Goal: Task Accomplishment & Management: Use online tool/utility

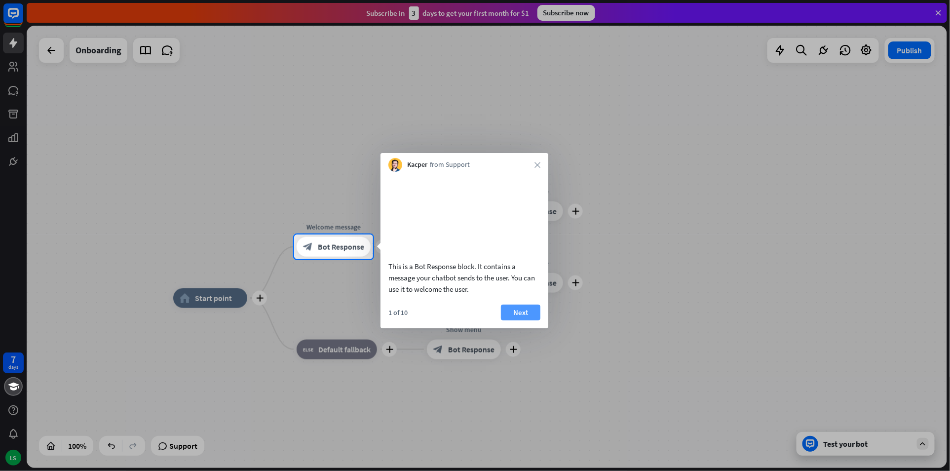
click at [519, 320] on button "Next" at bounding box center [520, 312] width 39 height 16
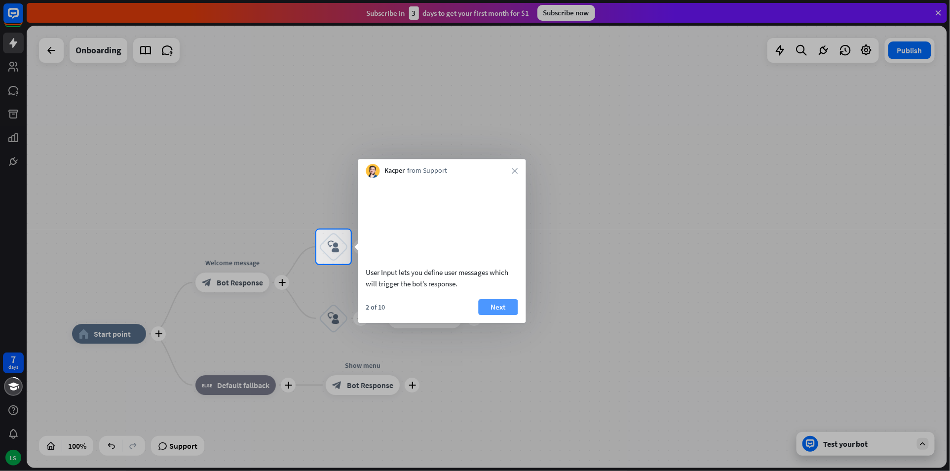
click at [498, 315] on button "Next" at bounding box center [498, 307] width 39 height 16
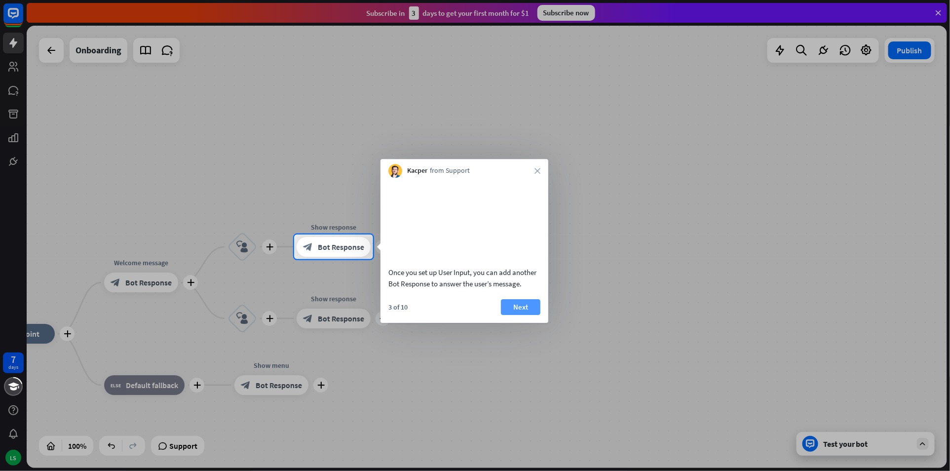
click at [519, 315] on button "Next" at bounding box center [520, 307] width 39 height 16
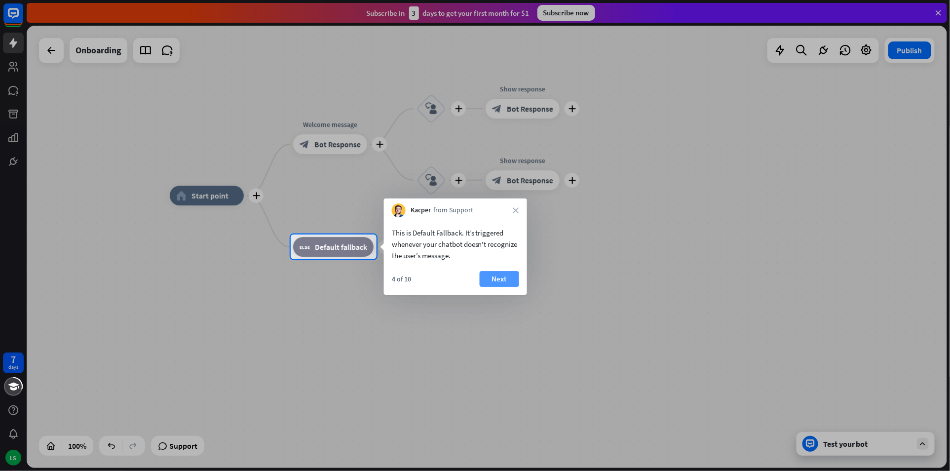
click at [497, 278] on button "Next" at bounding box center [499, 279] width 39 height 16
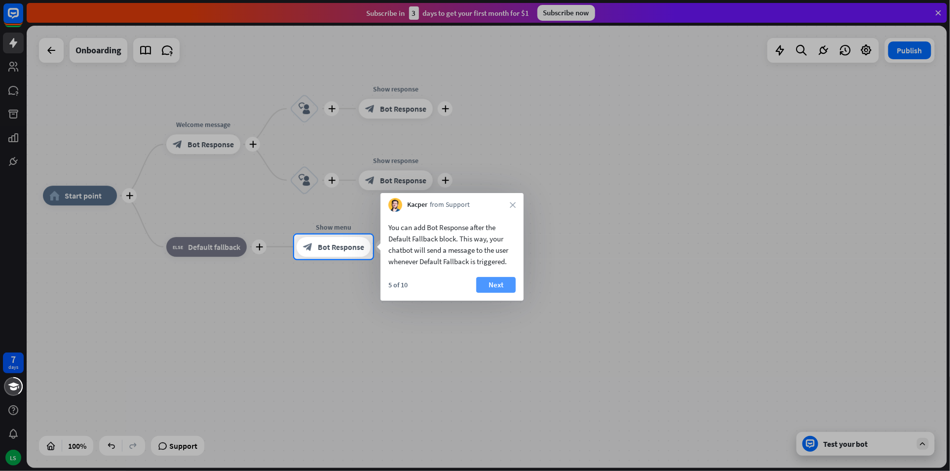
click at [499, 283] on button "Next" at bounding box center [495, 285] width 39 height 16
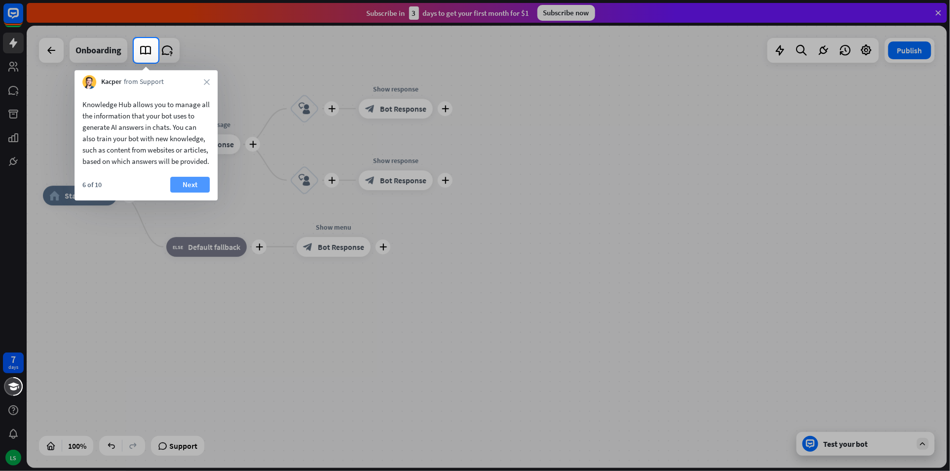
click at [188, 192] on button "Next" at bounding box center [189, 185] width 39 height 16
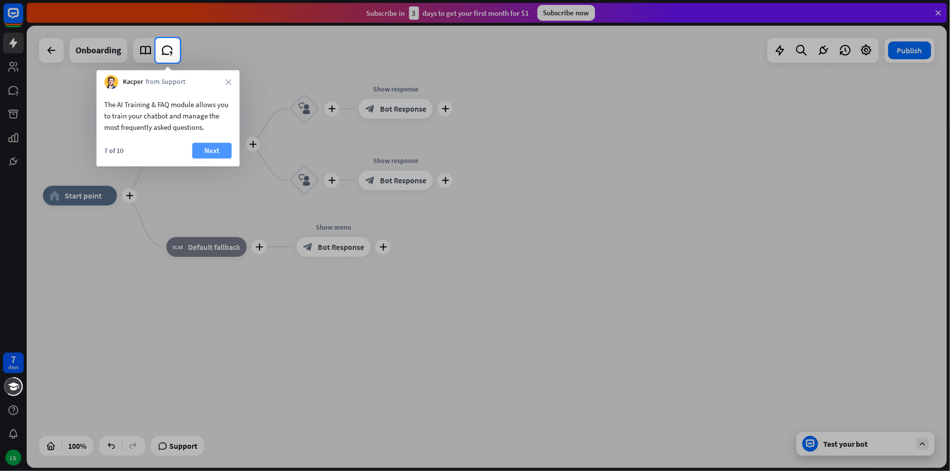
click at [206, 149] on button "Next" at bounding box center [211, 151] width 39 height 16
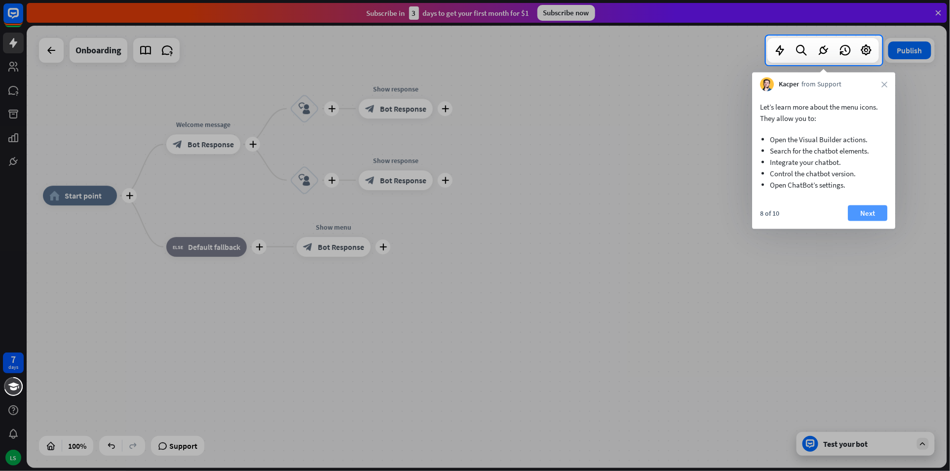
click at [871, 210] on button "Next" at bounding box center [867, 213] width 39 height 16
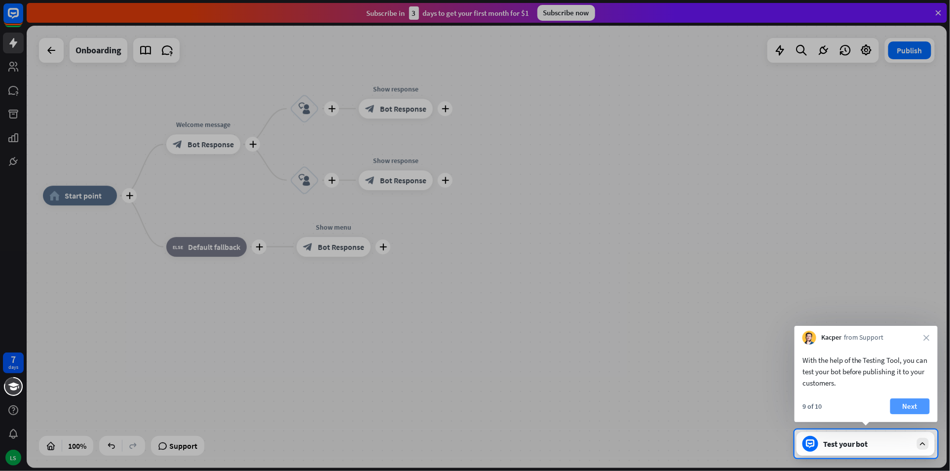
click at [900, 406] on button "Next" at bounding box center [909, 406] width 39 height 16
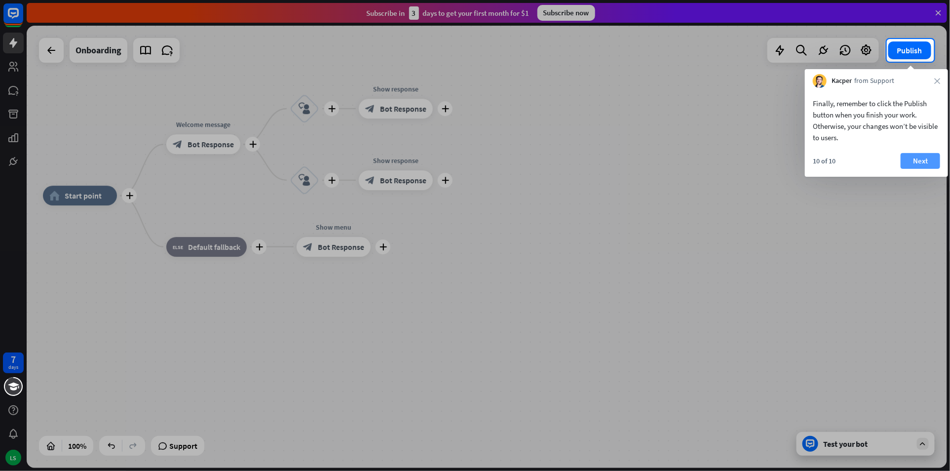
click at [918, 155] on button "Next" at bounding box center [920, 161] width 39 height 16
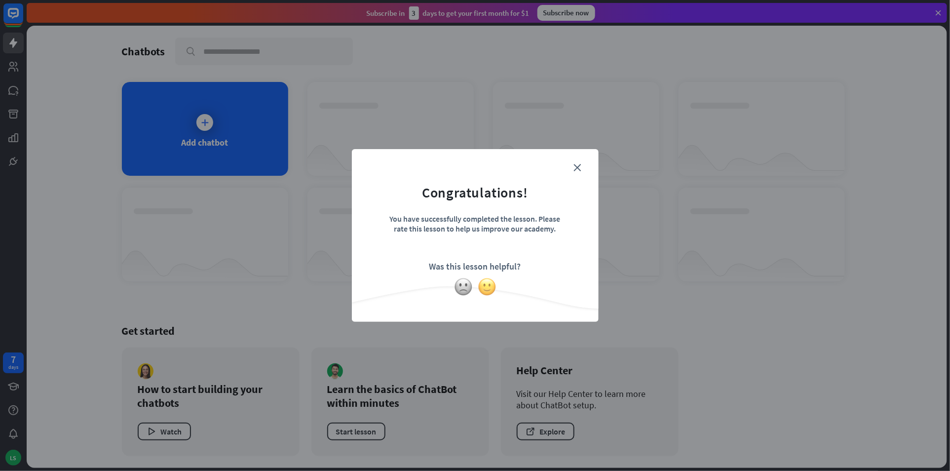
click at [486, 288] on img at bounding box center [487, 286] width 19 height 19
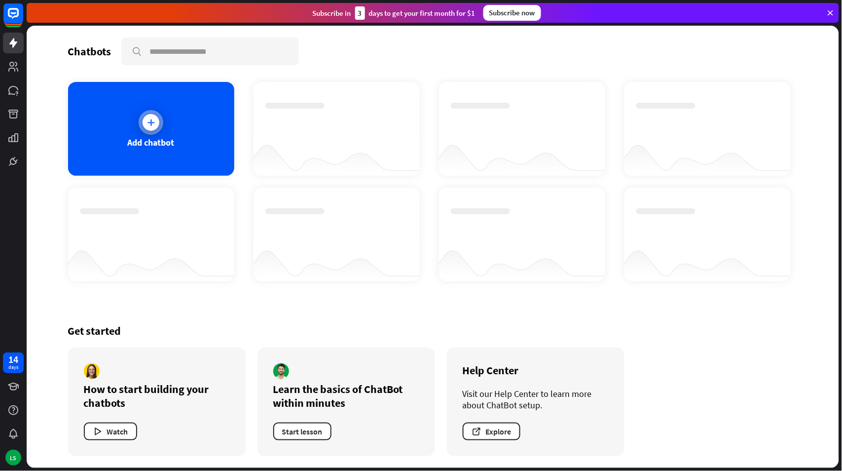
click at [150, 123] on icon at bounding box center [151, 122] width 10 height 10
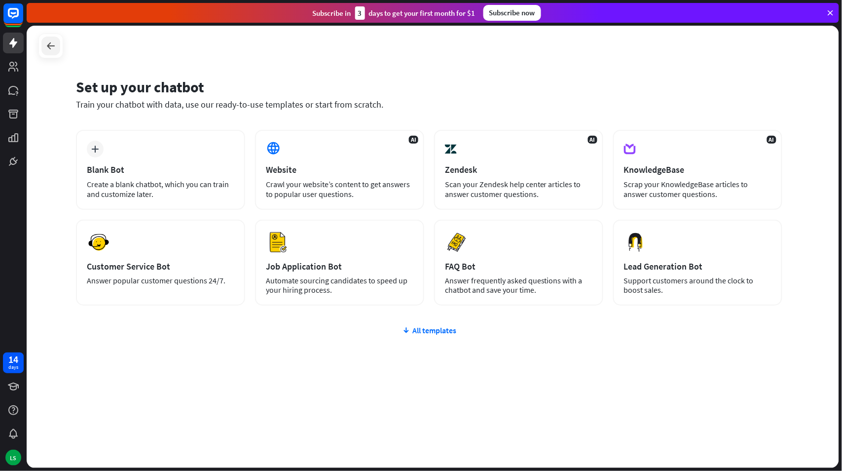
click at [50, 46] on icon at bounding box center [51, 46] width 12 height 12
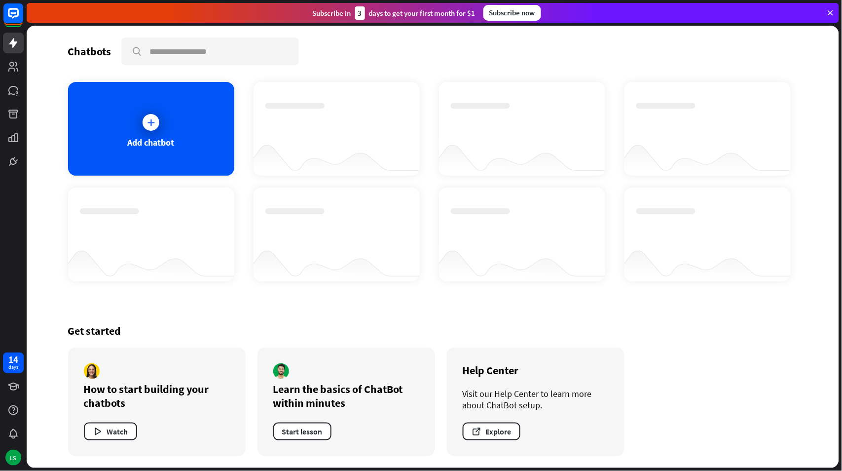
click at [20, 214] on div "14 days LS" at bounding box center [13, 235] width 27 height 471
click at [151, 131] on div at bounding box center [151, 122] width 25 height 25
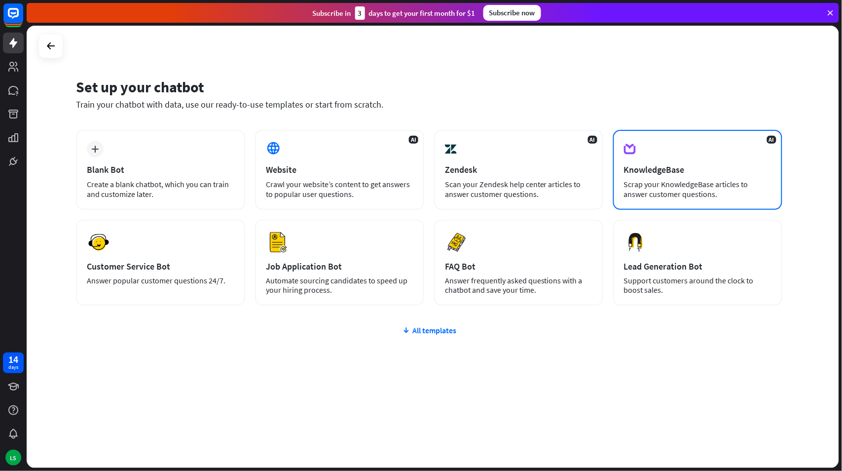
click at [662, 175] on div "AI KnowledgeBase Scrap your KnowledgeBase articles to answer customer questions." at bounding box center [697, 170] width 169 height 80
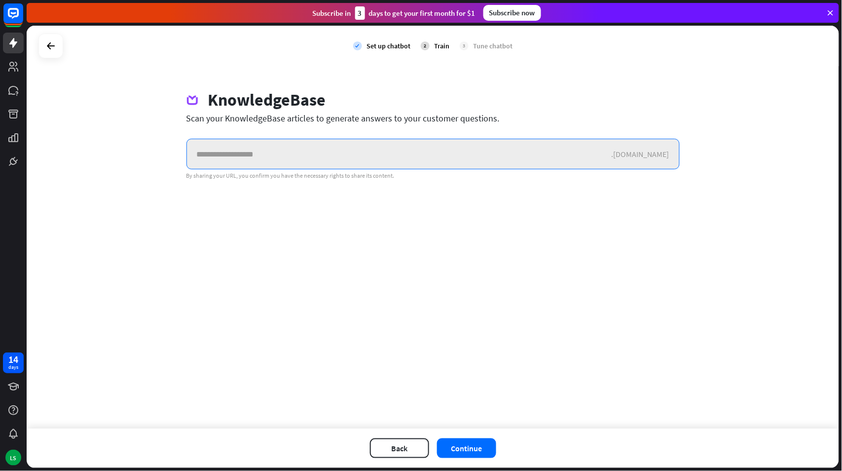
click at [199, 150] on input "text" at bounding box center [399, 154] width 425 height 30
paste input "**********"
type input "**********"
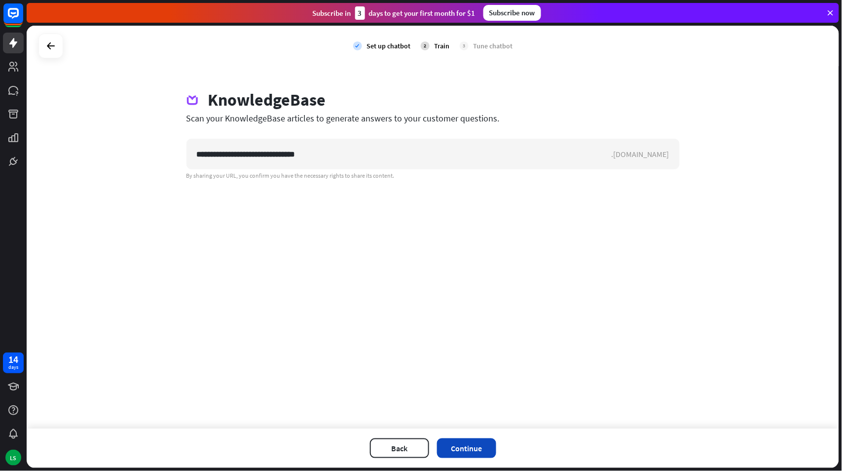
click at [473, 447] on button "Continue" at bounding box center [466, 448] width 59 height 20
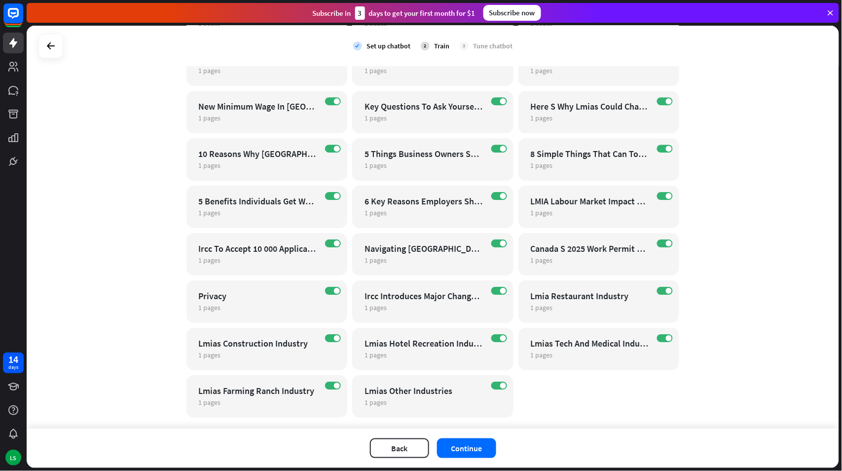
scroll to position [842, 0]
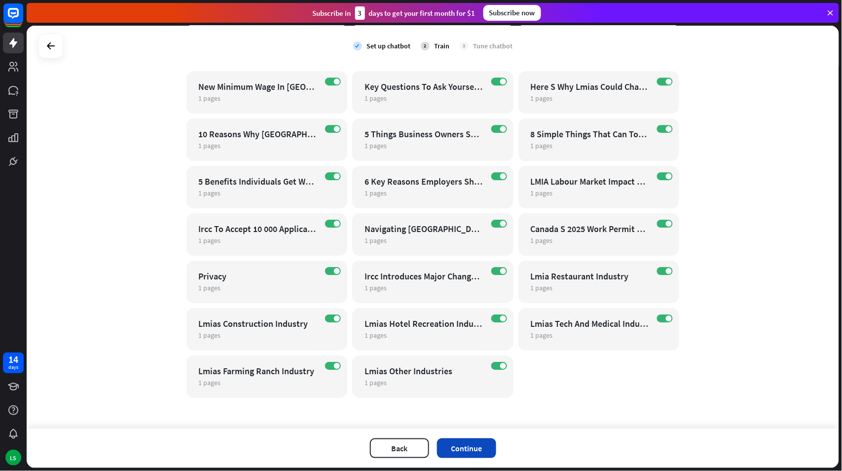
click at [468, 452] on button "Continue" at bounding box center [466, 448] width 59 height 20
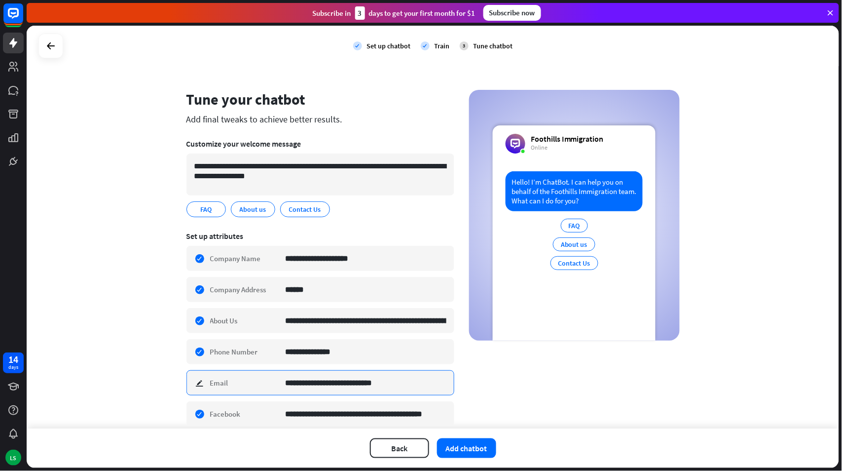
click at [292, 385] on input "**********" at bounding box center [366, 383] width 161 height 24
click at [295, 381] on input "**********" at bounding box center [366, 383] width 161 height 24
type input "**********"
click at [140, 312] on div "**********" at bounding box center [433, 227] width 813 height 403
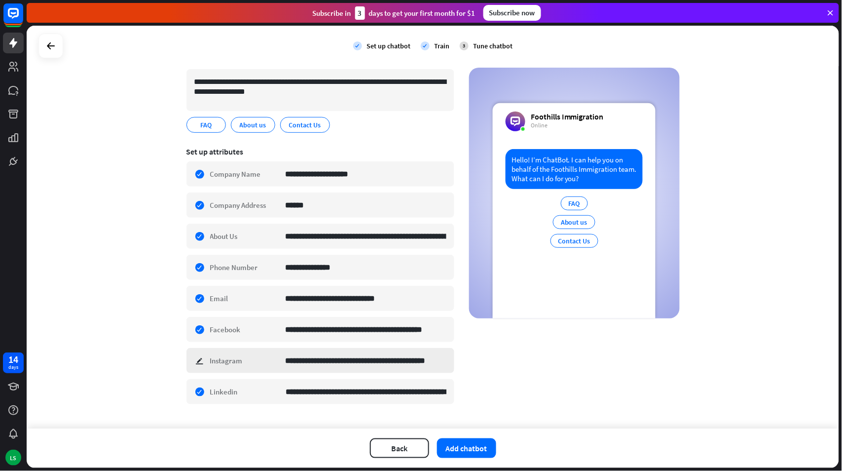
scroll to position [105, 0]
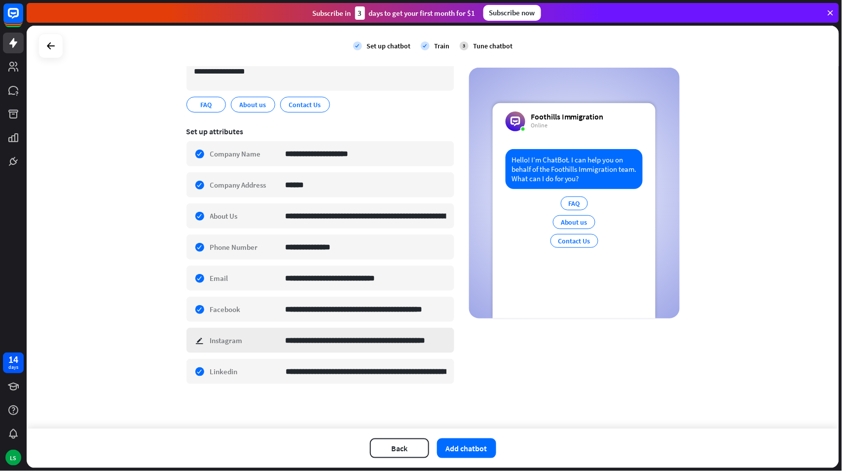
click at [193, 338] on div "**********" at bounding box center [321, 340] width 268 height 25
click at [159, 339] on div "**********" at bounding box center [433, 227] width 813 height 403
click at [280, 187] on div "check edit Company Address ******" at bounding box center [321, 184] width 268 height 25
click at [280, 185] on div "check edit Company Address ******" at bounding box center [321, 184] width 268 height 25
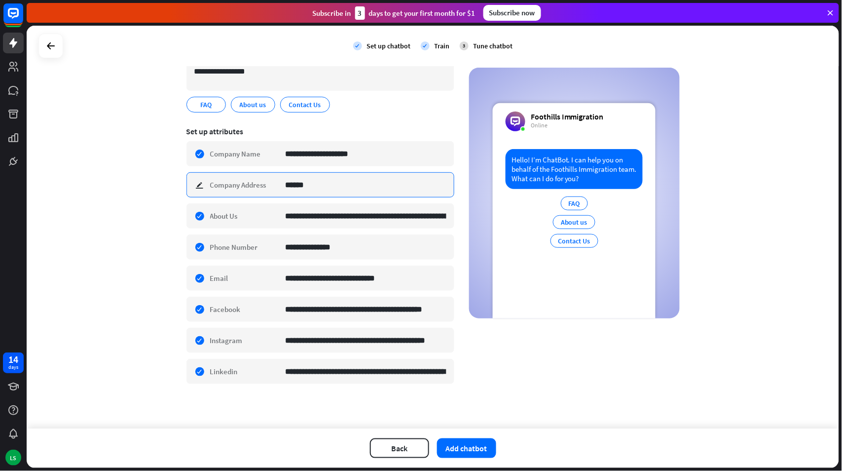
click at [286, 185] on input "******" at bounding box center [366, 185] width 161 height 24
type input "**********"
click at [380, 152] on input "**********" at bounding box center [366, 154] width 161 height 24
click at [372, 152] on input "**********" at bounding box center [366, 154] width 161 height 24
click at [354, 154] on input "**********" at bounding box center [366, 154] width 161 height 24
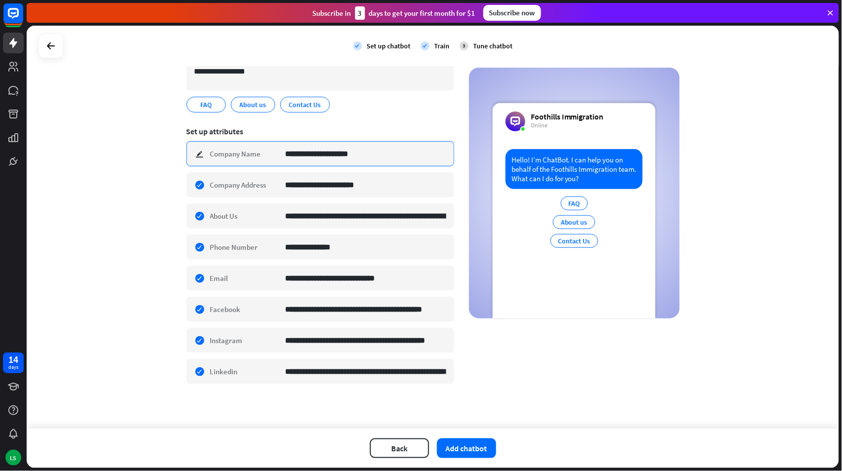
click at [353, 153] on input "**********" at bounding box center [366, 154] width 161 height 24
type input "**********"
click at [464, 446] on button "Add chatbot" at bounding box center [466, 448] width 59 height 20
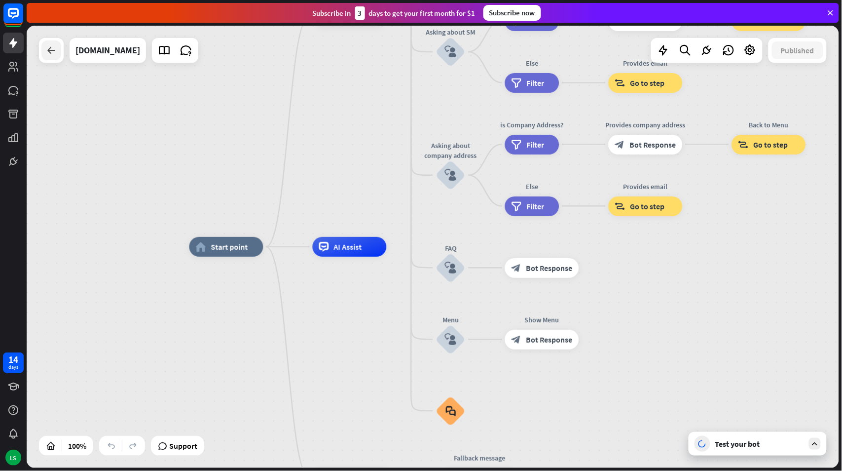
click at [54, 49] on icon at bounding box center [51, 50] width 12 height 12
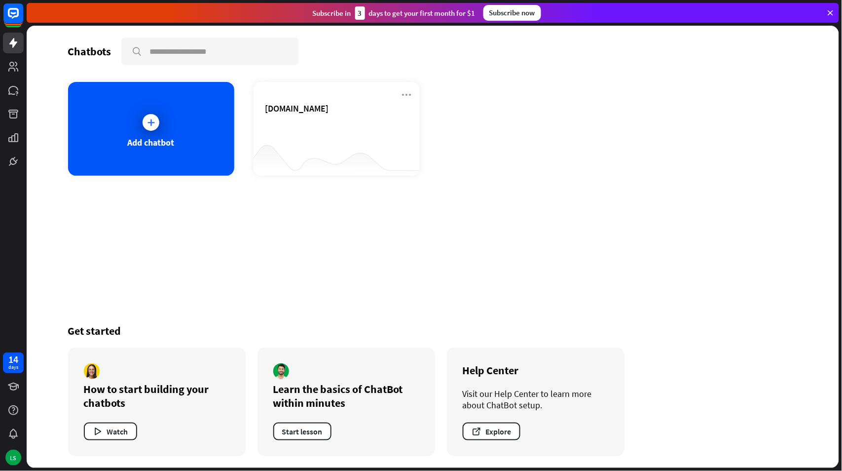
click at [831, 12] on icon at bounding box center [831, 12] width 9 height 9
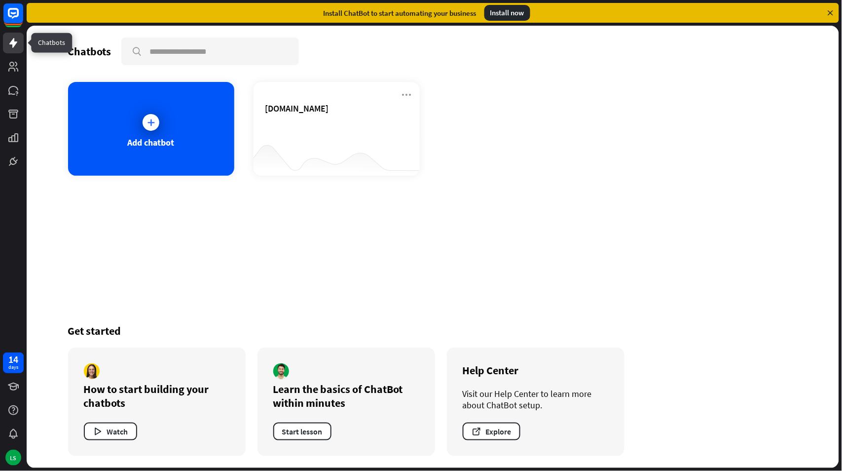
click at [11, 45] on icon at bounding box center [13, 43] width 12 height 12
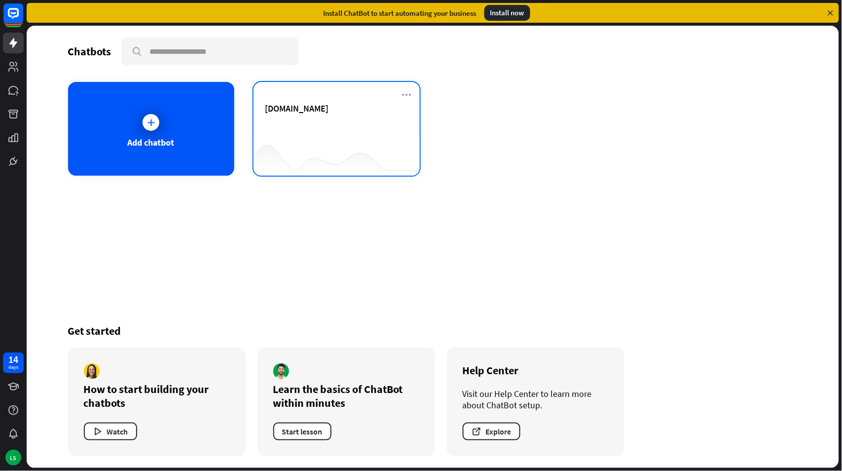
click at [342, 139] on div at bounding box center [337, 156] width 166 height 38
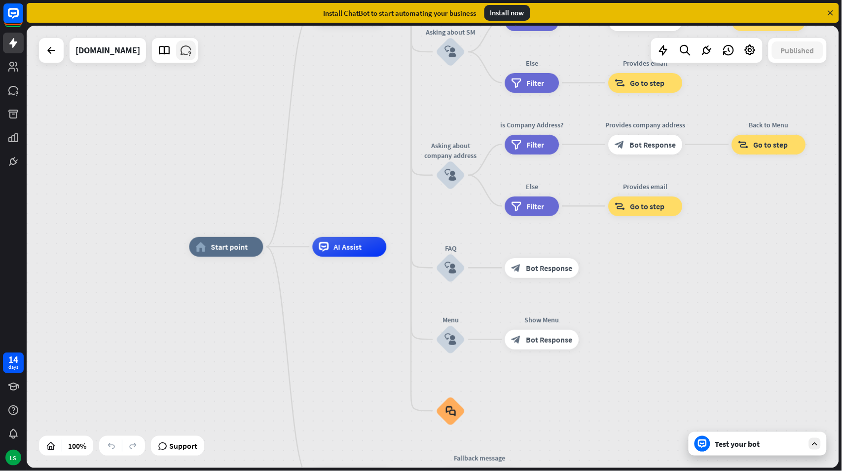
click at [192, 50] on icon at bounding box center [186, 50] width 13 height 13
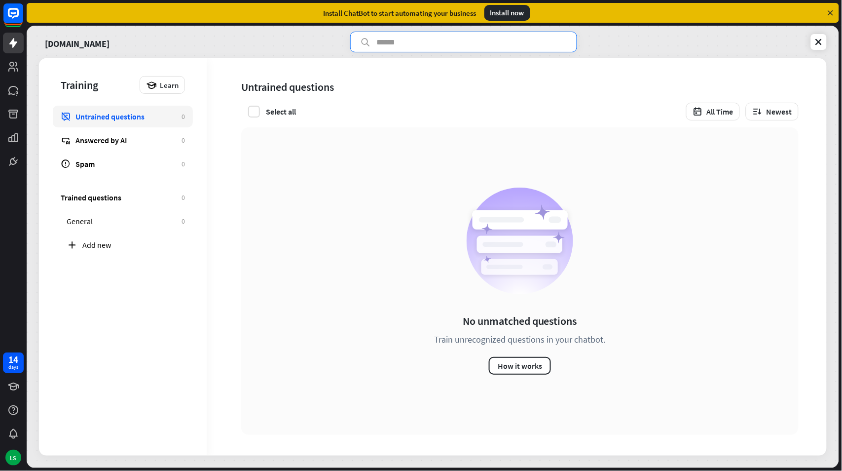
click at [386, 39] on input "text" at bounding box center [463, 42] width 227 height 21
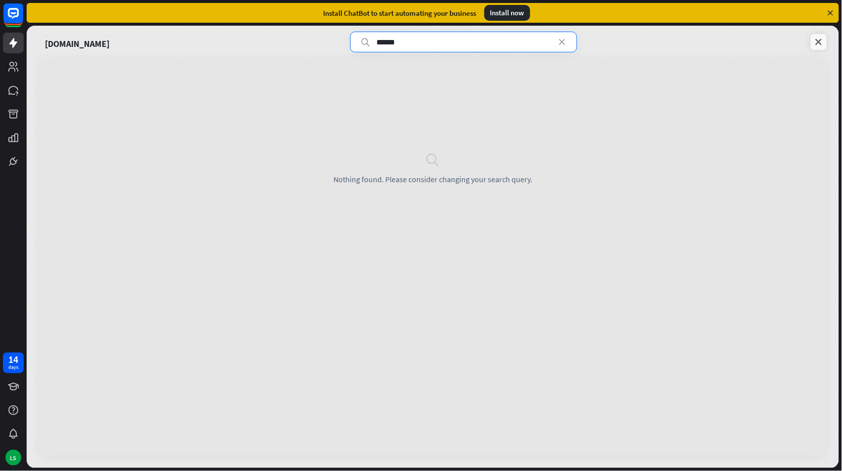
type input "******"
click at [823, 40] on icon at bounding box center [819, 42] width 10 height 10
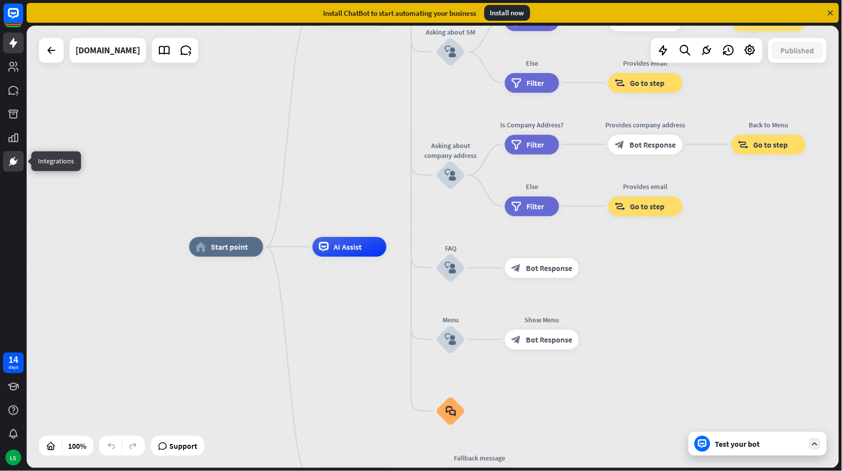
click at [12, 158] on icon at bounding box center [13, 161] width 7 height 7
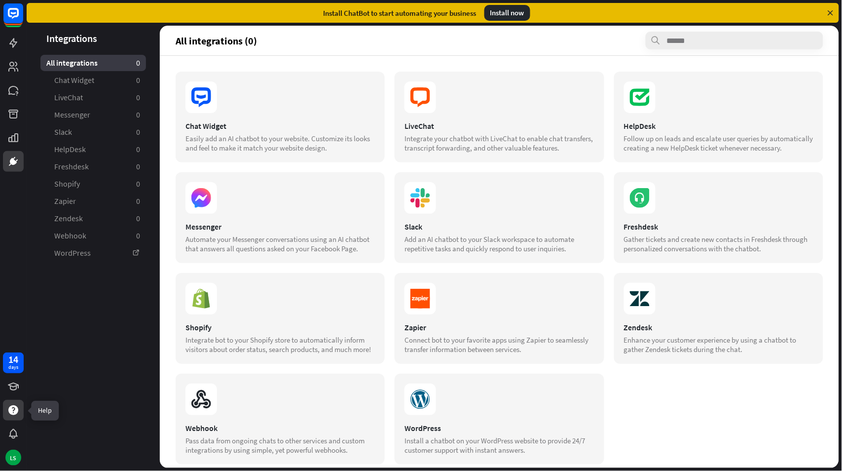
click at [12, 410] on icon at bounding box center [13, 410] width 10 height 10
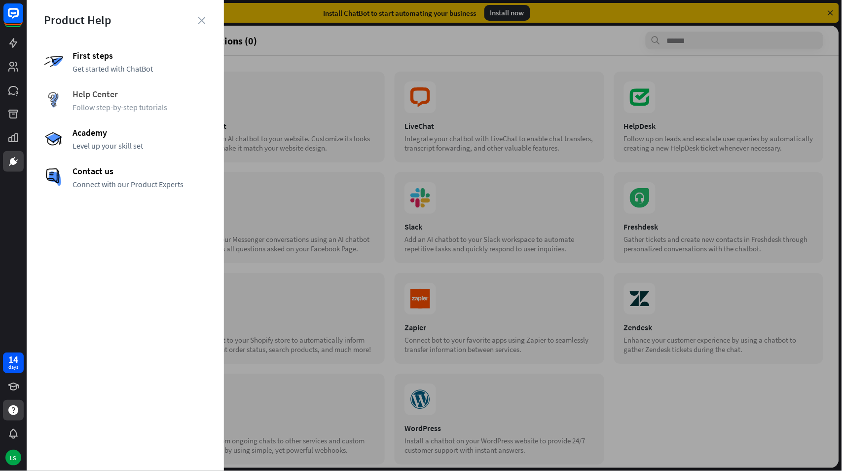
click at [96, 96] on span "Help Center" at bounding box center [140, 93] width 134 height 11
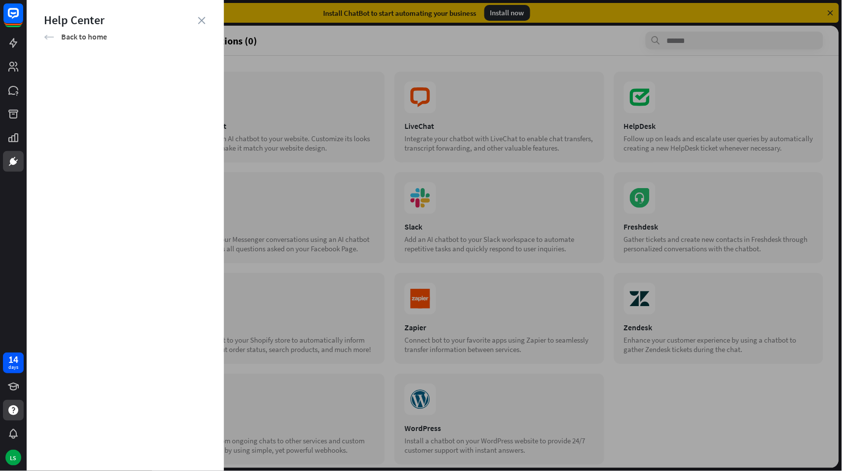
click at [50, 33] on icon "arrow_left" at bounding box center [49, 37] width 10 height 10
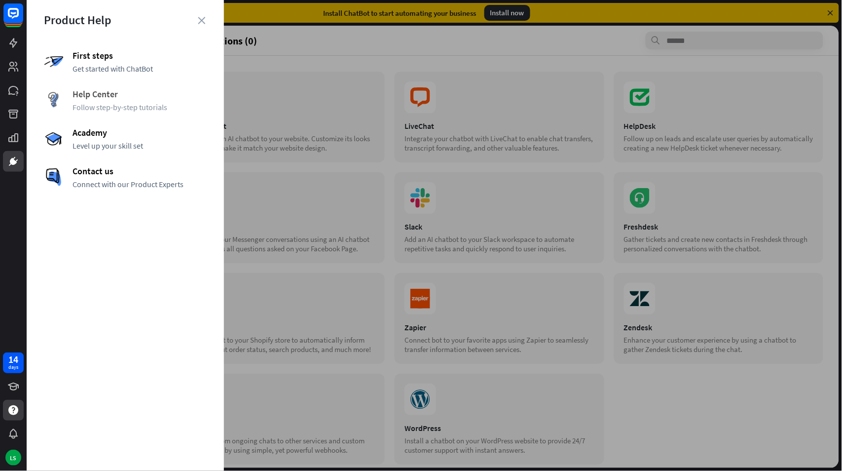
click at [100, 103] on span "Follow step-by-step tutorials" at bounding box center [140, 107] width 134 height 10
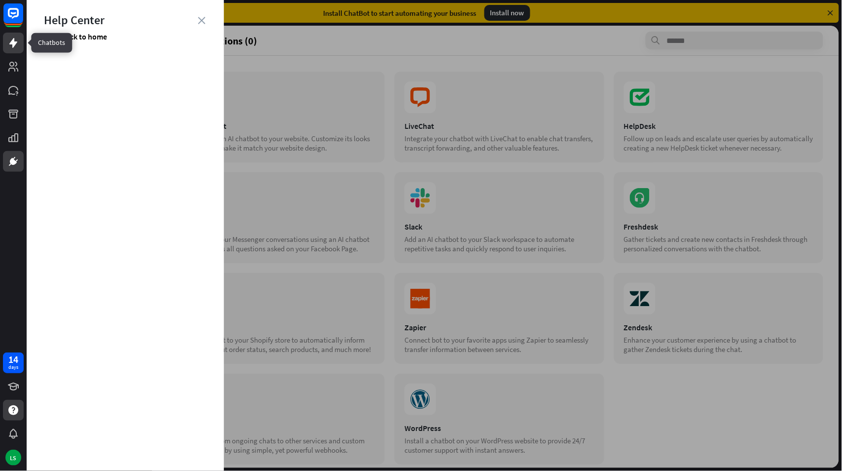
click at [12, 41] on icon at bounding box center [13, 43] width 8 height 10
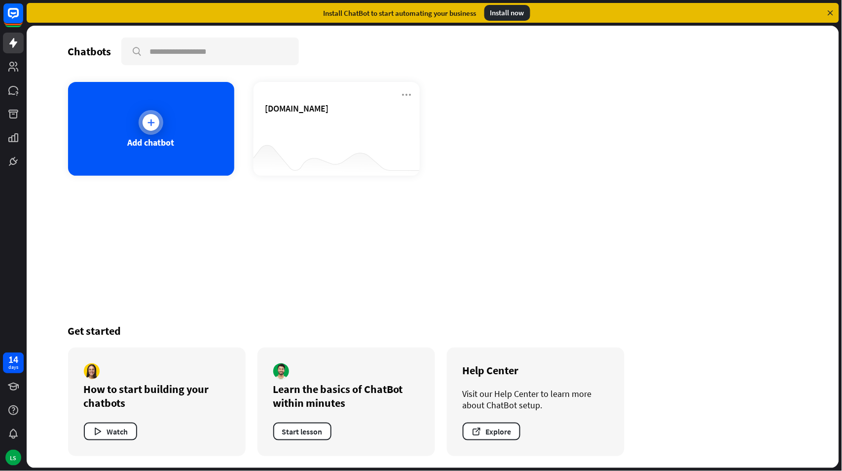
click at [133, 111] on div "Add chatbot" at bounding box center [151, 129] width 166 height 94
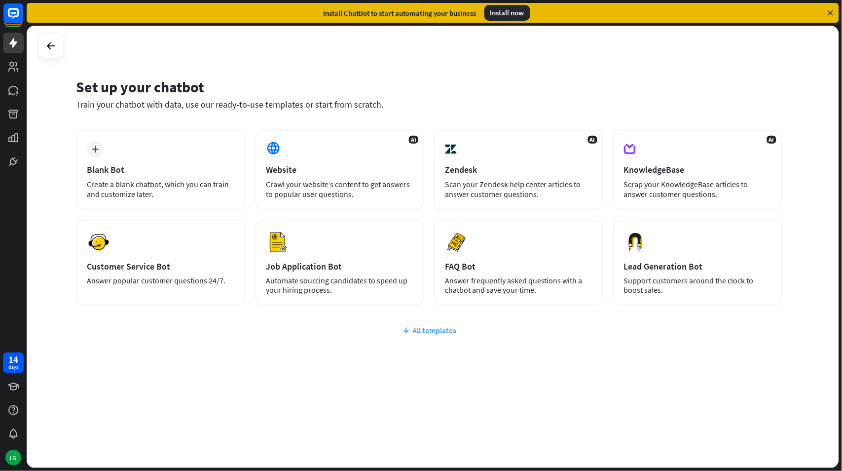
click at [441, 326] on div "All templates" at bounding box center [429, 330] width 707 height 10
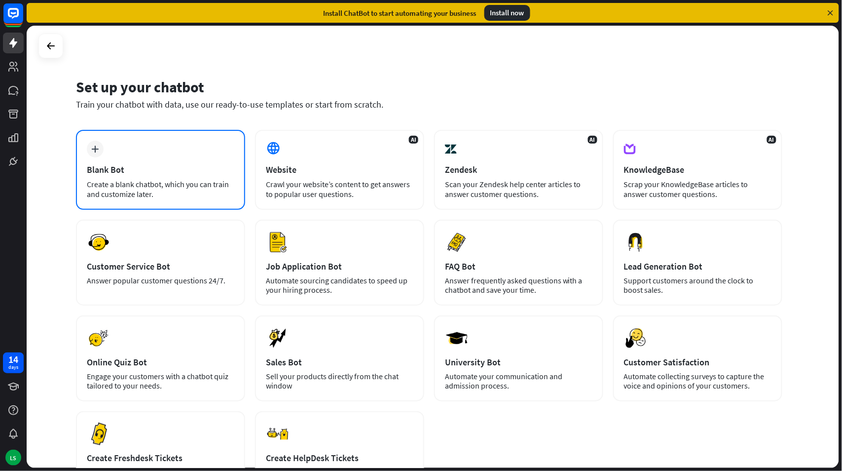
click at [160, 160] on div "plus Blank Bot Create a blank chatbot, which you can train and customize later." at bounding box center [160, 170] width 169 height 80
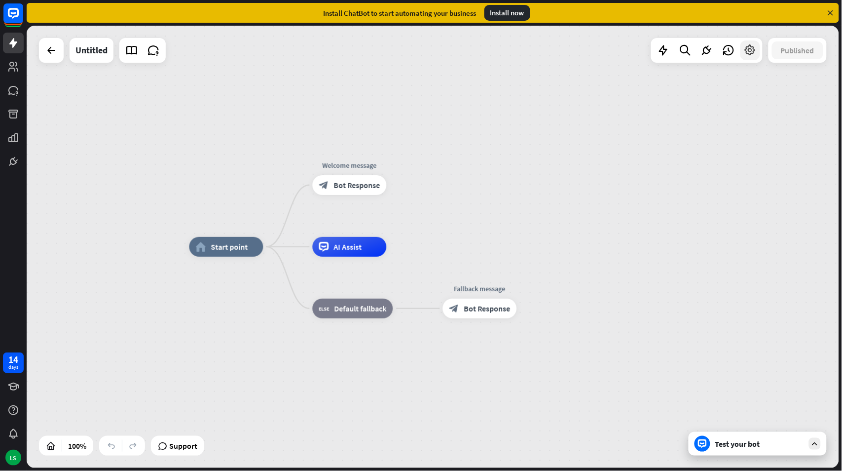
click at [752, 47] on icon at bounding box center [750, 50] width 13 height 13
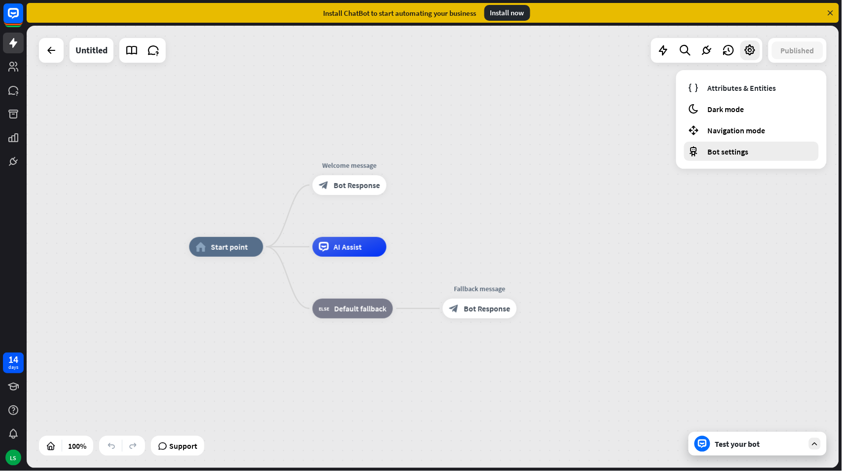
click at [722, 150] on span "Bot settings" at bounding box center [728, 152] width 41 height 10
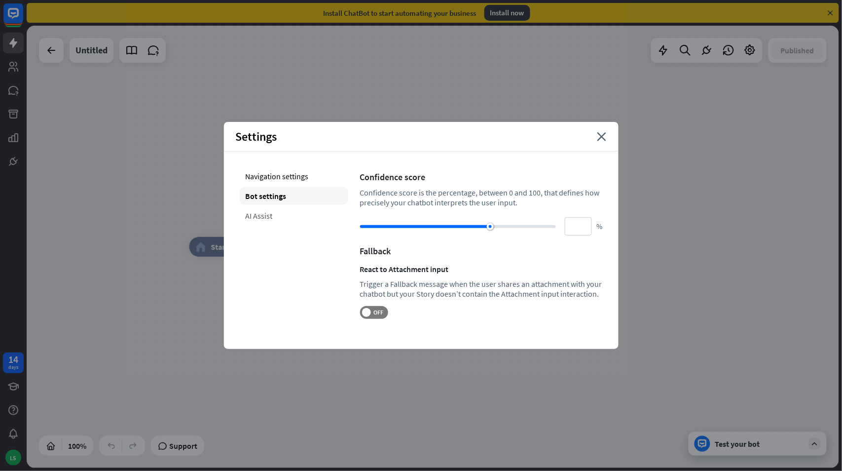
click at [273, 213] on div "AI Assist" at bounding box center [294, 216] width 109 height 18
type input "**"
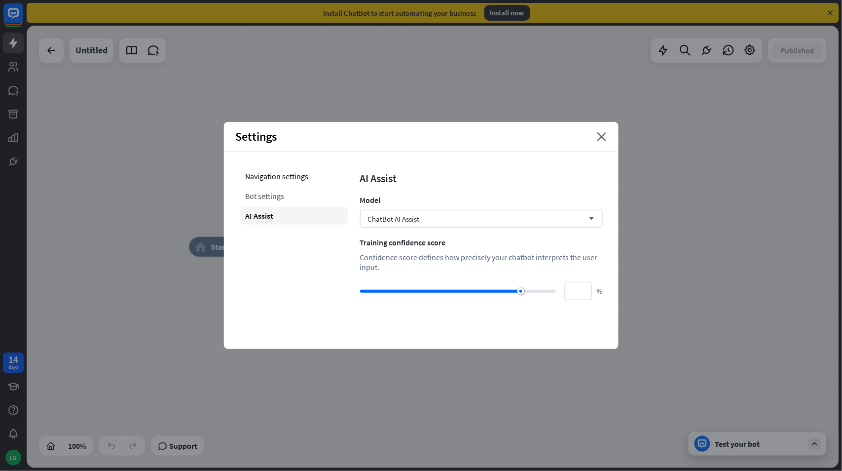
click at [271, 192] on div "Bot settings" at bounding box center [294, 196] width 109 height 18
type input "**"
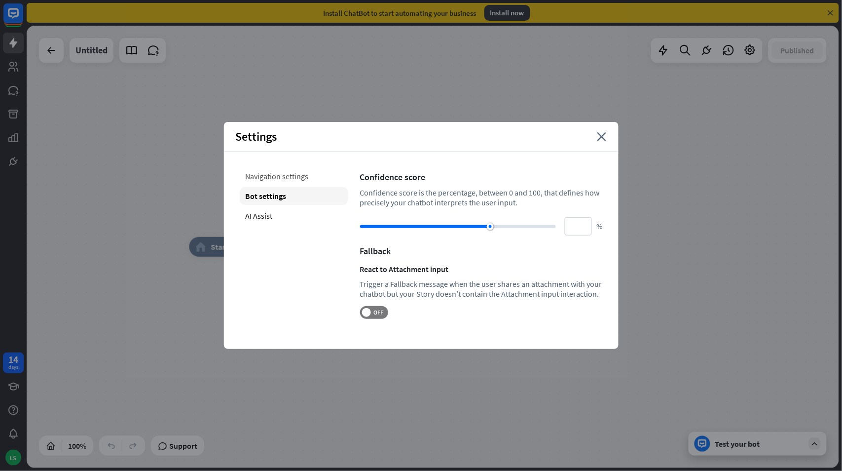
click at [275, 175] on div "Navigation settings" at bounding box center [294, 176] width 109 height 18
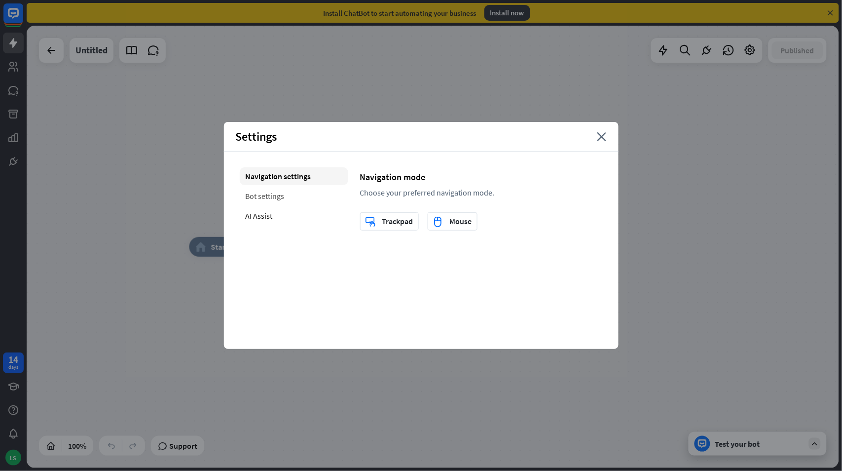
click at [273, 198] on div "Bot settings" at bounding box center [294, 196] width 109 height 18
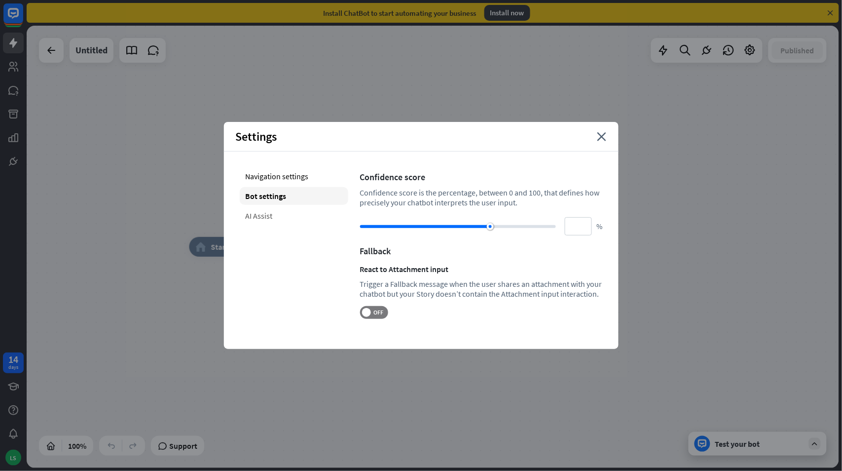
click at [273, 212] on div "AI Assist" at bounding box center [294, 216] width 109 height 18
type input "**"
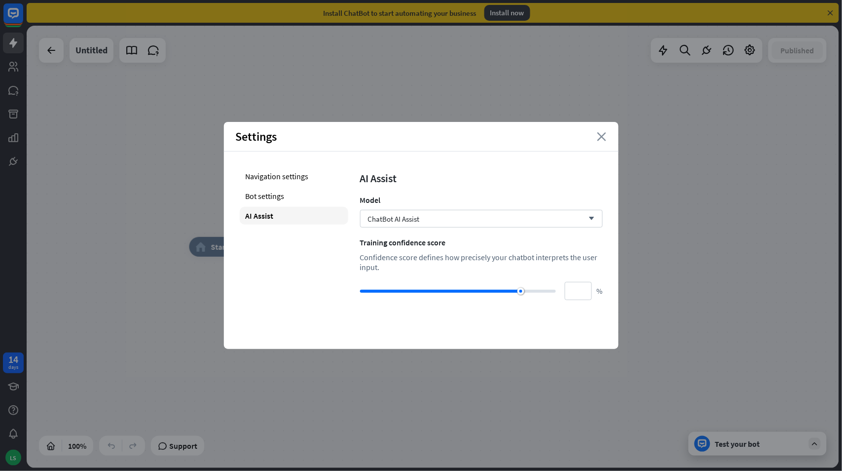
click at [602, 134] on icon "close" at bounding box center [602, 136] width 9 height 9
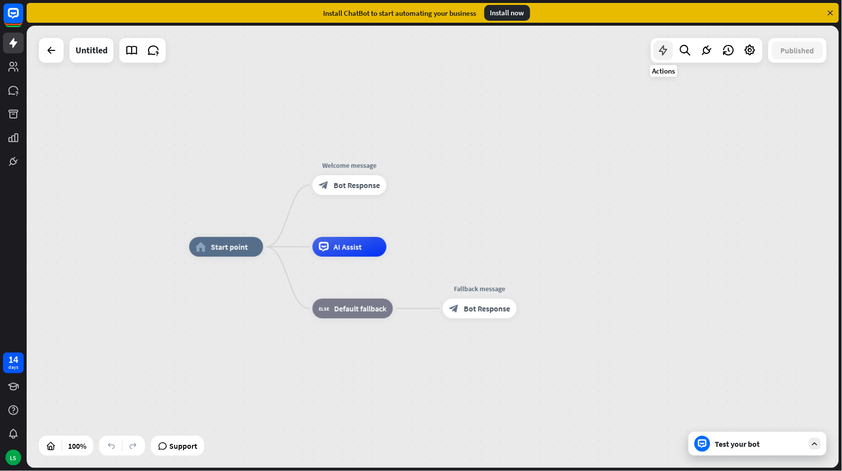
click at [664, 52] on icon at bounding box center [663, 50] width 13 height 13
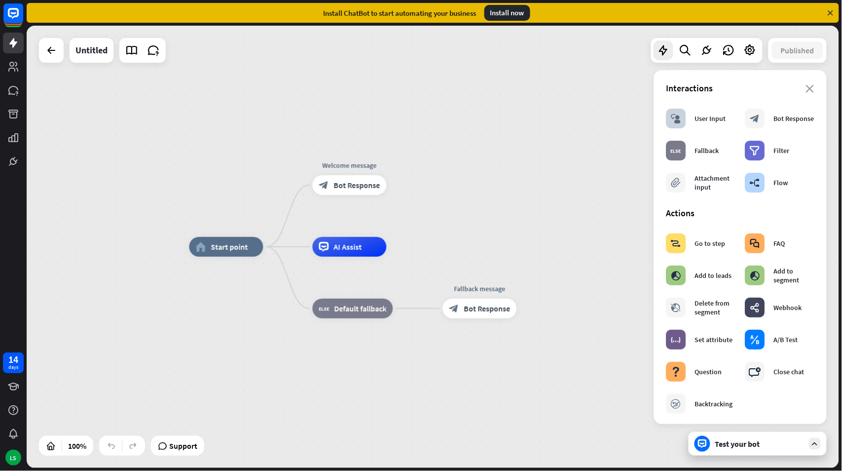
click at [96, 148] on div "home_2 Start point Welcome message block_bot_response Bot Response AI Assist bl…" at bounding box center [433, 247] width 813 height 442
click at [50, 48] on icon at bounding box center [51, 50] width 12 height 12
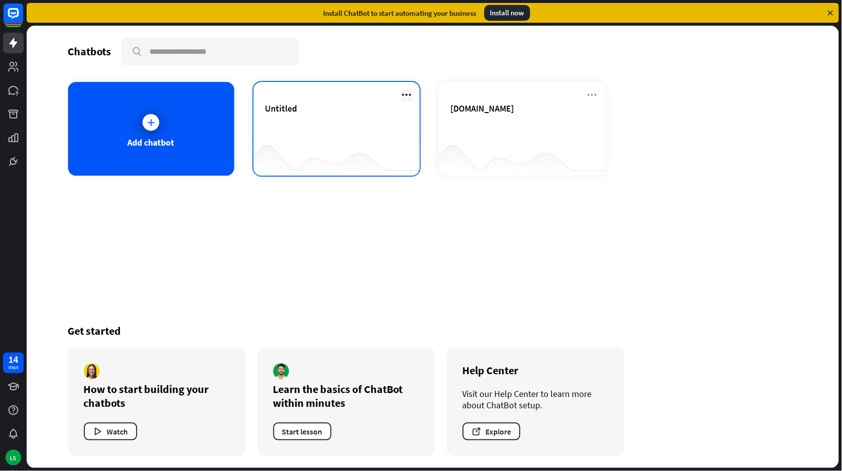
click at [405, 91] on icon at bounding box center [407, 95] width 12 height 12
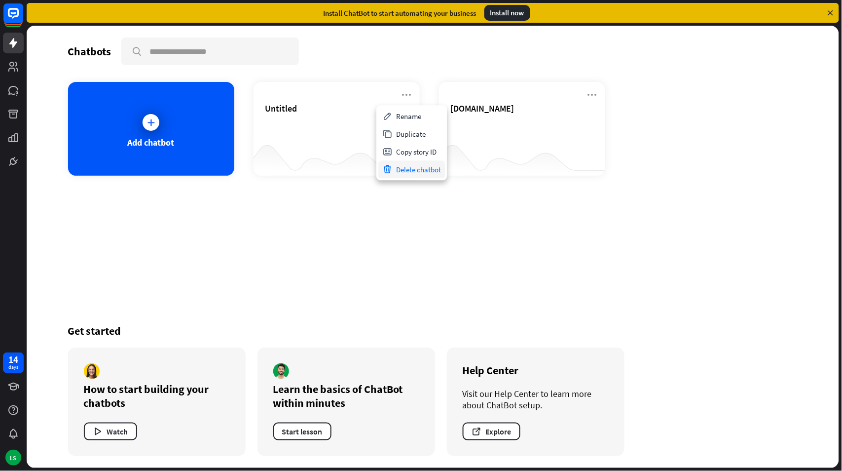
click at [407, 172] on div "Delete chatbot" at bounding box center [411, 169] width 67 height 18
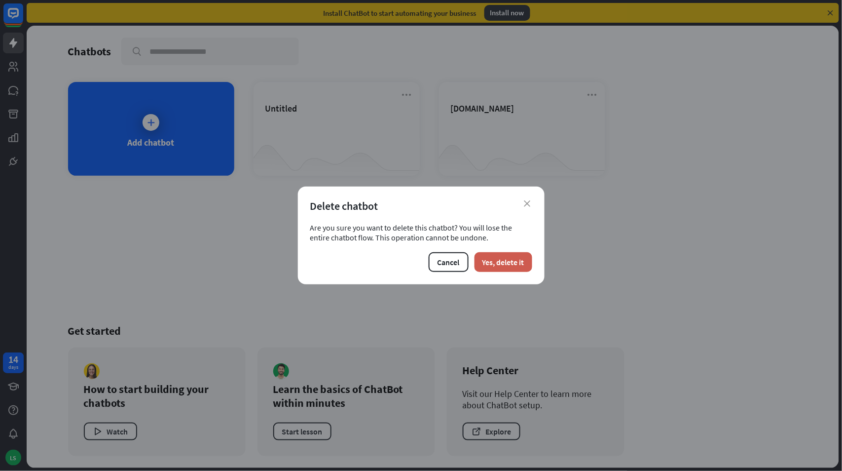
click at [516, 263] on button "Yes, delete it" at bounding box center [504, 262] width 58 height 20
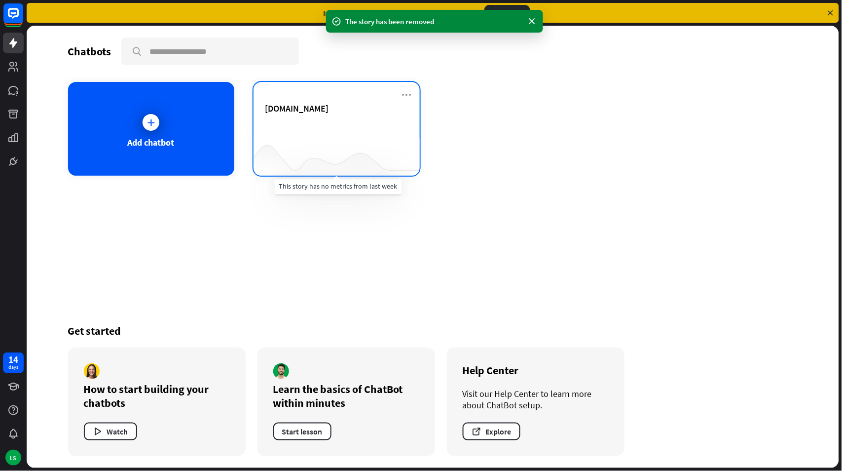
click at [320, 140] on div at bounding box center [337, 156] width 166 height 38
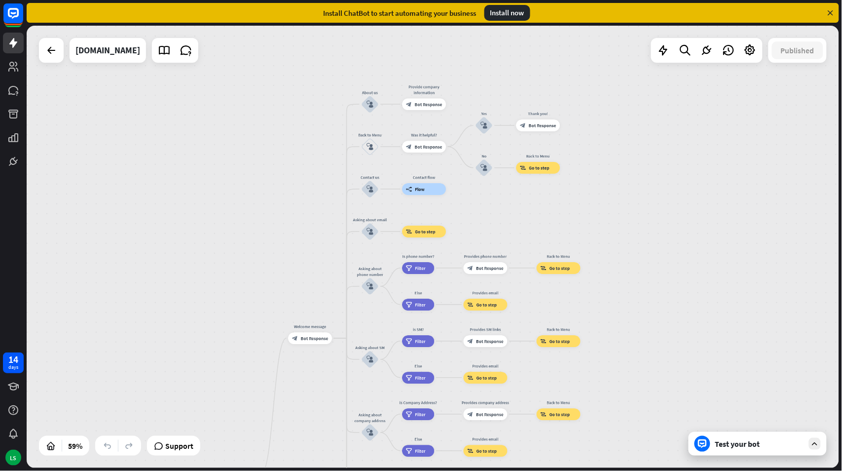
drag, startPoint x: 739, startPoint y: 155, endPoint x: 677, endPoint y: 354, distance: 208.4
click at [677, 354] on div "home_2 Start point Welcome message block_bot_response Bot Response About us blo…" at bounding box center [433, 247] width 813 height 442
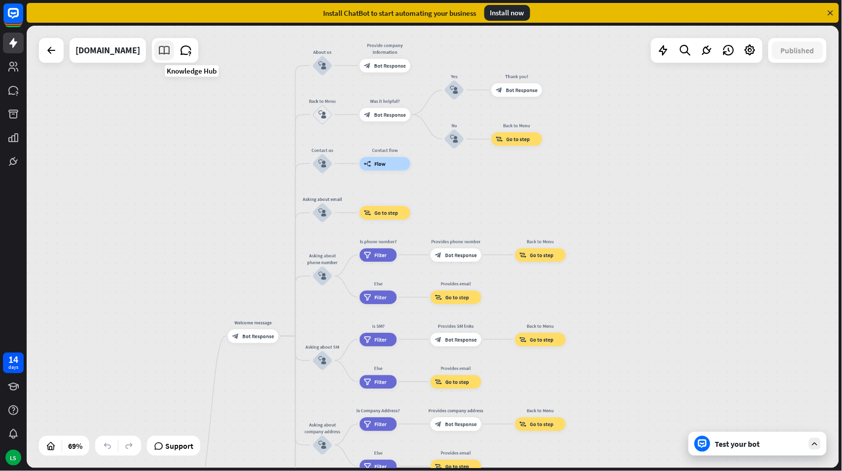
click at [171, 50] on icon at bounding box center [164, 50] width 13 height 13
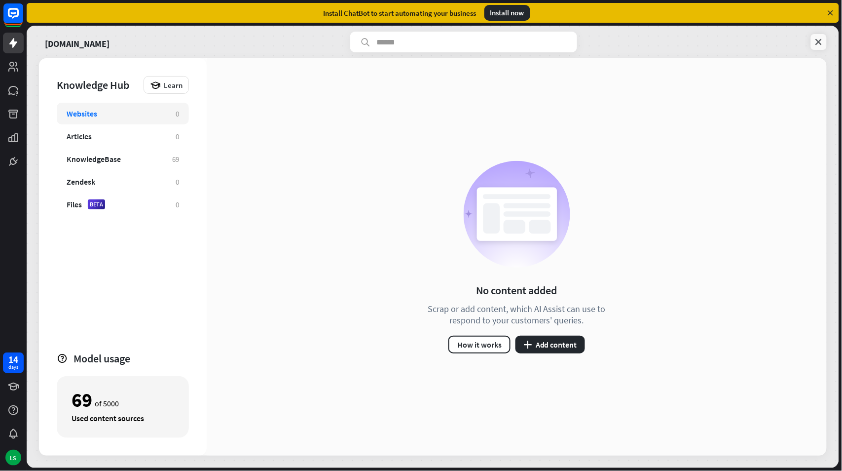
click at [817, 42] on icon at bounding box center [819, 42] width 10 height 10
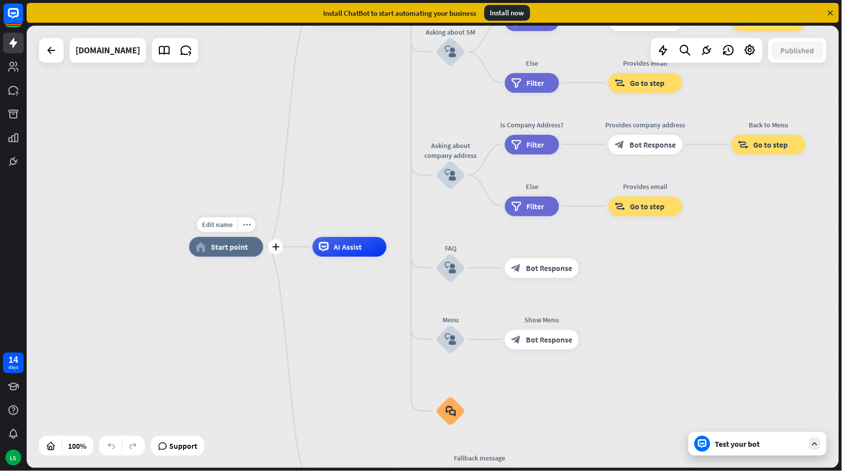
click at [219, 250] on span "Start point" at bounding box center [229, 247] width 37 height 10
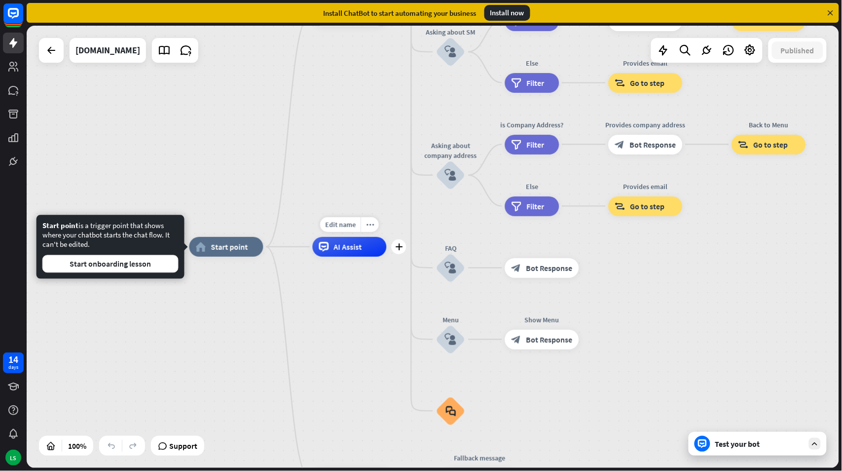
click at [341, 249] on span "AI Assist" at bounding box center [348, 247] width 28 height 10
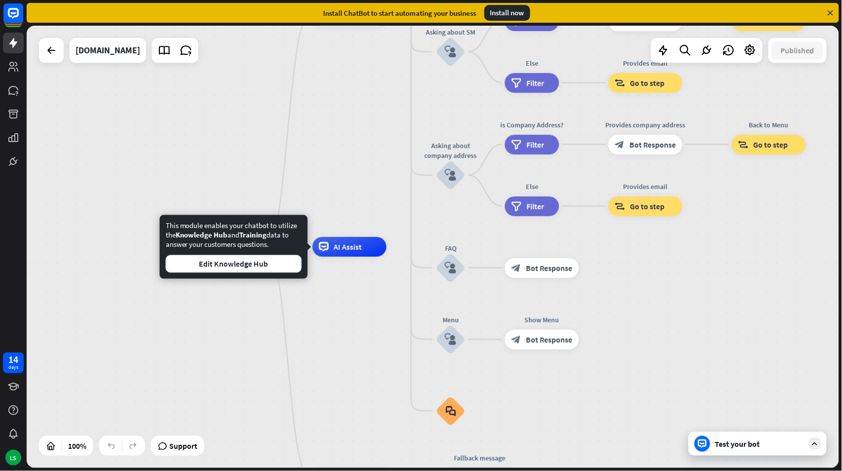
click at [254, 146] on div "home_2 Start point Welcome message block_bot_response Bot Response About us blo…" at bounding box center [433, 247] width 813 height 442
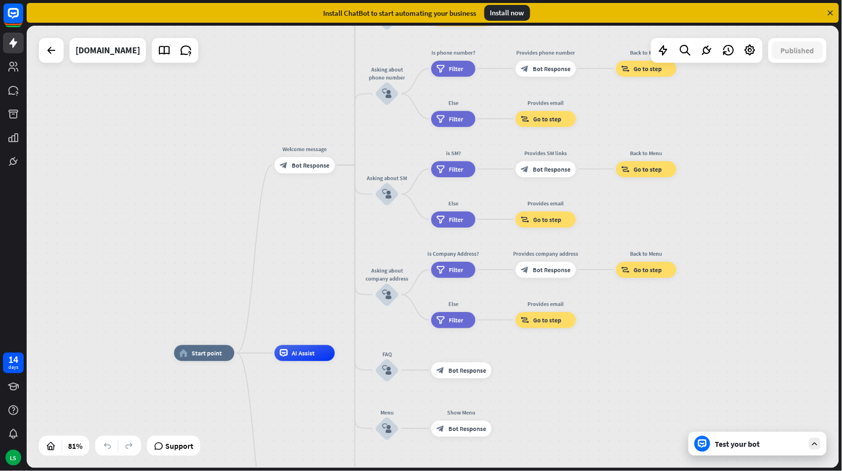
drag, startPoint x: 249, startPoint y: 116, endPoint x: 222, endPoint y: 241, distance: 127.3
click at [222, 241] on div "home_2 Start point Welcome message block_bot_response Bot Response About us blo…" at bounding box center [433, 247] width 813 height 442
click at [308, 164] on span "Bot Response" at bounding box center [311, 165] width 38 height 8
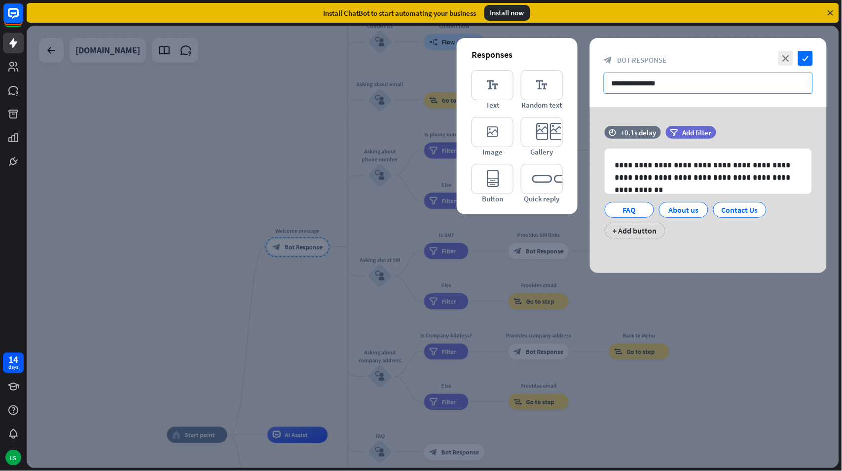
click at [665, 78] on input "**********" at bounding box center [708, 83] width 209 height 21
drag, startPoint x: 687, startPoint y: 86, endPoint x: 577, endPoint y: 89, distance: 110.1
click at [590, 89] on div "**********" at bounding box center [708, 155] width 237 height 235
click at [695, 87] on input "**********" at bounding box center [708, 83] width 209 height 21
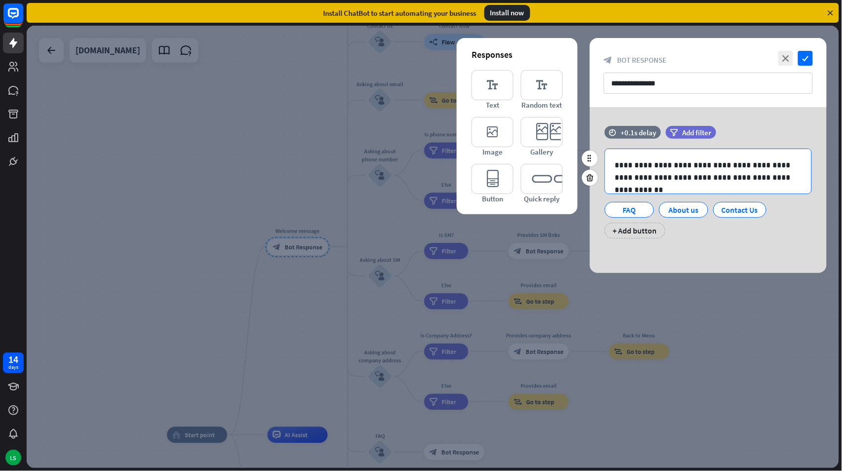
click at [761, 185] on div "**********" at bounding box center [708, 171] width 206 height 44
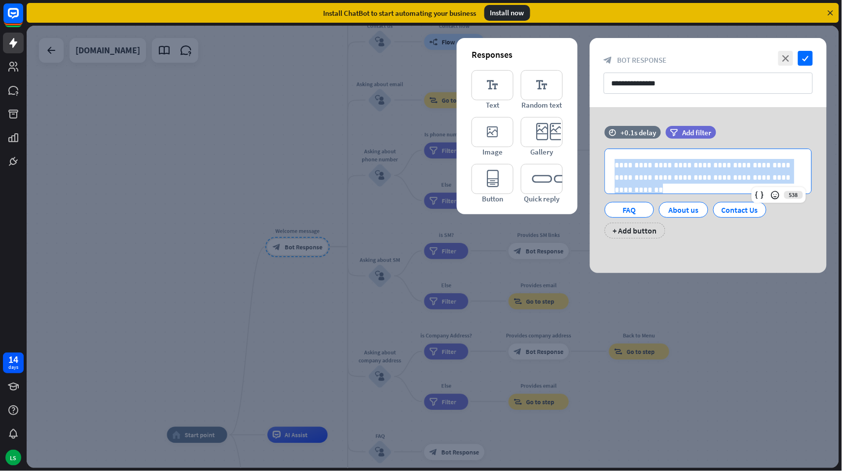
drag, startPoint x: 755, startPoint y: 179, endPoint x: 566, endPoint y: 156, distance: 190.8
click at [590, 156] on div "**********" at bounding box center [708, 190] width 237 height 166
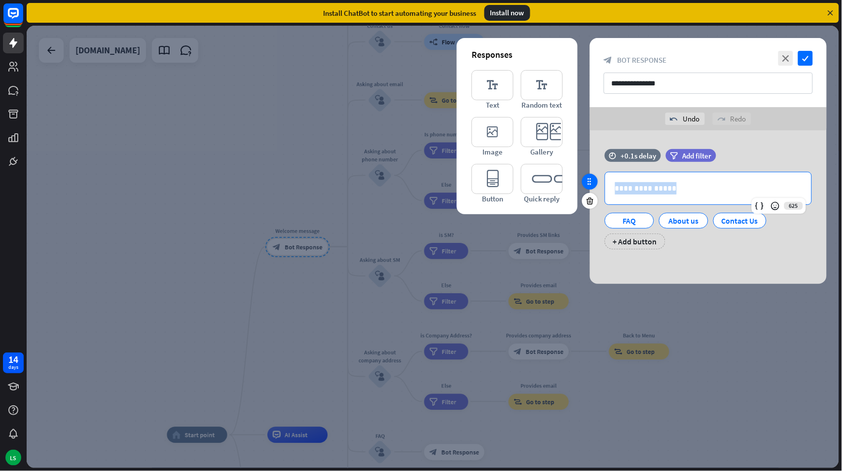
drag, startPoint x: 657, startPoint y: 194, endPoint x: 593, endPoint y: 185, distance: 64.8
click at [593, 185] on div "**********" at bounding box center [708, 204] width 237 height 110
click at [674, 189] on p "**********" at bounding box center [708, 188] width 187 height 12
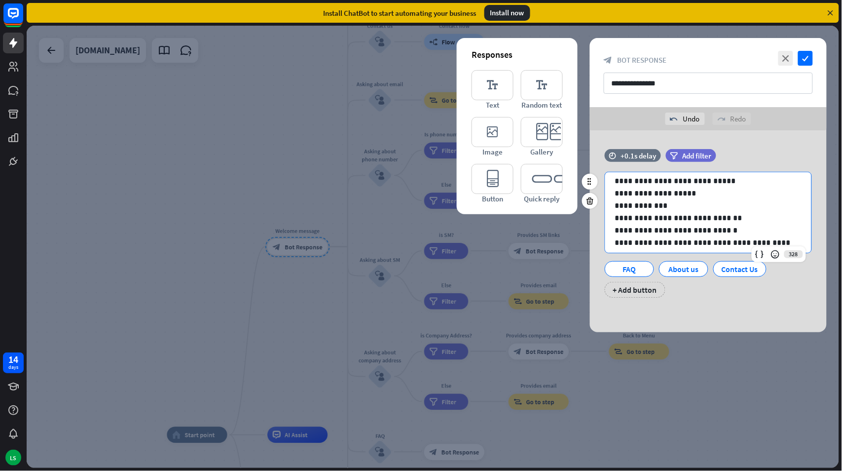
scroll to position [62, 0]
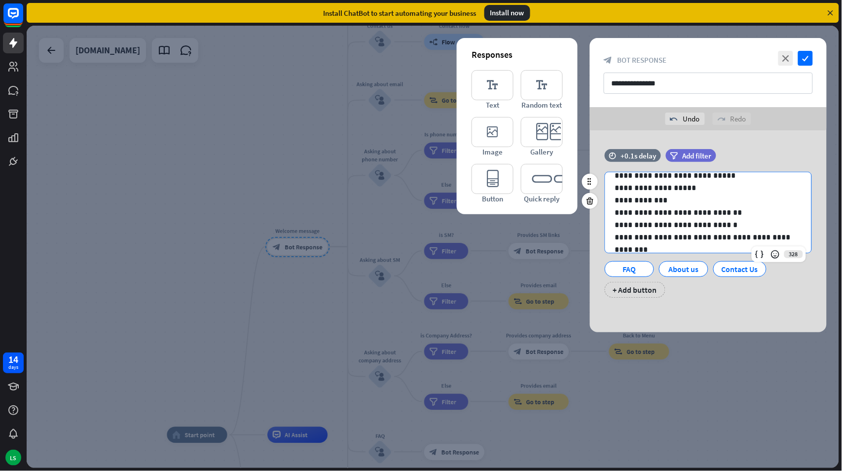
click at [729, 210] on p "**********" at bounding box center [704, 212] width 178 height 12
click at [615, 224] on p "**********" at bounding box center [704, 225] width 178 height 12
click at [625, 269] on div "FAQ" at bounding box center [629, 269] width 33 height 15
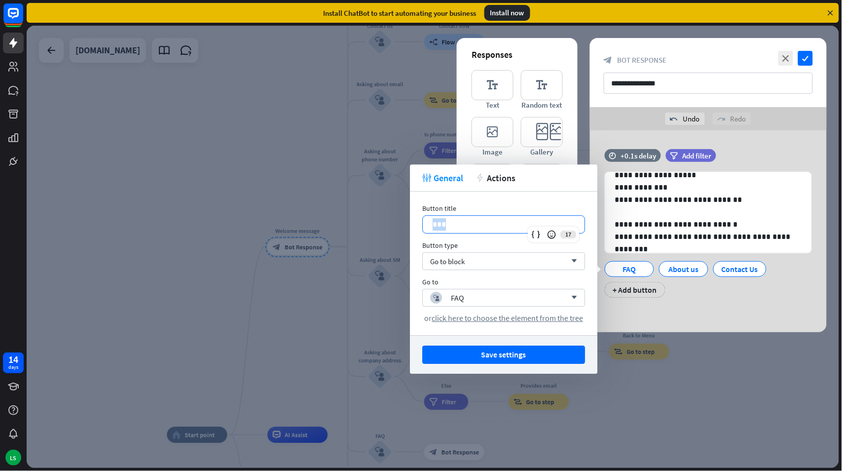
drag, startPoint x: 426, startPoint y: 221, endPoint x: 414, endPoint y: 220, distance: 12.8
click at [414, 220] on div "Button title 17 *** Button type Go to block arrow_down Go to block_user_input F…" at bounding box center [504, 263] width 188 height 144
click at [470, 223] on p "***" at bounding box center [504, 224] width 142 height 12
drag, startPoint x: 470, startPoint y: 224, endPoint x: 446, endPoint y: 224, distance: 24.2
click at [446, 224] on p "***" at bounding box center [504, 224] width 142 height 12
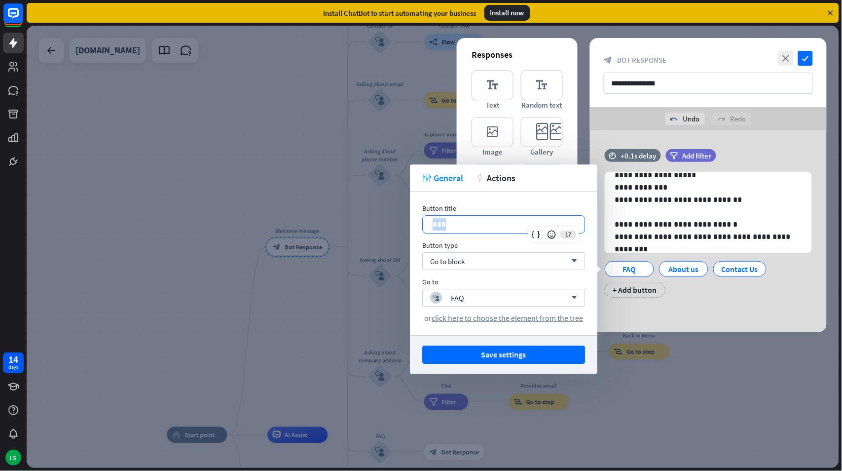
drag, startPoint x: 446, startPoint y: 224, endPoint x: 420, endPoint y: 224, distance: 25.2
click at [420, 224] on div "Button title 17 *** Button type Go to block arrow_down Go to block_user_input F…" at bounding box center [504, 263] width 188 height 144
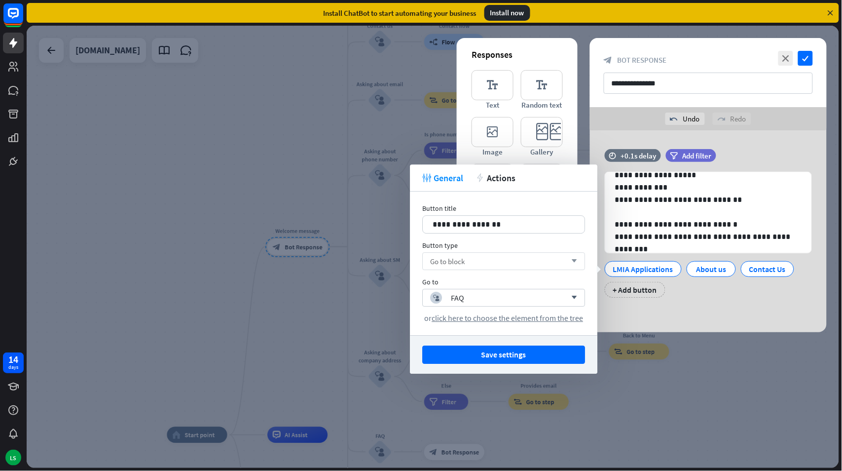
click at [459, 258] on span "Go to block" at bounding box center [447, 261] width 35 height 9
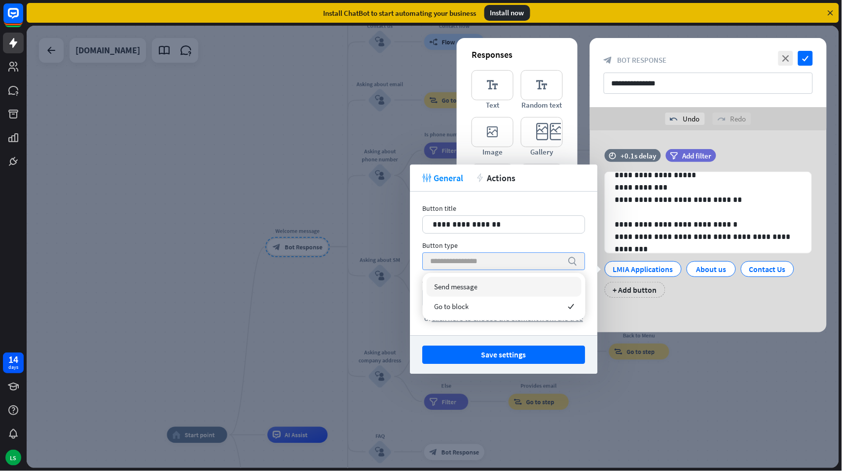
click at [459, 261] on input "search" at bounding box center [496, 261] width 132 height 17
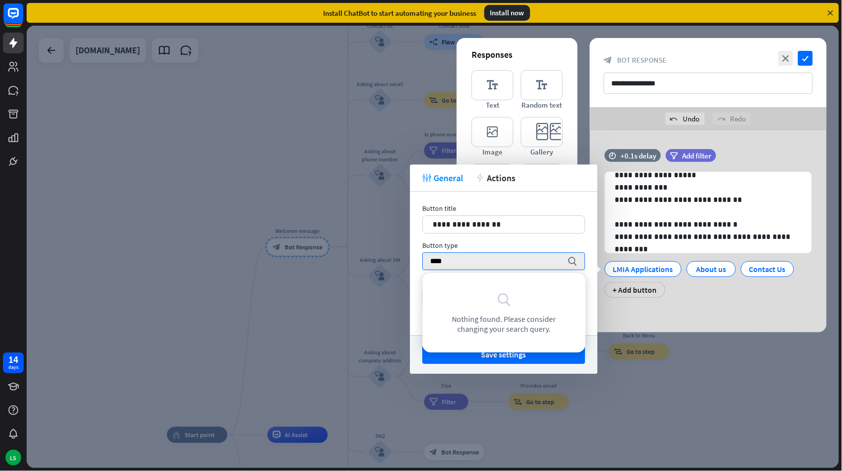
type input "****"
click at [537, 238] on div "**********" at bounding box center [504, 263] width 188 height 144
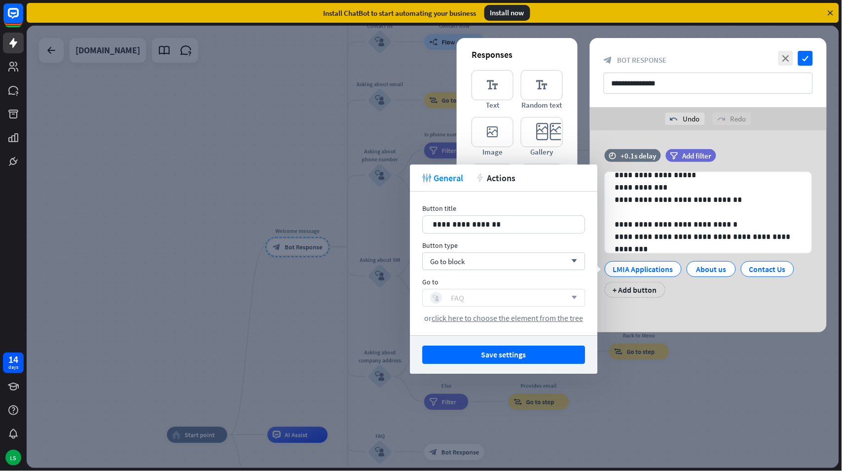
click at [466, 296] on div "block_user_input FAQ" at bounding box center [498, 298] width 136 height 12
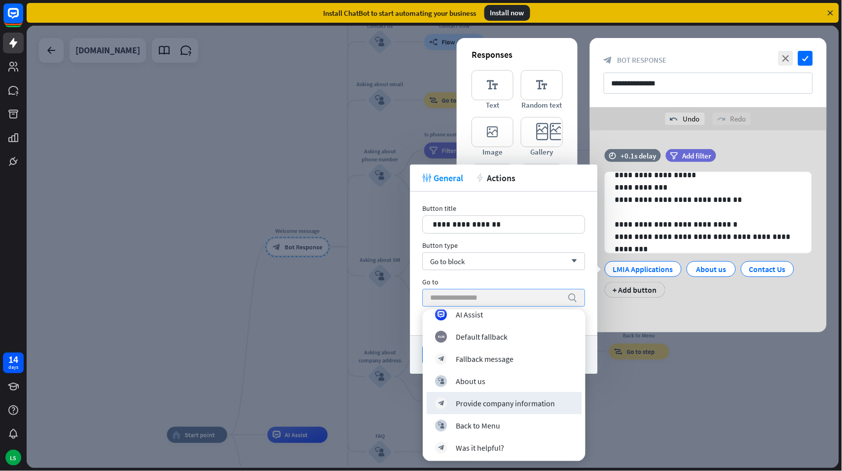
scroll to position [0, 0]
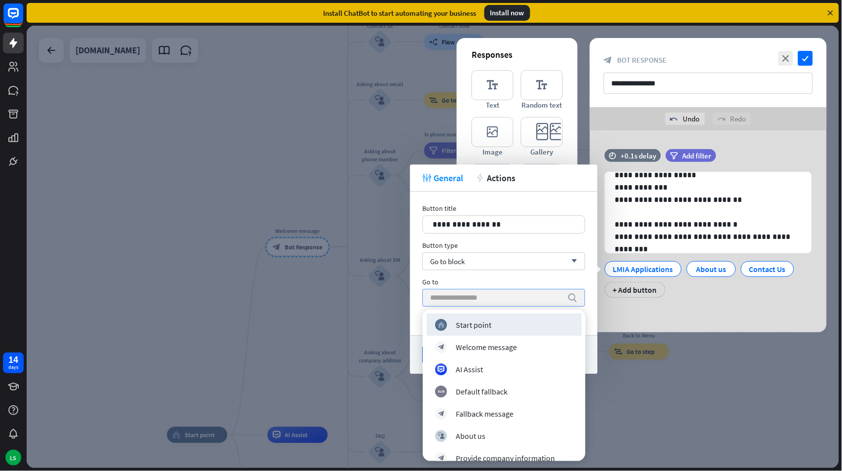
click at [549, 195] on div "**********" at bounding box center [504, 263] width 188 height 144
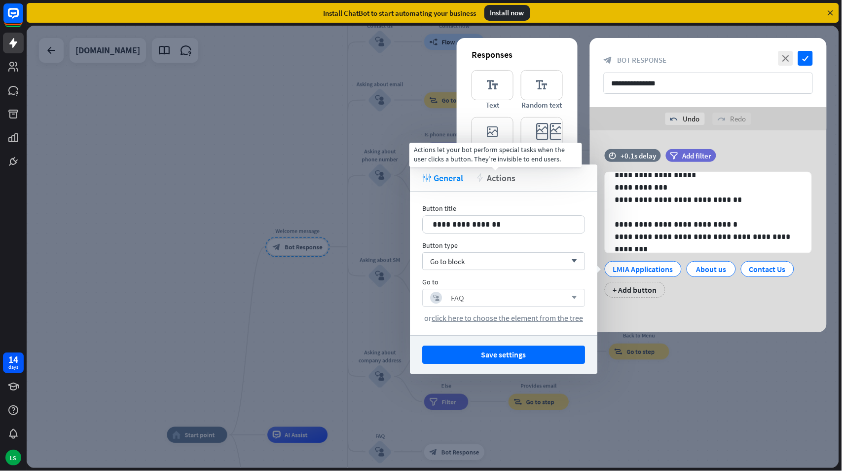
click at [509, 176] on span "Actions" at bounding box center [501, 177] width 29 height 11
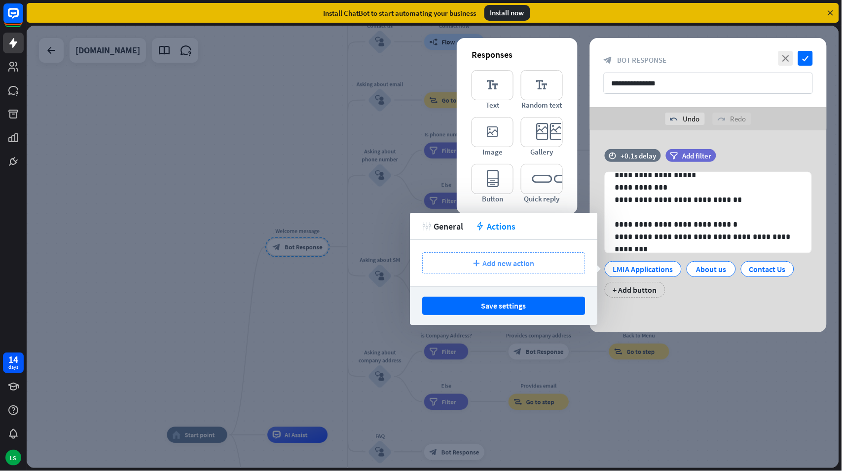
click at [506, 267] on span "Add new action" at bounding box center [509, 263] width 52 height 10
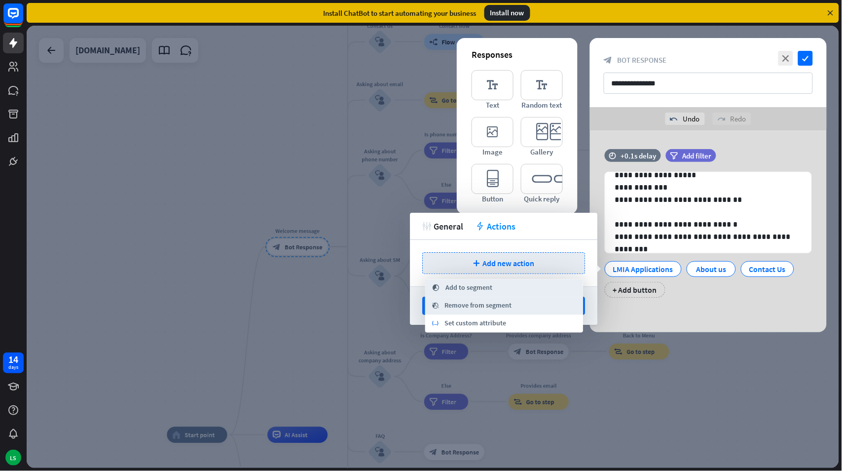
click at [440, 225] on span "General" at bounding box center [449, 226] width 30 height 11
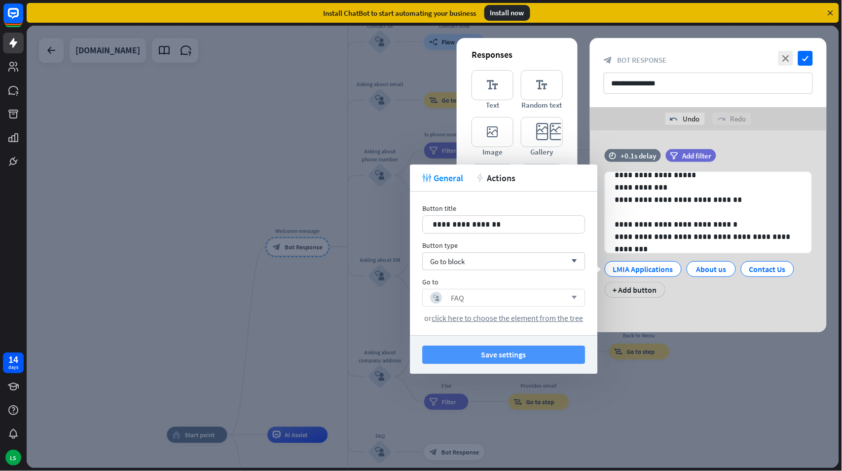
click at [514, 351] on button "Save settings" at bounding box center [503, 354] width 163 height 18
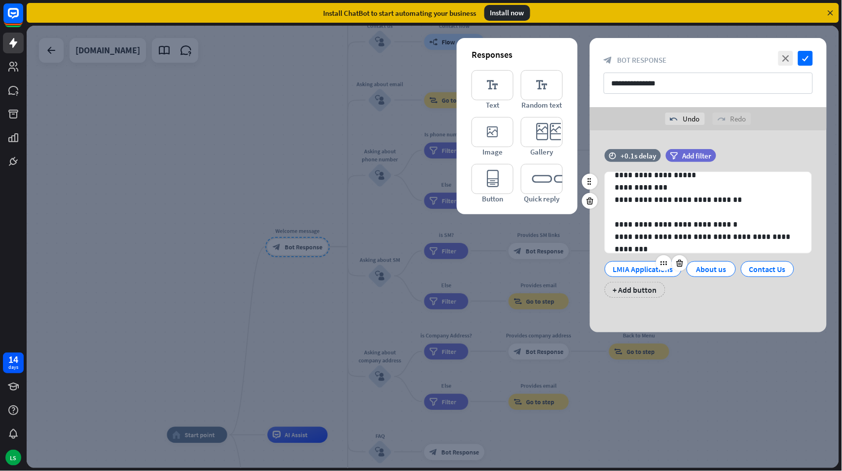
click at [643, 269] on div "LMIA Applications" at bounding box center [643, 269] width 60 height 15
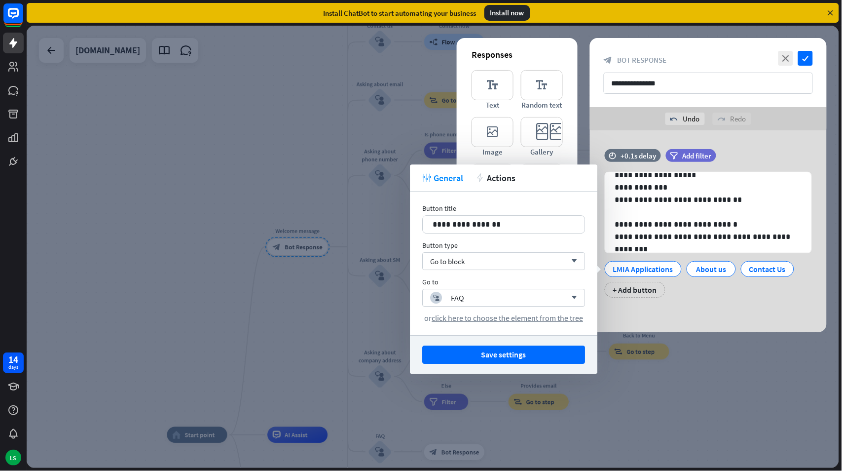
click at [652, 309] on div "**********" at bounding box center [708, 231] width 237 height 202
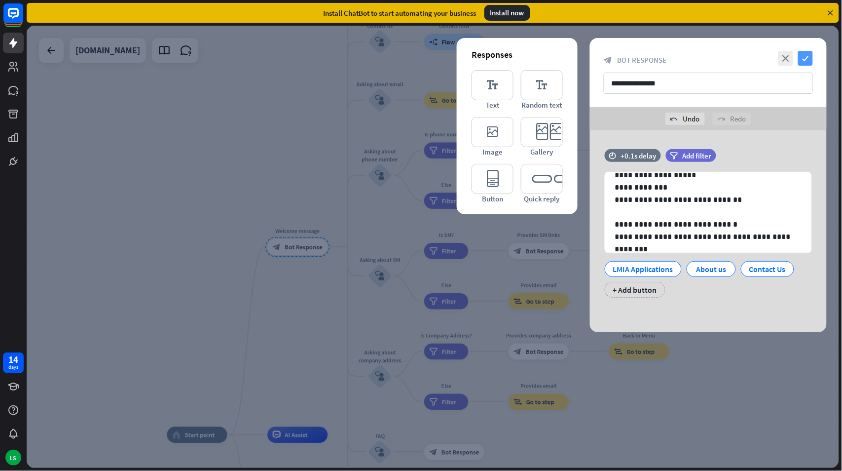
click at [806, 57] on icon "check" at bounding box center [805, 58] width 15 height 15
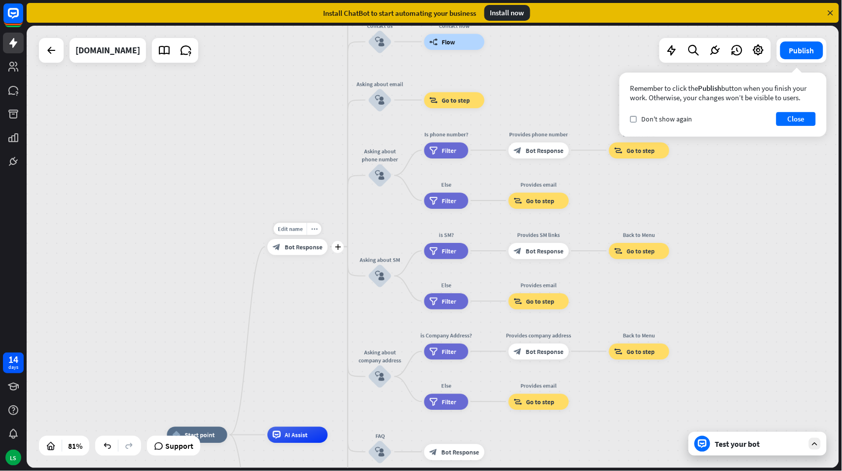
click at [292, 247] on span "Bot Response" at bounding box center [304, 247] width 38 height 8
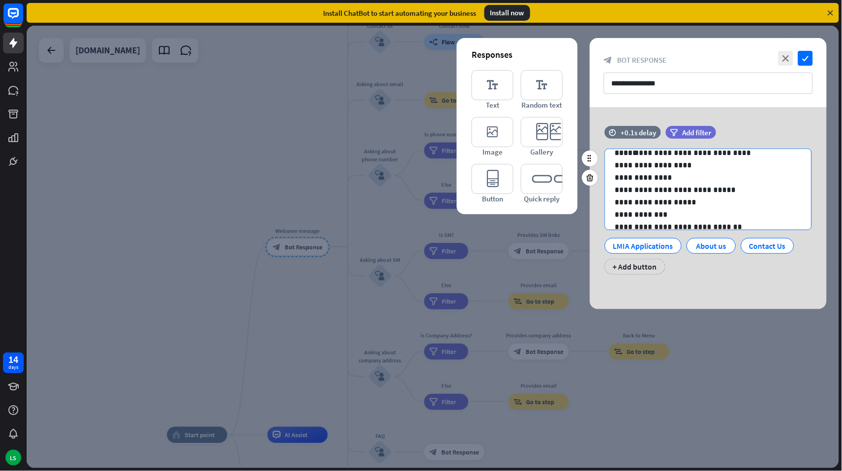
scroll to position [75, 0]
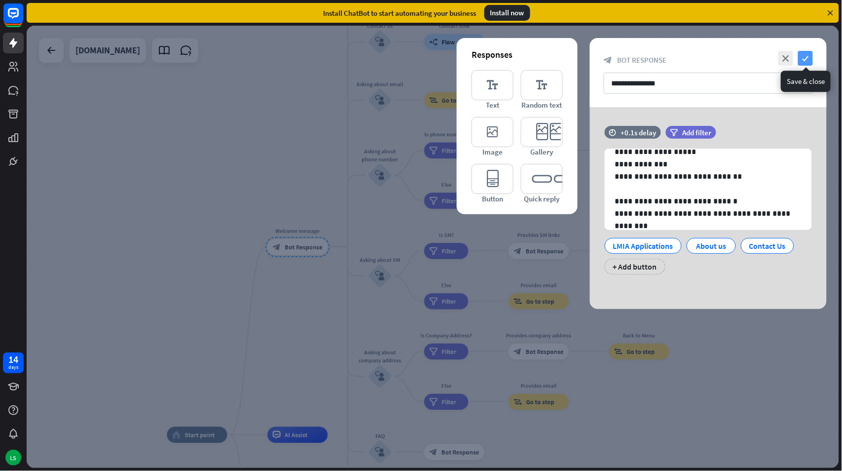
click at [808, 57] on icon "check" at bounding box center [805, 58] width 15 height 15
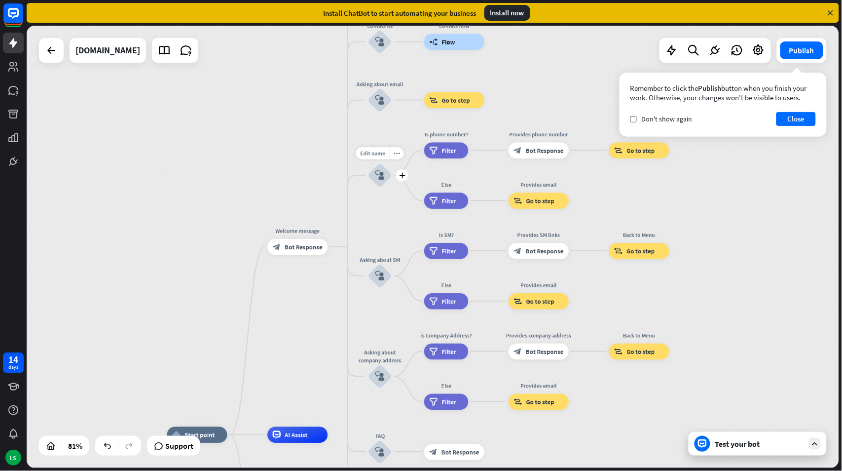
click at [376, 174] on icon "block_user_input" at bounding box center [381, 176] width 10 height 10
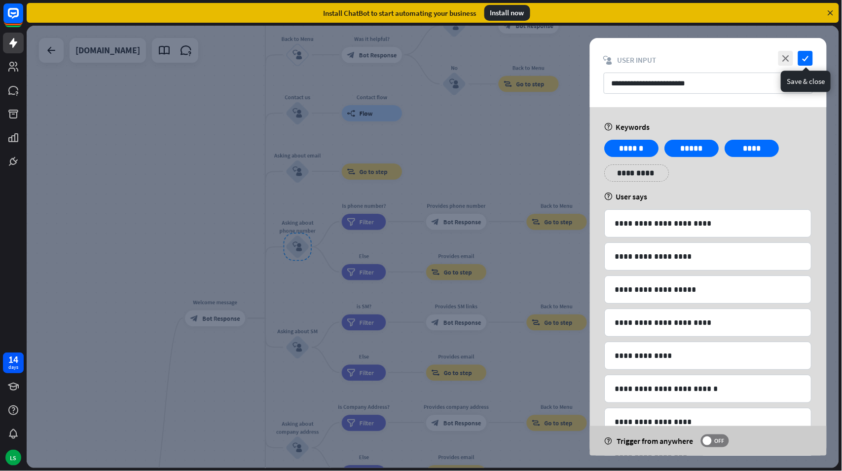
click at [803, 58] on icon "check" at bounding box center [805, 58] width 15 height 15
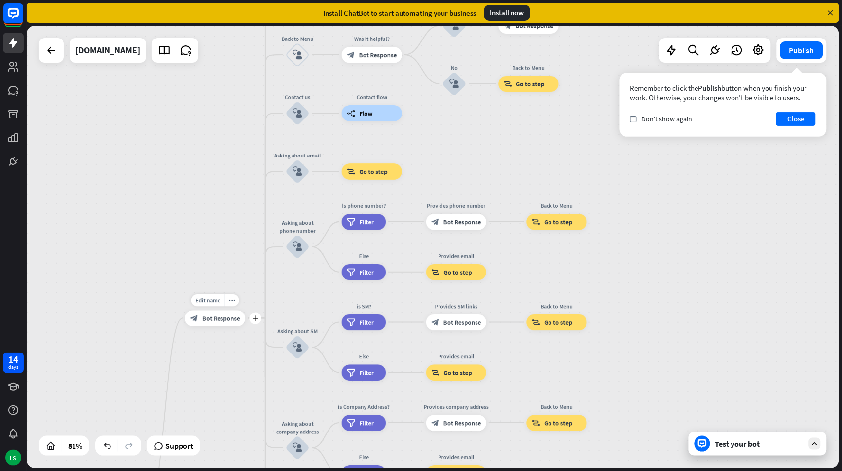
click at [214, 319] on span "Bot Response" at bounding box center [221, 318] width 38 height 8
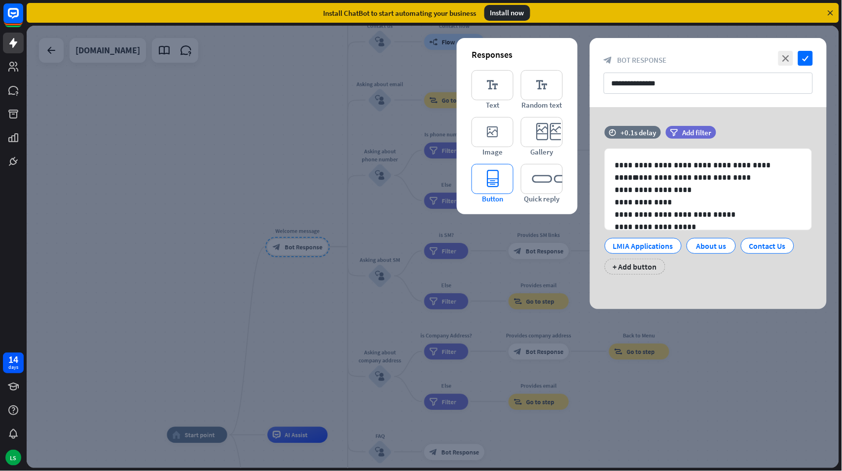
click at [493, 178] on icon "editor_button" at bounding box center [493, 179] width 42 height 30
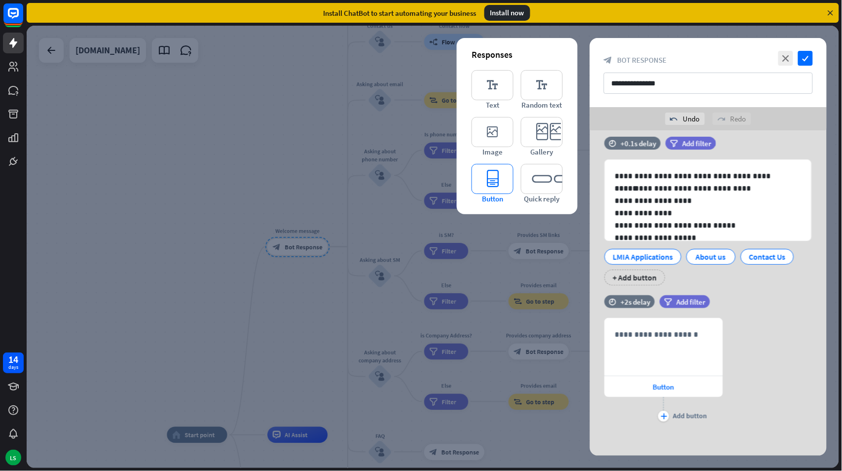
scroll to position [15, 0]
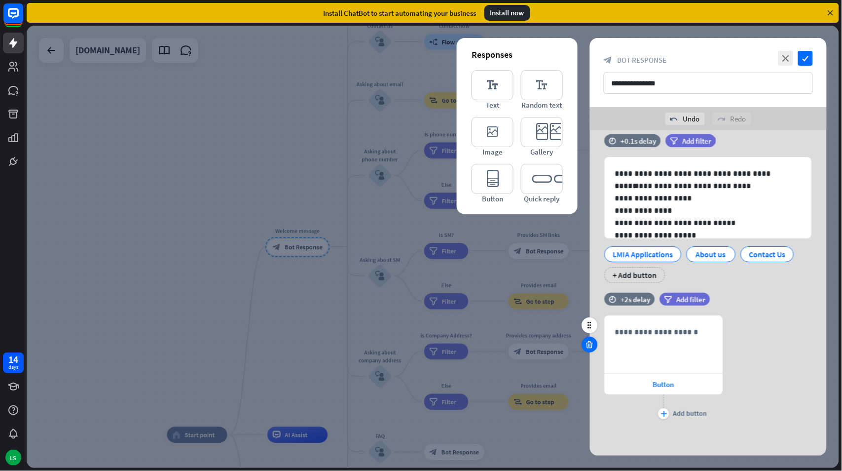
click at [590, 345] on icon at bounding box center [590, 344] width 9 height 9
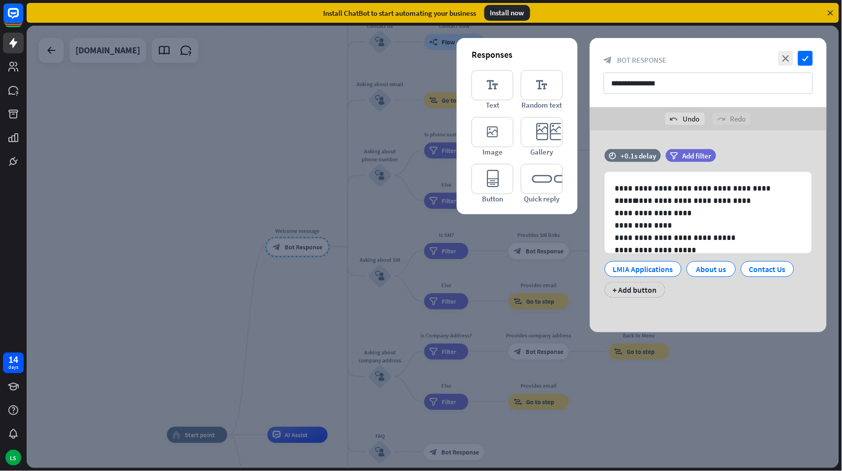
scroll to position [0, 0]
click at [679, 263] on icon at bounding box center [680, 263] width 9 height 9
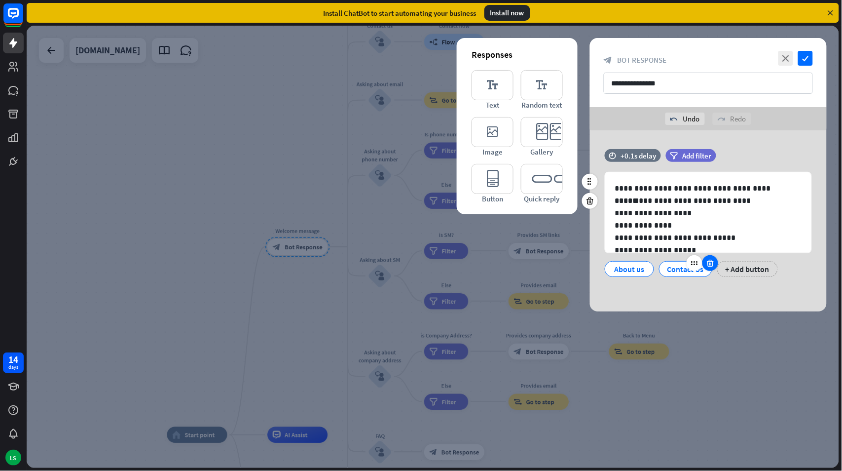
click at [709, 263] on icon at bounding box center [710, 263] width 9 height 9
click at [647, 290] on div "**********" at bounding box center [708, 220] width 237 height 181
click at [658, 297] on div "**********" at bounding box center [708, 220] width 237 height 181
click at [620, 267] on div "About us" at bounding box center [629, 269] width 33 height 15
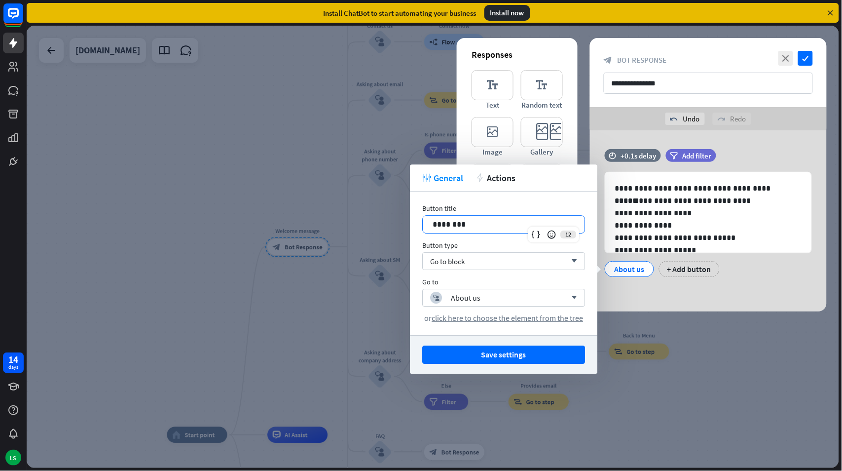
click at [485, 224] on p "********" at bounding box center [504, 224] width 142 height 12
drag, startPoint x: 487, startPoint y: 224, endPoint x: 427, endPoint y: 223, distance: 59.7
click at [427, 223] on div "********" at bounding box center [504, 224] width 162 height 17
click at [485, 300] on div "block_user_input About us" at bounding box center [498, 298] width 136 height 12
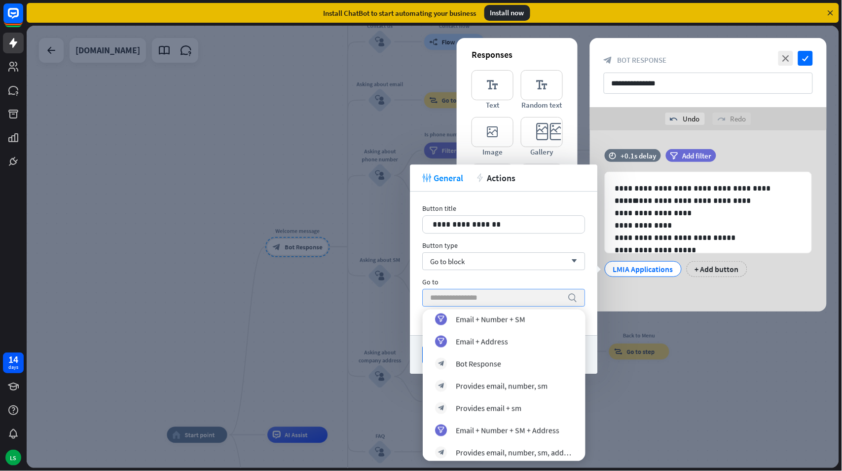
scroll to position [574, 0]
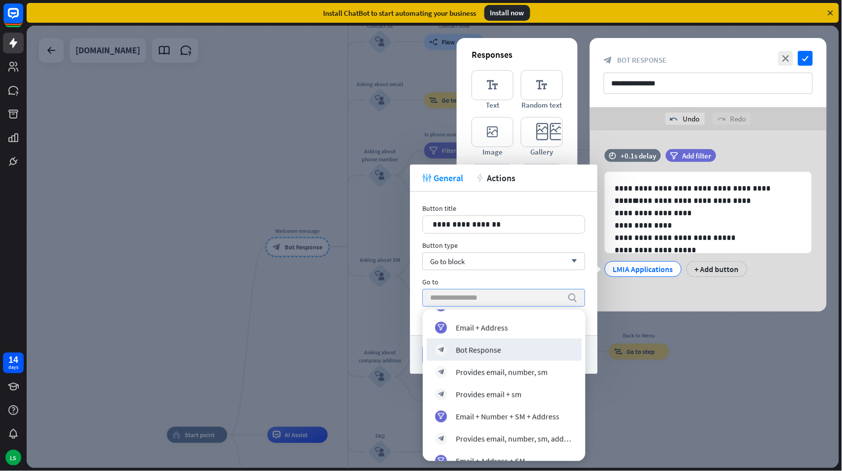
click at [469, 350] on div "Bot Response" at bounding box center [478, 349] width 45 height 10
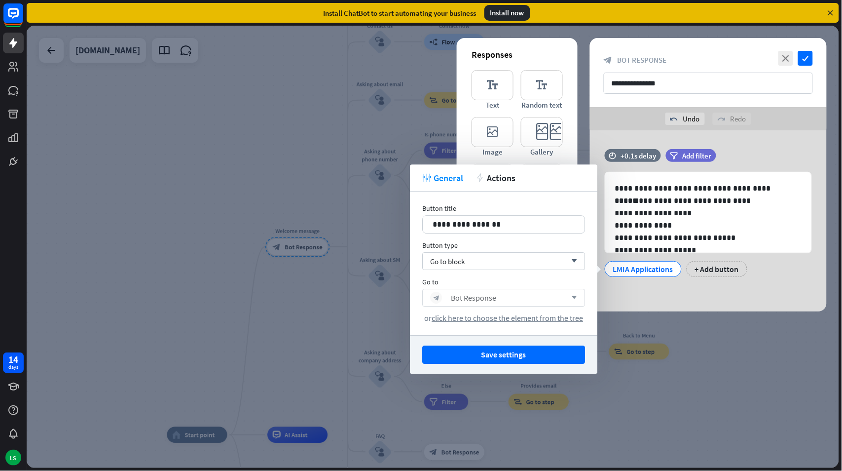
click at [575, 299] on icon "arrow_down" at bounding box center [571, 298] width 11 height 6
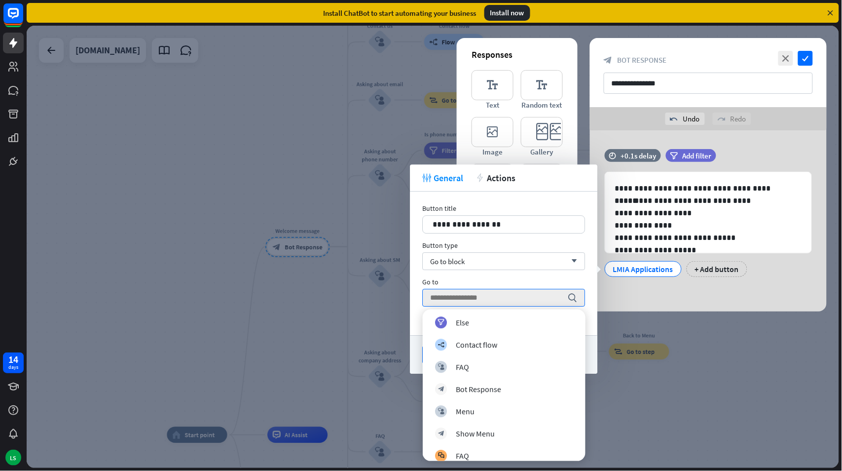
scroll to position [877, 0]
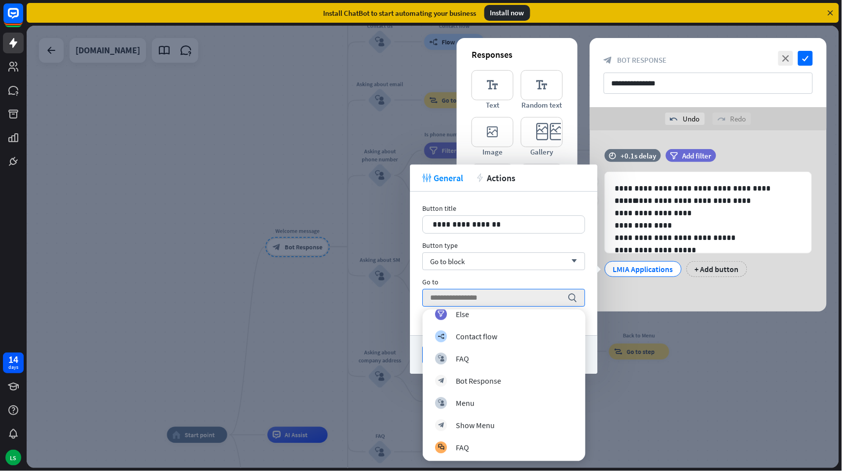
click at [630, 283] on div "**********" at bounding box center [708, 218] width 237 height 138
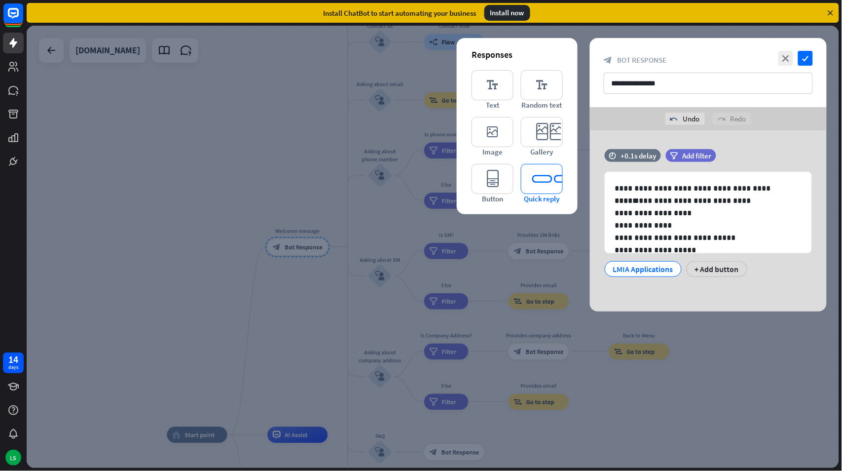
click at [542, 178] on icon "editor_quick_replies" at bounding box center [542, 179] width 42 height 30
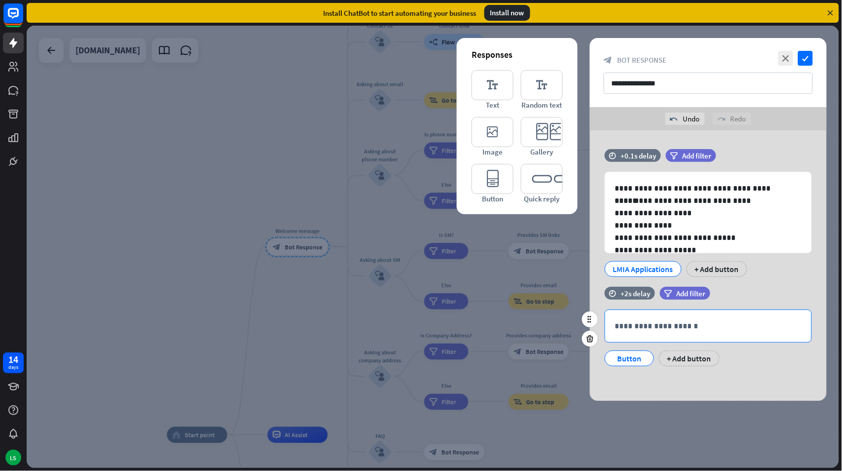
click at [649, 327] on p "**********" at bounding box center [708, 326] width 187 height 12
click at [632, 358] on div "Button" at bounding box center [629, 358] width 33 height 15
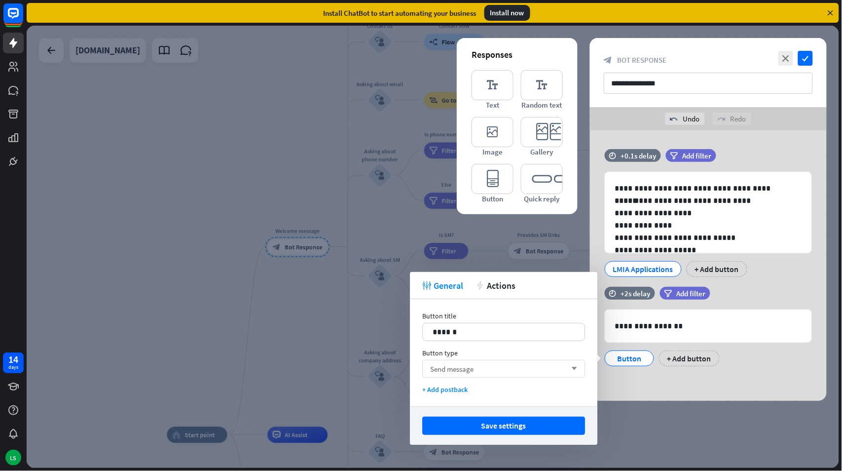
click at [534, 363] on div "Send message arrow_down" at bounding box center [503, 369] width 163 height 18
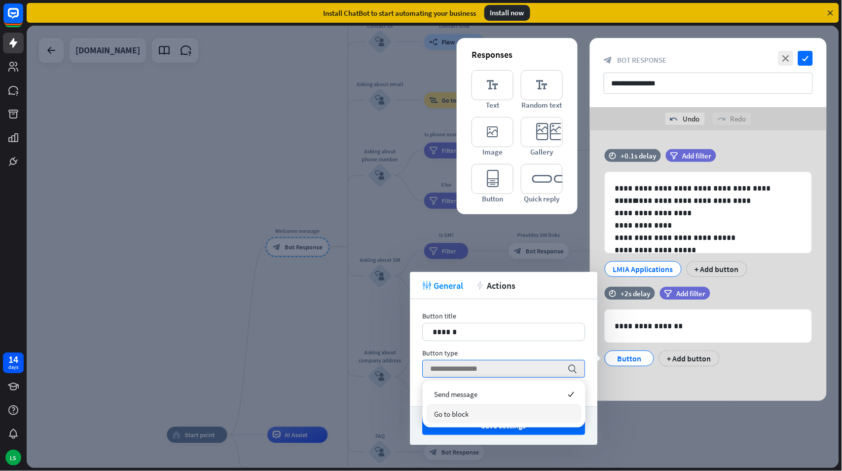
click at [528, 410] on div "Go to block" at bounding box center [504, 414] width 155 height 20
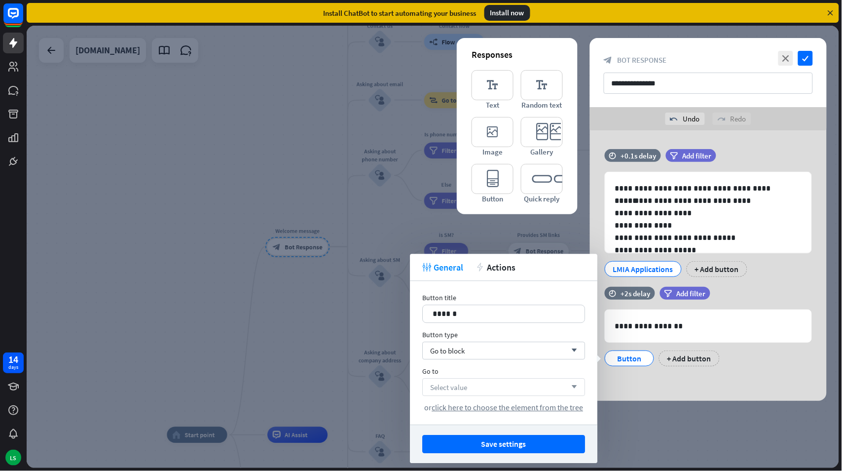
click at [519, 387] on div "Select value arrow_down" at bounding box center [503, 387] width 163 height 18
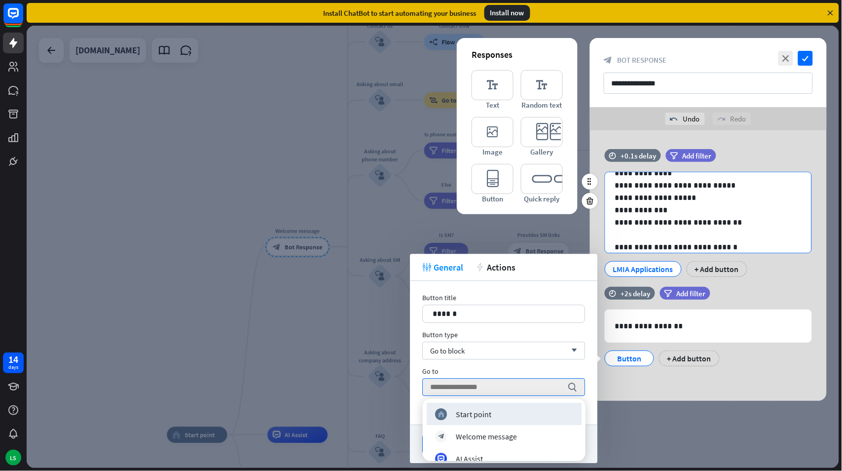
scroll to position [75, 0]
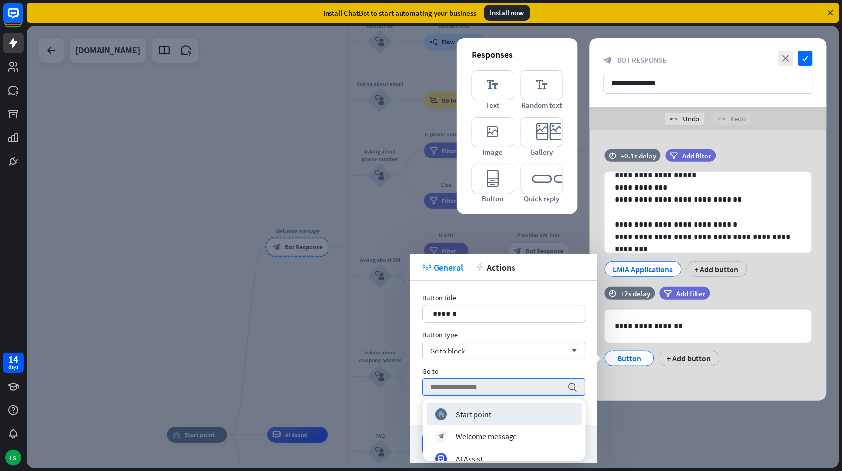
click at [540, 273] on div "tweak General action Actions" at bounding box center [504, 267] width 188 height 27
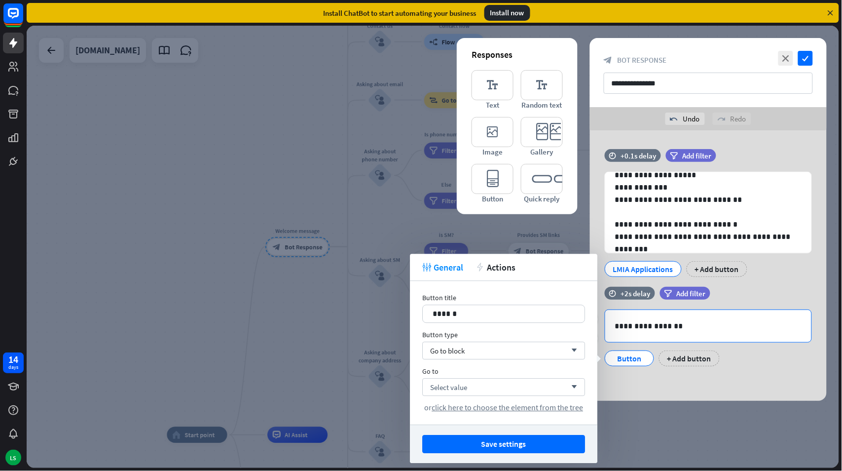
click at [664, 312] on div "**********" at bounding box center [708, 326] width 206 height 32
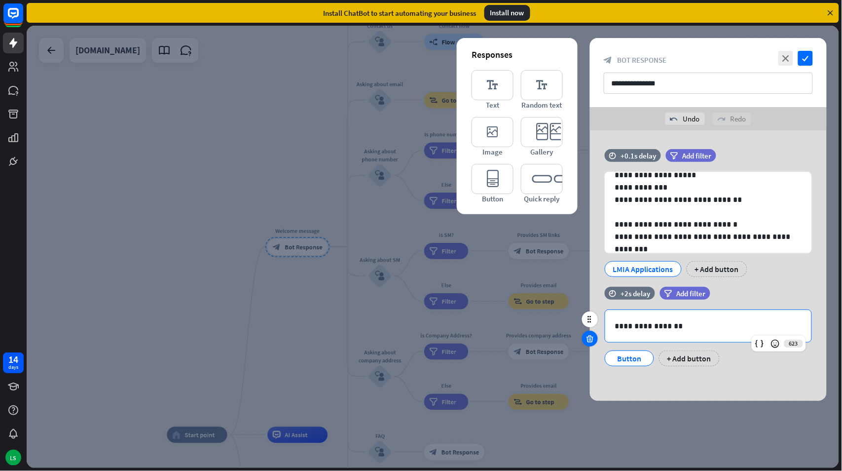
click at [588, 338] on icon at bounding box center [590, 338] width 9 height 9
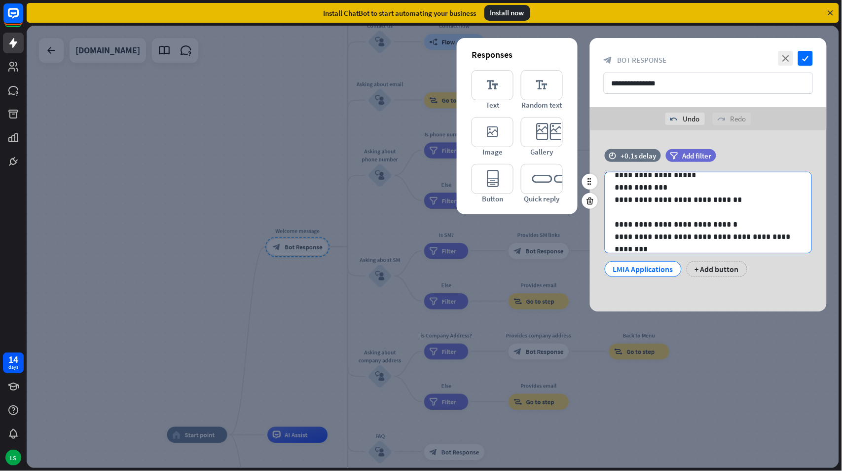
scroll to position [0, 0]
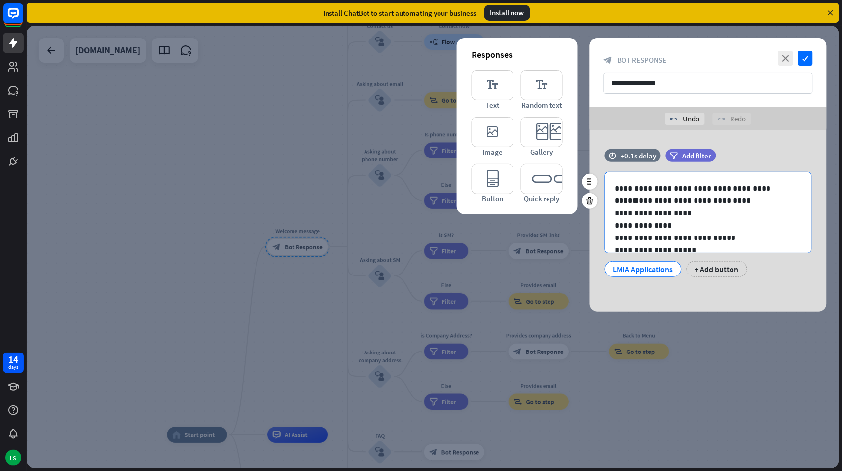
click at [611, 187] on div "**********" at bounding box center [708, 249] width 206 height 155
click at [743, 248] on p "**********" at bounding box center [704, 250] width 178 height 12
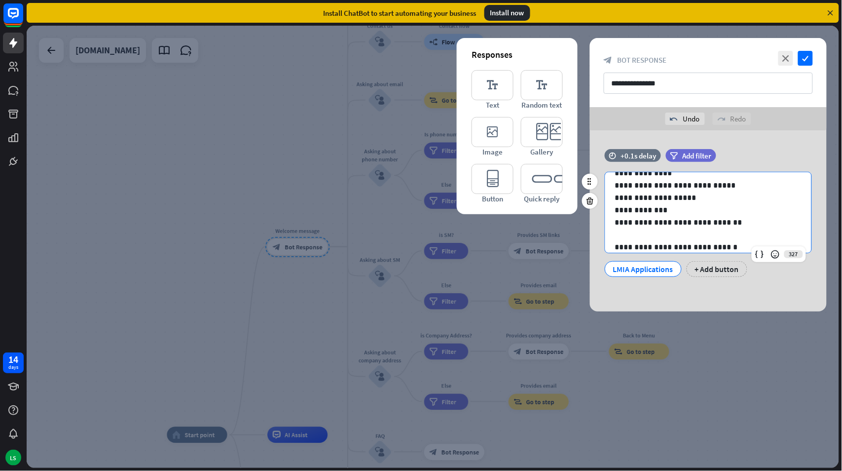
scroll to position [75, 0]
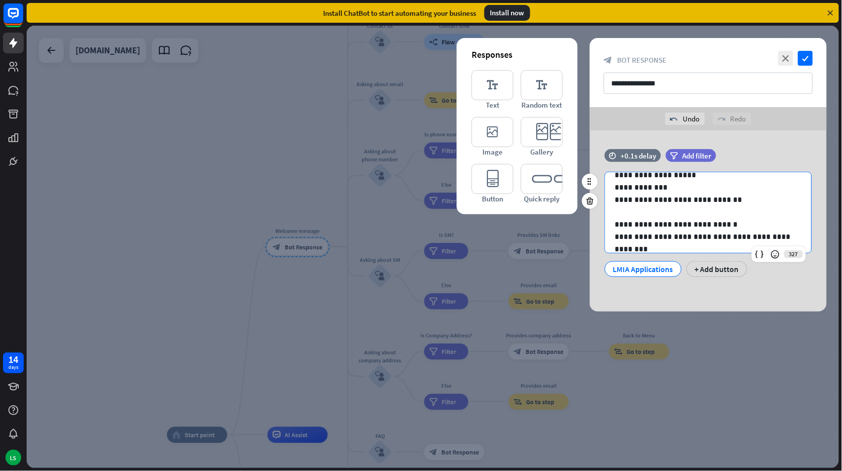
click at [697, 246] on div "**********" at bounding box center [708, 174] width 206 height 155
click at [796, 237] on div "**********" at bounding box center [708, 174] width 206 height 155
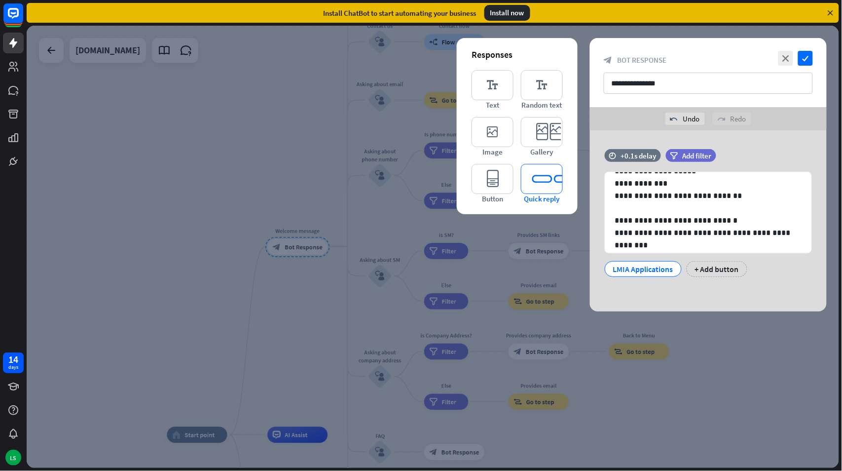
click at [533, 185] on icon "editor_quick_replies" at bounding box center [542, 179] width 42 height 30
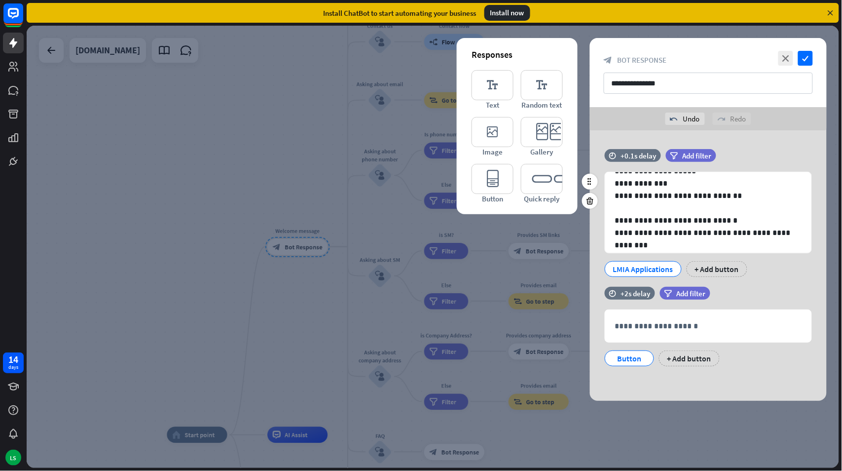
click at [651, 268] on div "LMIA Applications" at bounding box center [643, 269] width 60 height 15
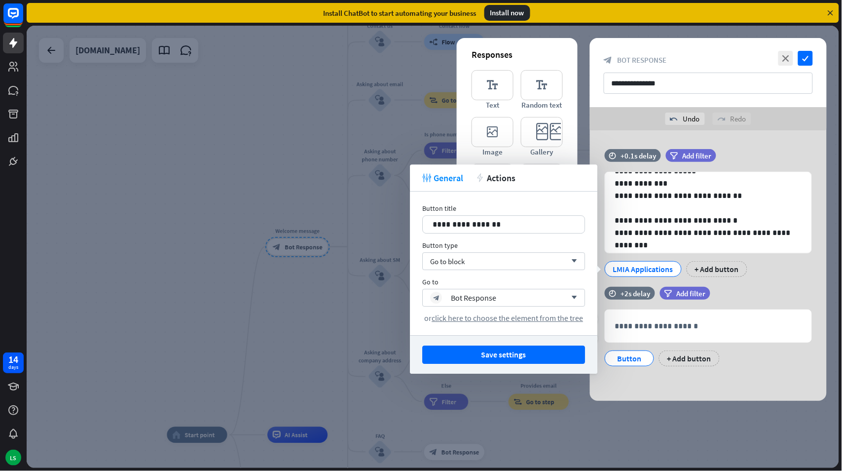
click at [757, 287] on div "filter Add filter" at bounding box center [710, 293] width 100 height 13
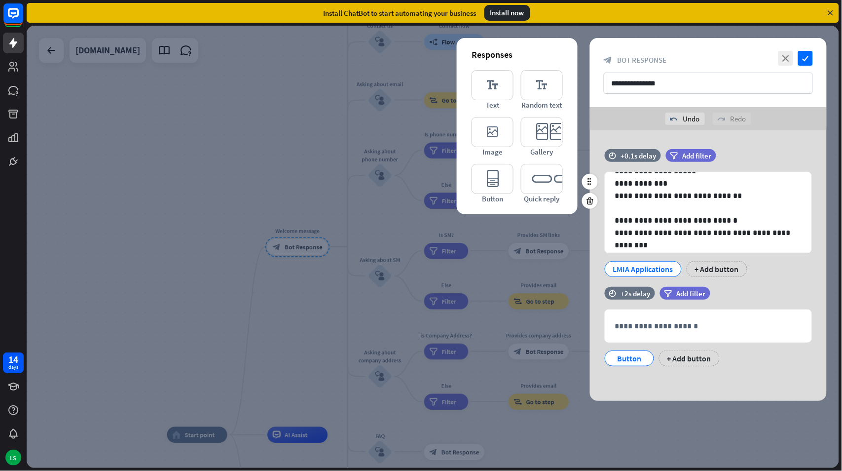
drag, startPoint x: 651, startPoint y: 267, endPoint x: 636, endPoint y: 269, distance: 15.9
click at [636, 269] on div "LMIA Applications" at bounding box center [643, 269] width 60 height 15
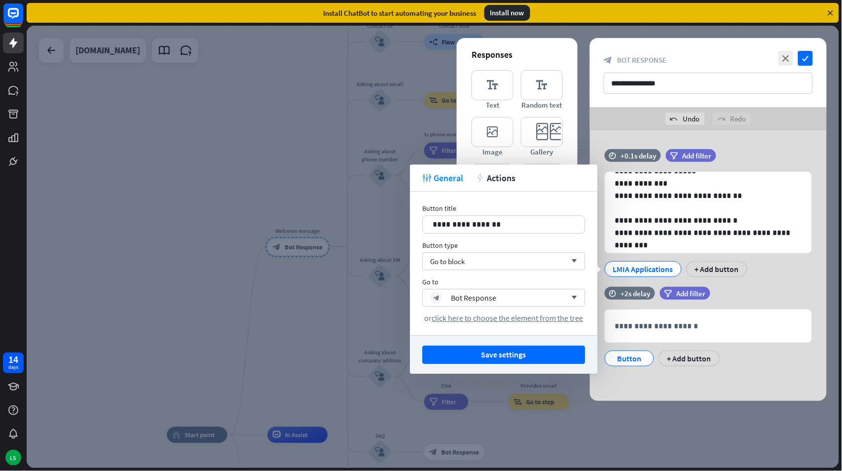
click at [762, 268] on div "LMIA Applications + Add button" at bounding box center [705, 266] width 207 height 21
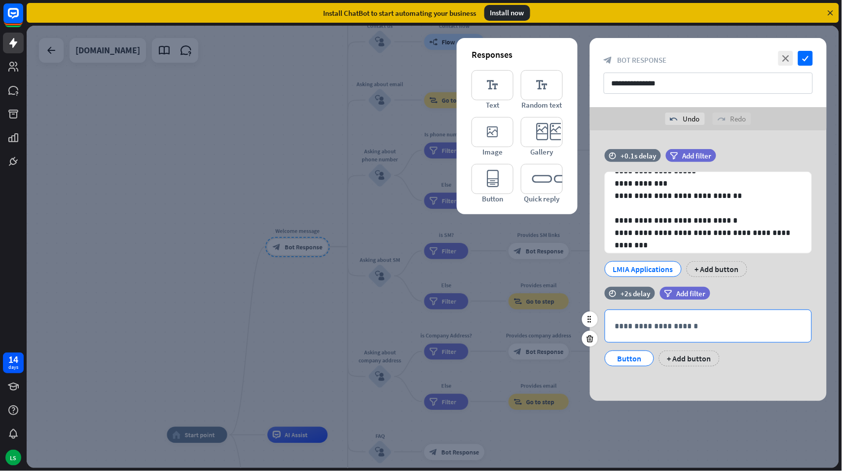
click at [630, 323] on p "**********" at bounding box center [708, 326] width 187 height 12
click at [787, 60] on icon "close" at bounding box center [786, 58] width 15 height 15
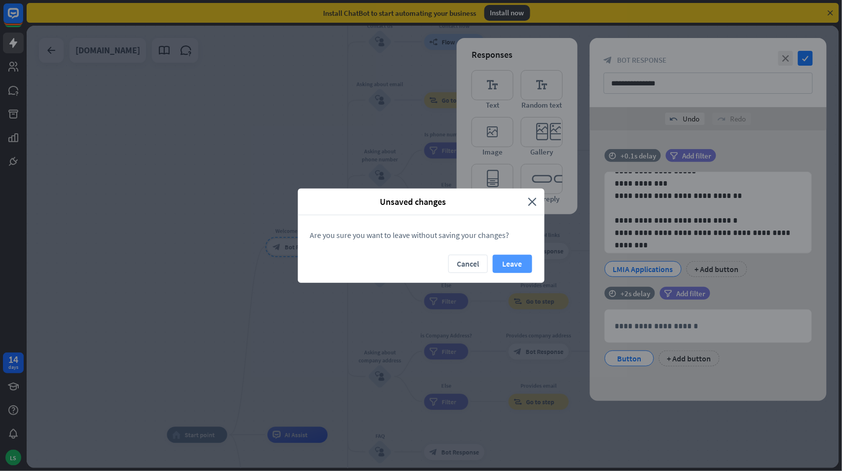
click at [502, 267] on button "Leave" at bounding box center [512, 264] width 39 height 18
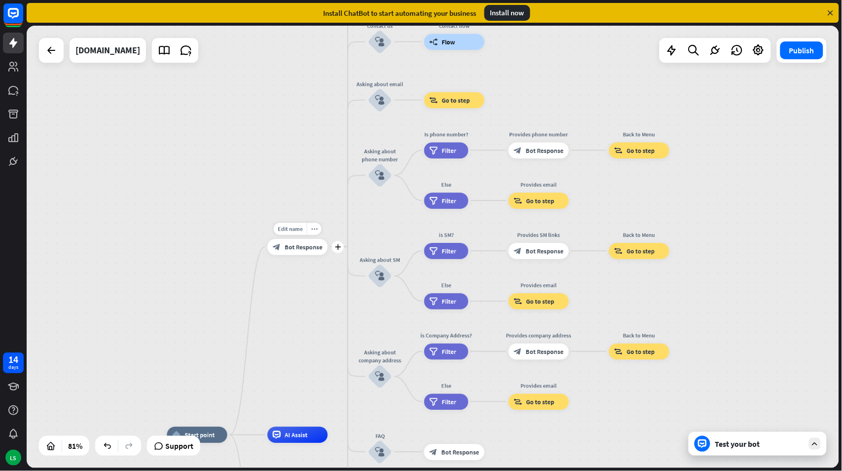
click at [287, 249] on span "Bot Response" at bounding box center [304, 247] width 38 height 8
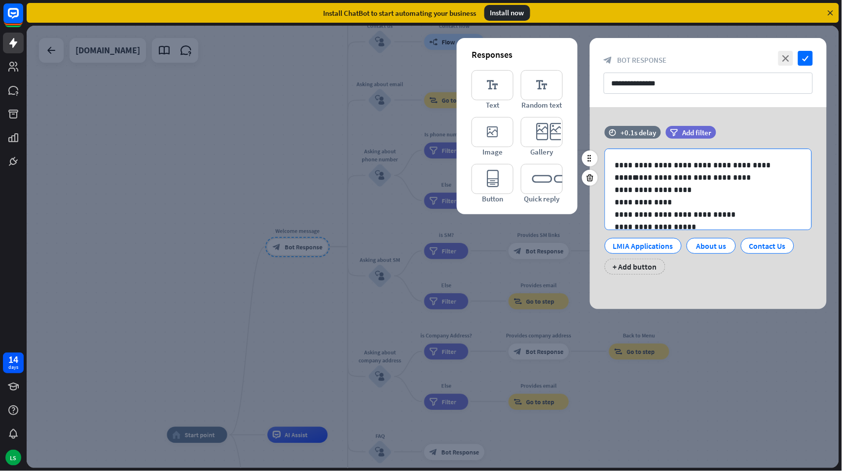
scroll to position [75, 0]
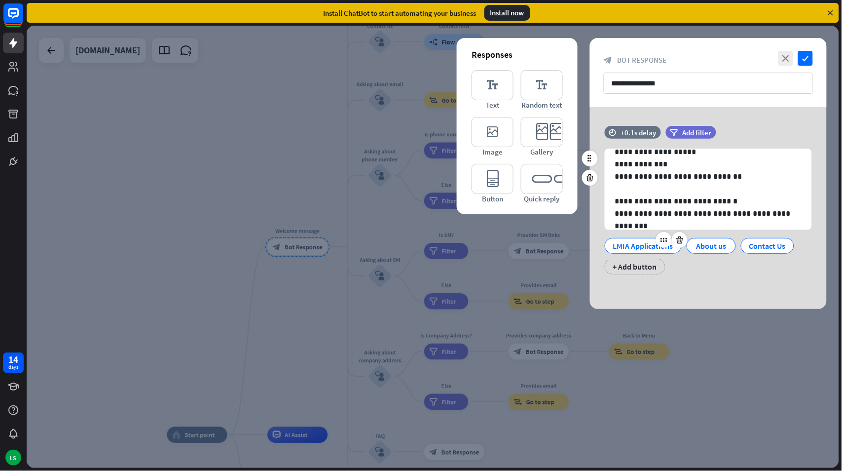
click at [639, 243] on div "LMIA Applications" at bounding box center [643, 245] width 60 height 15
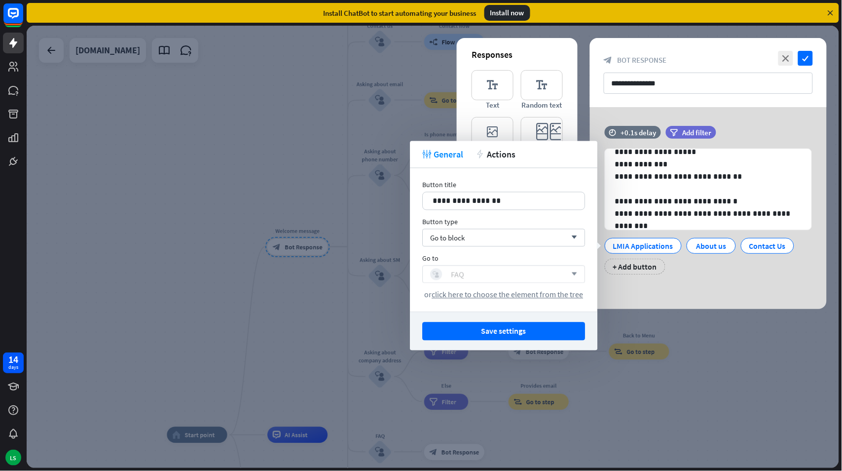
click at [464, 274] on div "FAQ" at bounding box center [457, 274] width 13 height 10
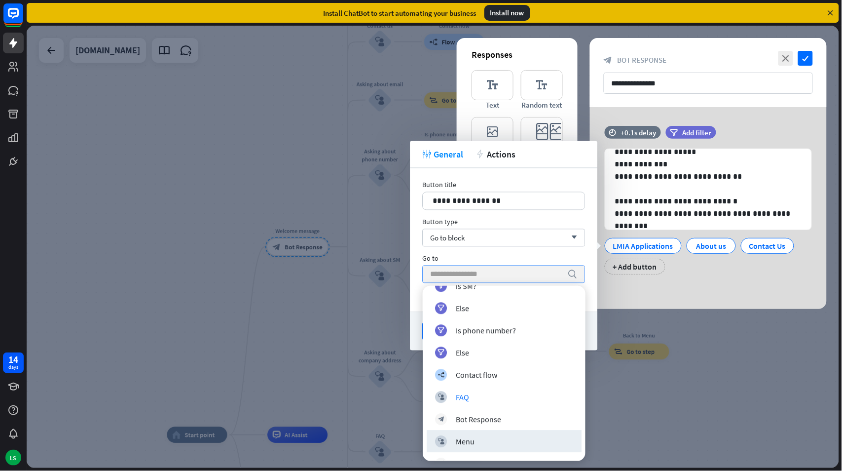
scroll to position [854, 0]
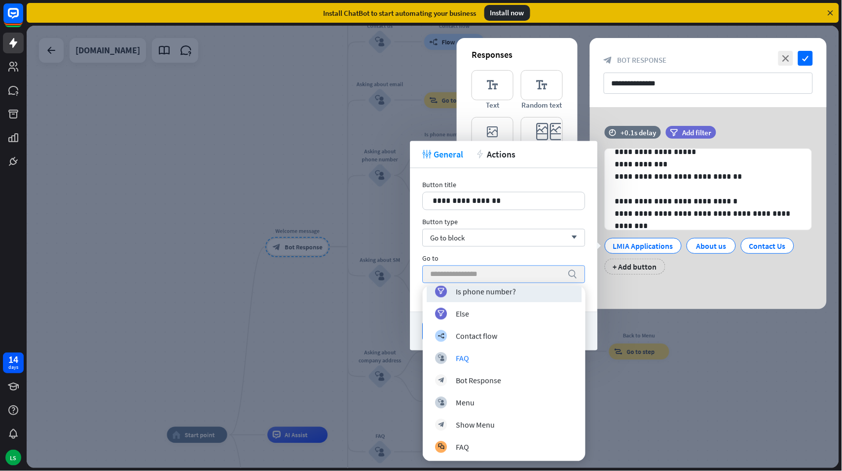
click at [499, 273] on input "search" at bounding box center [496, 274] width 132 height 17
click at [499, 254] on div "Go to" at bounding box center [503, 258] width 163 height 9
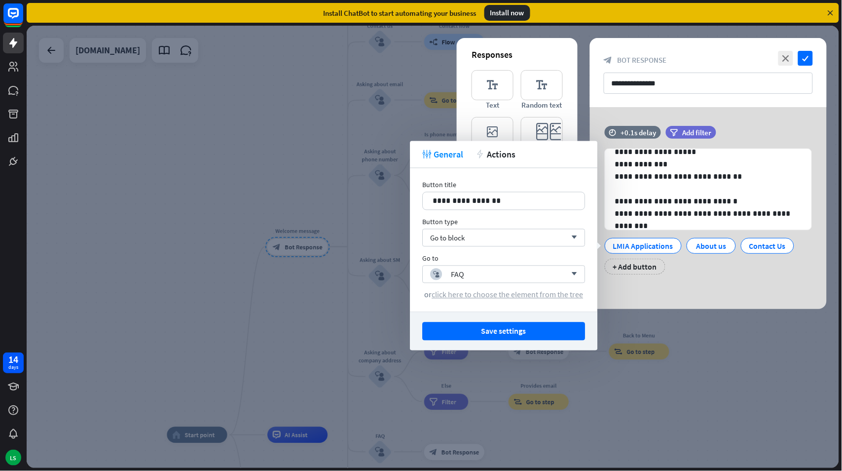
click at [504, 295] on span "click here to choose the element from the tree" at bounding box center [507, 295] width 151 height 10
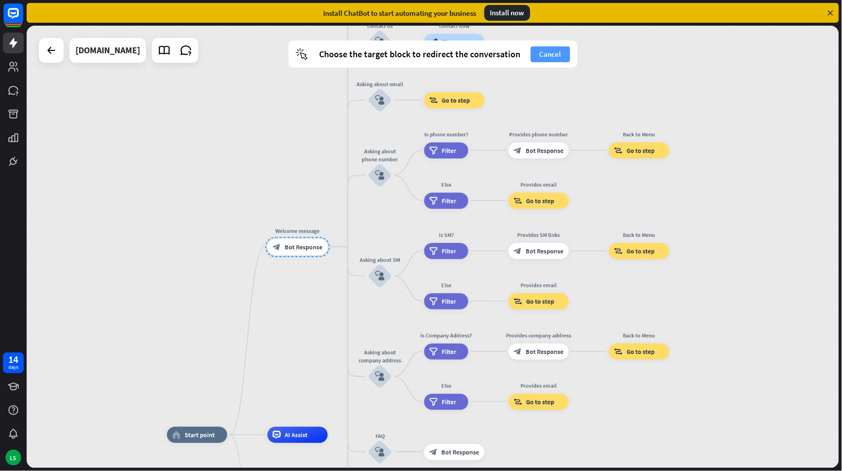
click at [552, 52] on button "Cancel" at bounding box center [550, 54] width 39 height 16
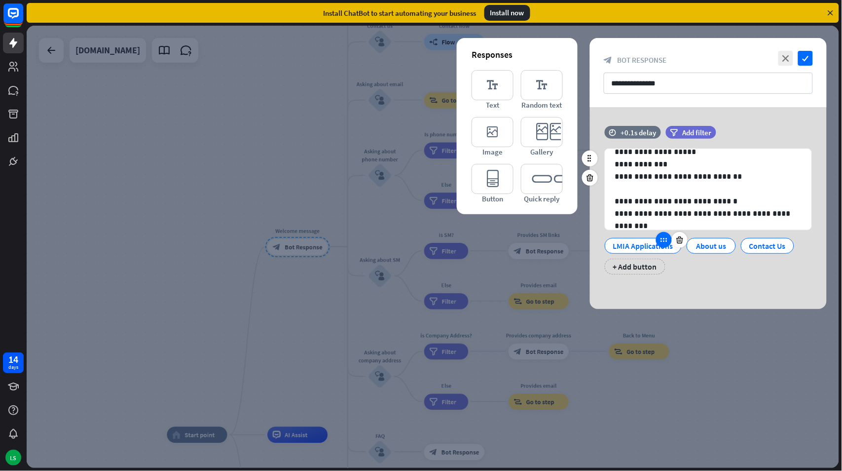
click at [667, 240] on icon at bounding box center [664, 239] width 9 height 9
click at [663, 244] on icon at bounding box center [664, 239] width 9 height 9
click at [635, 252] on div "LMIA Applications" at bounding box center [643, 245] width 60 height 15
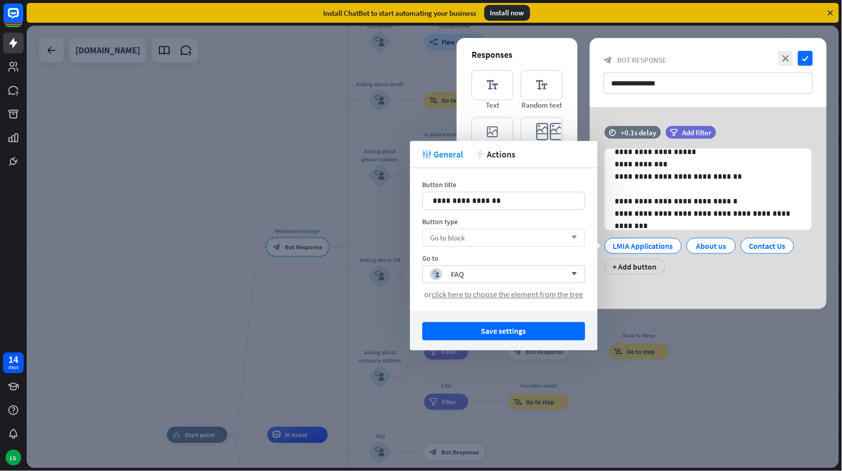
click at [513, 234] on div "Go to block arrow_down" at bounding box center [503, 238] width 163 height 18
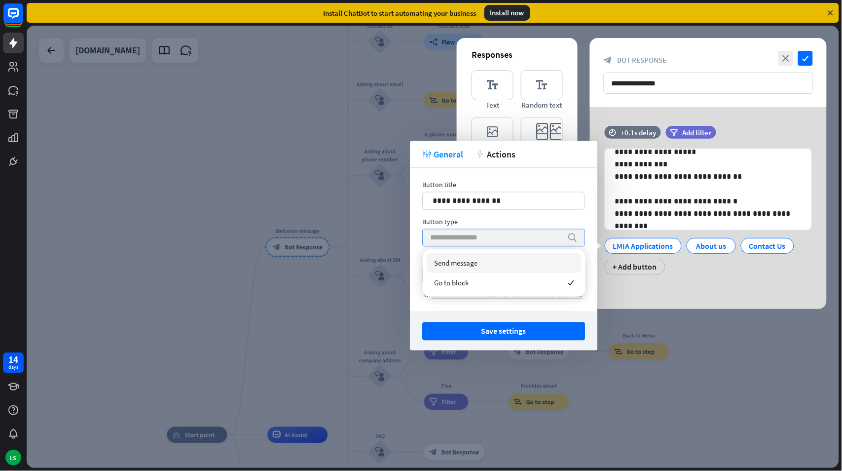
click at [513, 234] on input "search" at bounding box center [496, 237] width 132 height 17
click at [461, 282] on span "Go to block" at bounding box center [451, 282] width 35 height 9
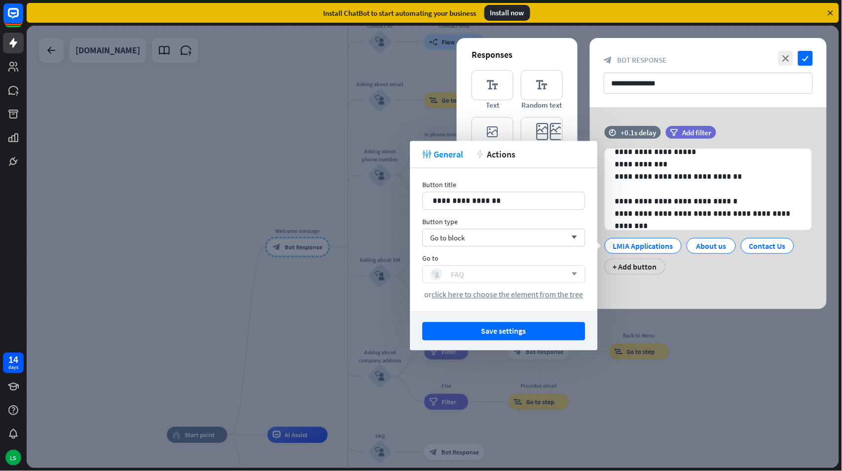
click at [460, 274] on div "FAQ" at bounding box center [457, 274] width 13 height 10
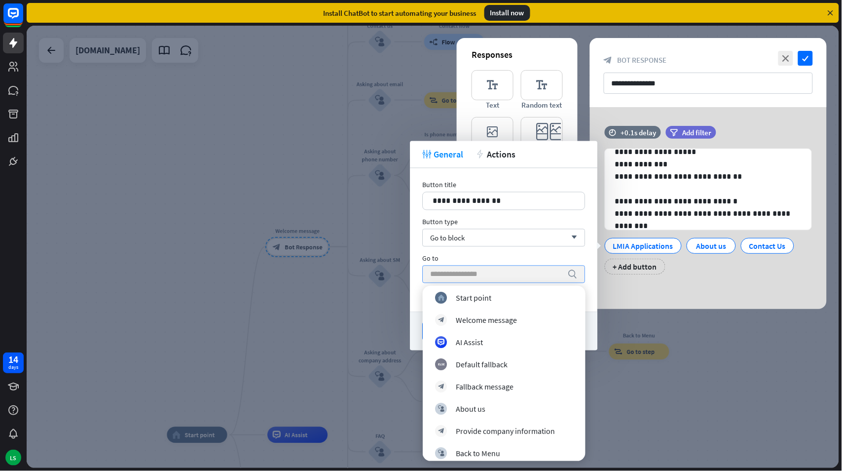
scroll to position [0, 0]
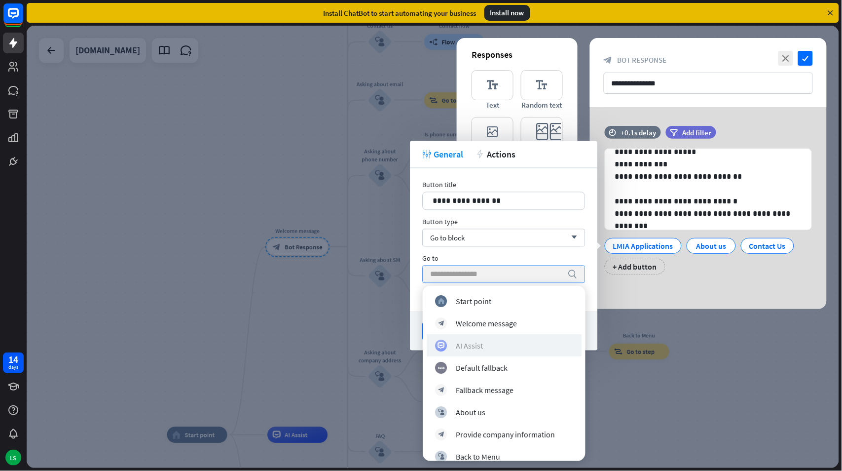
click at [461, 344] on div "AI Assist" at bounding box center [469, 345] width 27 height 10
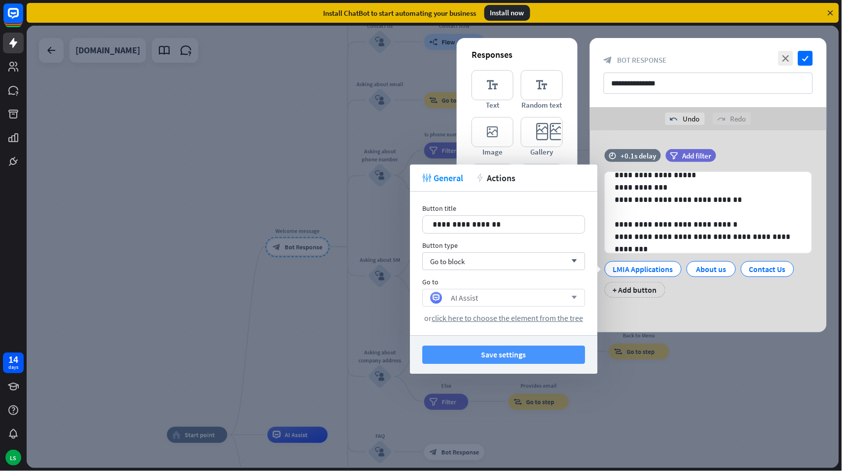
click at [504, 352] on button "Save settings" at bounding box center [503, 354] width 163 height 18
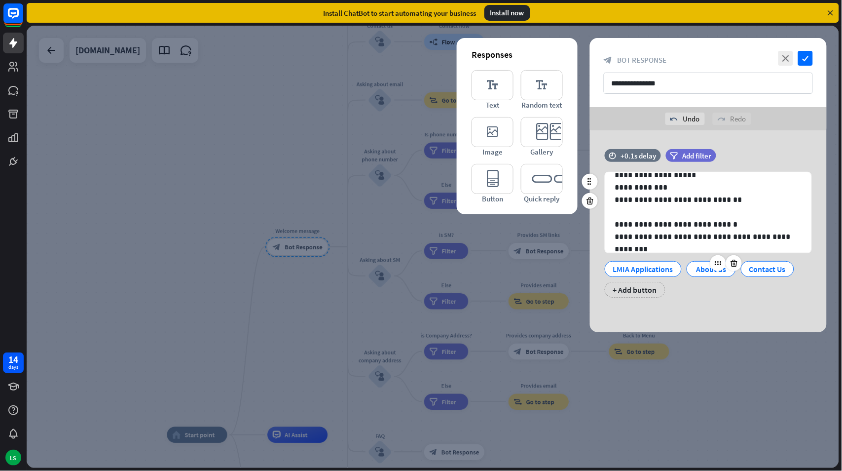
click at [707, 269] on div "About us" at bounding box center [711, 269] width 33 height 15
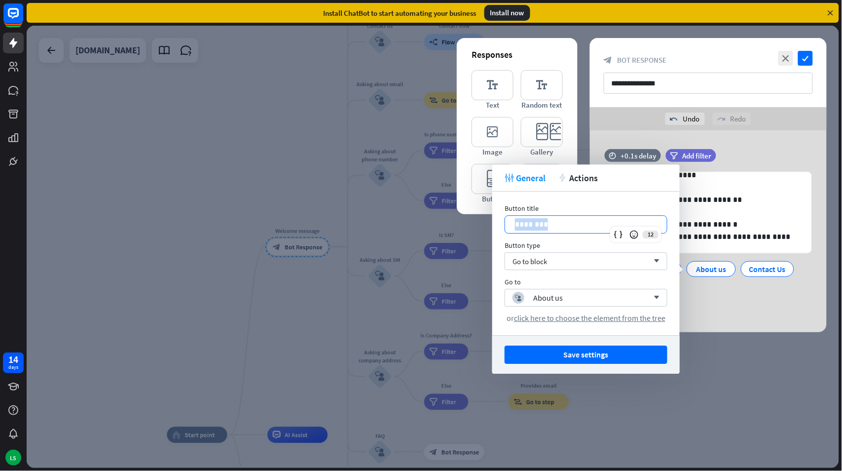
drag, startPoint x: 549, startPoint y: 225, endPoint x: 501, endPoint y: 221, distance: 48.5
click at [501, 221] on div "Button title 12 ******** Button type Go to block arrow_down Go to block_user_in…" at bounding box center [586, 263] width 188 height 144
click at [551, 295] on div "About us" at bounding box center [548, 298] width 30 height 10
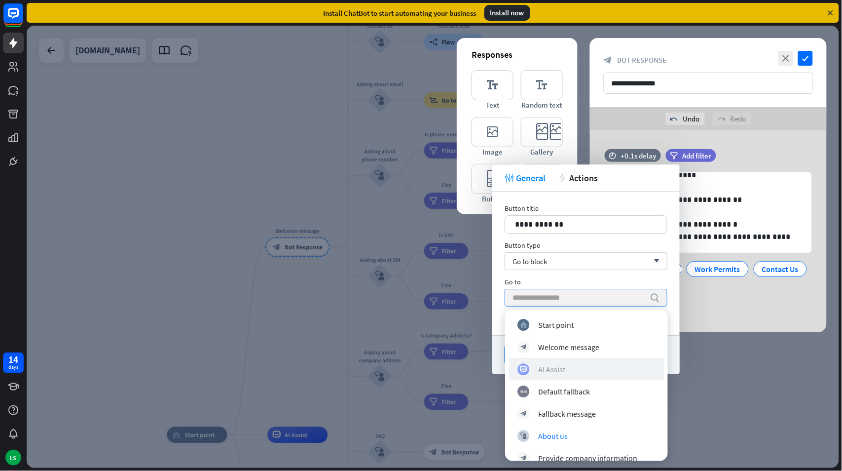
click at [569, 368] on div "AI Assist" at bounding box center [587, 369] width 138 height 12
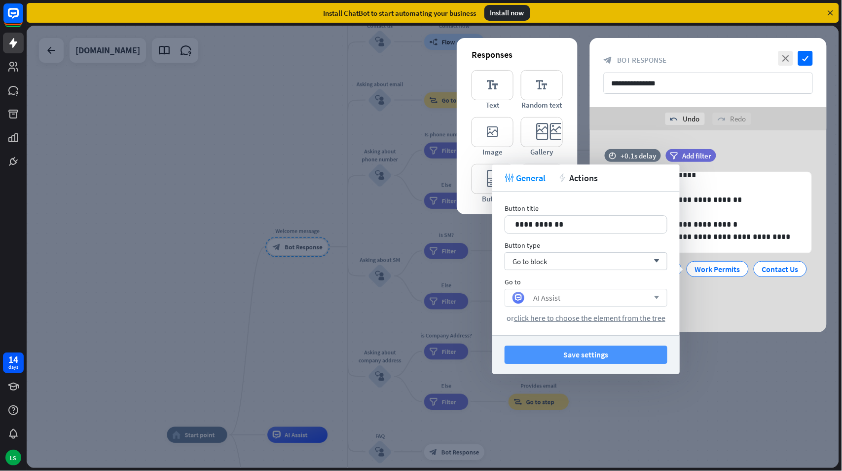
click at [583, 351] on button "Save settings" at bounding box center [586, 354] width 163 height 18
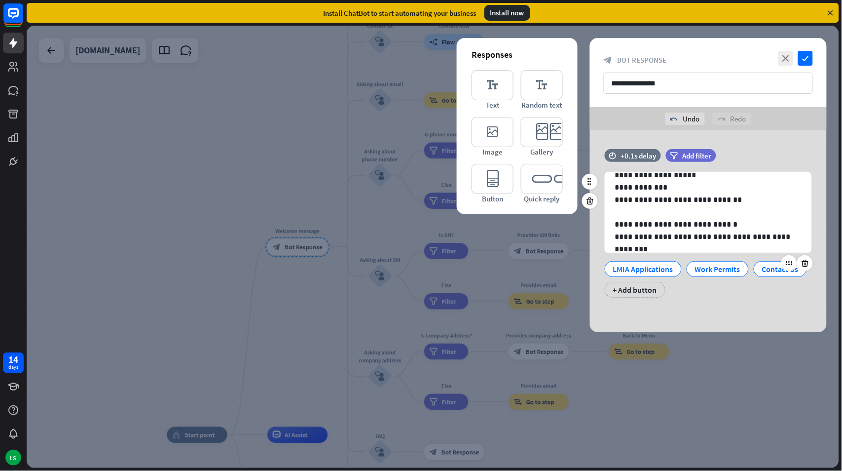
click at [782, 271] on div at bounding box center [798, 263] width 32 height 16
click at [762, 276] on div "Contact Us" at bounding box center [780, 269] width 37 height 15
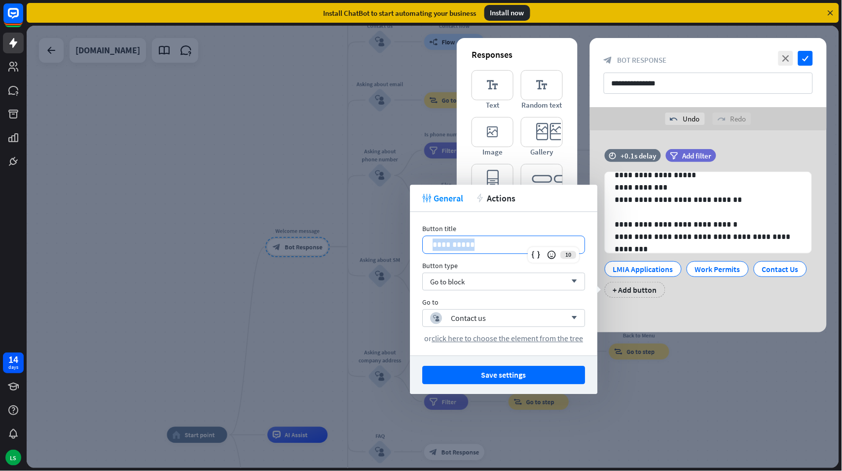
drag, startPoint x: 481, startPoint y: 248, endPoint x: 424, endPoint y: 231, distance: 58.7
click at [424, 231] on div "**********" at bounding box center [503, 239] width 163 height 30
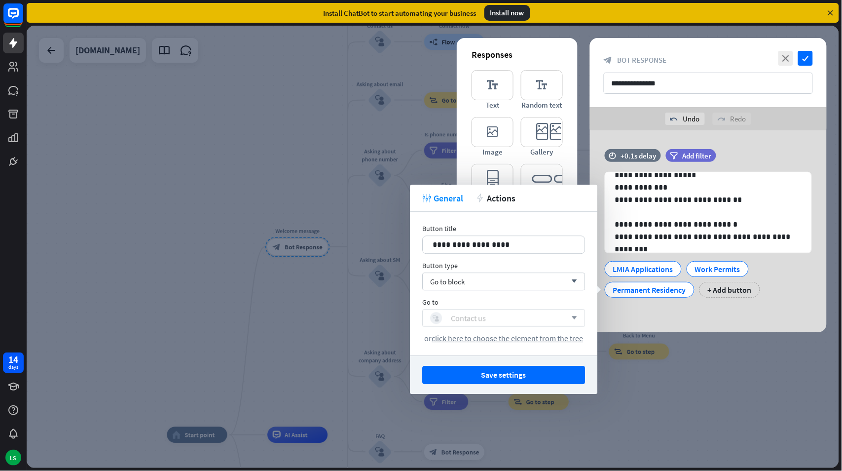
click at [461, 318] on div "Contact us" at bounding box center [468, 318] width 35 height 10
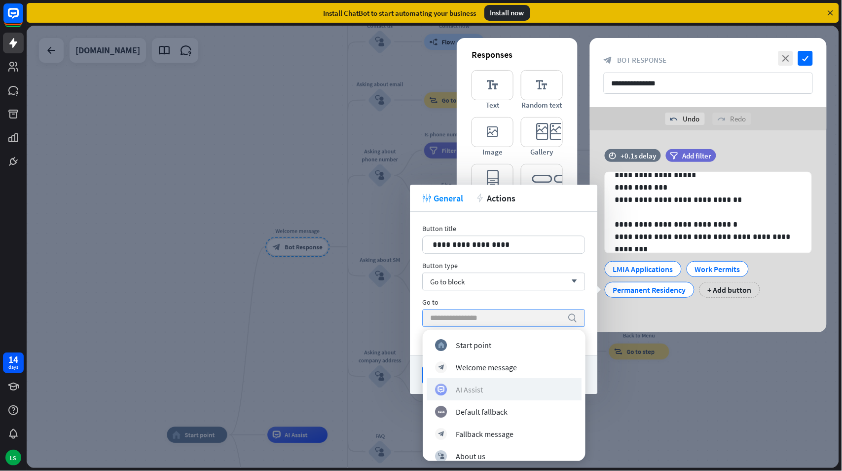
click at [476, 388] on div "AI Assist" at bounding box center [469, 389] width 27 height 10
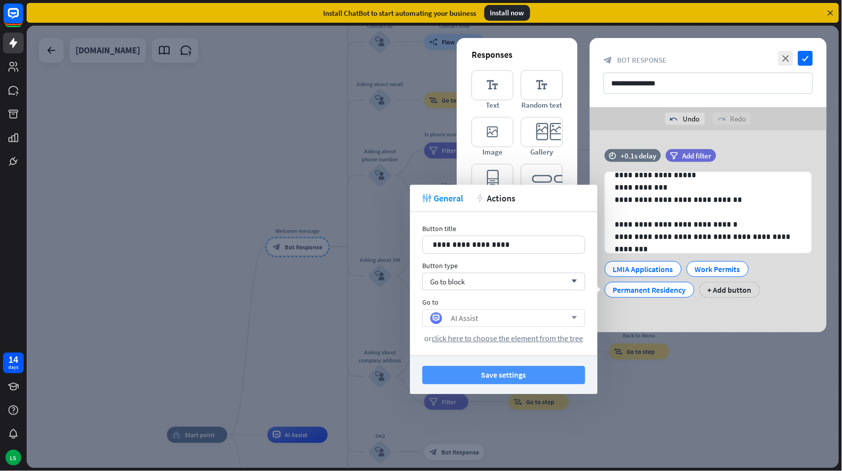
click at [486, 373] on button "Save settings" at bounding box center [503, 375] width 163 height 18
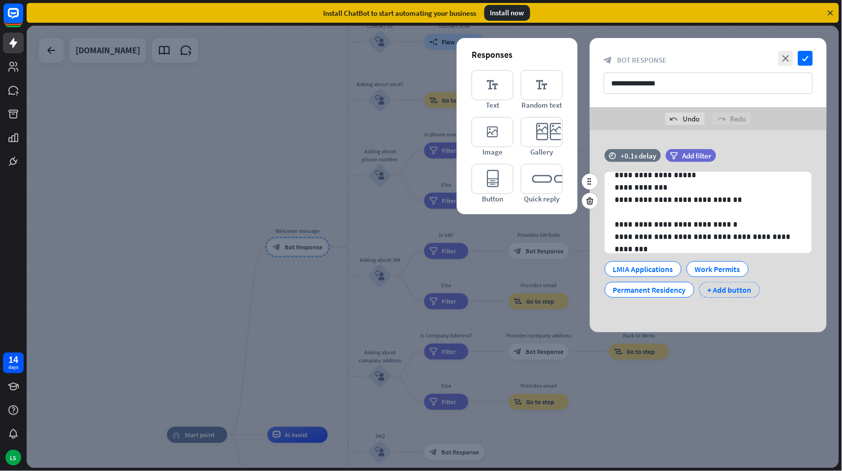
click at [733, 287] on div "+ Add button" at bounding box center [730, 290] width 61 height 16
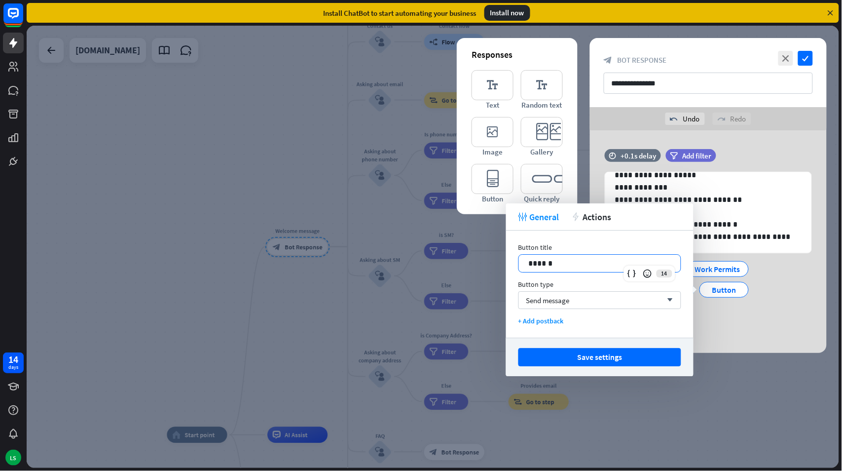
drag, startPoint x: 528, startPoint y: 262, endPoint x: 506, endPoint y: 262, distance: 22.2
click at [506, 262] on body "14 days LS close Help Center arrow_left Back to home Install ChatBot to start a…" at bounding box center [421, 235] width 842 height 471
click at [506, 262] on div at bounding box center [433, 247] width 813 height 442
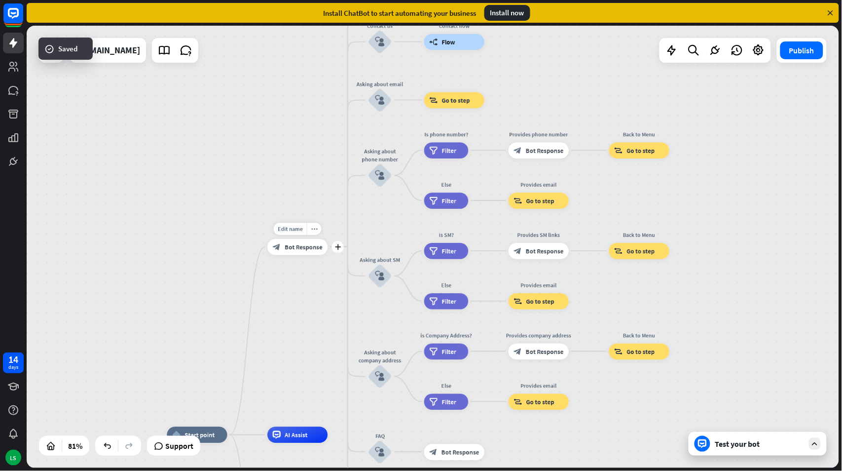
click at [301, 246] on span "Bot Response" at bounding box center [304, 247] width 38 height 8
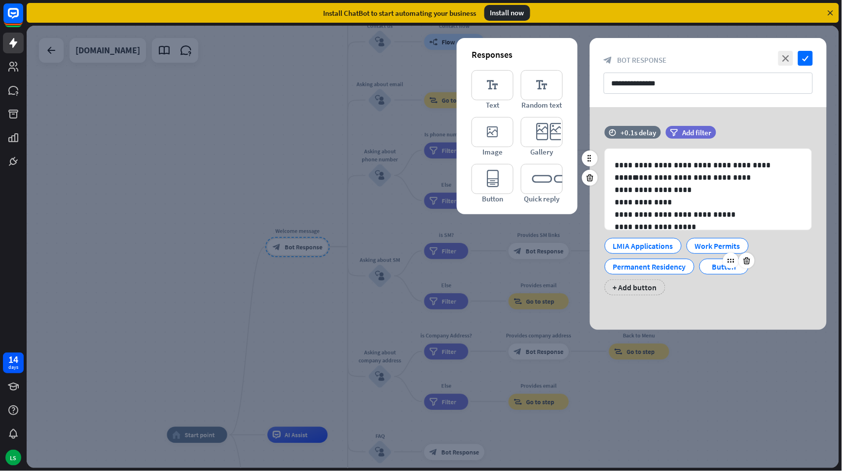
click at [722, 263] on div "Button" at bounding box center [724, 266] width 33 height 15
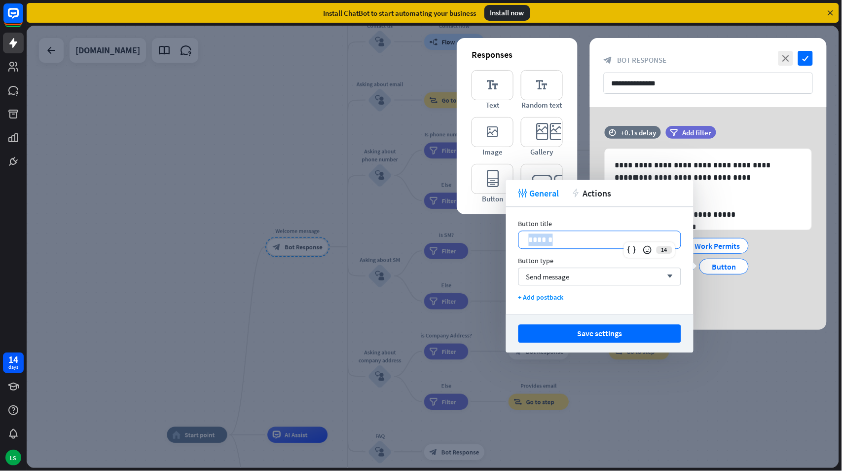
drag, startPoint x: 567, startPoint y: 239, endPoint x: 506, endPoint y: 239, distance: 61.2
click at [506, 239] on div "Button title 14 ****** Button type Send message arrow_down + Add postback" at bounding box center [600, 260] width 188 height 107
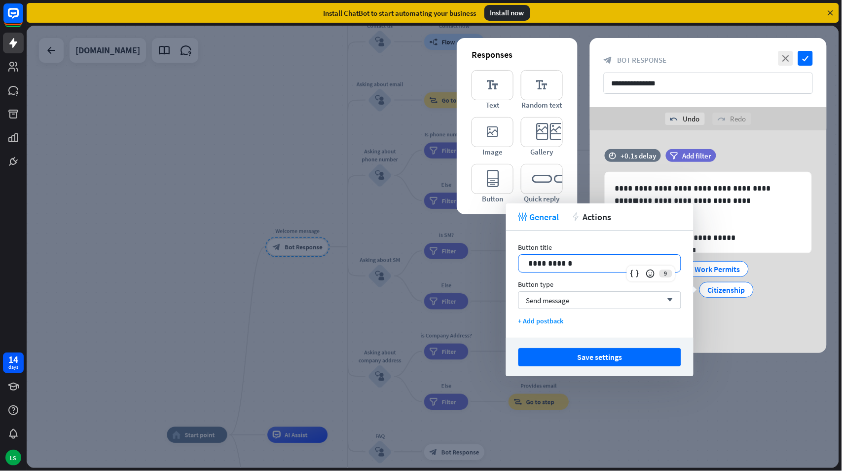
click at [529, 262] on p "**********" at bounding box center [600, 263] width 142 height 12
click at [539, 298] on span "Send message" at bounding box center [548, 300] width 43 height 9
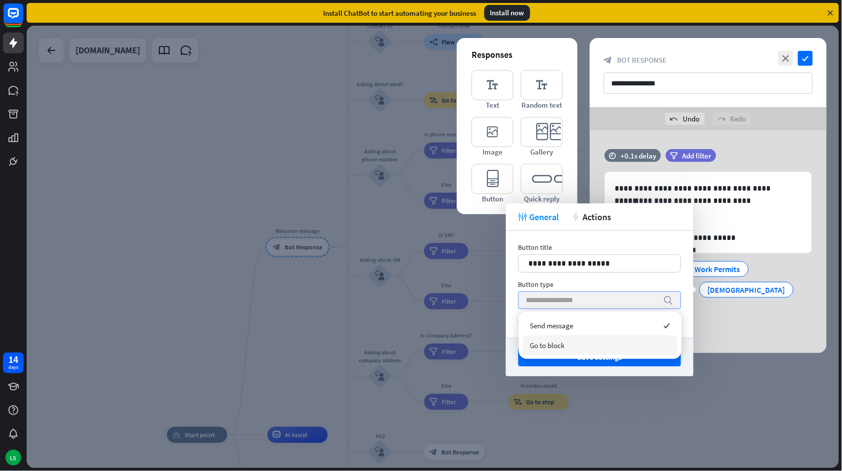
click at [540, 347] on span "Go to block" at bounding box center [547, 344] width 35 height 9
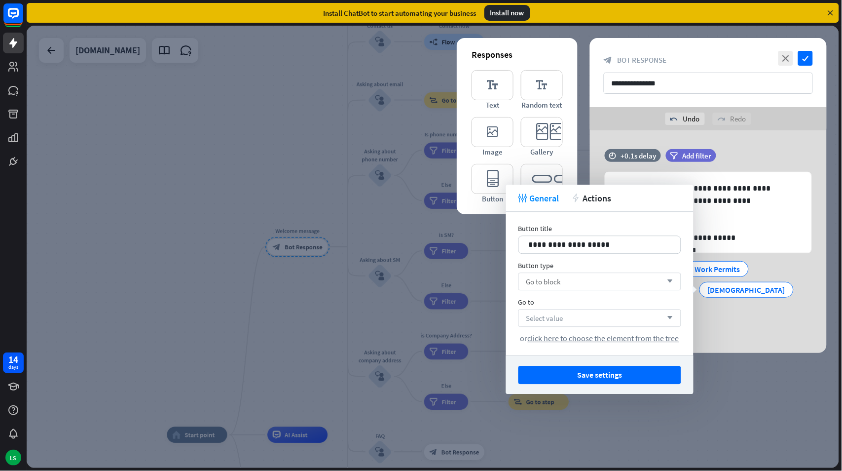
click at [536, 317] on span "Select value" at bounding box center [545, 317] width 37 height 9
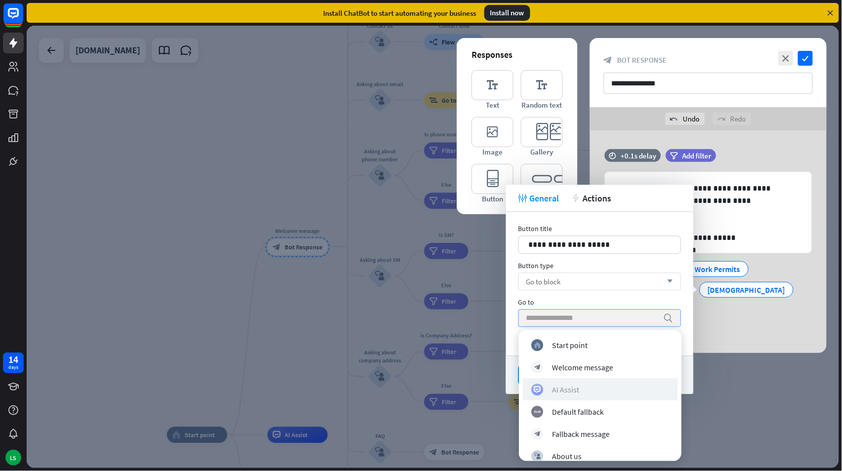
click at [610, 389] on div "AI Assist" at bounding box center [600, 389] width 138 height 12
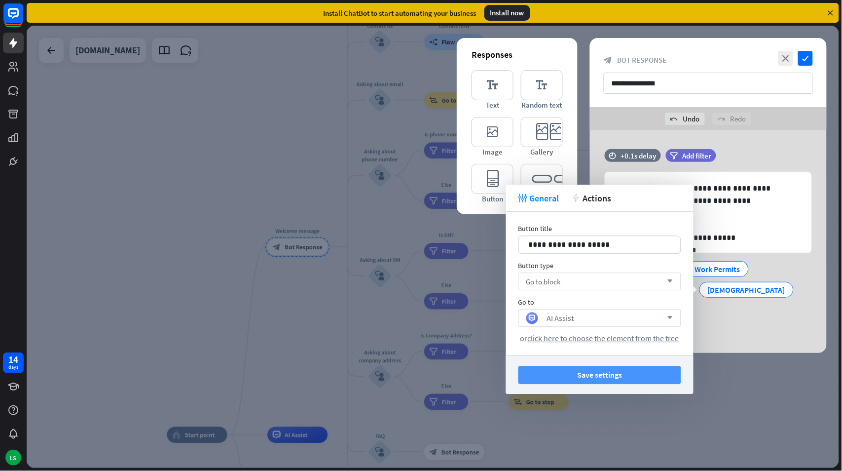
click at [599, 374] on button "Save settings" at bounding box center [600, 375] width 163 height 18
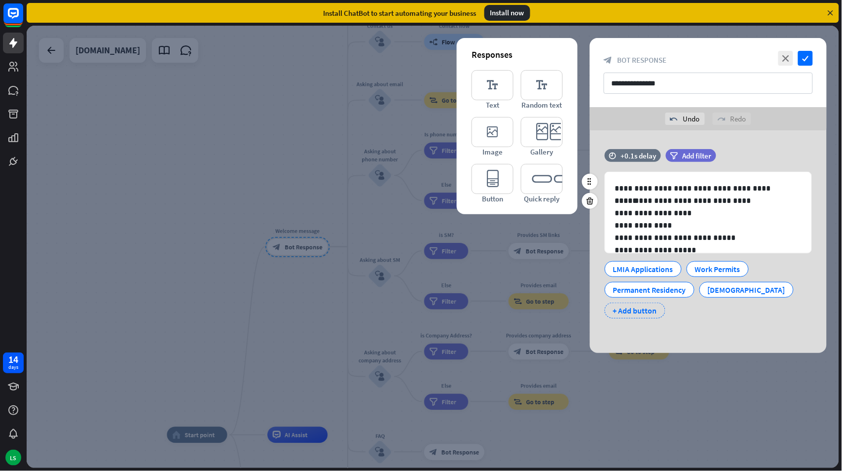
click at [627, 309] on div "+ Add button" at bounding box center [635, 310] width 61 height 16
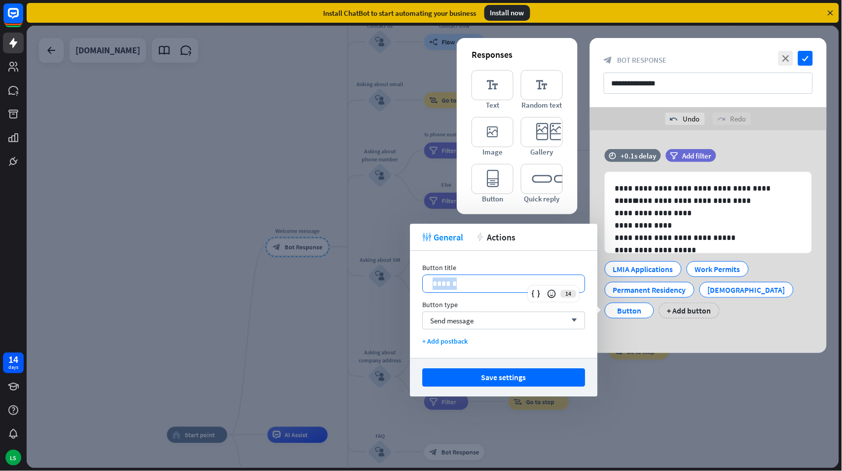
drag, startPoint x: 465, startPoint y: 282, endPoint x: 426, endPoint y: 279, distance: 39.1
click at [426, 279] on div "******" at bounding box center [504, 283] width 162 height 17
click at [432, 322] on span "Send message" at bounding box center [451, 320] width 43 height 9
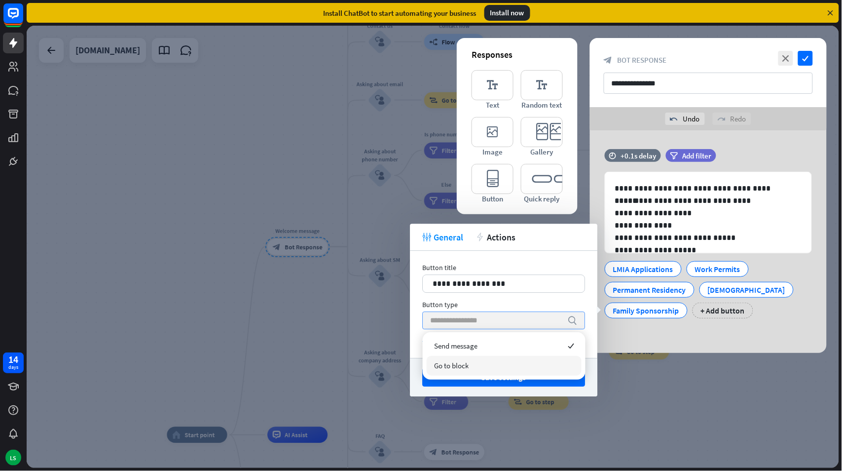
click at [438, 365] on span "Go to block" at bounding box center [451, 365] width 35 height 9
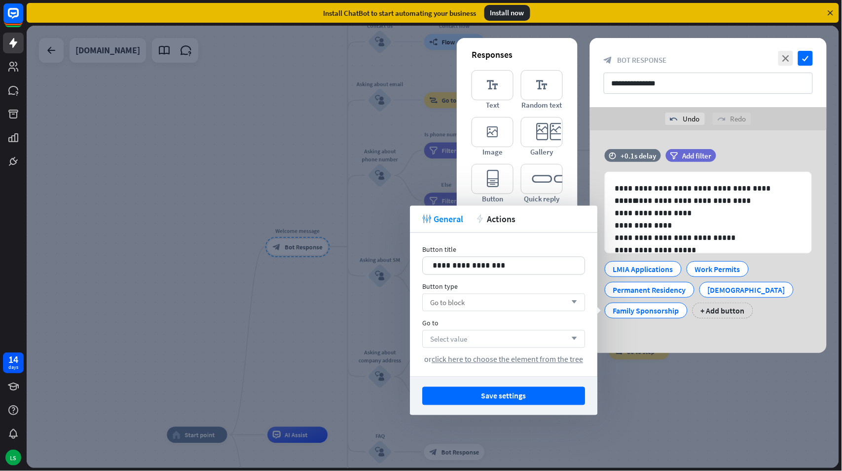
click at [440, 339] on span "Select value" at bounding box center [448, 338] width 37 height 9
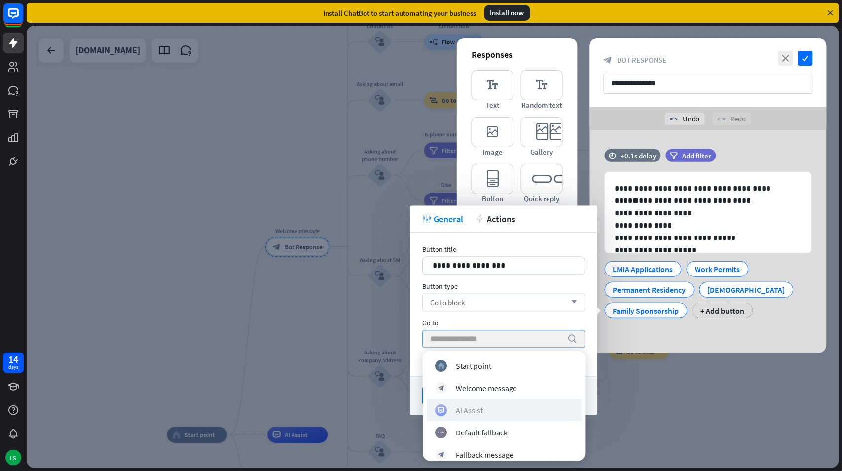
click at [476, 410] on div "AI Assist" at bounding box center [469, 410] width 27 height 10
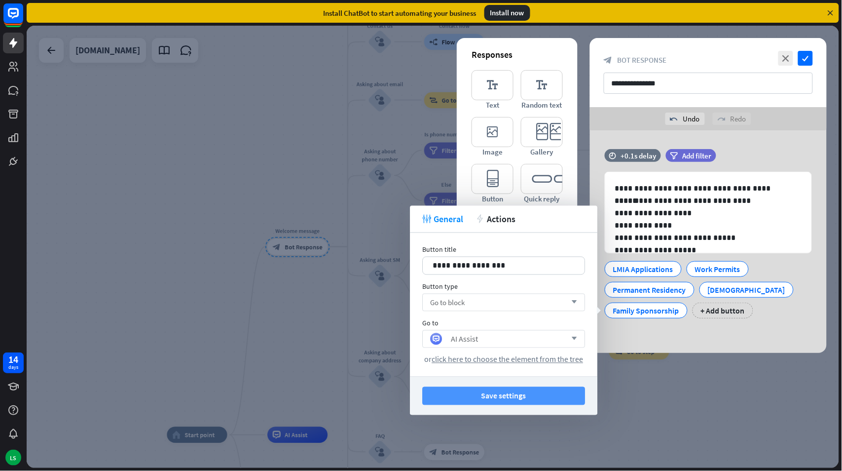
click at [478, 393] on button "Save settings" at bounding box center [503, 396] width 163 height 18
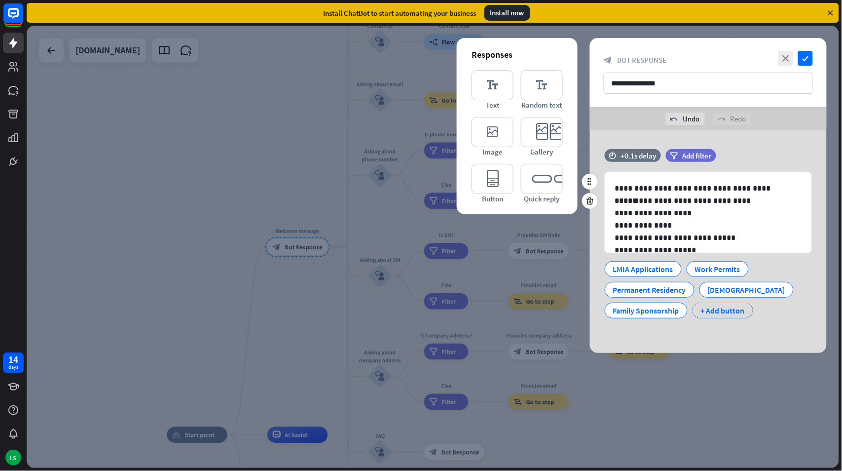
click at [719, 310] on div "+ Add button" at bounding box center [723, 310] width 61 height 16
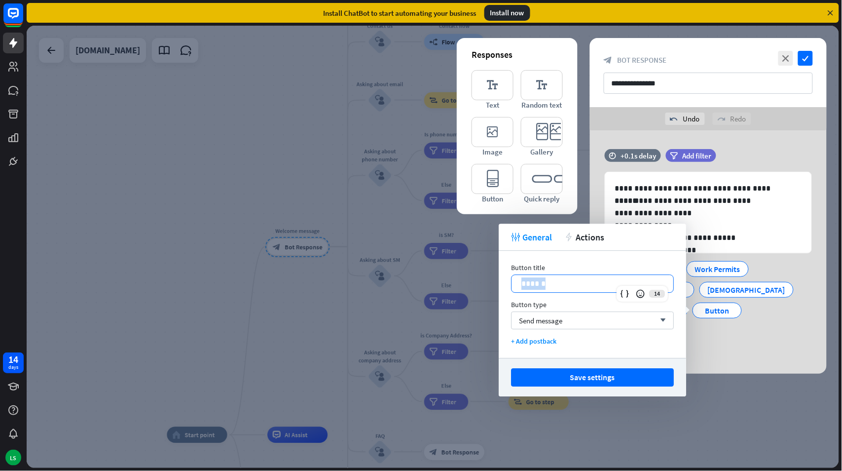
drag, startPoint x: 553, startPoint y: 285, endPoint x: 504, endPoint y: 287, distance: 48.9
click at [504, 285] on div "Button title 14 ****** Button type Send message arrow_down + Add postback" at bounding box center [593, 304] width 188 height 107
click at [533, 316] on span "Send message" at bounding box center [540, 320] width 43 height 9
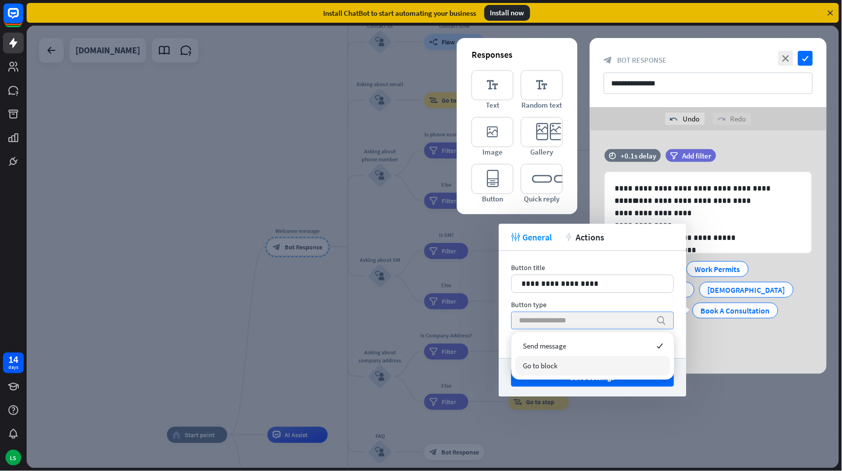
click at [543, 367] on span "Go to block" at bounding box center [540, 365] width 35 height 9
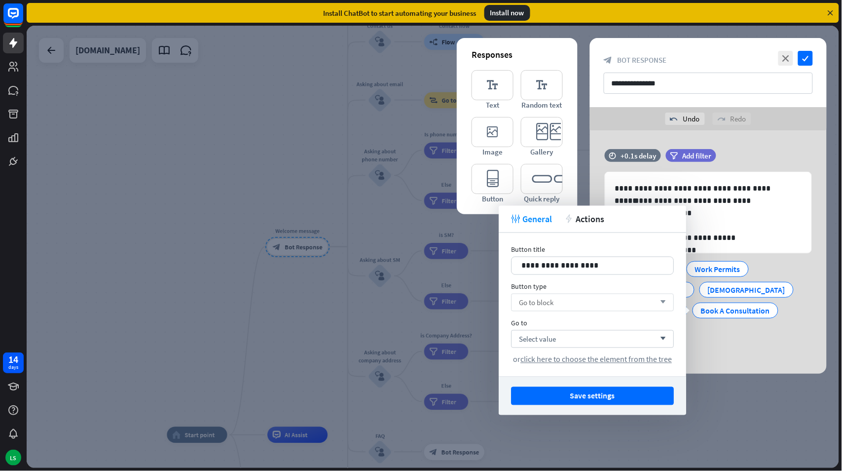
click at [542, 295] on div "Go to block arrow_down" at bounding box center [592, 303] width 163 height 18
click at [618, 341] on div "Go to block checked" at bounding box center [593, 348] width 155 height 20
click at [596, 302] on div "Go to block arrow_down" at bounding box center [592, 303] width 163 height 18
click at [593, 346] on div "Go to block checked" at bounding box center [593, 348] width 155 height 20
click at [585, 338] on div "Select value arrow_down" at bounding box center [592, 339] width 163 height 18
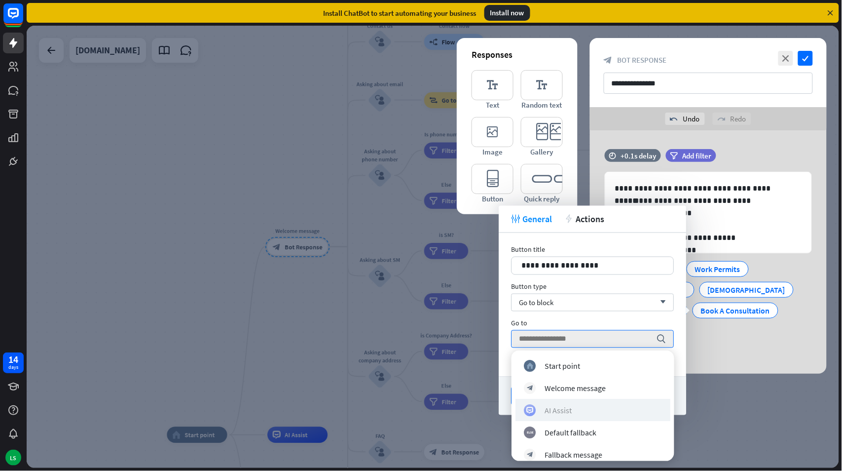
click at [567, 412] on div "AI Assist" at bounding box center [558, 410] width 27 height 10
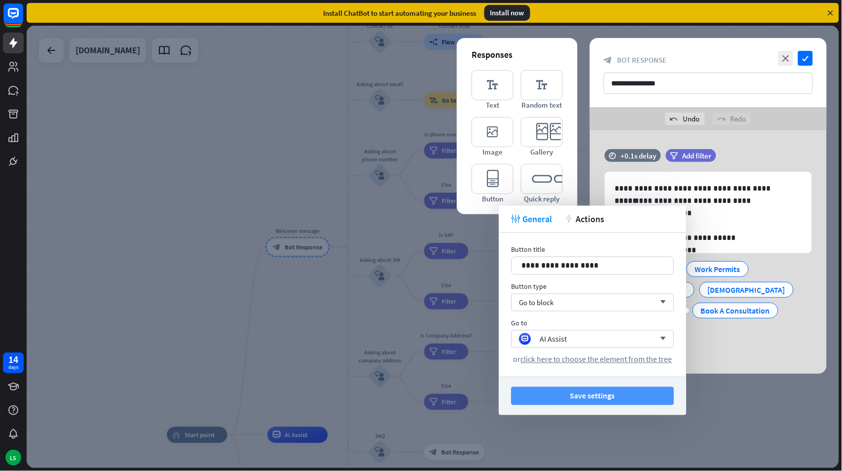
click at [566, 393] on button "Save settings" at bounding box center [592, 396] width 163 height 18
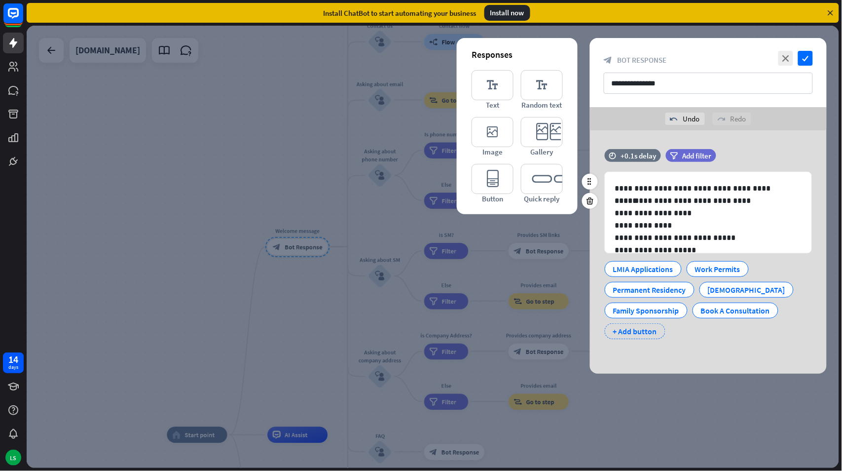
click at [623, 331] on div "+ Add button" at bounding box center [635, 331] width 61 height 16
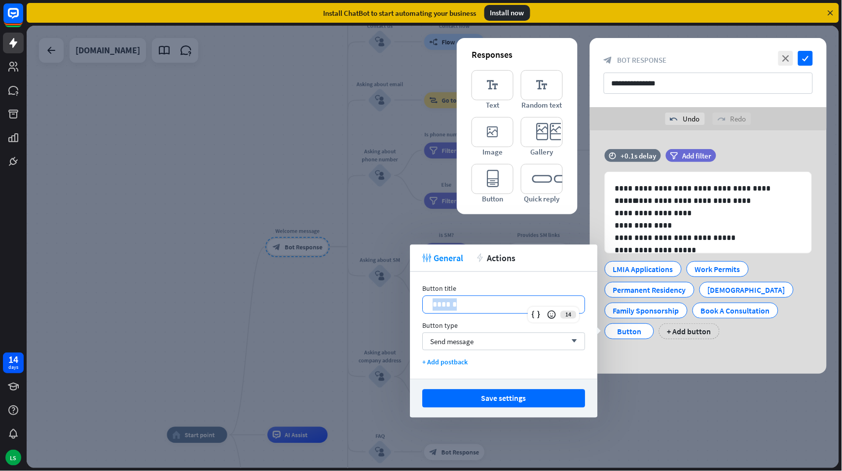
drag, startPoint x: 476, startPoint y: 309, endPoint x: 415, endPoint y: 304, distance: 61.4
click at [415, 304] on div "Button title 14 ****** Button type Send message arrow_down + Add postback" at bounding box center [504, 325] width 188 height 107
click at [441, 345] on span "Send message" at bounding box center [451, 341] width 43 height 9
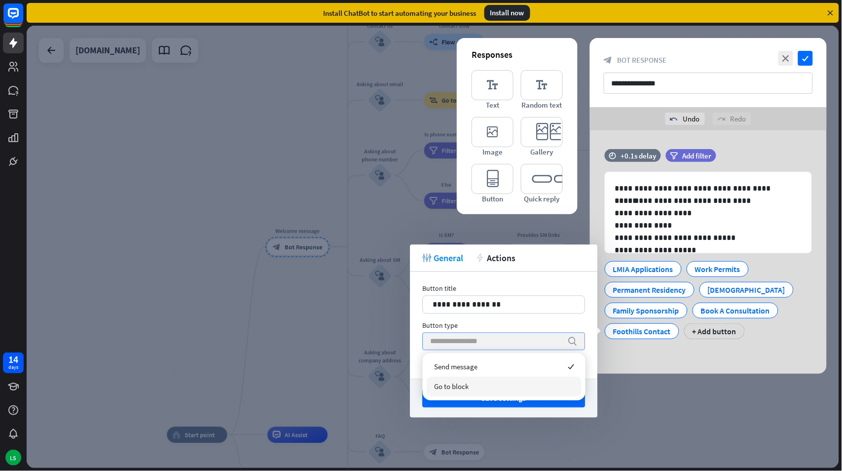
click at [447, 386] on span "Go to block" at bounding box center [451, 385] width 35 height 9
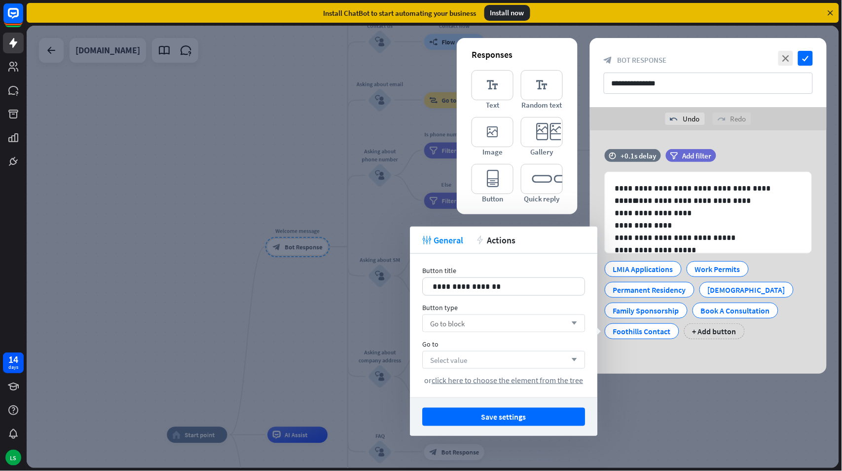
click at [452, 359] on span "Select value" at bounding box center [448, 359] width 37 height 9
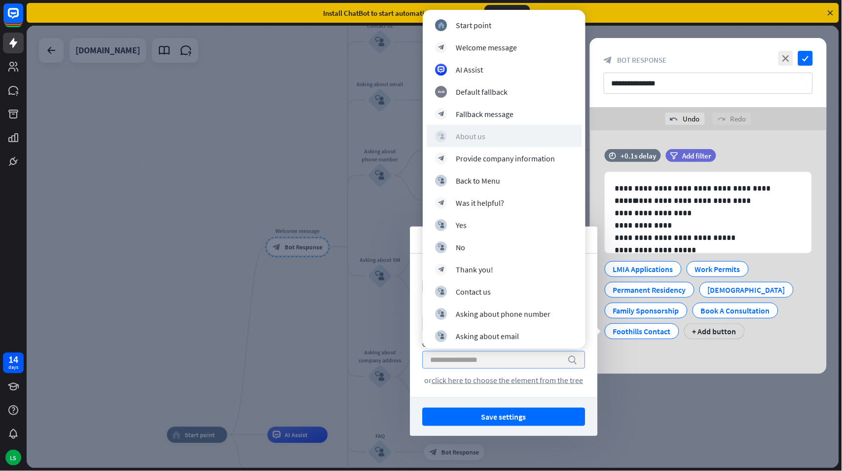
click at [466, 136] on div "About us" at bounding box center [471, 136] width 30 height 10
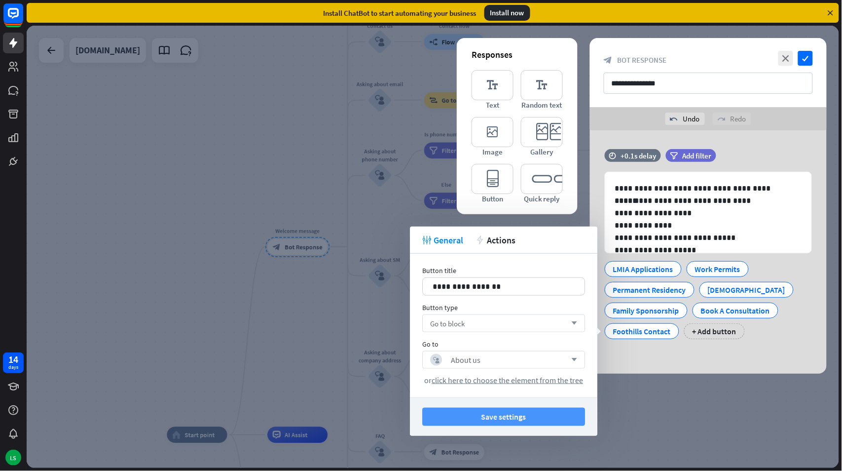
click at [492, 411] on button "Save settings" at bounding box center [503, 417] width 163 height 18
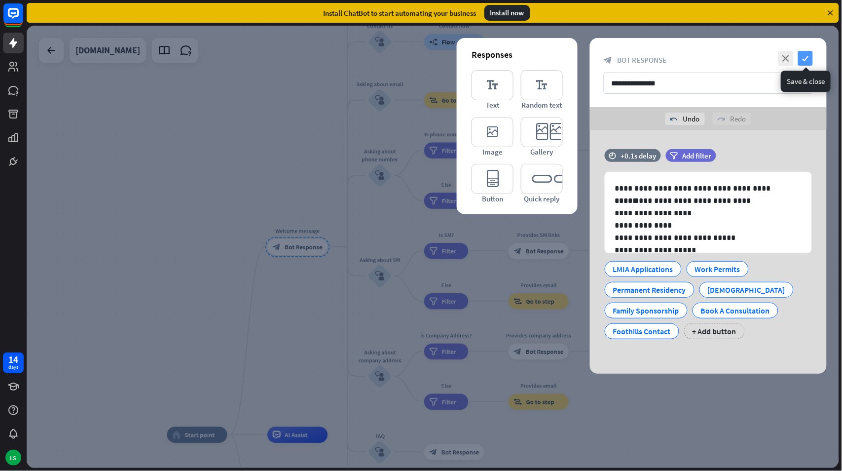
click at [805, 60] on icon "check" at bounding box center [805, 58] width 15 height 15
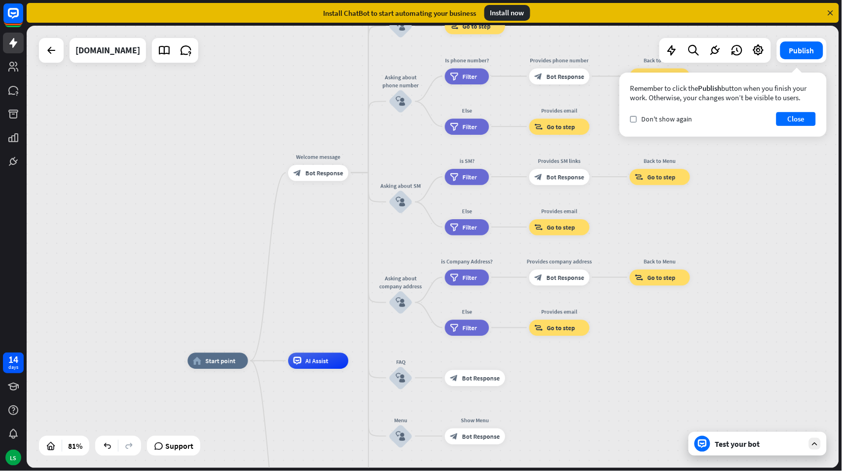
drag, startPoint x: 264, startPoint y: 135, endPoint x: 285, endPoint y: 54, distance: 83.5
click at [285, 54] on div "home_2 Start point Welcome message block_bot_response Bot Response About us blo…" at bounding box center [433, 247] width 813 height 442
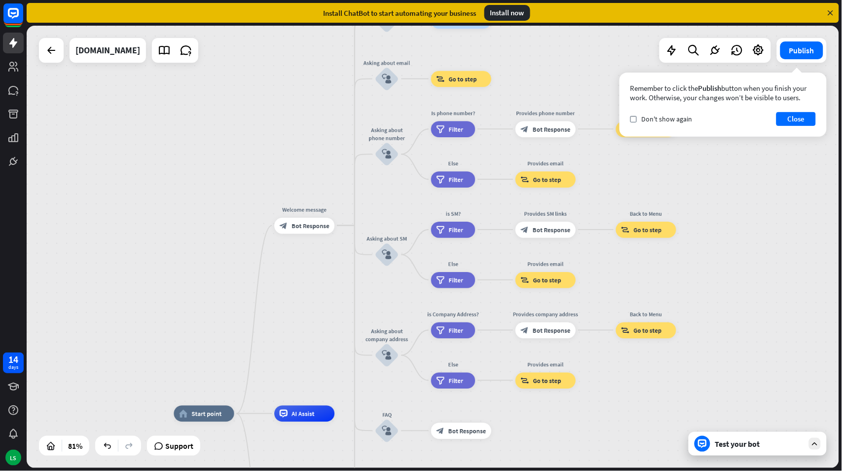
drag, startPoint x: 224, startPoint y: 290, endPoint x: 210, endPoint y: 349, distance: 61.3
click at [210, 349] on div "home_2 Start point Welcome message block_bot_response Bot Response About us blo…" at bounding box center [433, 247] width 813 height 442
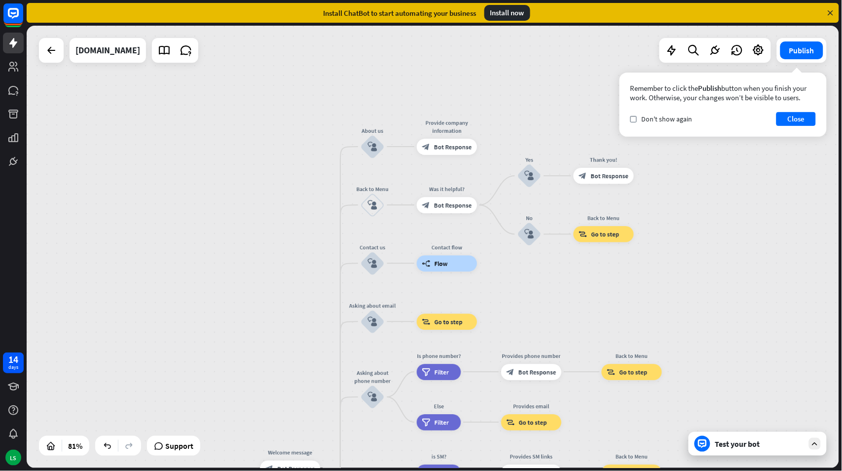
drag, startPoint x: 245, startPoint y: 111, endPoint x: 230, endPoint y: 354, distance: 243.2
click at [230, 354] on div "home_2 Start point Welcome message block_bot_response Bot Response About us blo…" at bounding box center [433, 247] width 813 height 442
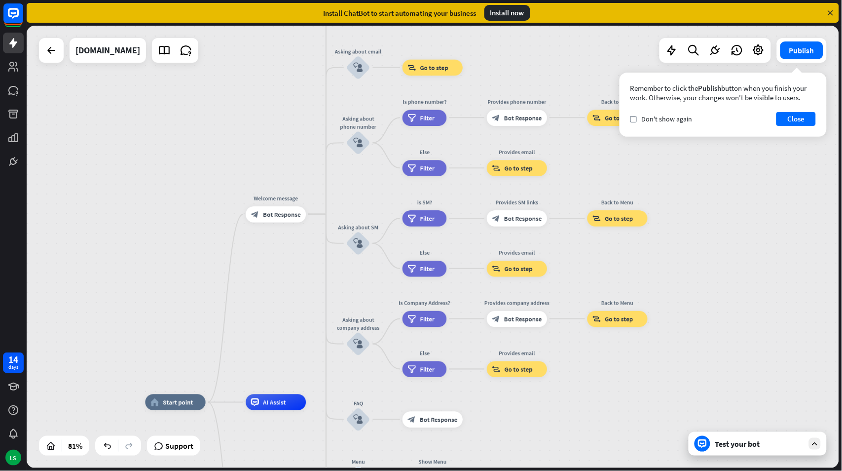
drag, startPoint x: 182, startPoint y: 343, endPoint x: 166, endPoint y: 129, distance: 214.7
click at [166, 129] on div "home_2 Start point Welcome message block_bot_response Bot Response About us blo…" at bounding box center [433, 247] width 813 height 442
click at [270, 211] on span "Bot Response" at bounding box center [282, 214] width 38 height 8
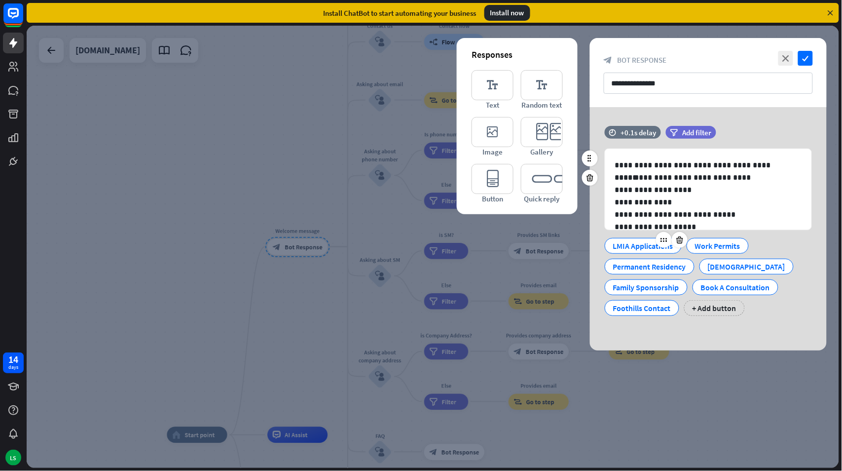
click at [644, 244] on div "LMIA Applications" at bounding box center [643, 245] width 60 height 15
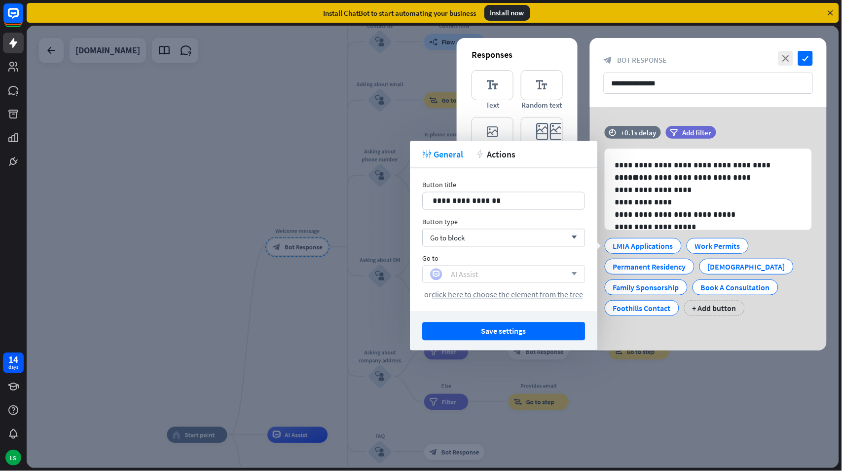
click at [466, 271] on div "AI Assist" at bounding box center [464, 274] width 27 height 10
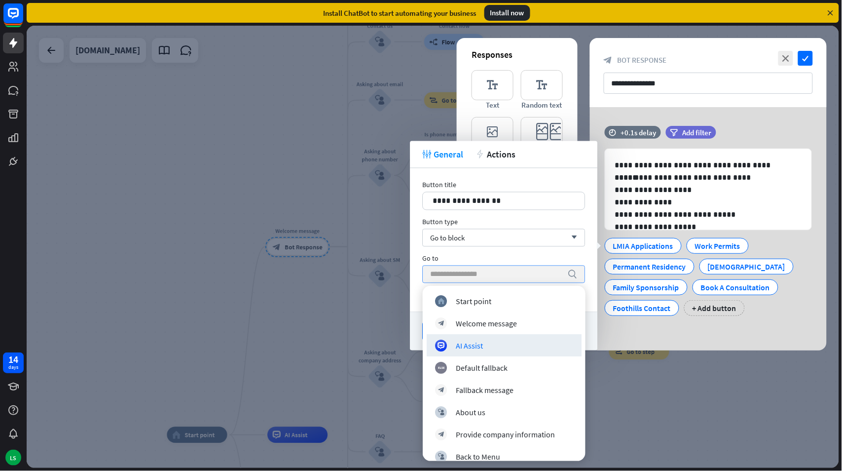
click at [584, 254] on div "Go to" at bounding box center [503, 258] width 163 height 9
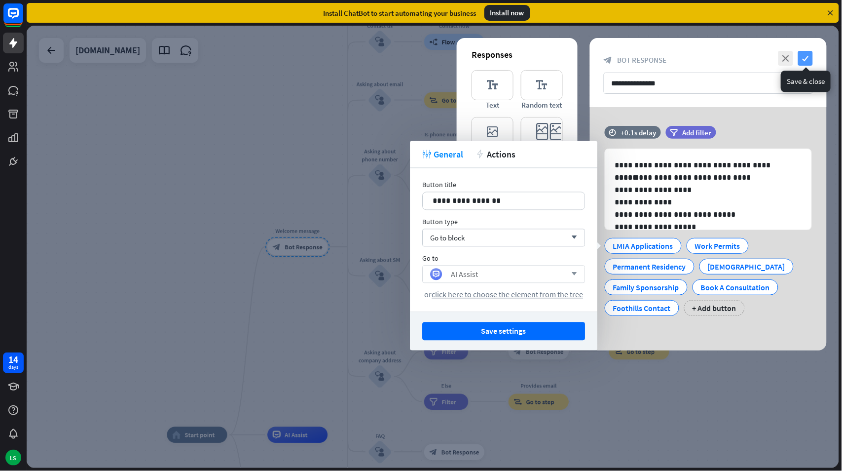
click at [807, 56] on icon "check" at bounding box center [805, 58] width 15 height 15
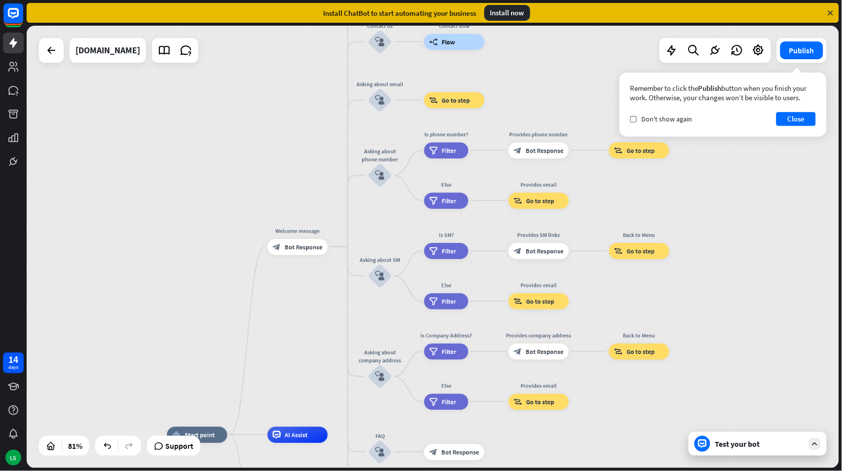
click at [790, 157] on div "home_2 Start point Welcome message block_bot_response Bot Response About us blo…" at bounding box center [433, 247] width 813 height 442
click at [793, 117] on button "Close" at bounding box center [796, 119] width 39 height 14
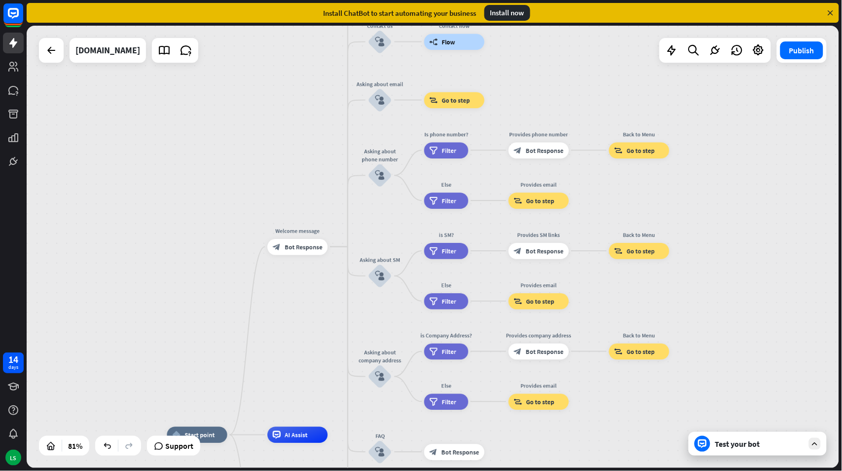
click at [117, 170] on div "home_2 Start point Welcome message block_bot_response Bot Response About us blo…" at bounding box center [433, 247] width 813 height 442
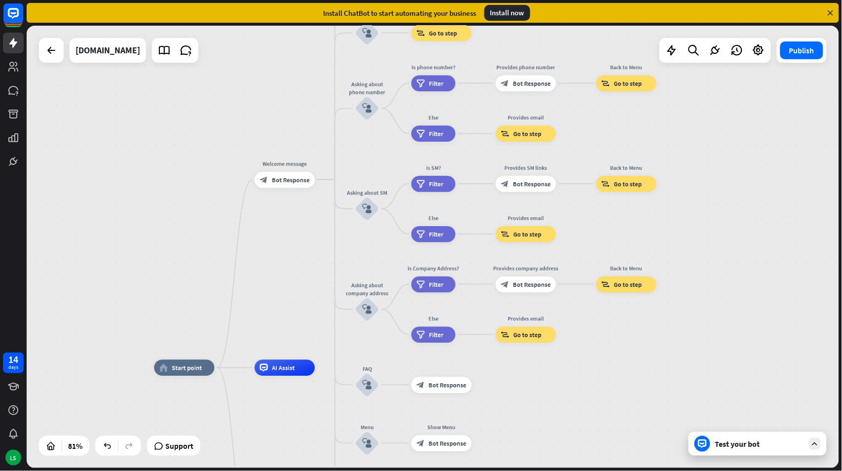
drag, startPoint x: 182, startPoint y: 270, endPoint x: 168, endPoint y: 198, distance: 73.3
click at [168, 198] on div "home_2 Start point Welcome message block_bot_response Bot Response About us blo…" at bounding box center [433, 247] width 813 height 442
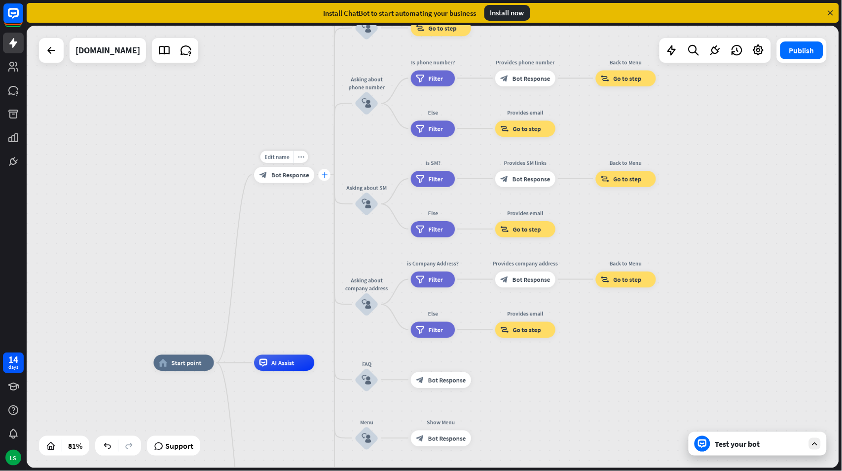
click at [324, 173] on icon "plus" at bounding box center [325, 174] width 6 height 5
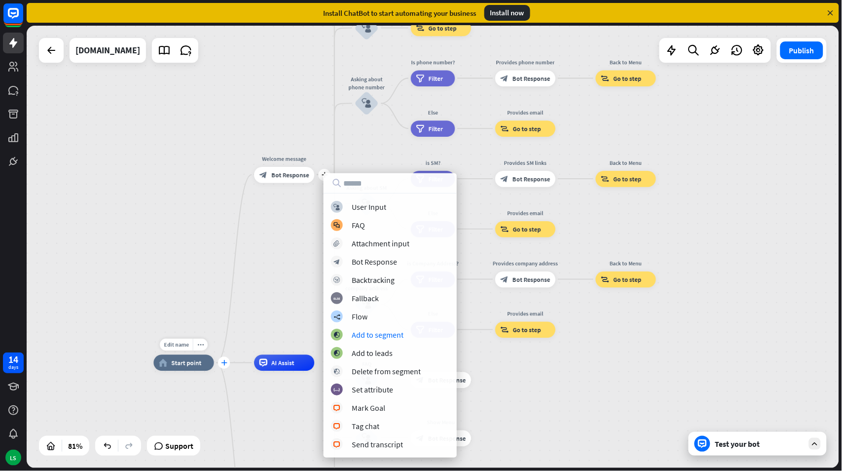
click at [223, 366] on div "plus" at bounding box center [224, 363] width 12 height 12
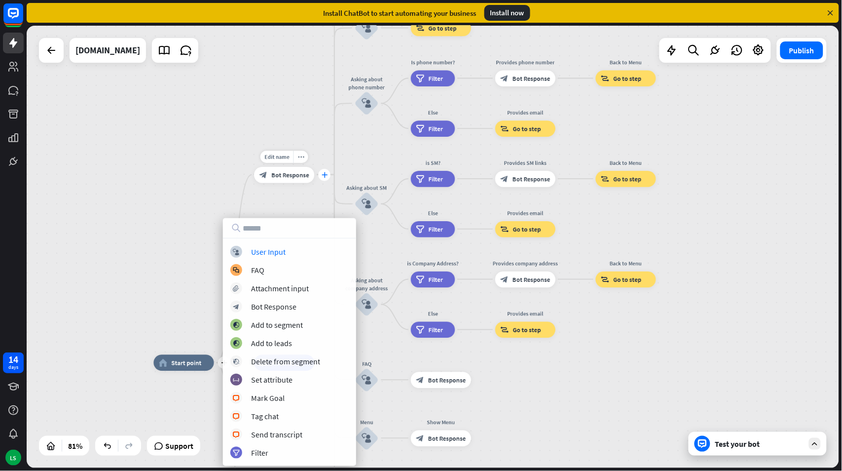
click at [323, 172] on icon "plus" at bounding box center [325, 174] width 6 height 5
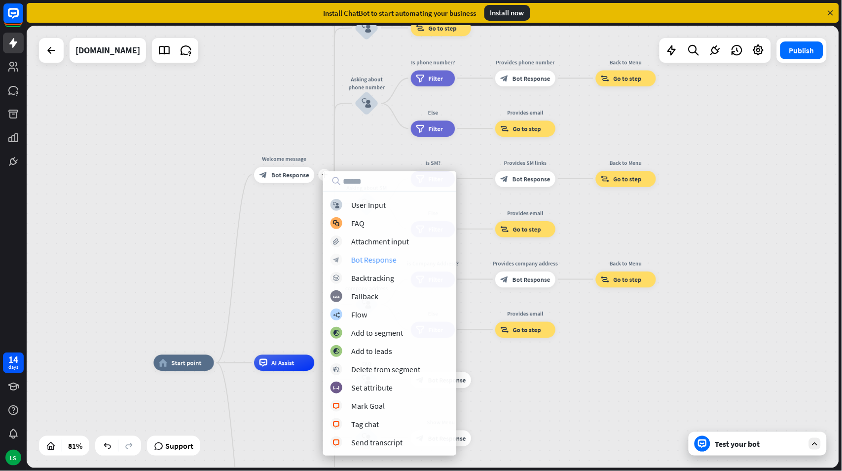
click at [373, 258] on div "Bot Response" at bounding box center [373, 260] width 45 height 10
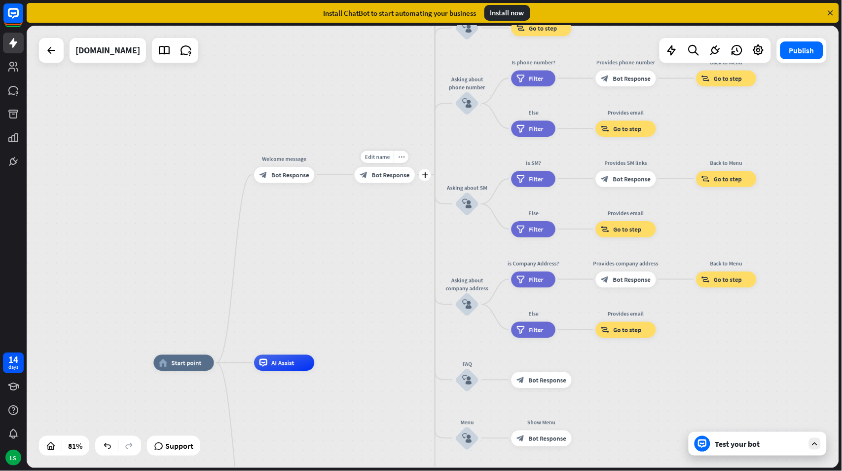
click at [387, 175] on span "Bot Response" at bounding box center [391, 175] width 38 height 8
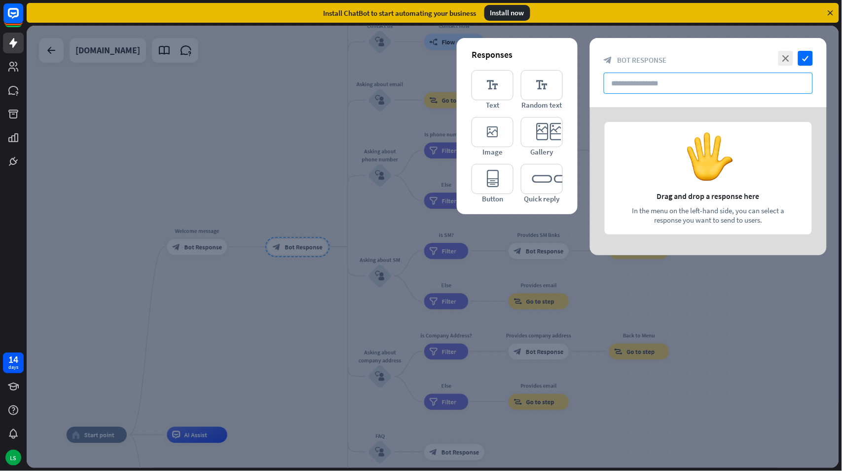
click at [644, 84] on input "text" at bounding box center [708, 83] width 209 height 21
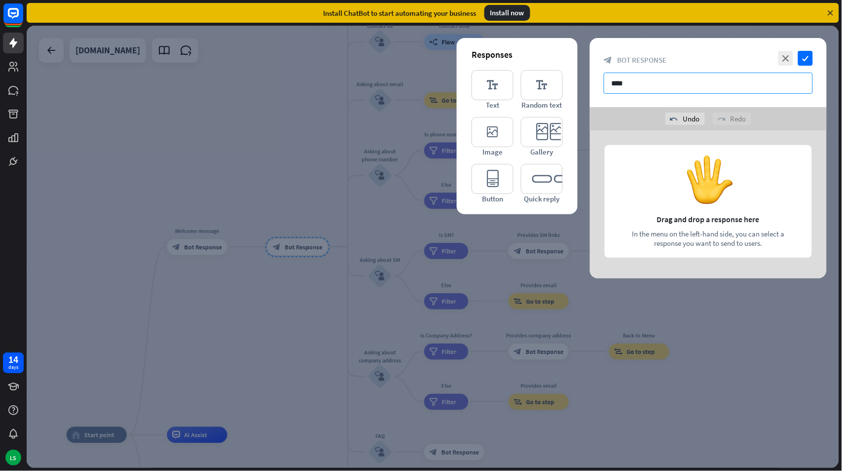
type input "****"
click at [715, 190] on div at bounding box center [708, 204] width 237 height 148
click at [706, 235] on div at bounding box center [708, 204] width 237 height 148
click at [539, 187] on icon "editor_quick_replies" at bounding box center [542, 179] width 42 height 30
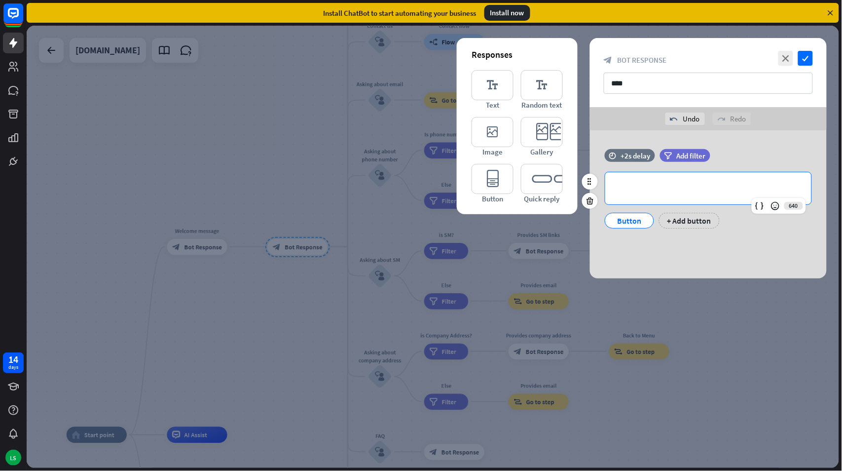
click at [688, 184] on p "**********" at bounding box center [708, 188] width 187 height 12
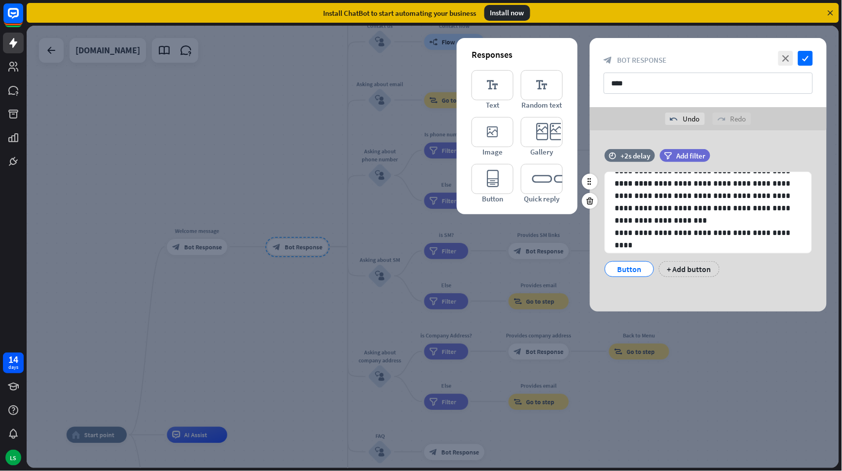
click at [625, 270] on div "Button" at bounding box center [629, 269] width 33 height 15
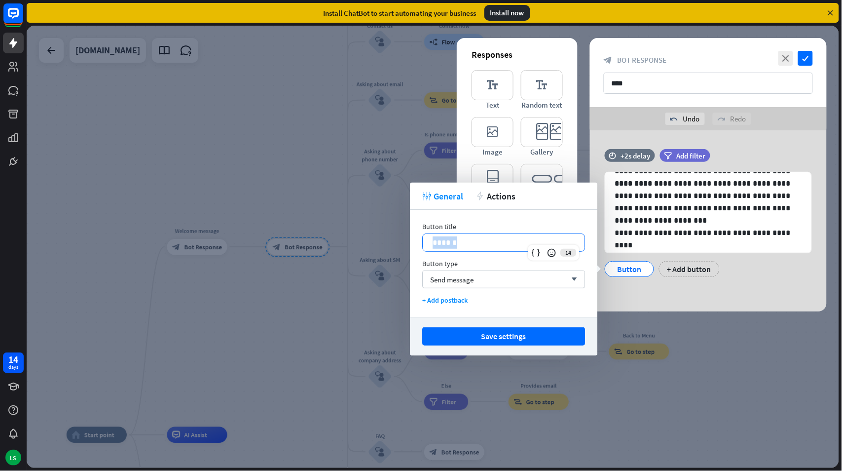
drag, startPoint x: 462, startPoint y: 239, endPoint x: 416, endPoint y: 242, distance: 46.0
click at [416, 242] on div "Button title 14 ****** Button type Send message arrow_down + Add postback" at bounding box center [504, 263] width 188 height 107
click at [500, 277] on div "Send message arrow_down" at bounding box center [503, 279] width 163 height 18
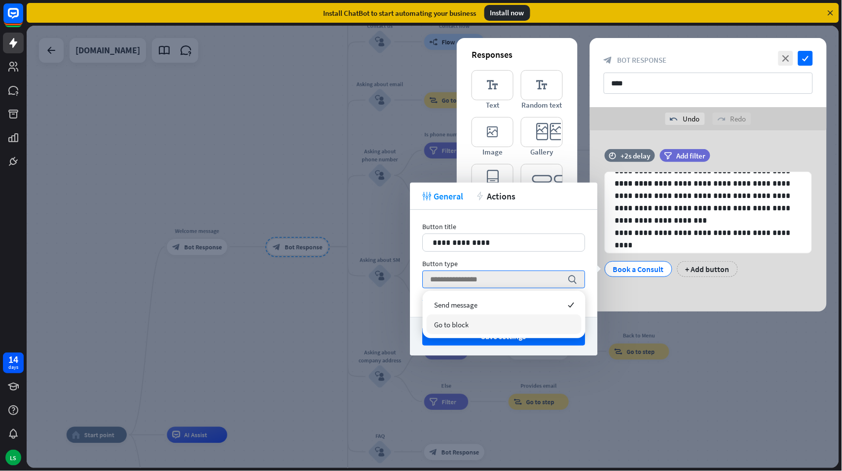
click at [491, 325] on div "Go to block" at bounding box center [504, 324] width 155 height 20
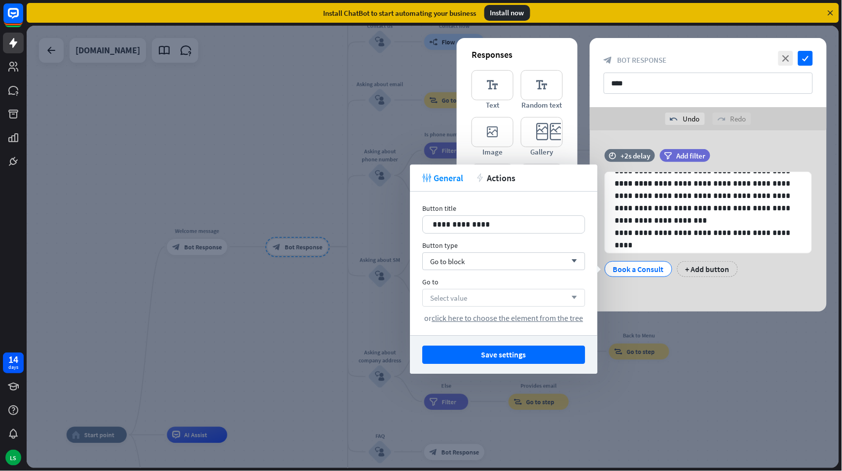
click at [474, 297] on div "Select value arrow_down" at bounding box center [503, 298] width 163 height 18
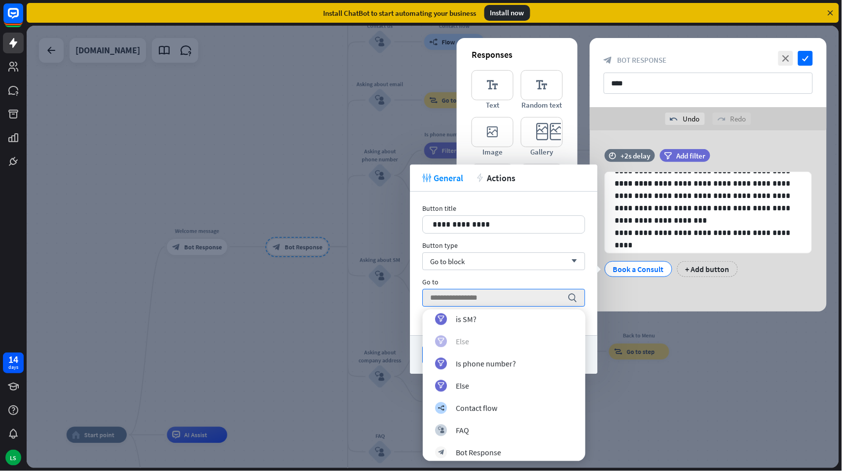
scroll to position [822, 0]
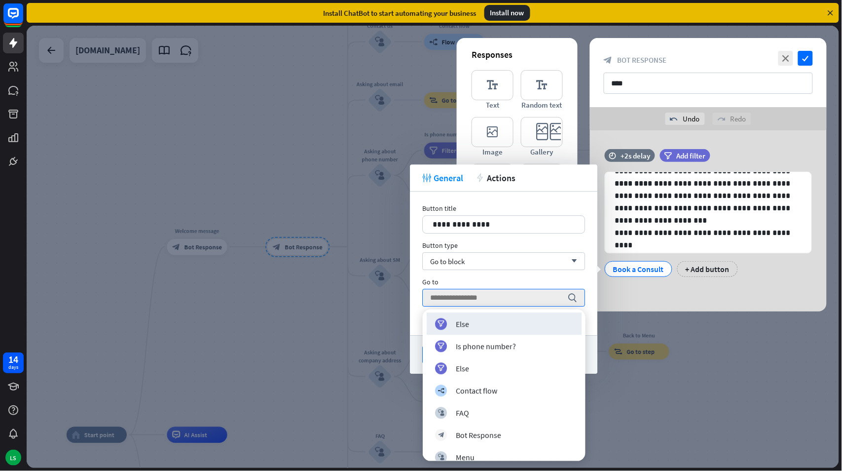
click at [588, 201] on div "**********" at bounding box center [504, 263] width 188 height 144
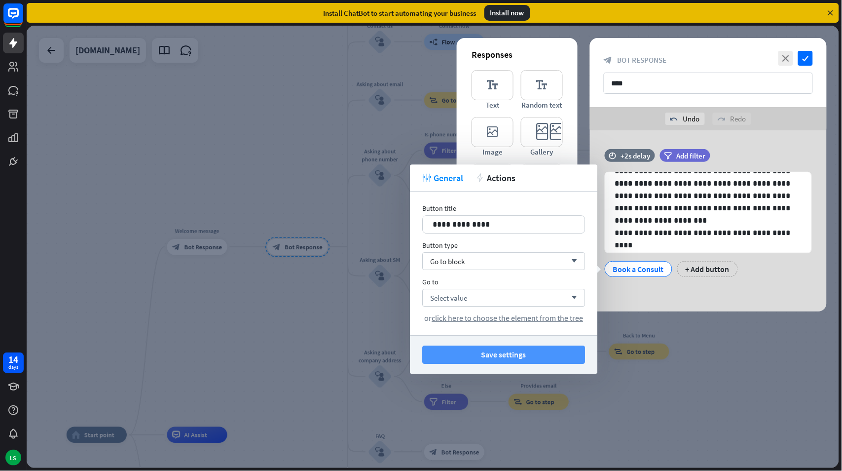
click at [503, 355] on button "Save settings" at bounding box center [503, 354] width 163 height 18
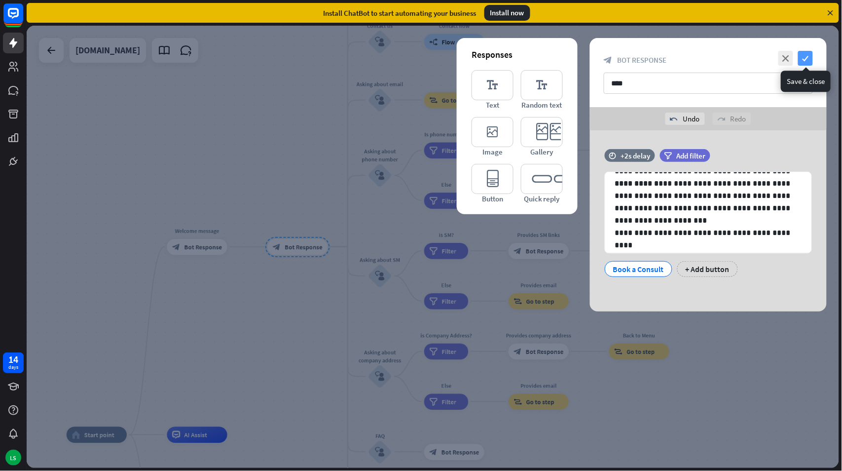
click at [805, 56] on icon "check" at bounding box center [805, 58] width 15 height 15
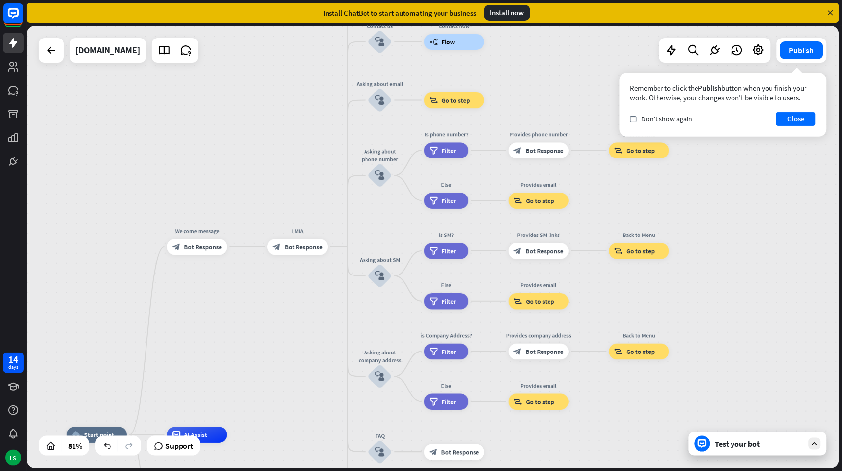
click at [751, 439] on div "Test your bot" at bounding box center [759, 444] width 89 height 10
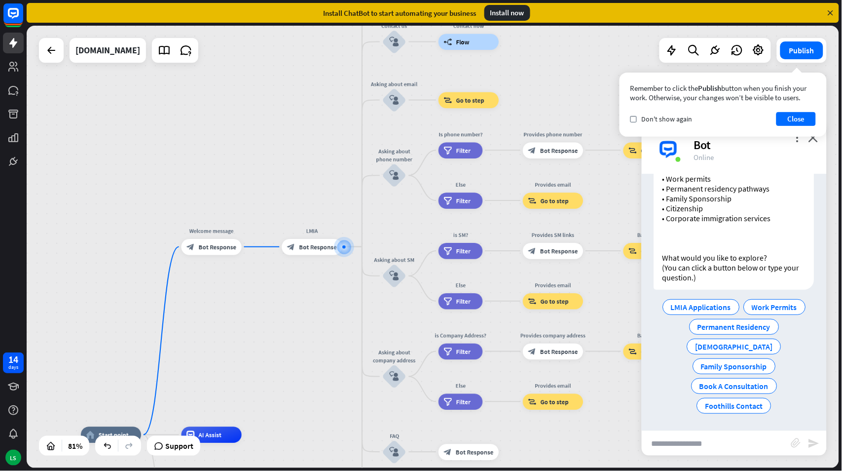
scroll to position [76, 0]
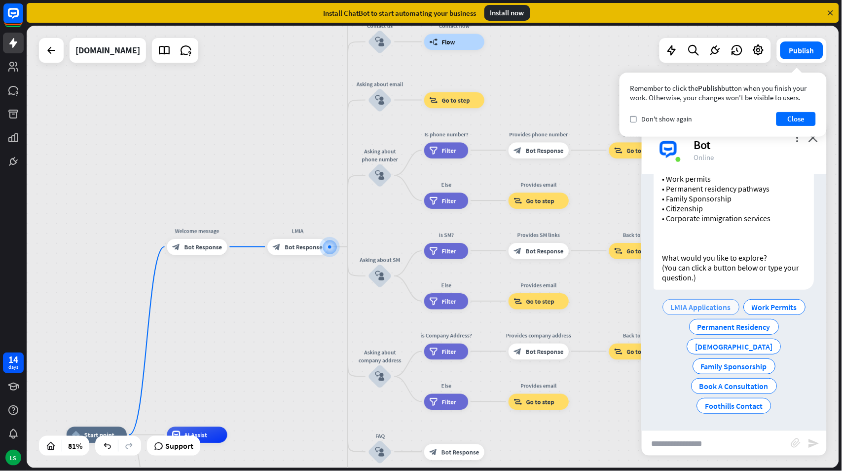
click at [704, 304] on span "LMIA Applications" at bounding box center [702, 307] width 60 height 10
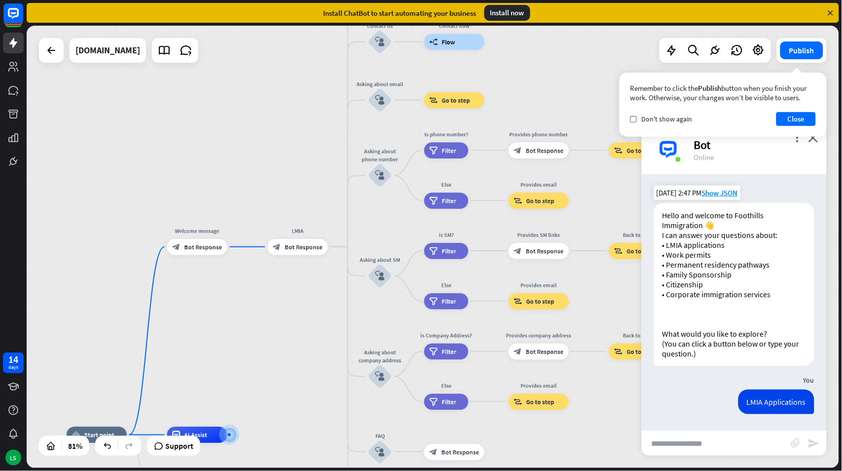
scroll to position [0, 0]
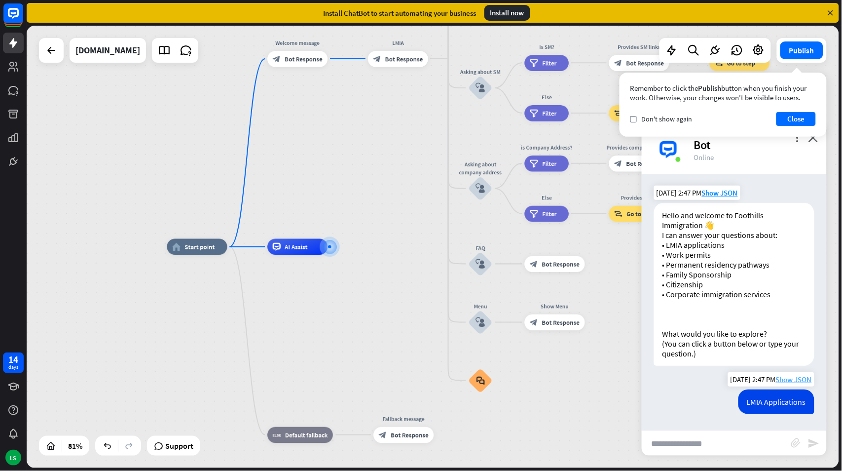
click at [790, 378] on span "Show JSON" at bounding box center [794, 379] width 36 height 9
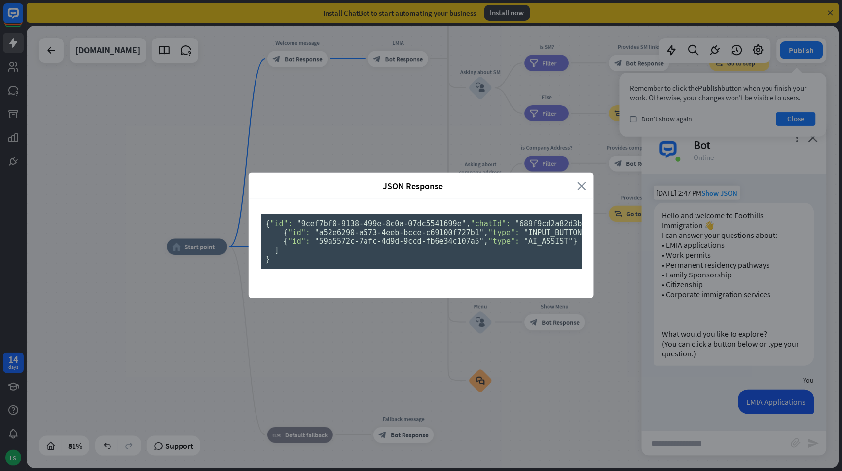
click at [578, 180] on icon "close" at bounding box center [582, 185] width 9 height 11
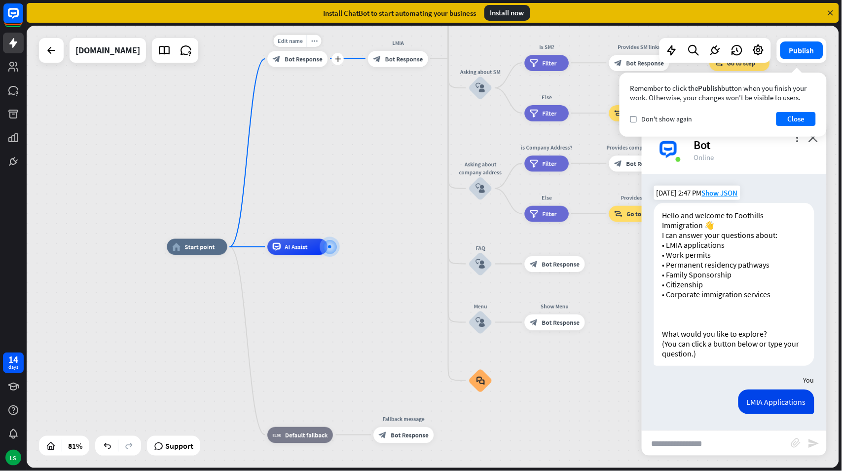
click at [294, 56] on span "Bot Response" at bounding box center [304, 59] width 38 height 8
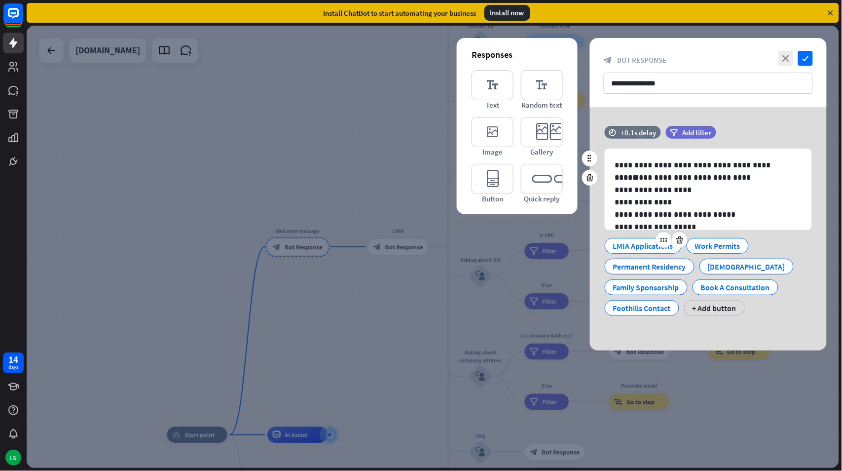
click at [629, 243] on div "LMIA Applications" at bounding box center [643, 245] width 60 height 15
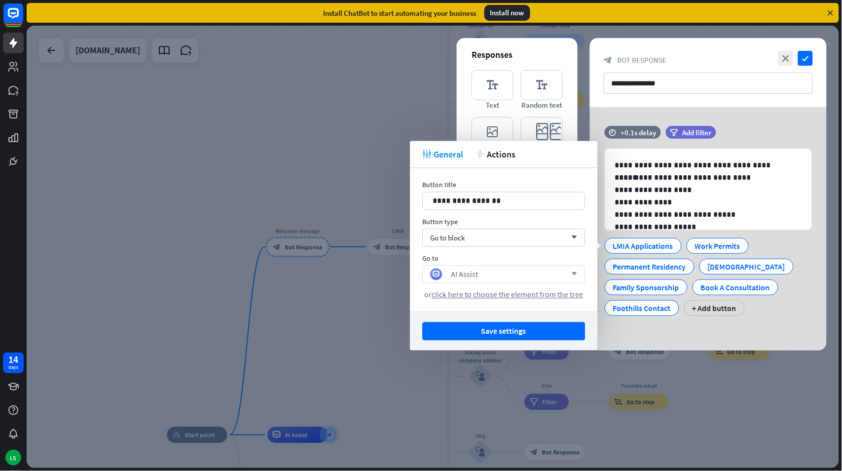
click at [576, 269] on div "AI Assist arrow_down" at bounding box center [503, 274] width 163 height 18
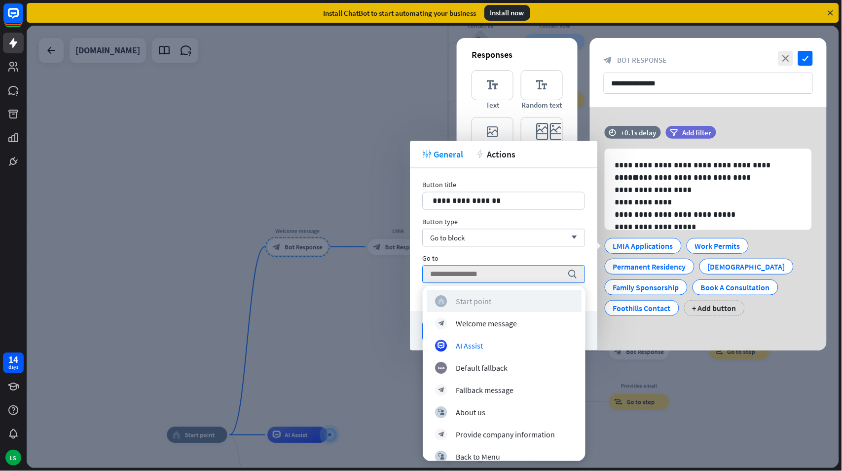
click at [513, 297] on div "home_2 Start point" at bounding box center [504, 301] width 138 height 12
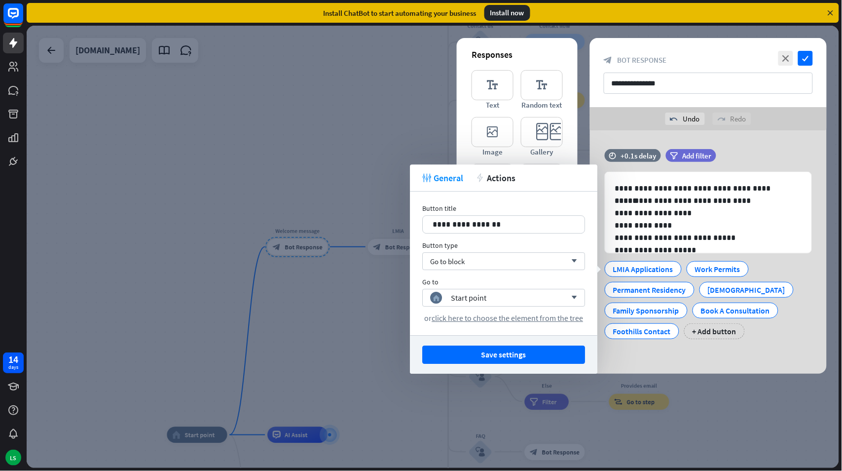
click at [501, 354] on button "Save settings" at bounding box center [503, 354] width 163 height 18
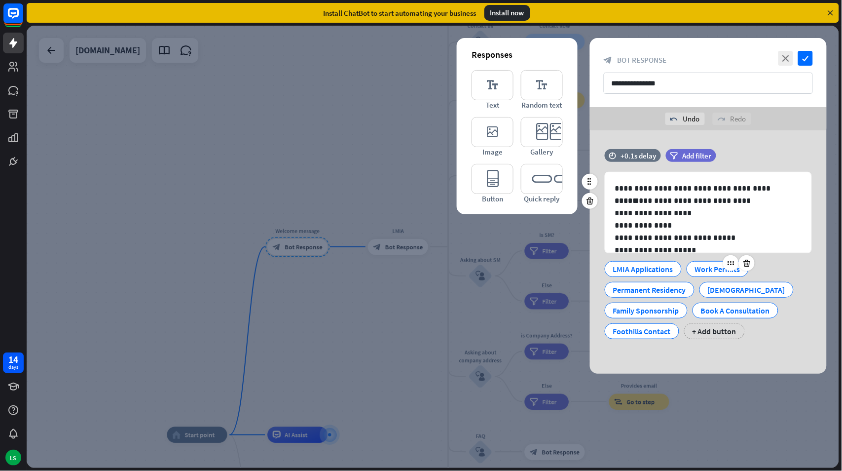
click at [709, 265] on div "Work Permits" at bounding box center [717, 269] width 45 height 15
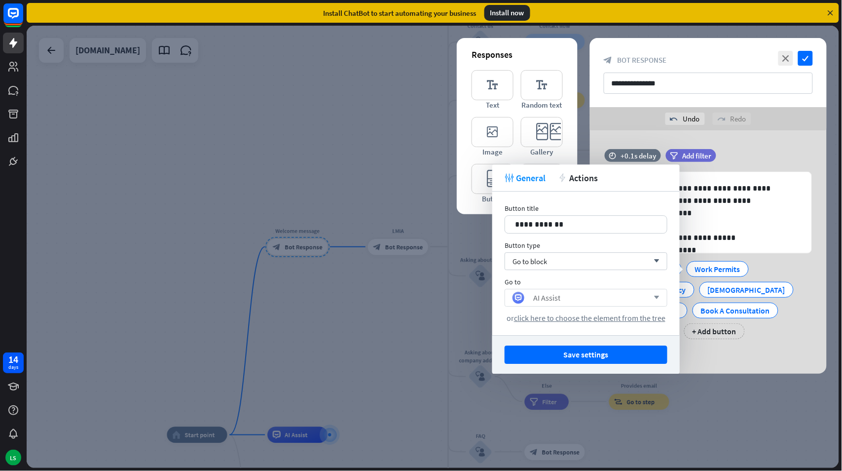
click at [652, 295] on icon "arrow_down" at bounding box center [654, 298] width 11 height 6
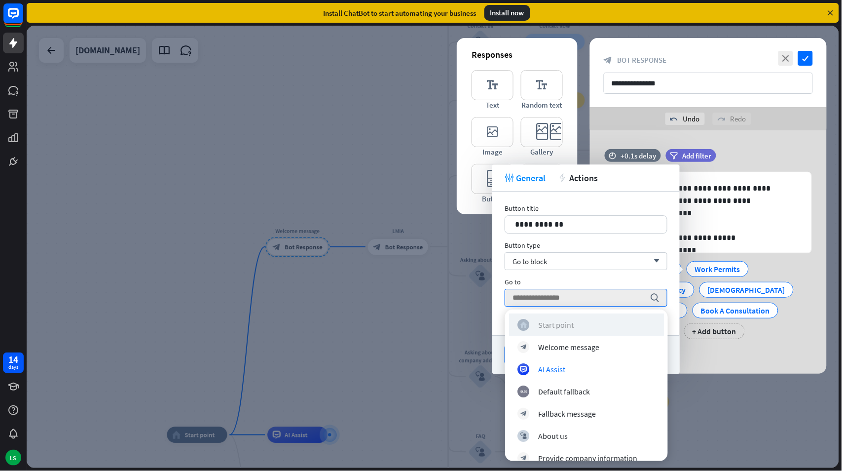
click at [586, 324] on div "home_2 Start point" at bounding box center [587, 324] width 138 height 12
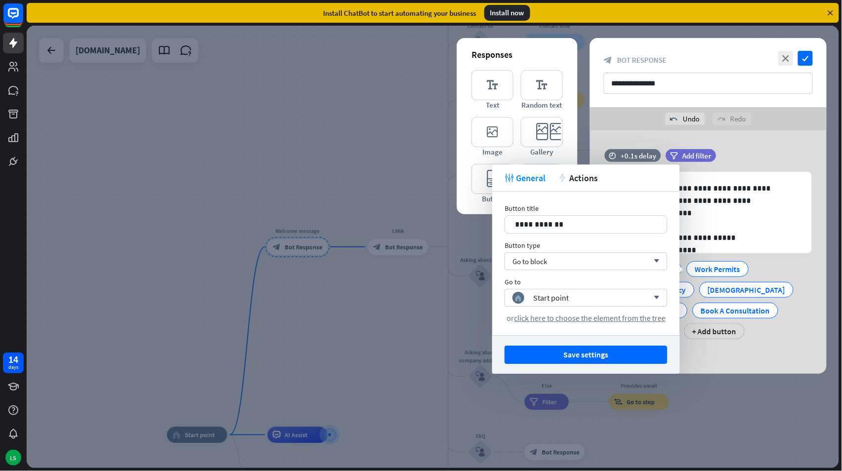
click at [748, 346] on div "**********" at bounding box center [708, 249] width 237 height 200
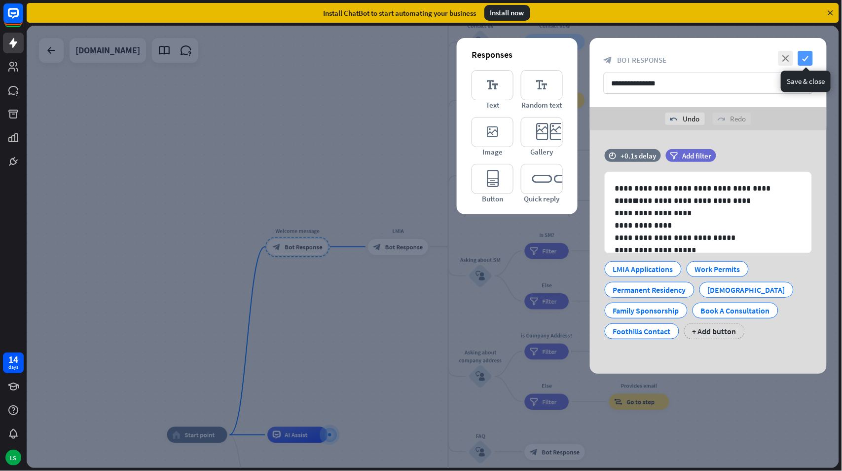
click at [805, 57] on icon "check" at bounding box center [805, 58] width 15 height 15
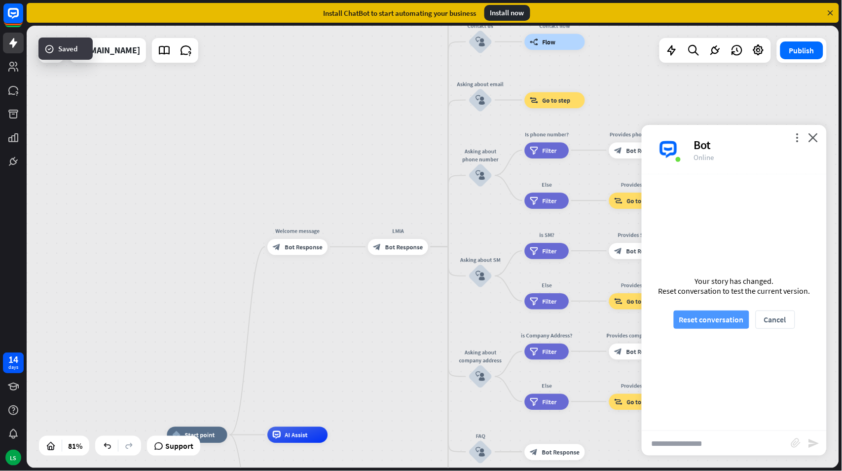
click at [712, 315] on button "Reset conversation" at bounding box center [711, 319] width 75 height 18
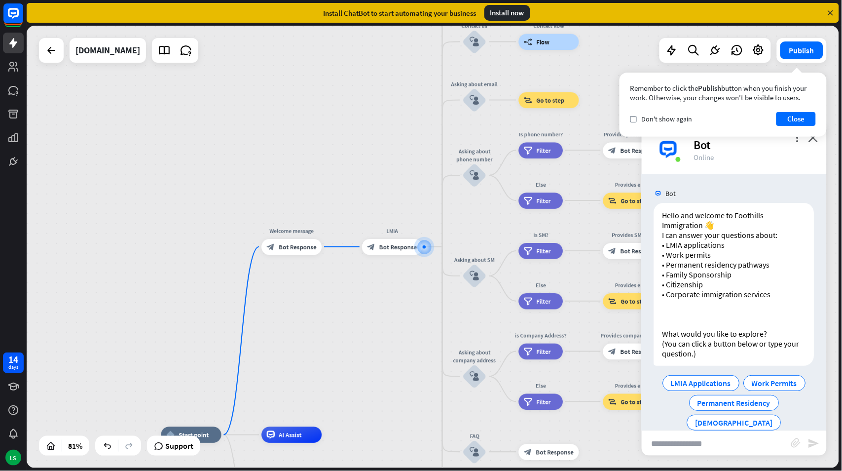
scroll to position [76, 0]
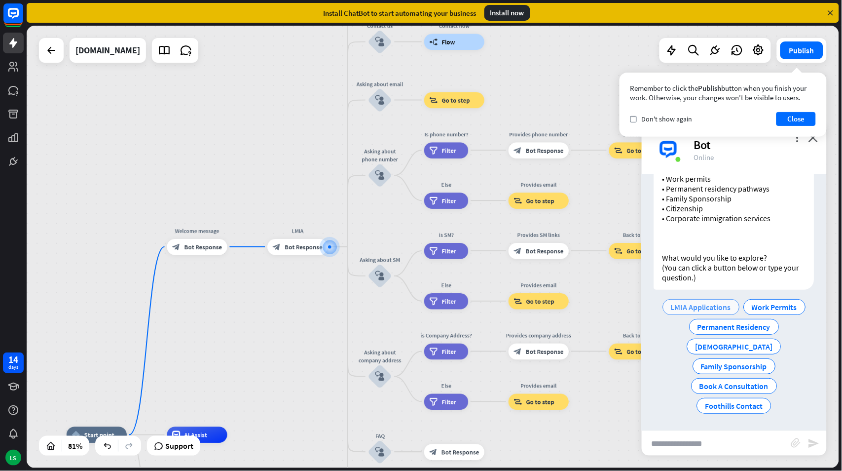
click at [692, 307] on span "LMIA Applications" at bounding box center [702, 307] width 60 height 10
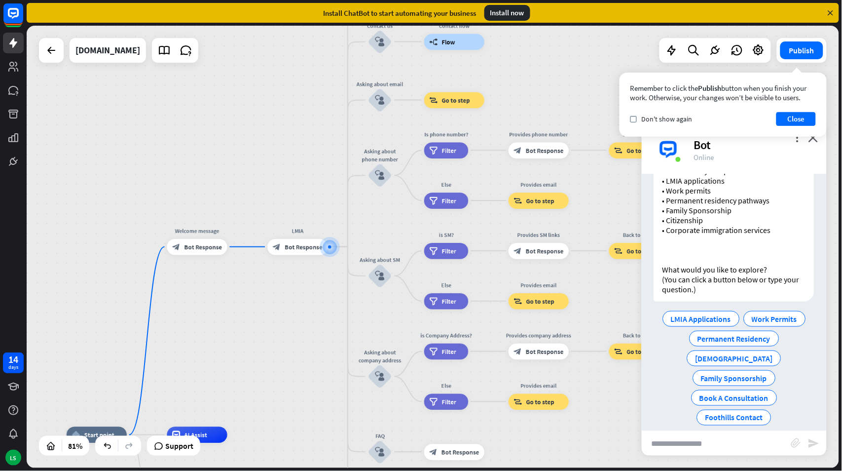
scroll to position [311, 0]
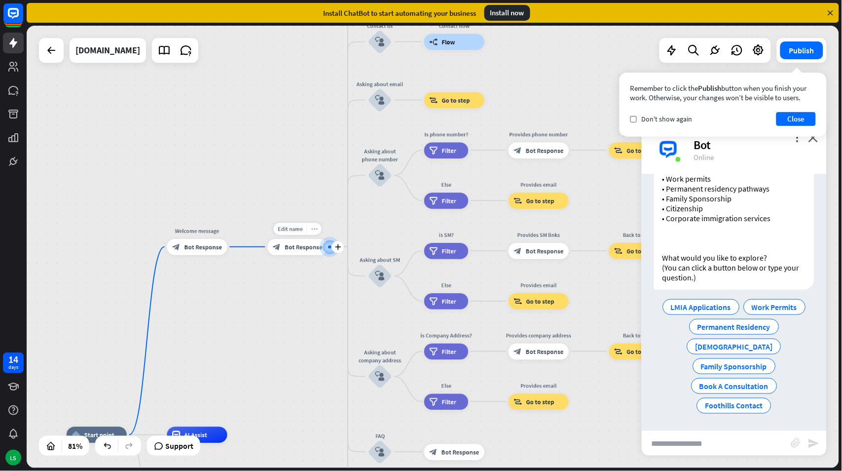
click at [313, 230] on icon "more_horiz" at bounding box center [314, 229] width 6 height 6
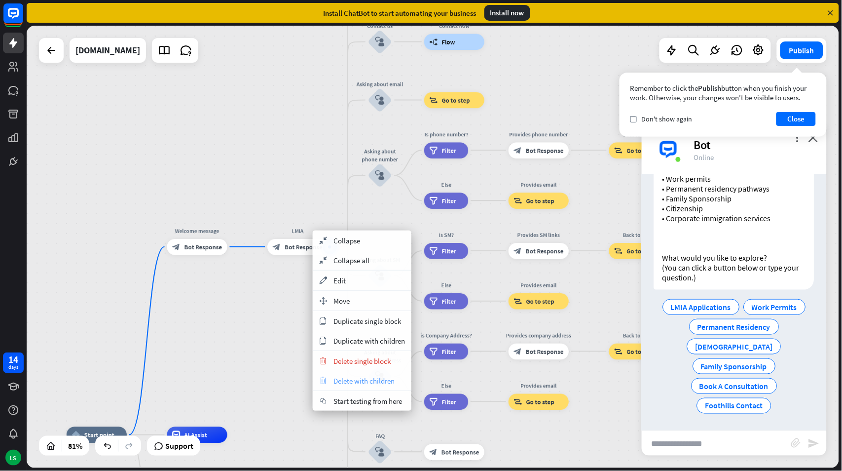
click at [355, 380] on span "Delete with children" at bounding box center [364, 380] width 61 height 9
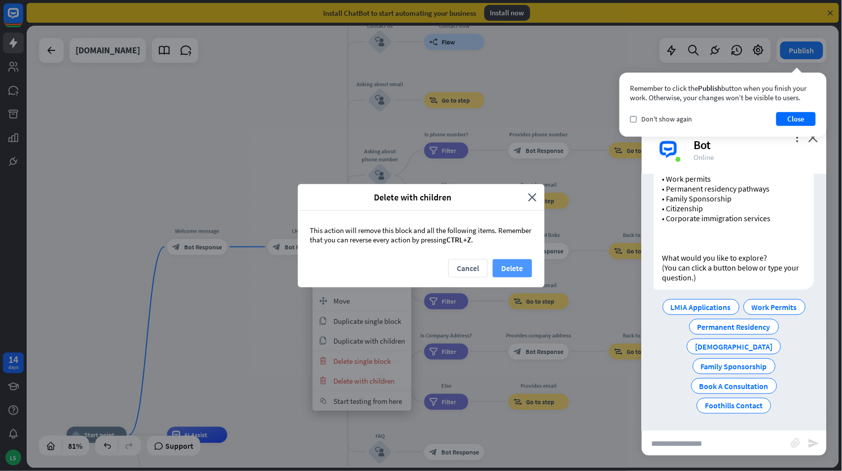
click at [515, 264] on button "Delete" at bounding box center [512, 268] width 39 height 18
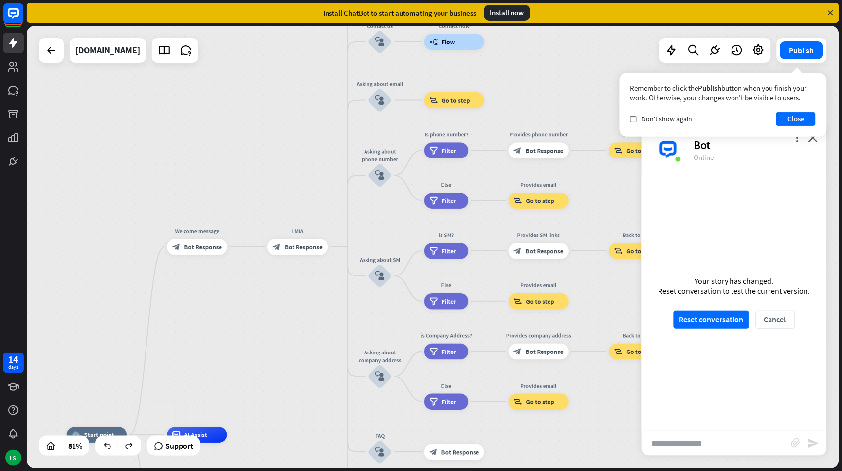
click at [246, 322] on div "home_2 Start point Welcome message block_bot_response Bot Response LMIA block_b…" at bounding box center [433, 247] width 813 height 442
click at [311, 249] on span "Bot Response" at bounding box center [304, 247] width 38 height 8
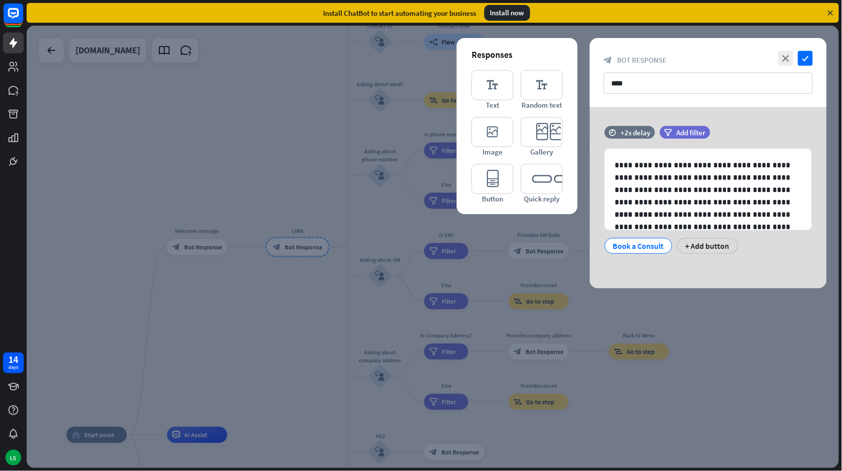
click at [265, 313] on div at bounding box center [433, 247] width 813 height 442
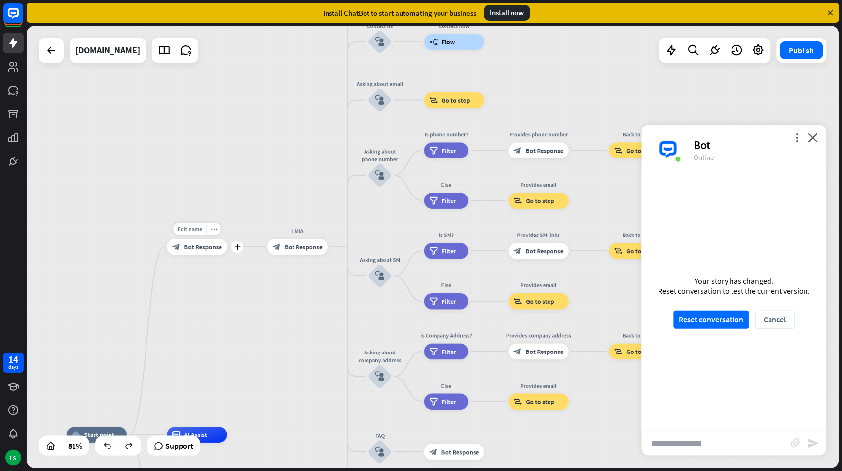
click at [199, 245] on span "Bot Response" at bounding box center [204, 247] width 38 height 8
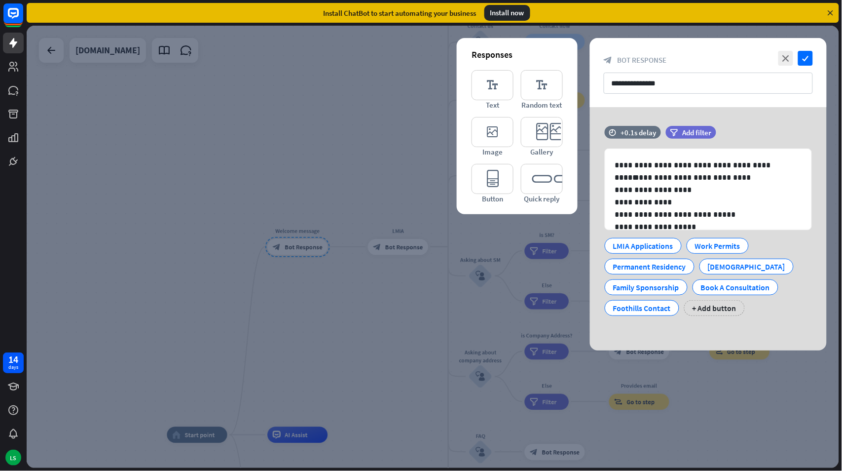
click at [405, 244] on div at bounding box center [433, 247] width 813 height 442
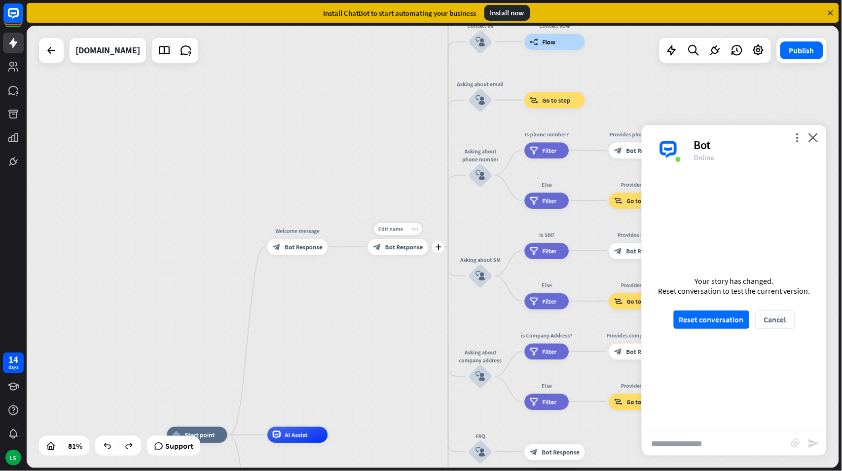
click at [411, 227] on div "more_horiz" at bounding box center [414, 229] width 15 height 12
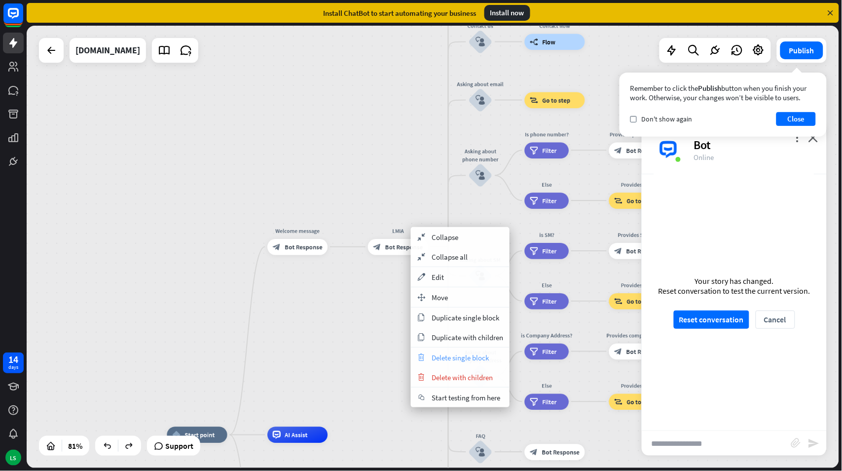
click at [449, 359] on span "Delete single block" at bounding box center [460, 357] width 57 height 9
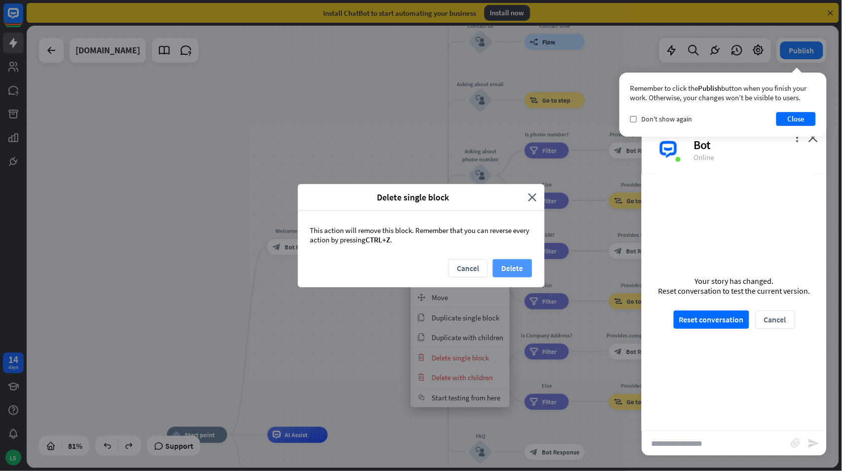
click at [516, 266] on button "Delete" at bounding box center [512, 268] width 39 height 18
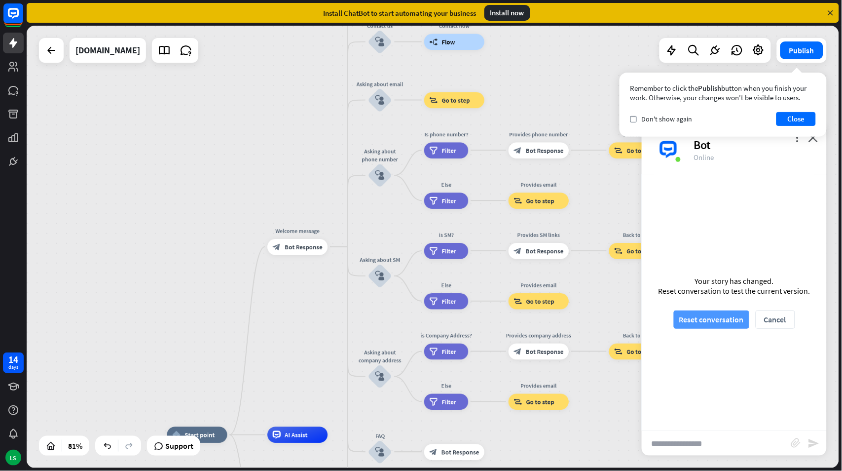
click at [698, 316] on button "Reset conversation" at bounding box center [711, 319] width 75 height 18
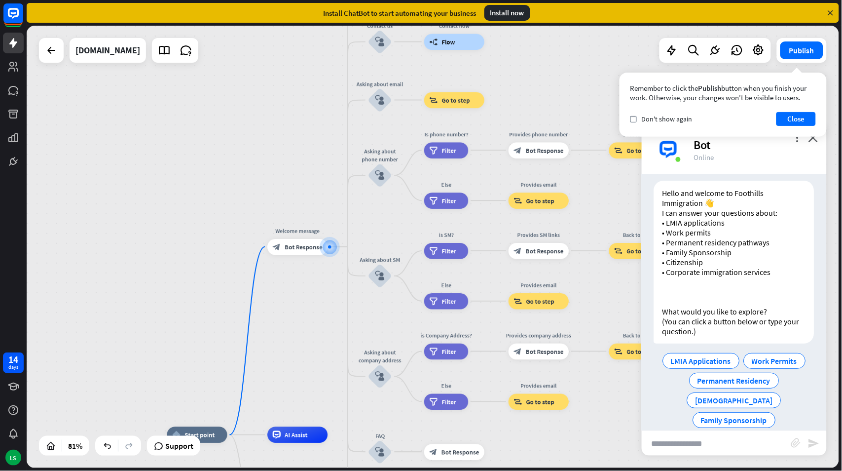
scroll to position [22, 0]
click at [290, 245] on span "Bot Response" at bounding box center [304, 247] width 38 height 8
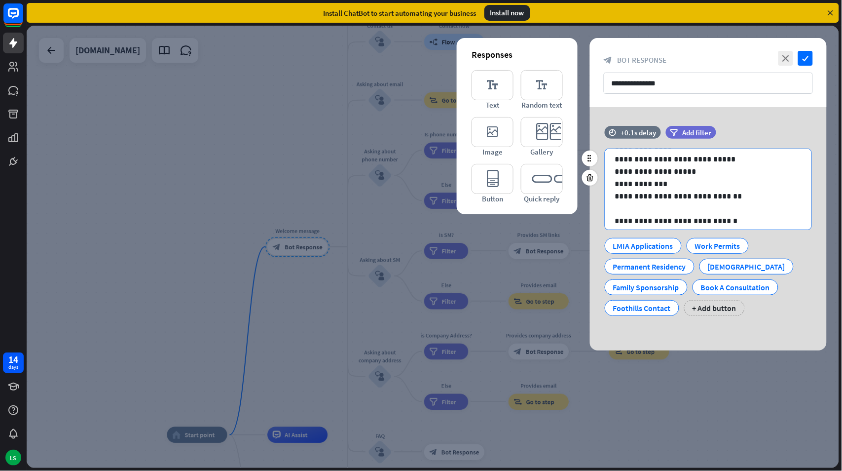
scroll to position [75, 0]
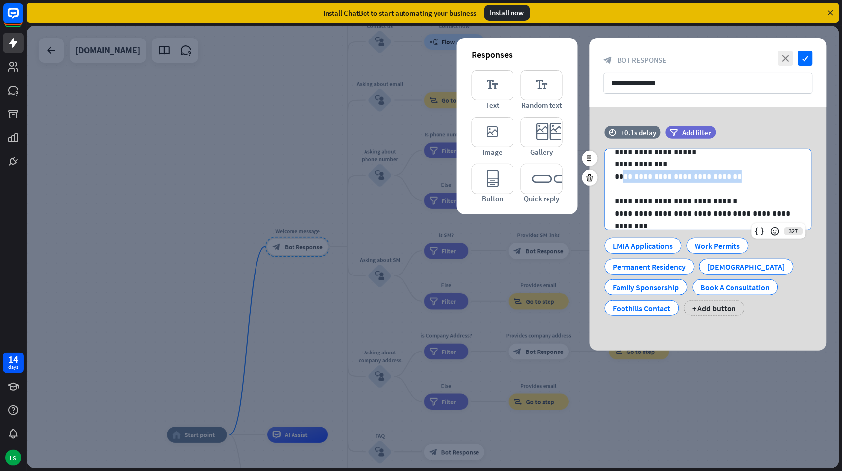
drag, startPoint x: 732, startPoint y: 176, endPoint x: 621, endPoint y: 171, distance: 111.1
click at [621, 171] on p "**********" at bounding box center [704, 176] width 178 height 12
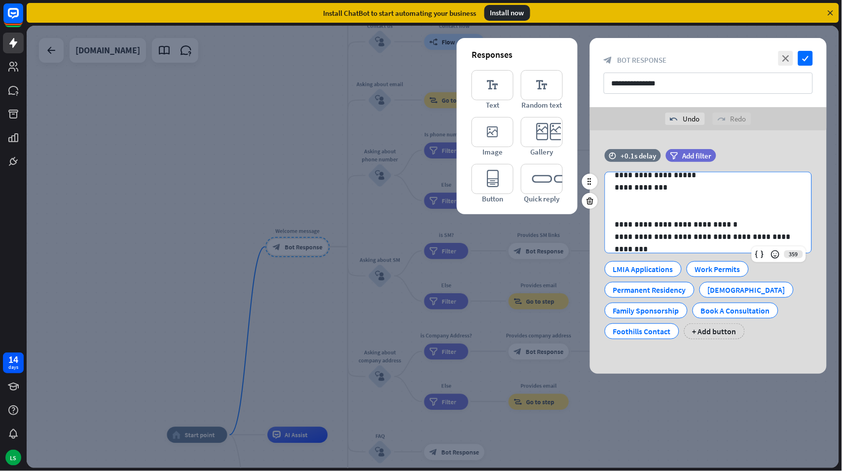
scroll to position [0, 0]
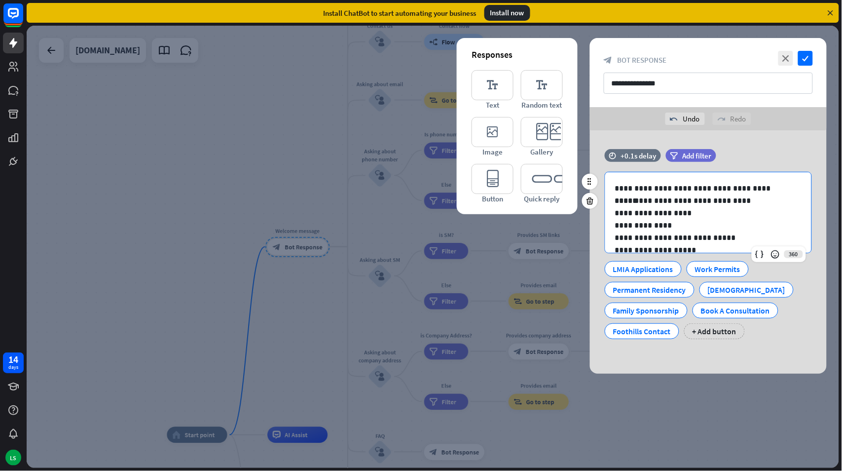
click at [790, 185] on p "**********" at bounding box center [704, 188] width 178 height 12
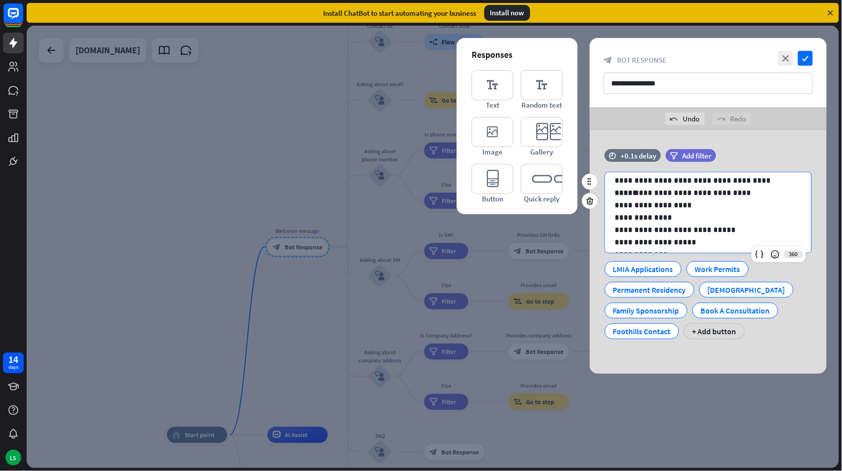
scroll to position [5, 0]
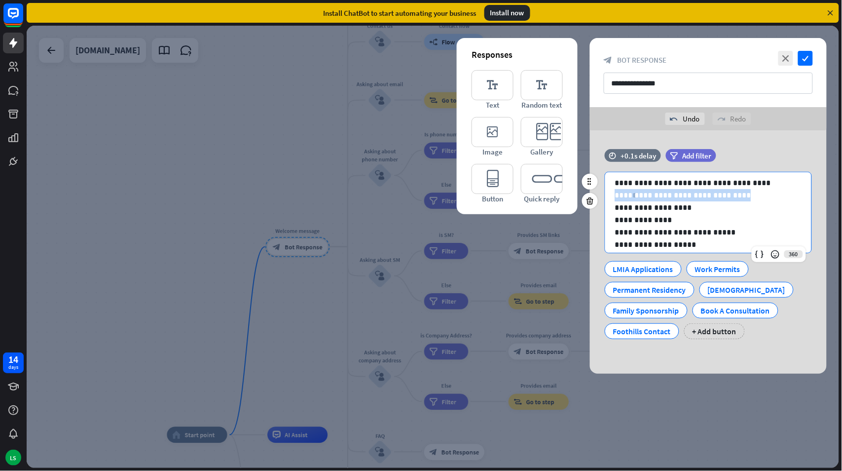
drag, startPoint x: 737, startPoint y: 196, endPoint x: 614, endPoint y: 194, distance: 122.9
click at [614, 194] on div "**********" at bounding box center [708, 238] width 206 height 143
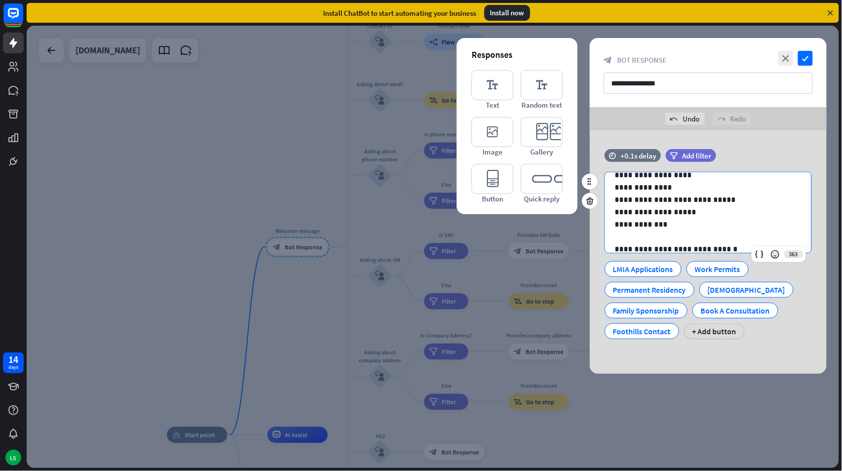
scroll to position [40, 0]
click at [659, 237] on p at bounding box center [708, 234] width 187 height 12
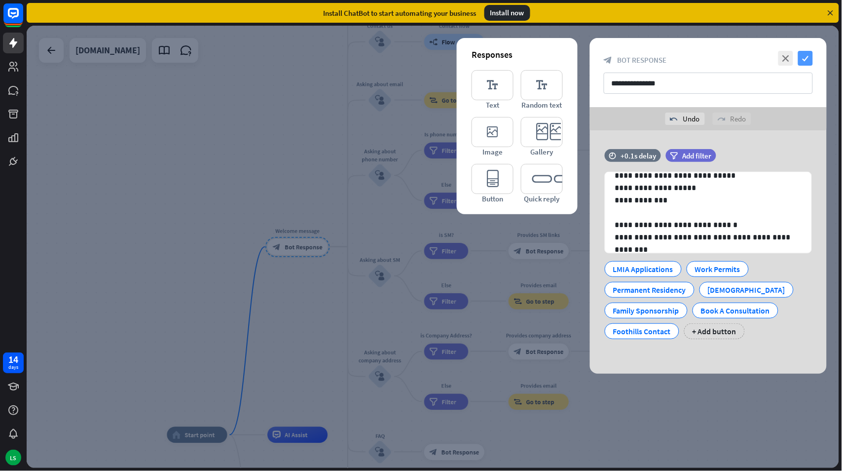
click at [807, 55] on icon "check" at bounding box center [805, 58] width 15 height 15
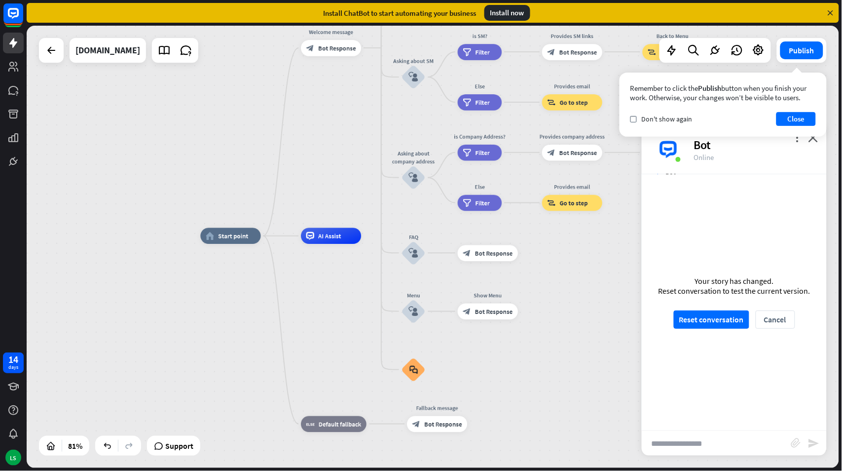
drag, startPoint x: 121, startPoint y: 333, endPoint x: 154, endPoint y: 134, distance: 201.7
click at [154, 134] on div "home_2 Start point Welcome message block_bot_response Bot Response About us blo…" at bounding box center [433, 247] width 813 height 442
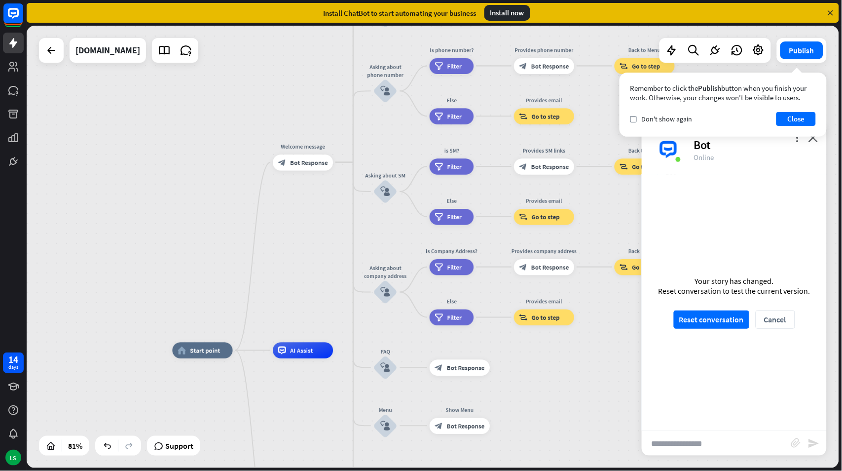
drag, startPoint x: 214, startPoint y: 101, endPoint x: 187, endPoint y: 318, distance: 218.9
click at [186, 219] on div "home_2 Start point Welcome message block_bot_response Bot Response About us blo…" at bounding box center [433, 247] width 813 height 442
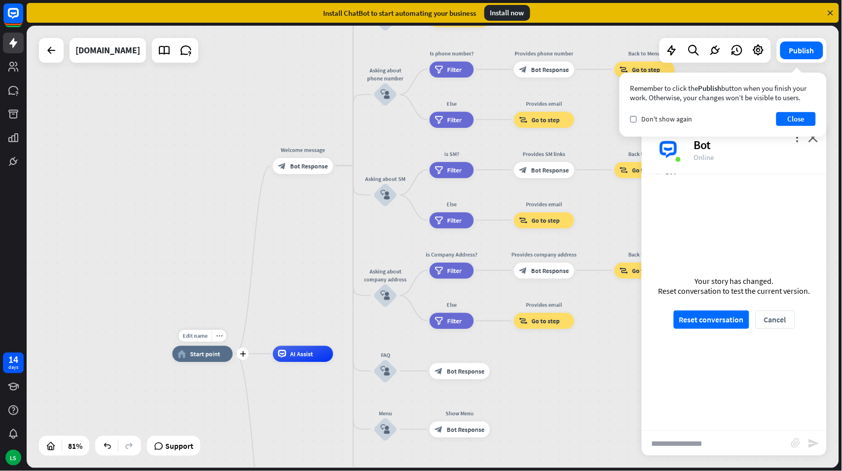
click at [233, 362] on div "Edit name more_horiz plus home_2 Start point" at bounding box center [203, 354] width 60 height 16
click at [242, 353] on icon "plus" at bounding box center [243, 353] width 6 height 5
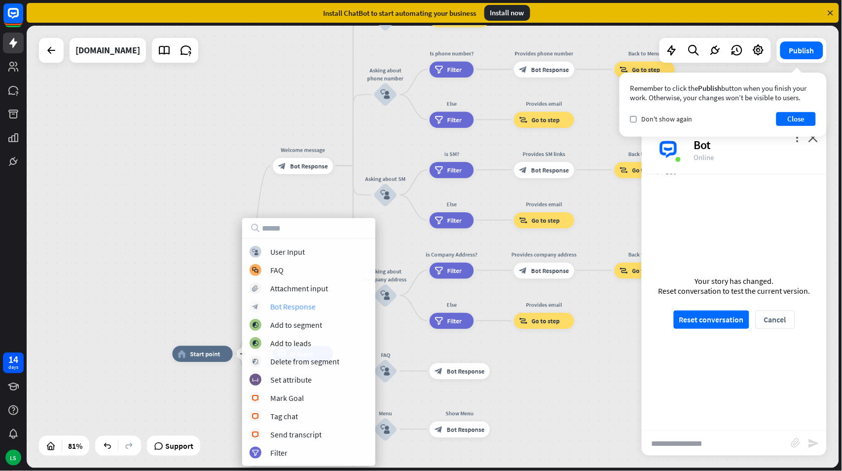
click at [287, 304] on div "Bot Response" at bounding box center [292, 306] width 45 height 10
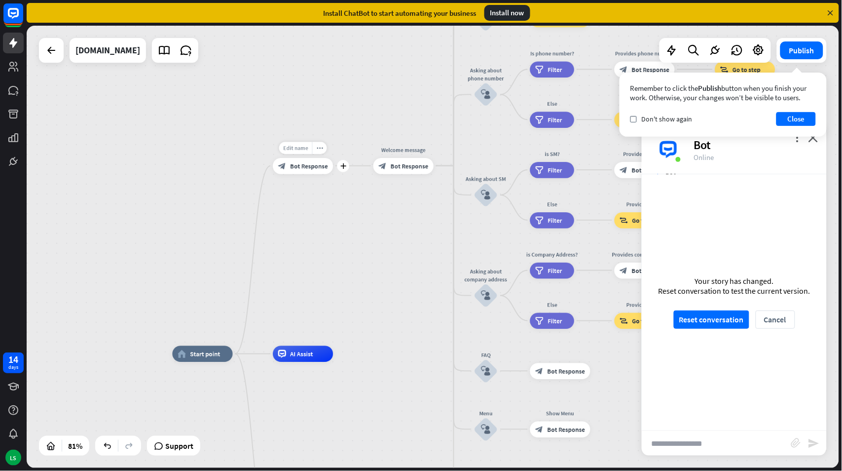
click at [293, 145] on span "Edit name" at bounding box center [295, 147] width 25 height 7
type input "****"
click at [315, 104] on div "home_2 Start point **** block_bot_response Bot Response Welcome message block_b…" at bounding box center [433, 247] width 813 height 442
click at [306, 163] on span "Bot Response" at bounding box center [309, 166] width 38 height 8
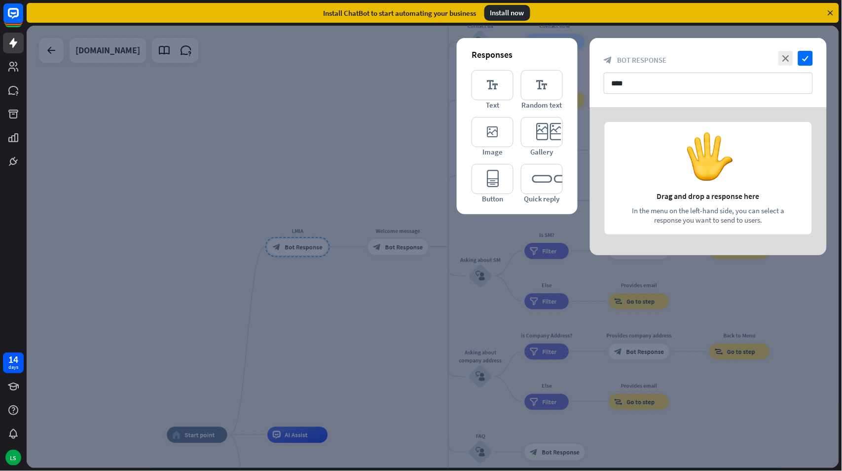
click at [677, 195] on div at bounding box center [708, 181] width 237 height 148
click at [702, 154] on div at bounding box center [708, 181] width 237 height 148
click at [491, 81] on icon "editor_text" at bounding box center [493, 85] width 42 height 30
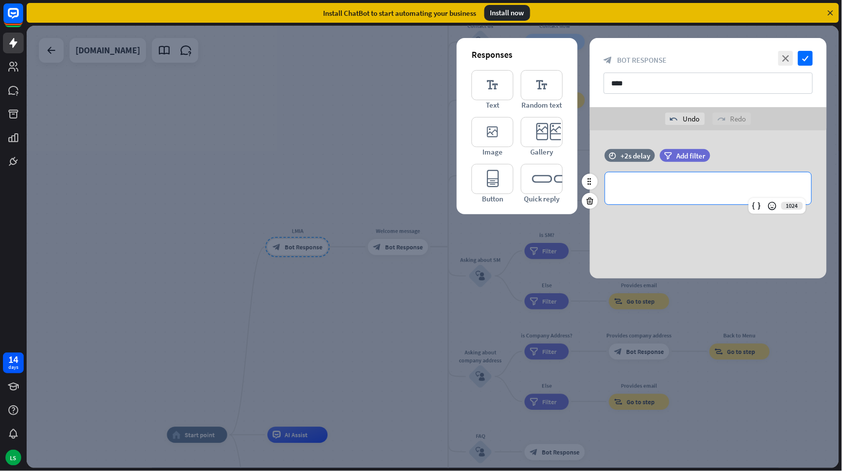
click at [649, 186] on p "**********" at bounding box center [708, 188] width 187 height 12
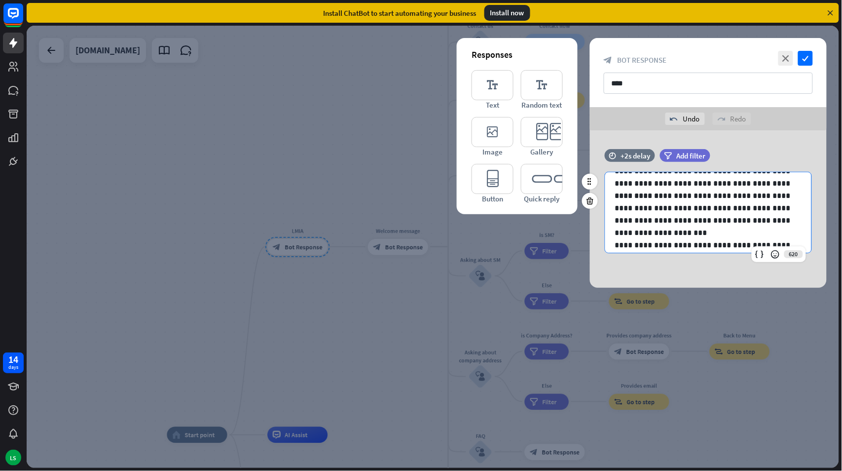
click at [718, 228] on p "**********" at bounding box center [704, 213] width 178 height 49
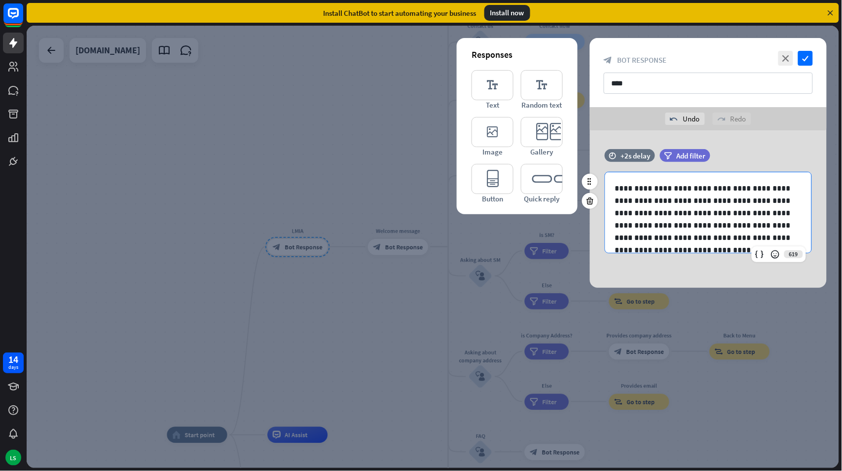
click at [615, 189] on p "**********" at bounding box center [704, 206] width 178 height 49
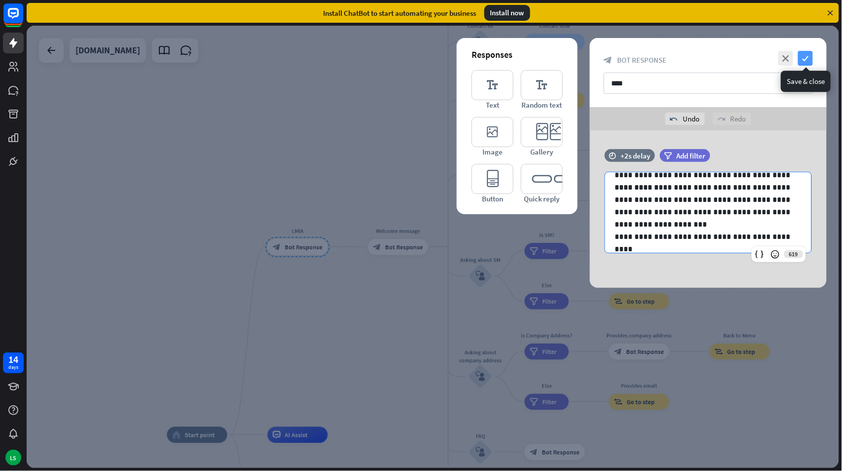
click at [804, 56] on icon "check" at bounding box center [805, 58] width 15 height 15
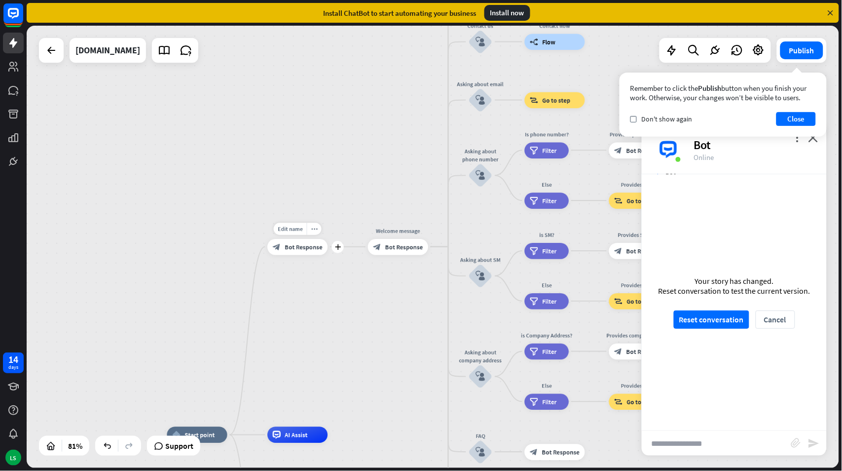
click at [300, 248] on span "Bot Response" at bounding box center [304, 247] width 38 height 8
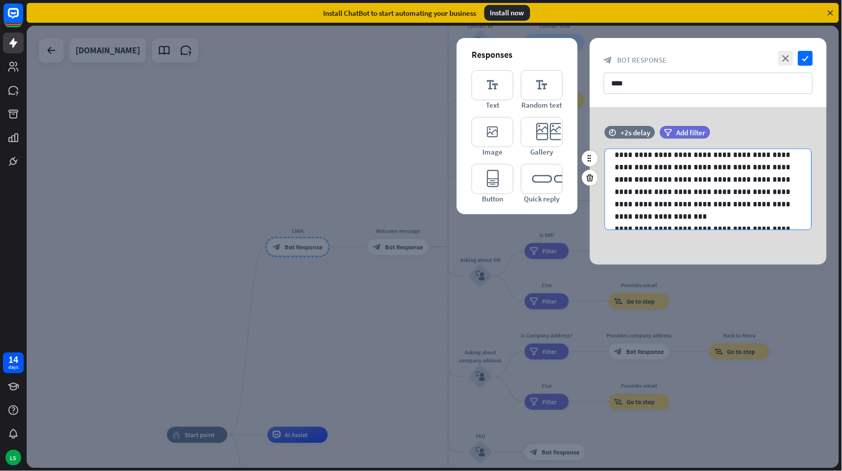
scroll to position [50, 0]
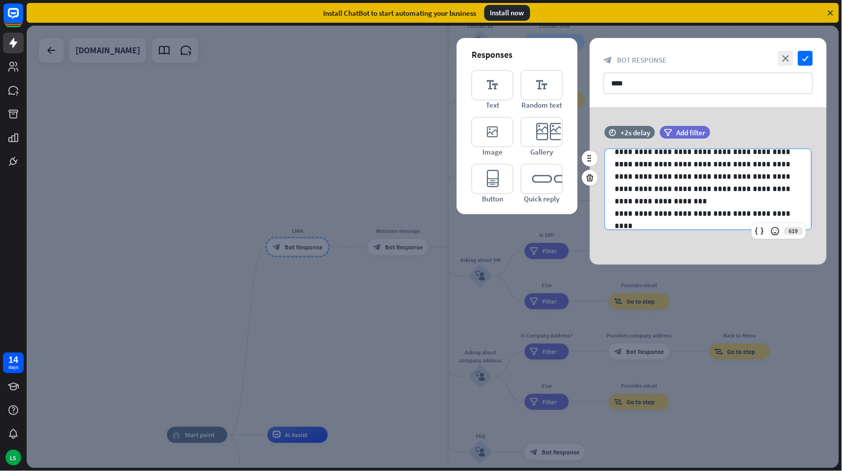
click at [719, 223] on div "**********" at bounding box center [708, 164] width 206 height 131
click at [495, 181] on icon "editor_button" at bounding box center [493, 179] width 42 height 30
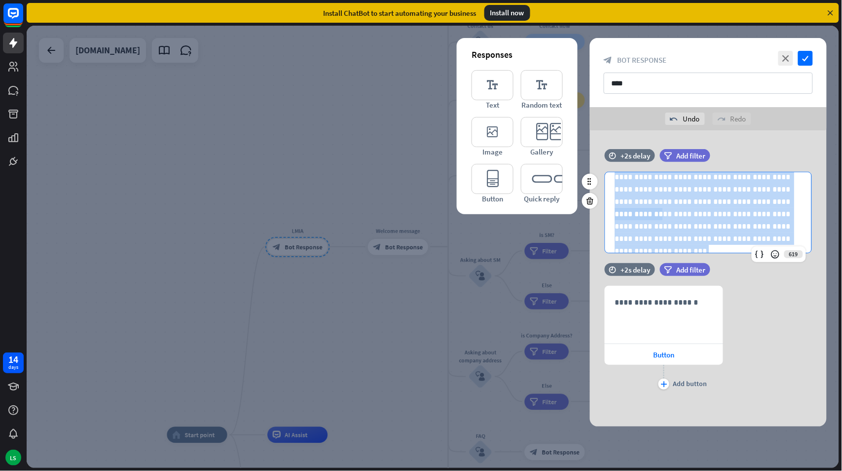
scroll to position [0, 0]
drag, startPoint x: 787, startPoint y: 238, endPoint x: 603, endPoint y: 168, distance: 196.8
click at [603, 168] on div "**********" at bounding box center [708, 206] width 237 height 114
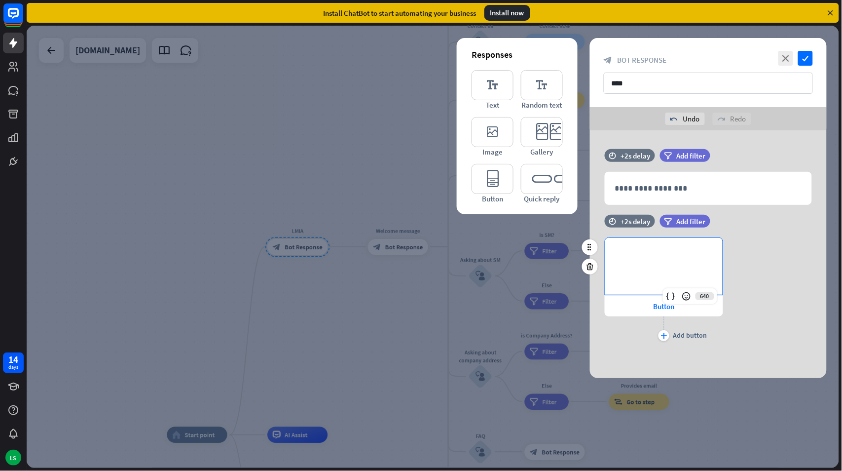
click at [634, 261] on div "**********" at bounding box center [663, 266] width 117 height 57
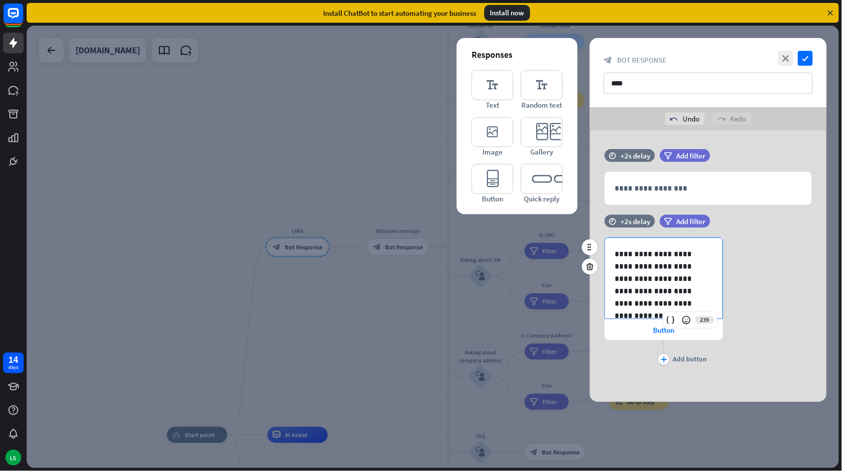
scroll to position [165, 0]
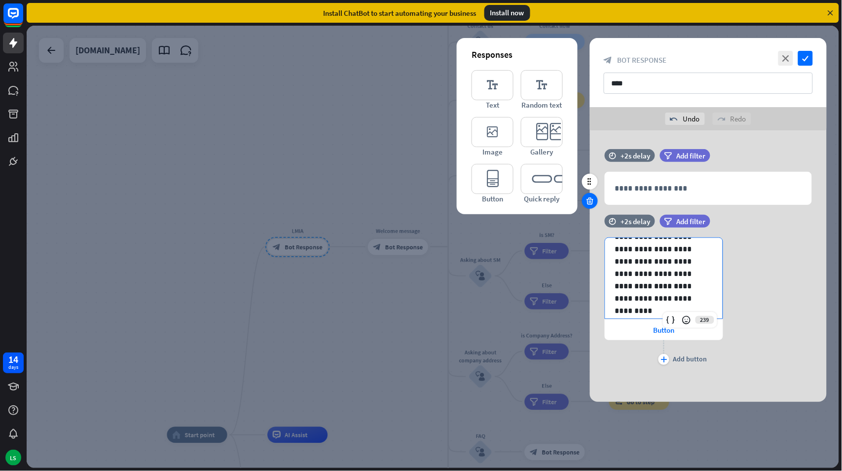
click at [590, 196] on icon at bounding box center [590, 200] width 9 height 9
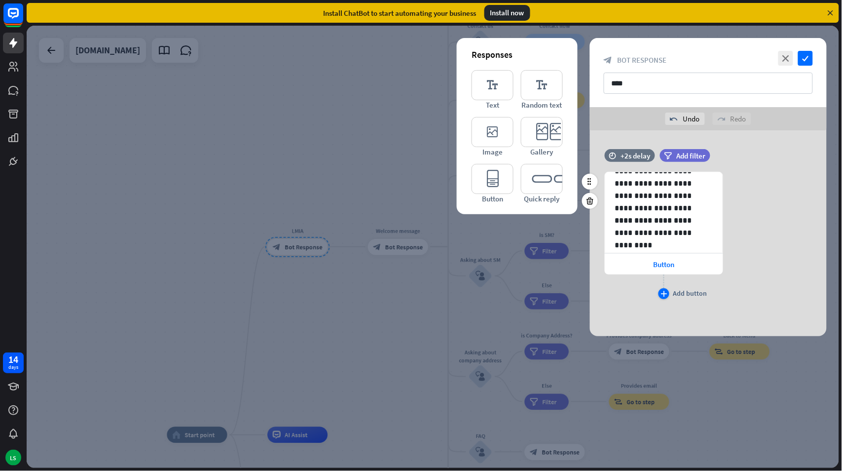
click at [664, 292] on icon "plus" at bounding box center [664, 294] width 6 height 6
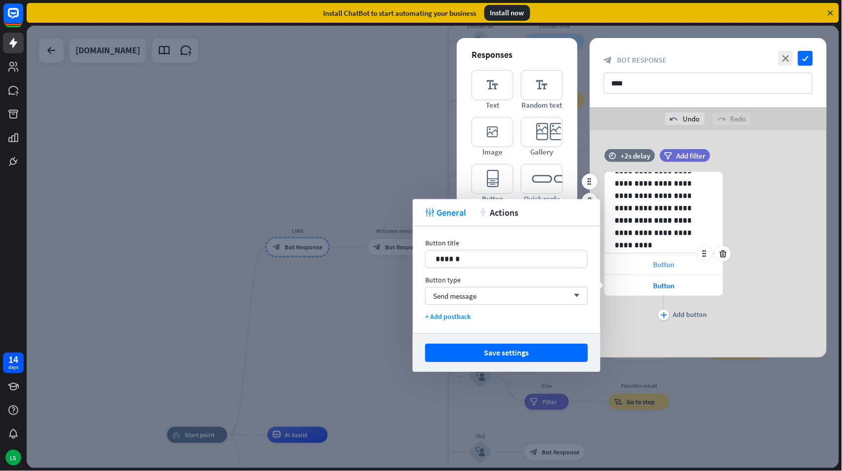
click at [659, 260] on span "Button" at bounding box center [664, 264] width 21 height 9
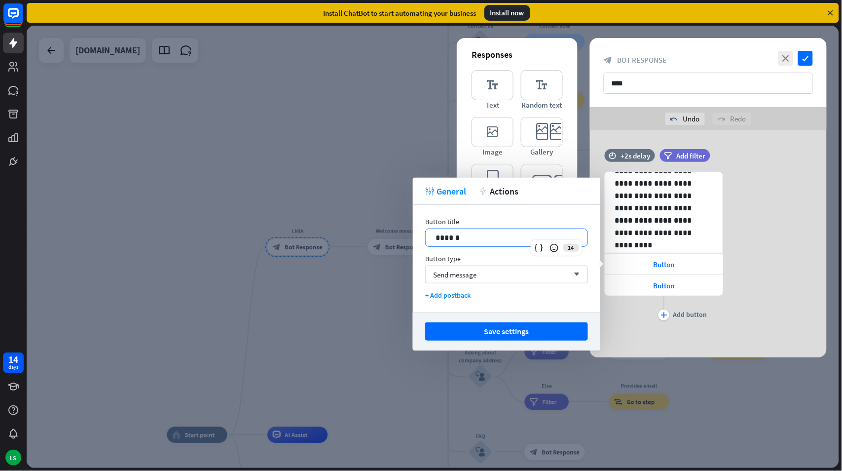
click at [465, 234] on p "******" at bounding box center [507, 237] width 142 height 12
drag, startPoint x: 473, startPoint y: 238, endPoint x: 433, endPoint y: 236, distance: 40.0
click at [433, 236] on div "******" at bounding box center [507, 237] width 162 height 17
click at [441, 273] on span "Send message" at bounding box center [454, 274] width 43 height 9
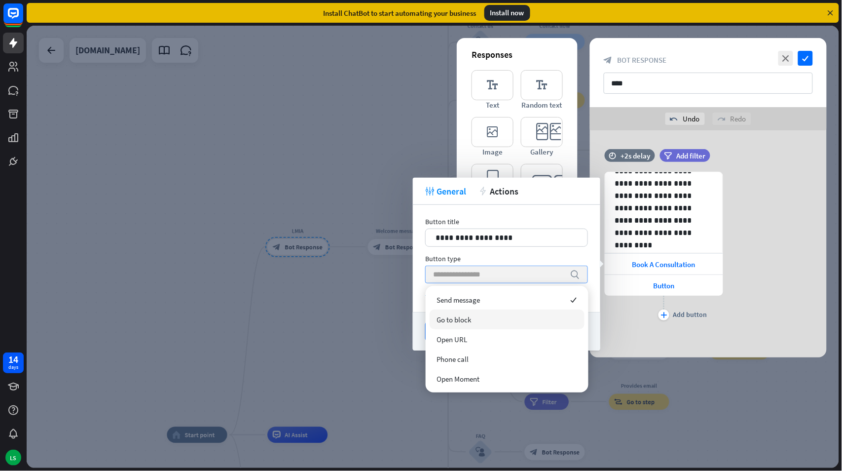
click at [454, 319] on span "Go to block" at bounding box center [454, 319] width 35 height 9
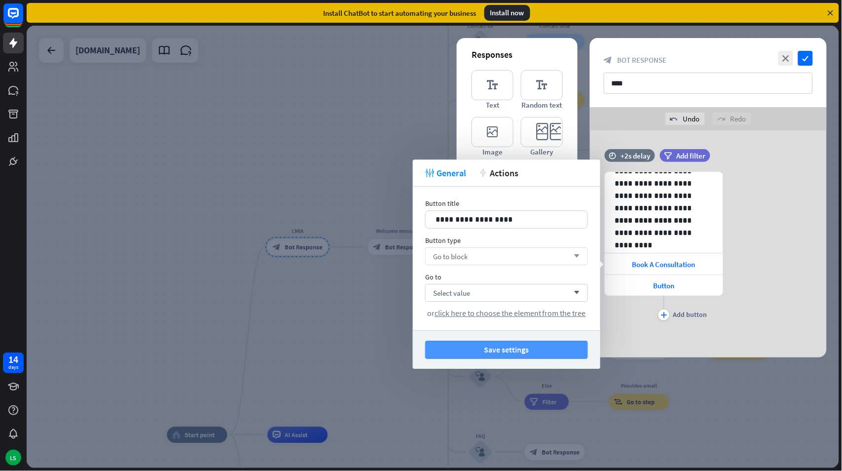
click at [509, 350] on button "Save settings" at bounding box center [506, 349] width 163 height 18
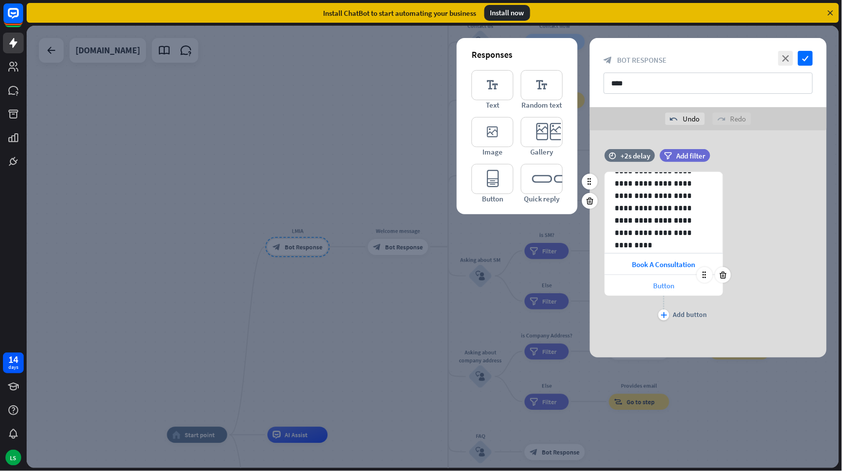
click at [658, 284] on span "Button" at bounding box center [664, 285] width 21 height 9
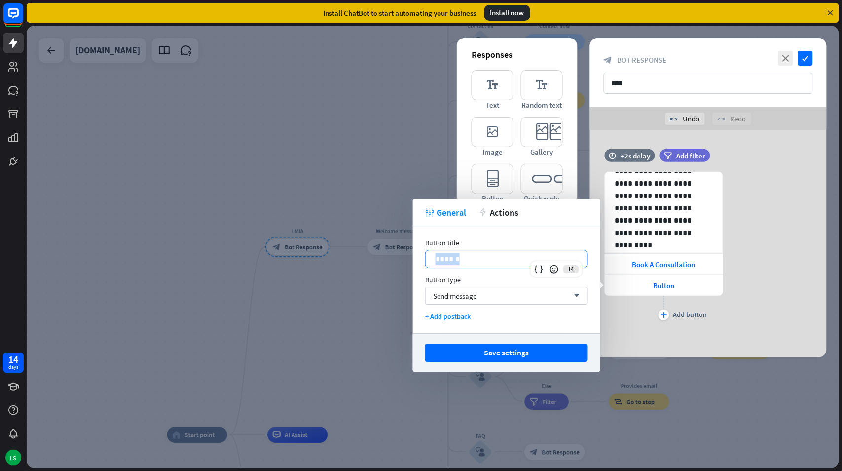
drag, startPoint x: 440, startPoint y: 256, endPoint x: 420, endPoint y: 259, distance: 20.0
click at [420, 259] on div "Button title 14 ****** Button type Send message arrow_down + Add postback" at bounding box center [507, 279] width 188 height 107
click at [443, 292] on span "Send message" at bounding box center [454, 295] width 43 height 9
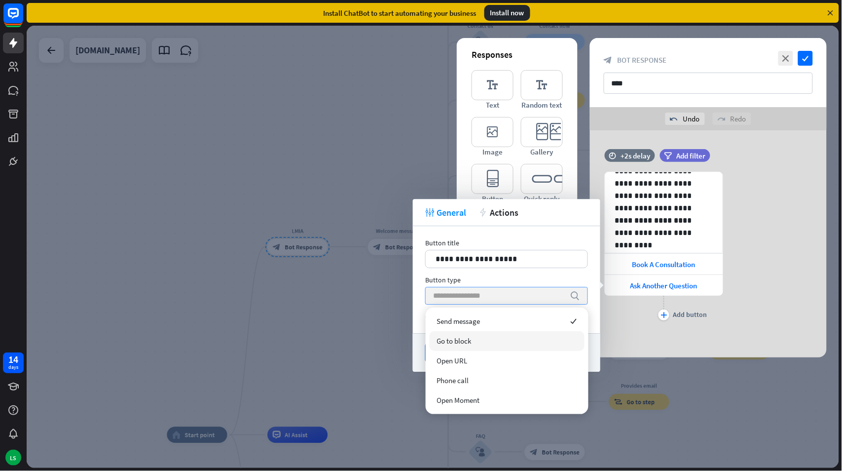
click at [465, 340] on span "Go to block" at bounding box center [454, 340] width 35 height 9
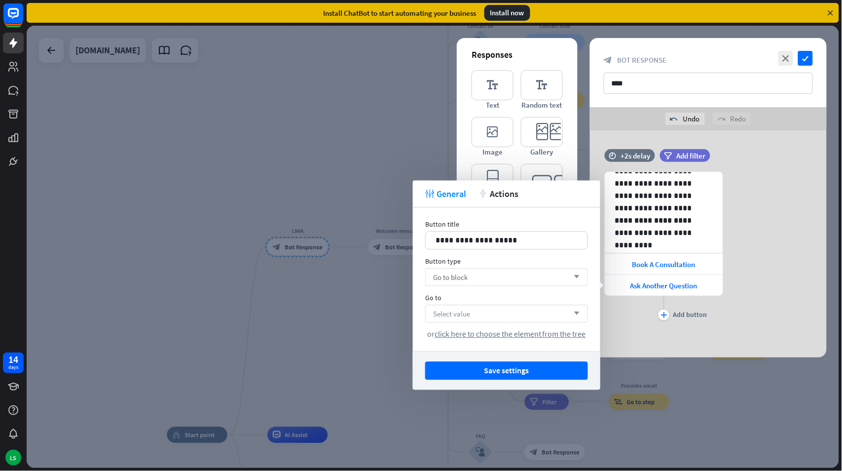
click at [459, 311] on span "Select value" at bounding box center [451, 313] width 37 height 9
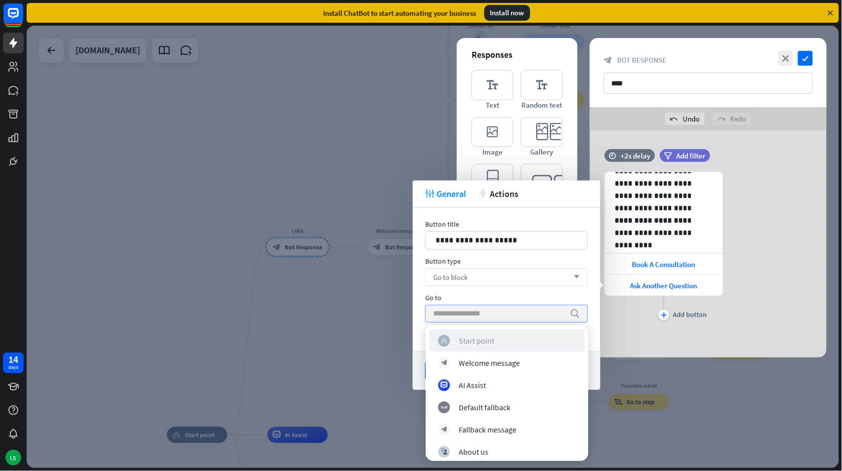
click at [471, 339] on div "Start point" at bounding box center [477, 340] width 36 height 10
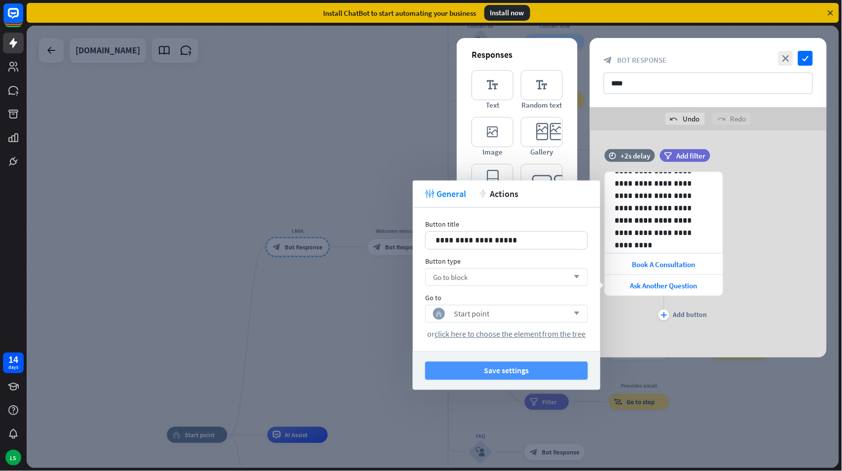
click at [517, 367] on button "Save settings" at bounding box center [506, 371] width 163 height 18
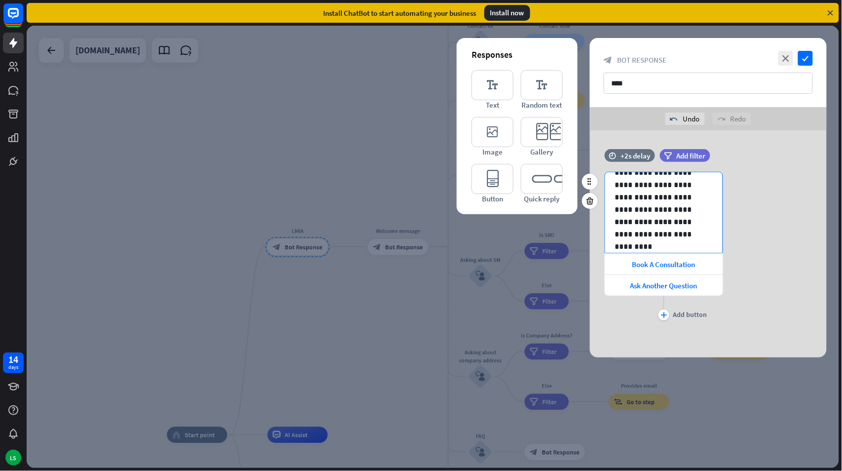
scroll to position [169, 0]
click at [617, 215] on p "**********" at bounding box center [659, 229] width 89 height 37
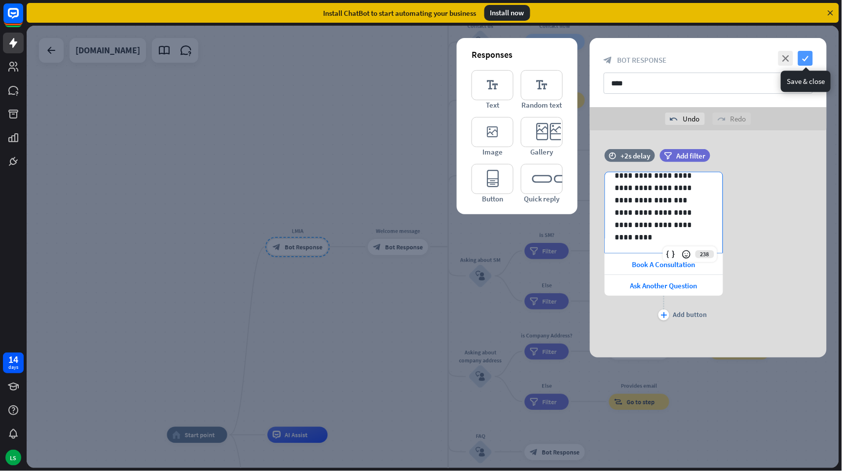
click at [805, 57] on icon "check" at bounding box center [805, 58] width 15 height 15
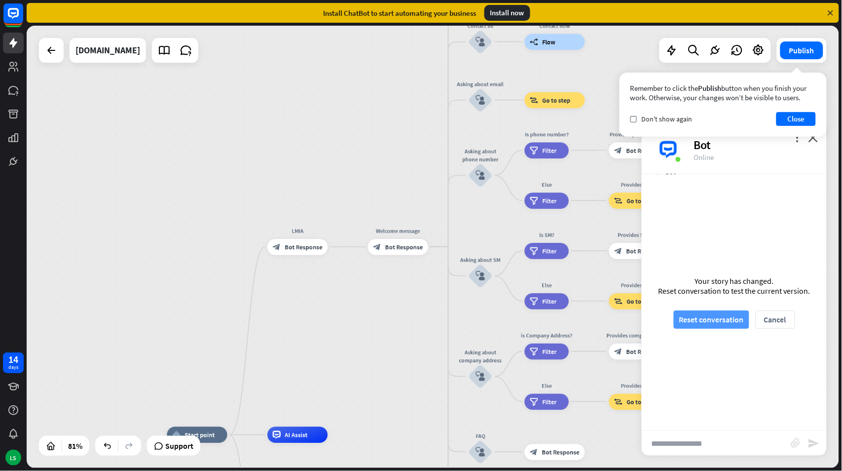
click at [711, 319] on button "Reset conversation" at bounding box center [711, 319] width 75 height 18
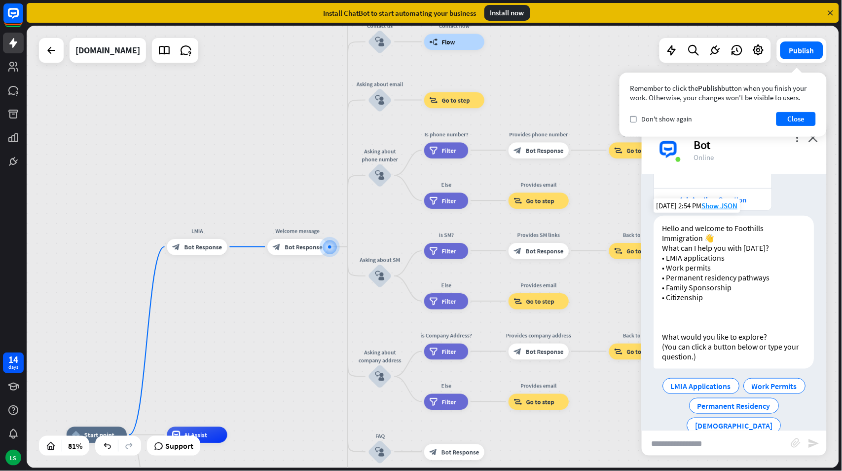
scroll to position [201, 0]
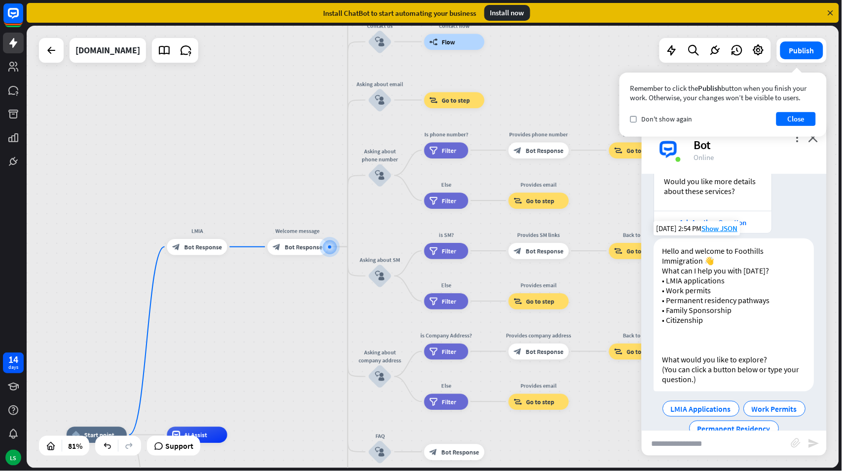
click at [664, 338] on div "Hello and welcome to Foothills Immigration 👋 What can I help you with [DATE]? •…" at bounding box center [734, 314] width 160 height 153
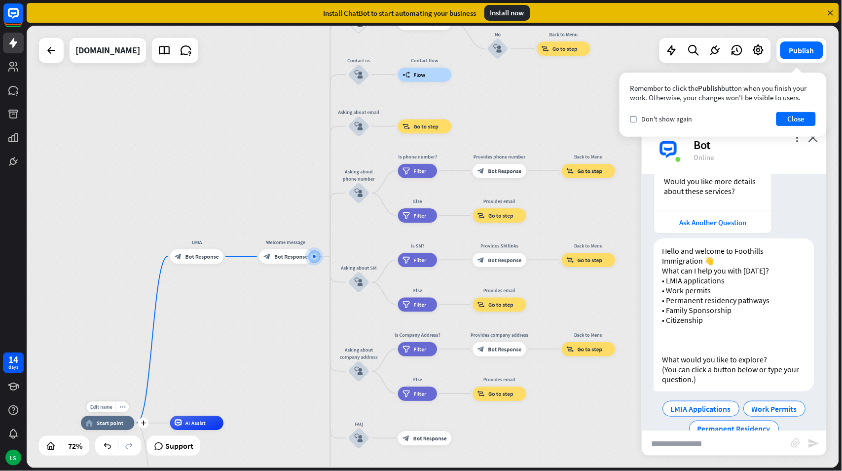
click at [109, 427] on div "home_2 Start point" at bounding box center [107, 423] width 53 height 14
click at [196, 254] on span "Bot Response" at bounding box center [203, 256] width 34 height 7
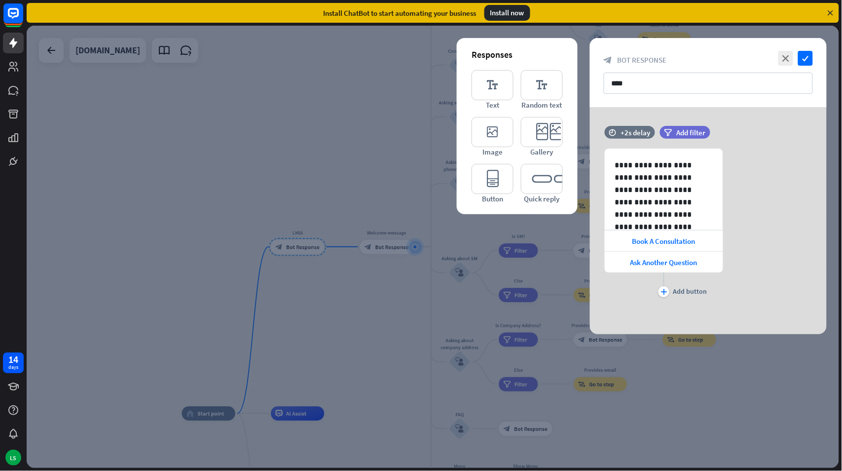
click at [284, 244] on div at bounding box center [433, 247] width 813 height 442
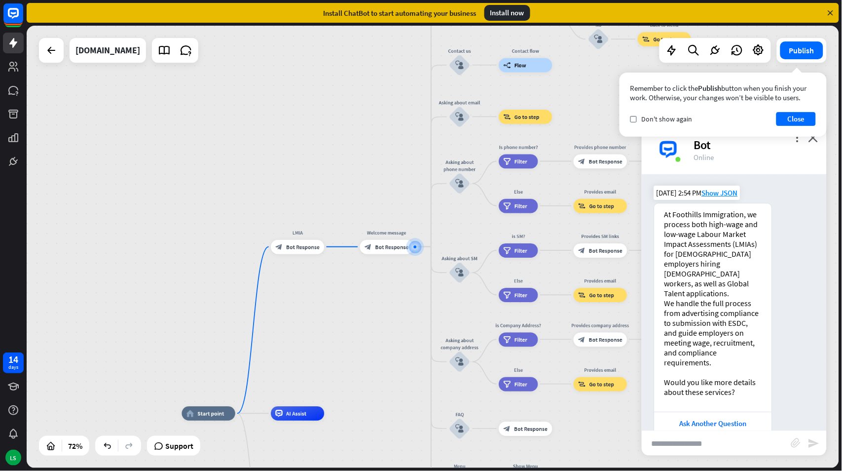
click at [716, 216] on div "At Foothills Immigration, we process both high-wage and low-wage Labour Market …" at bounding box center [714, 303] width 98 height 188
click at [208, 417] on div "home_2 Start point" at bounding box center [208, 413] width 53 height 14
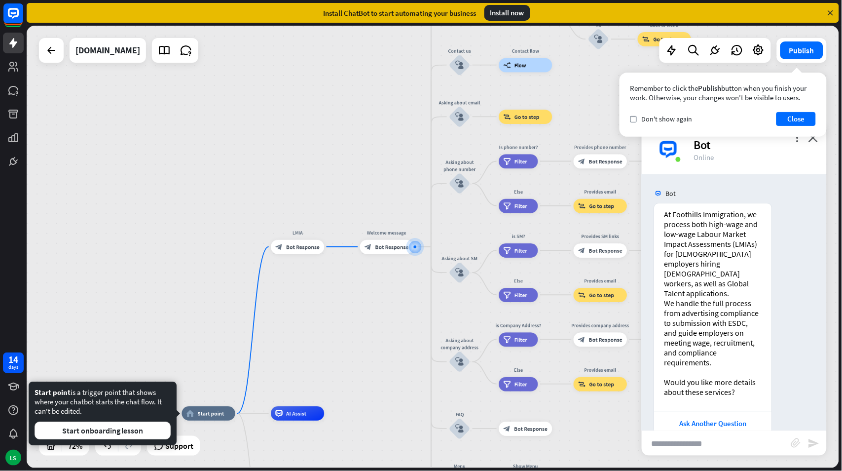
click at [199, 318] on div "Edit name more_horiz home_2 Start point LMIA block_bot_response Bot Response We…" at bounding box center [433, 247] width 813 height 442
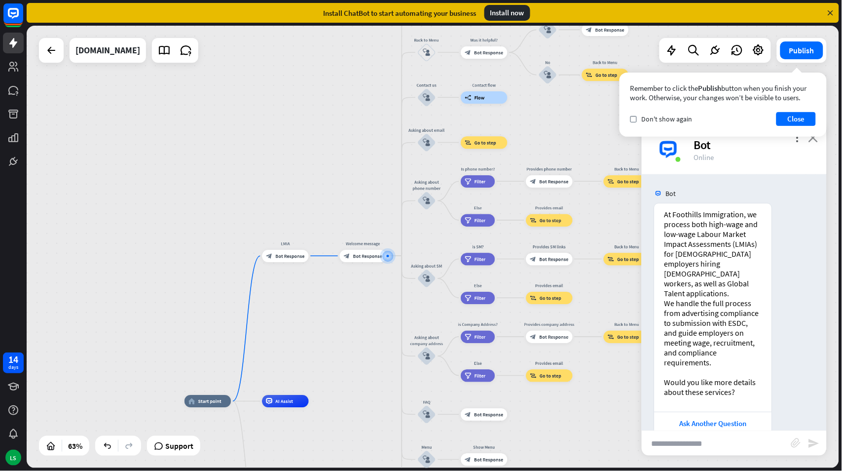
click at [815, 137] on icon "close" at bounding box center [814, 137] width 10 height 9
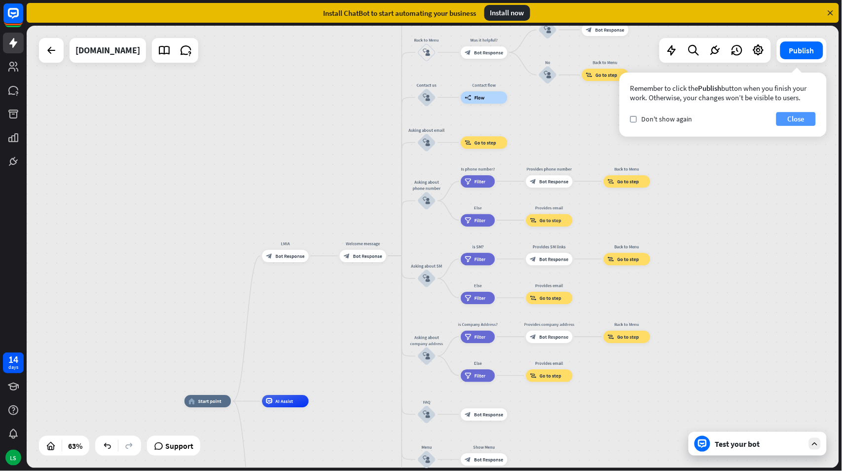
click at [797, 116] on button "Close" at bounding box center [796, 119] width 39 height 14
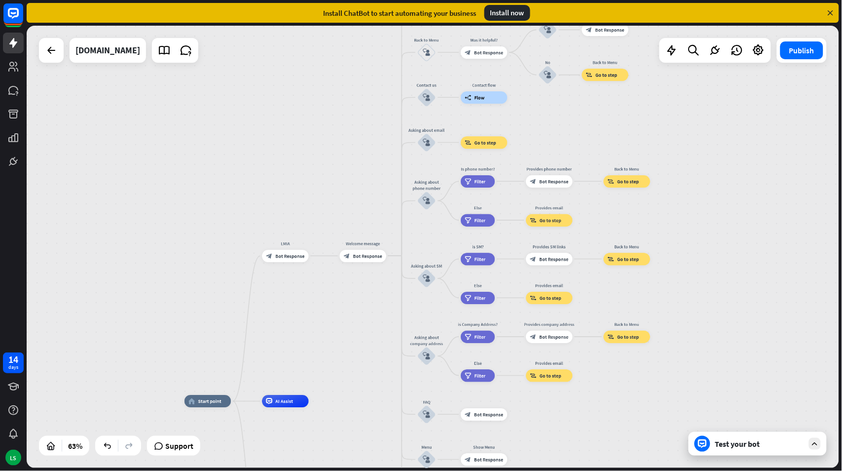
click at [730, 440] on div "Test your bot" at bounding box center [759, 444] width 89 height 10
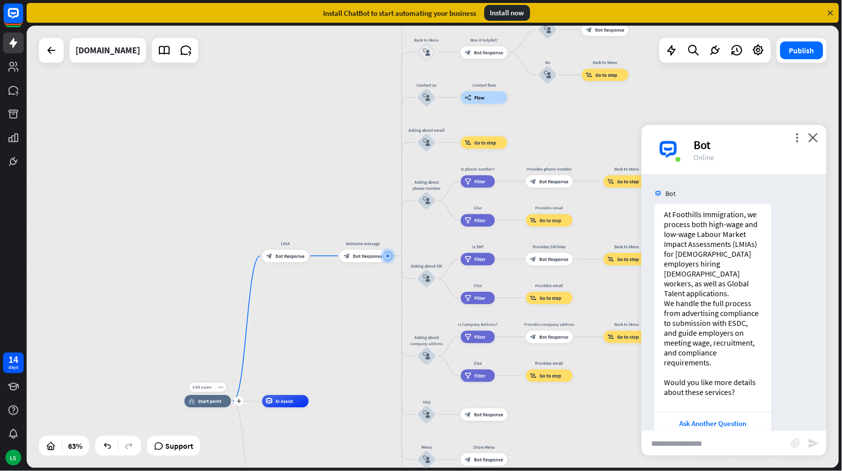
click at [203, 405] on div "home_2 Start point" at bounding box center [208, 401] width 46 height 12
click at [813, 137] on icon "close" at bounding box center [814, 137] width 10 height 9
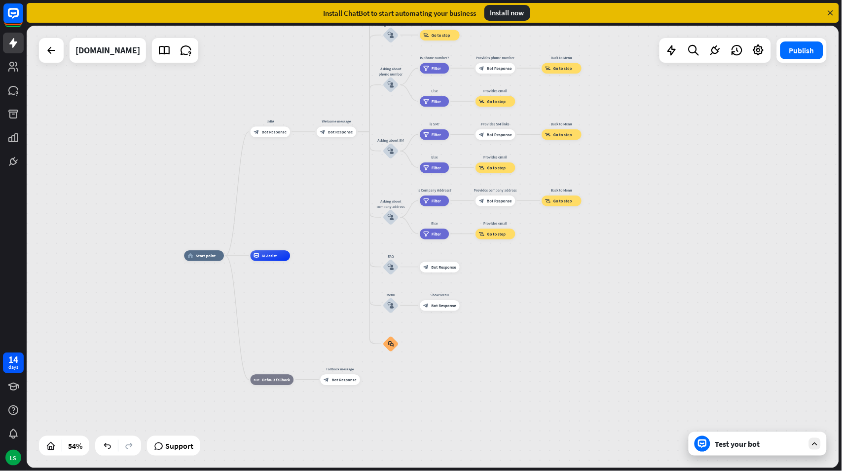
drag, startPoint x: 127, startPoint y: 313, endPoint x: 142, endPoint y: 145, distance: 169.4
click at [142, 145] on div "home_2 Start point LMIA block_bot_response Bot Response Welcome message block_b…" at bounding box center [433, 247] width 813 height 442
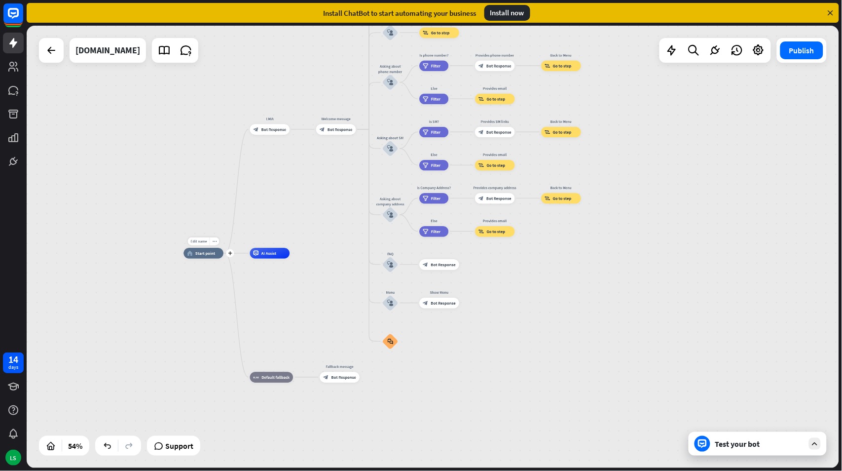
click at [203, 254] on span "Start point" at bounding box center [205, 253] width 20 height 5
click at [203, 239] on span "Edit name" at bounding box center [198, 241] width 16 height 5
click at [192, 258] on div "Edit name more_horiz plus home_2 Start point" at bounding box center [204, 253] width 40 height 10
click at [198, 241] on span "Edit name" at bounding box center [198, 241] width 16 height 5
click at [199, 255] on span "Start point" at bounding box center [205, 253] width 20 height 5
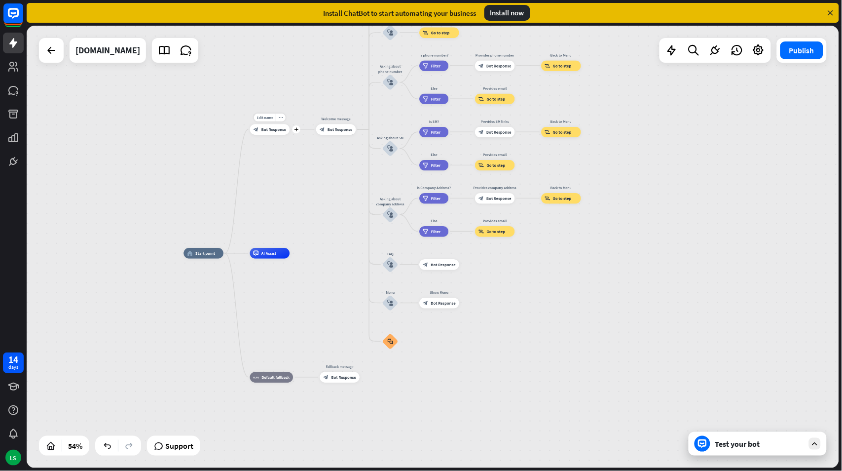
drag, startPoint x: 344, startPoint y: 129, endPoint x: 245, endPoint y: 131, distance: 98.7
click at [245, 253] on div "home_2 Start point Edit name more_horiz plus block_bot_response Bot Response We…" at bounding box center [402, 371] width 437 height 237
drag, startPoint x: 346, startPoint y: 115, endPoint x: 267, endPoint y: 154, distance: 88.1
drag, startPoint x: 337, startPoint y: 128, endPoint x: 311, endPoint y: 165, distance: 44.6
click at [311, 165] on div "home_2 Start point LMIA block_bot_response Bot Response Welcome message block_b…" at bounding box center [433, 247] width 813 height 442
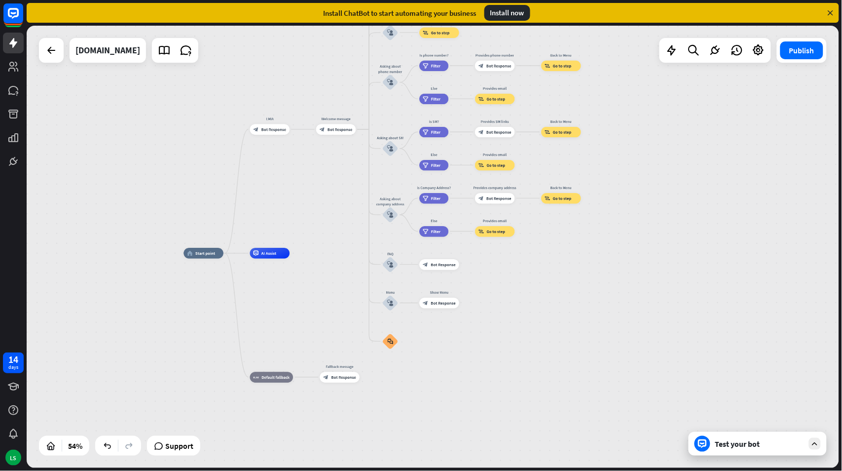
drag, startPoint x: 263, startPoint y: 127, endPoint x: 302, endPoint y: 159, distance: 50.9
click at [302, 159] on div "home_2 Start point LMIA block_bot_response Bot Response Welcome message block_b…" at bounding box center [433, 247] width 813 height 442
click at [281, 115] on icon "more_horiz" at bounding box center [281, 117] width 4 height 4
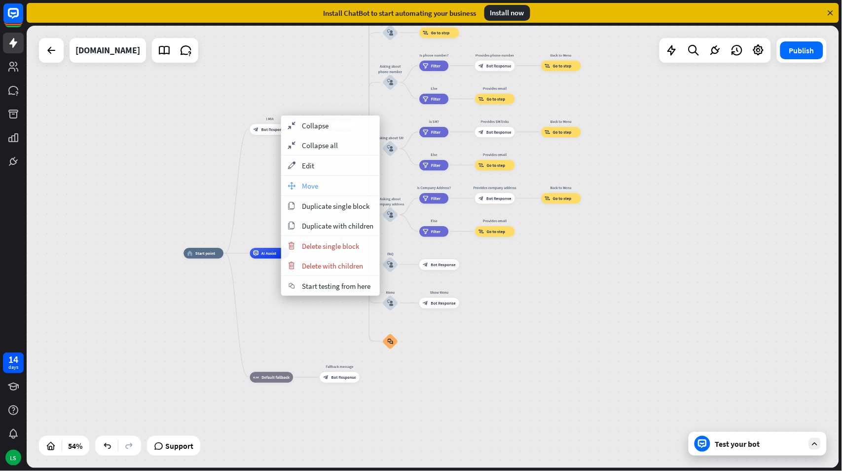
drag, startPoint x: 306, startPoint y: 184, endPoint x: 312, endPoint y: 190, distance: 8.7
click at [312, 190] on span "Move" at bounding box center [310, 185] width 16 height 9
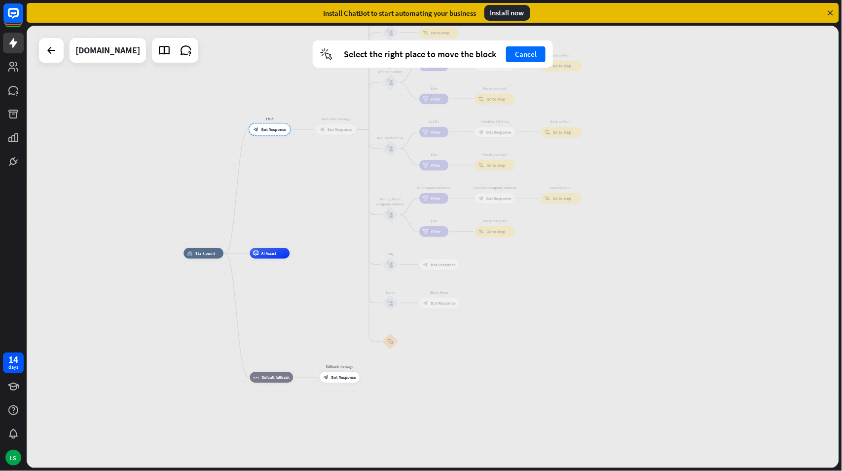
click at [352, 127] on span "Bot Response" at bounding box center [340, 129] width 25 height 5
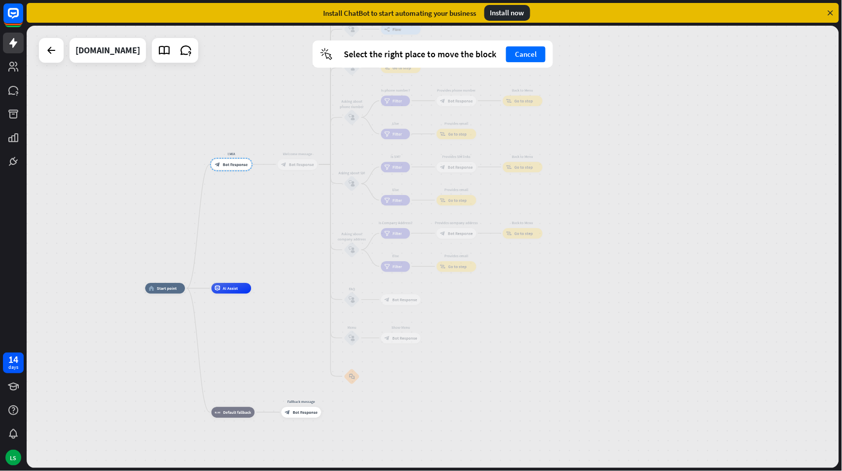
drag, startPoint x: 264, startPoint y: 129, endPoint x: 224, endPoint y: 163, distance: 53.3
click at [224, 163] on div at bounding box center [231, 164] width 42 height 13
click at [315, 166] on div "Welcome message block_bot_response Bot Response" at bounding box center [295, 163] width 40 height 10
drag, startPoint x: 247, startPoint y: 166, endPoint x: 253, endPoint y: 165, distance: 5.9
click at [253, 165] on div at bounding box center [235, 162] width 42 height 13
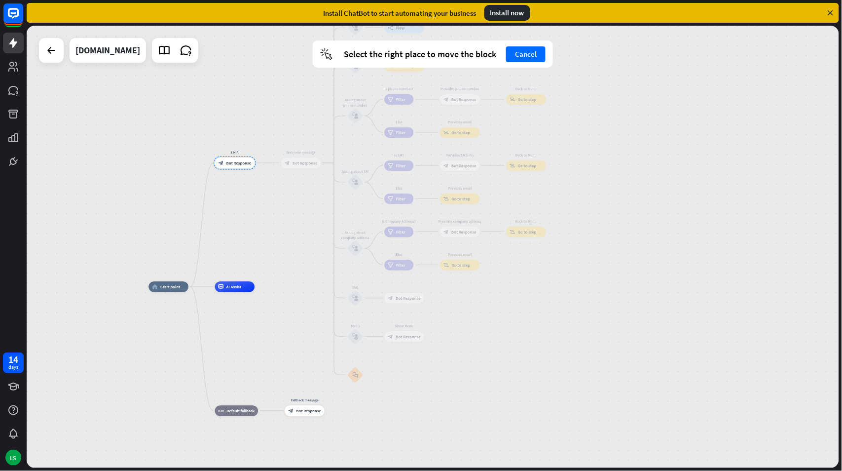
click at [295, 164] on span "Bot Response" at bounding box center [305, 162] width 25 height 5
click at [232, 164] on div at bounding box center [235, 162] width 42 height 13
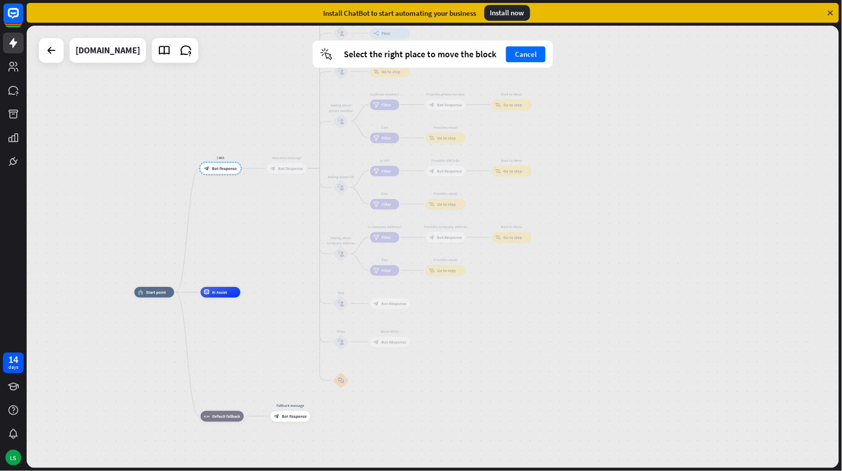
drag, startPoint x: 230, startPoint y: 159, endPoint x: 216, endPoint y: 164, distance: 15.3
click at [216, 164] on div at bounding box center [220, 168] width 42 height 13
click at [224, 165] on div at bounding box center [220, 168] width 42 height 13
click at [521, 54] on button "Cancel" at bounding box center [525, 54] width 39 height 16
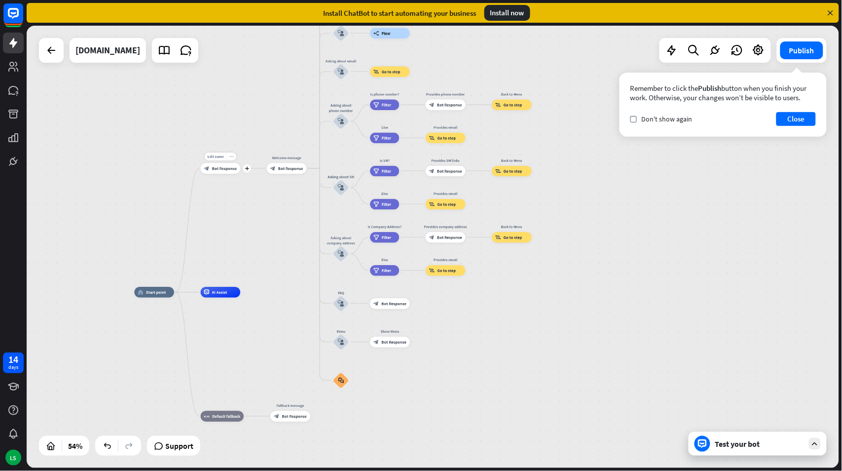
click at [230, 154] on icon "more_horiz" at bounding box center [231, 156] width 4 height 4
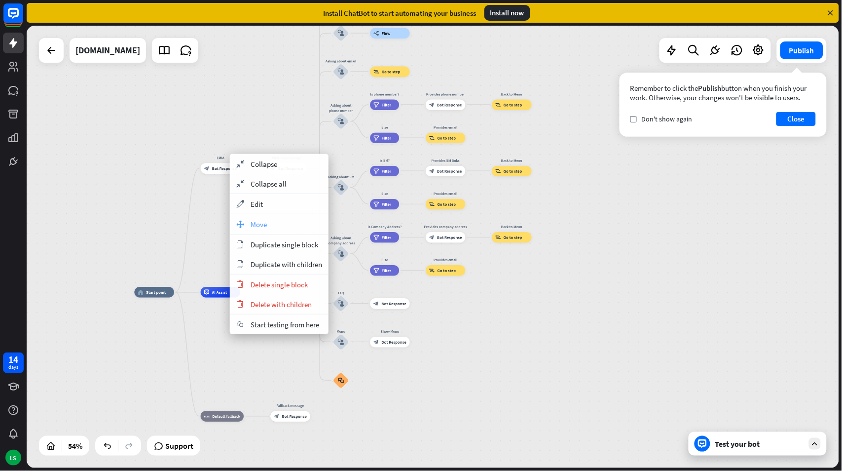
click at [259, 220] on span "Move" at bounding box center [259, 224] width 16 height 9
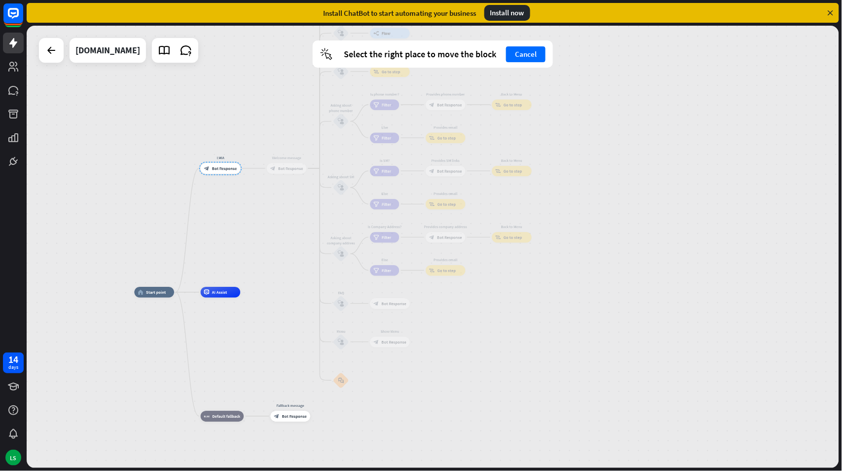
click at [298, 167] on span "Bot Response" at bounding box center [290, 168] width 25 height 5
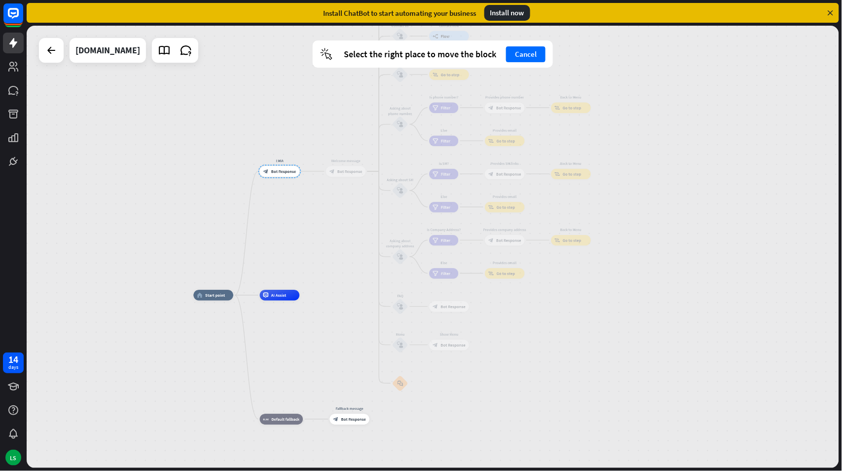
drag, startPoint x: 219, startPoint y: 166, endPoint x: 278, endPoint y: 169, distance: 59.3
click at [277, 169] on div at bounding box center [280, 171] width 42 height 13
drag, startPoint x: 328, startPoint y: 171, endPoint x: 436, endPoint y: 142, distance: 111.9
click at [328, 171] on div "block_bot_response Bot Response" at bounding box center [346, 171] width 40 height 10
click at [522, 54] on button "Cancel" at bounding box center [525, 54] width 39 height 16
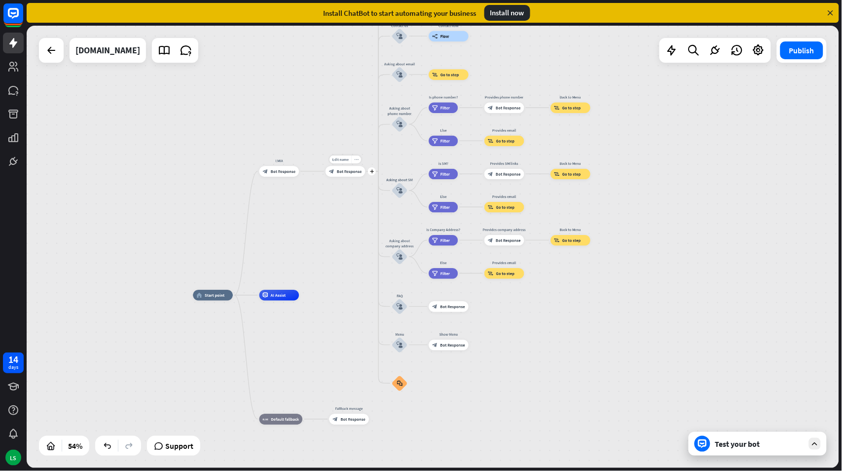
click at [357, 158] on icon "more_horiz" at bounding box center [356, 159] width 4 height 4
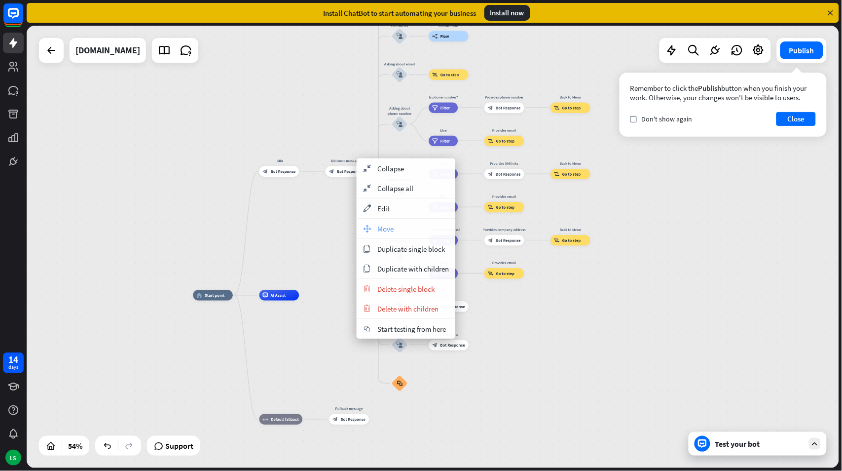
click at [385, 226] on span "Move" at bounding box center [385, 228] width 16 height 9
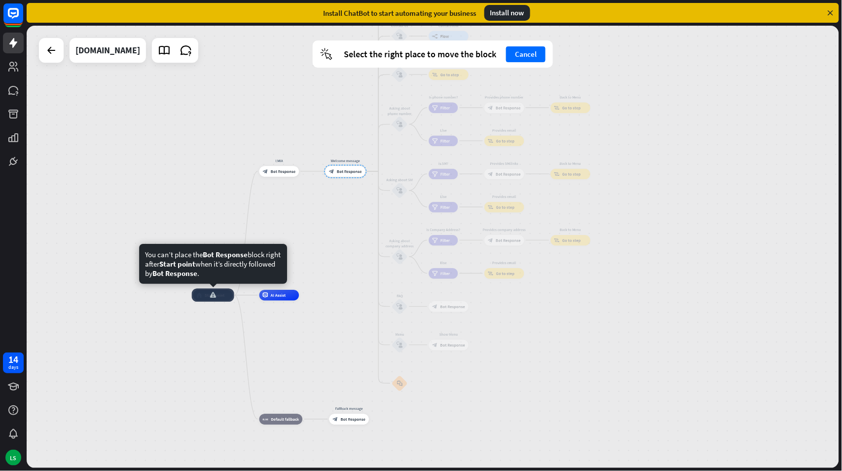
click at [223, 297] on div at bounding box center [213, 295] width 42 height 13
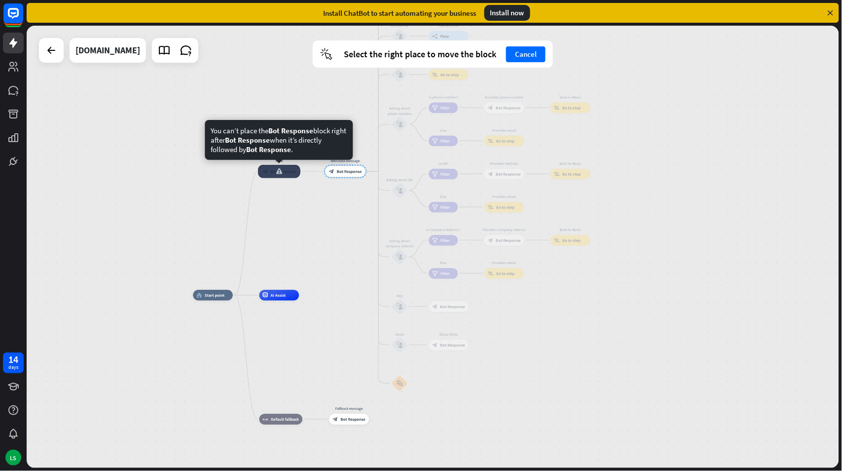
click at [260, 176] on div "LMIA block_bot_response Bot Response" at bounding box center [280, 171] width 40 height 10
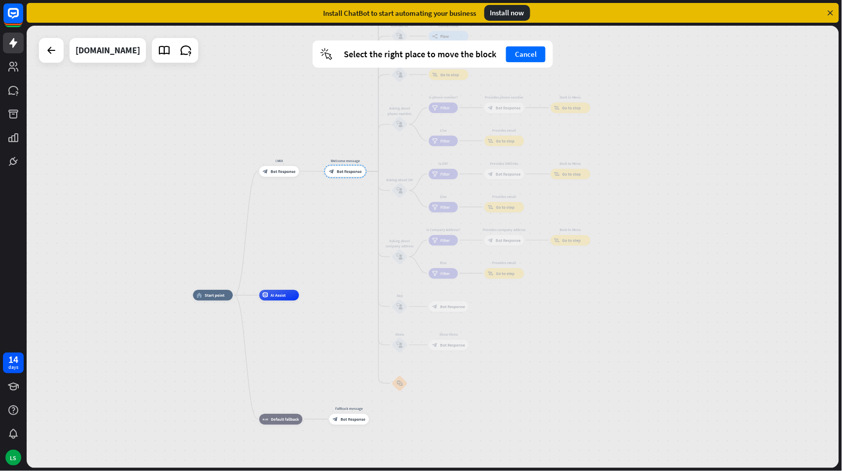
click at [250, 194] on div "home_2 Start point LMIA block_bot_response Bot Response Welcome message block_b…" at bounding box center [433, 247] width 813 height 442
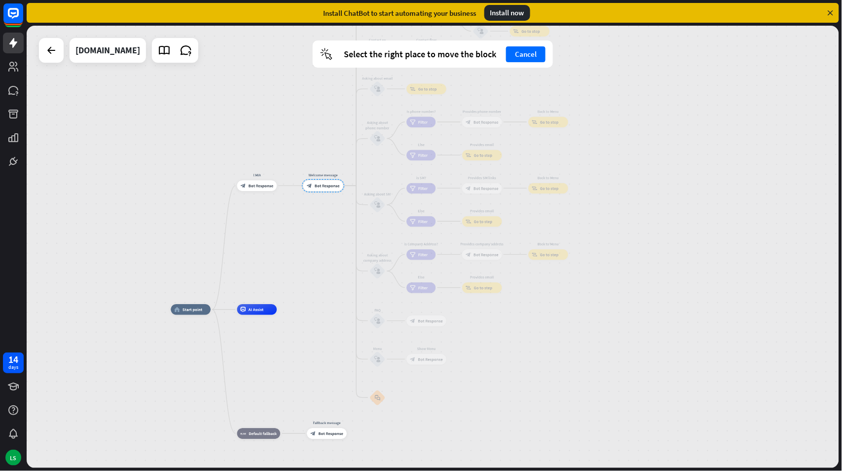
drag, startPoint x: 342, startPoint y: 174, endPoint x: 320, endPoint y: 188, distance: 26.4
click at [320, 188] on div at bounding box center [323, 185] width 42 height 13
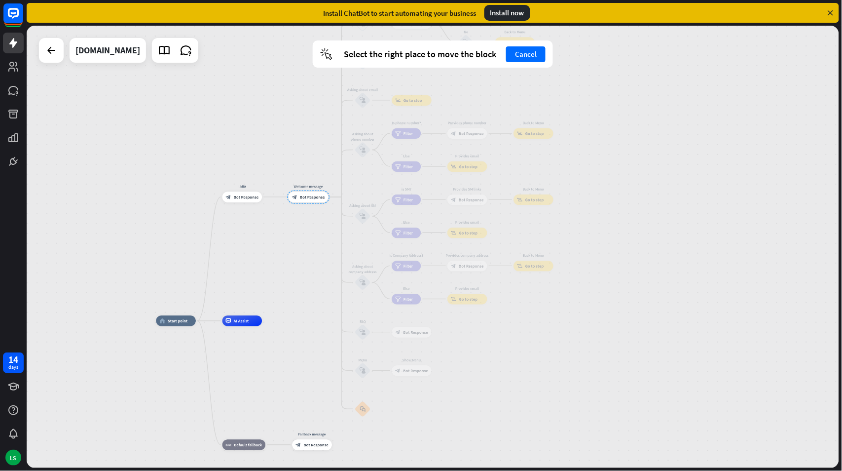
drag, startPoint x: 320, startPoint y: 181, endPoint x: 305, endPoint y: 193, distance: 19.0
click at [305, 193] on div at bounding box center [308, 196] width 42 height 13
click at [305, 192] on div at bounding box center [308, 196] width 42 height 13
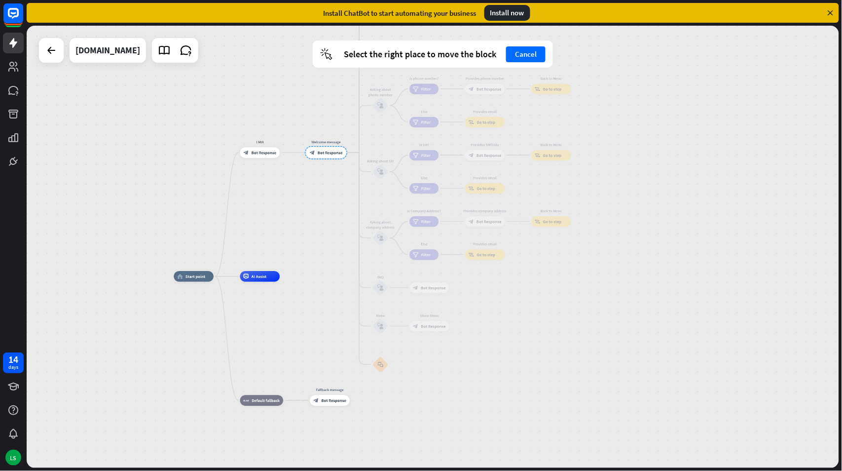
drag, startPoint x: 305, startPoint y: 192, endPoint x: 323, endPoint y: 147, distance: 48.7
click at [323, 147] on div at bounding box center [326, 152] width 42 height 13
click at [289, 196] on div "home_2 Start point LMIA block_bot_response Bot Response Welcome message block_b…" at bounding box center [433, 247] width 813 height 442
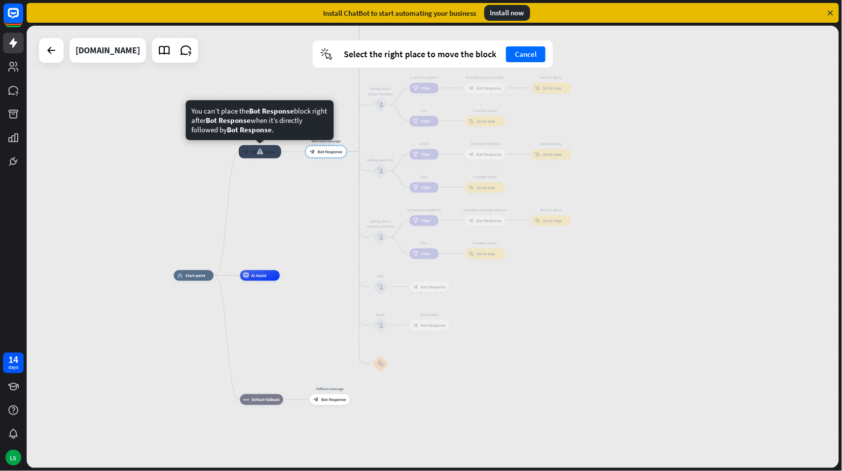
click at [253, 154] on div at bounding box center [260, 151] width 42 height 13
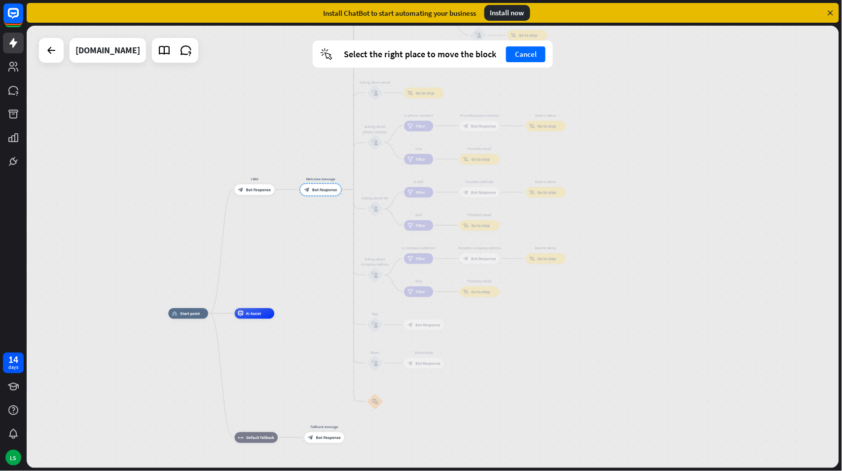
drag, startPoint x: 334, startPoint y: 151, endPoint x: 328, endPoint y: 188, distance: 38.0
click at [328, 188] on div at bounding box center [321, 189] width 42 height 13
click at [260, 318] on div "plus AI Assist" at bounding box center [254, 312] width 40 height 10
click at [316, 186] on div at bounding box center [320, 189] width 42 height 13
click at [534, 49] on button "Cancel" at bounding box center [525, 54] width 39 height 16
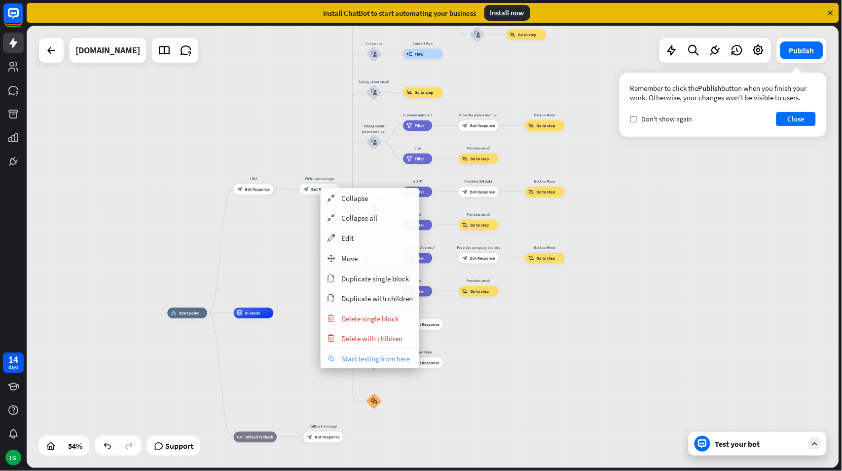
click at [351, 358] on span "Start testing from here" at bounding box center [375, 358] width 69 height 9
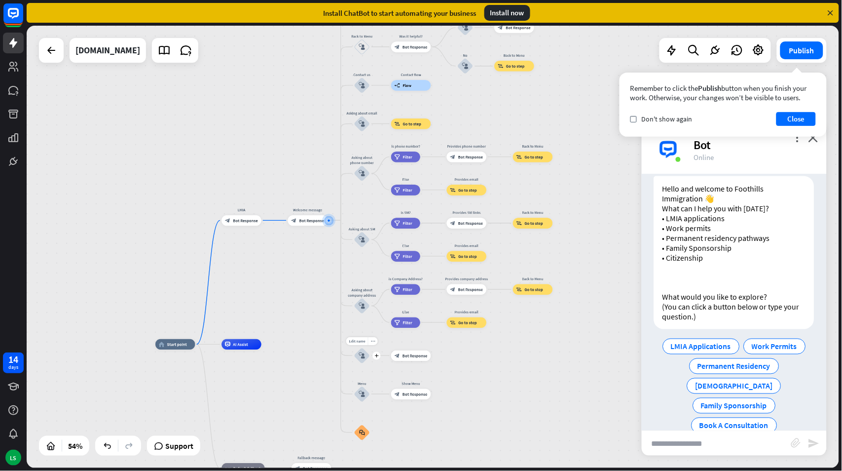
scroll to position [451, 0]
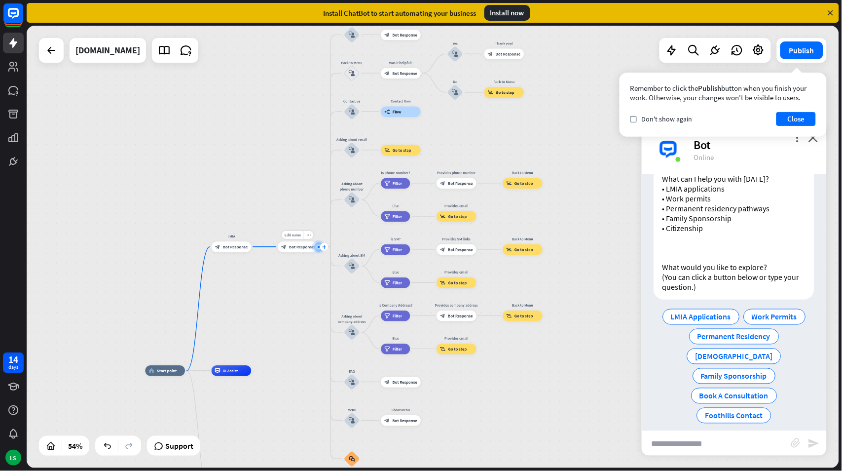
click at [324, 245] on icon "plus" at bounding box center [324, 247] width 4 height 4
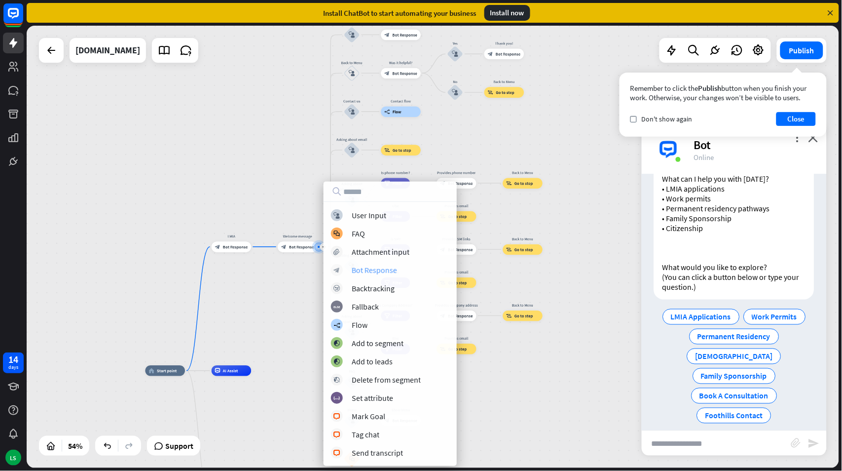
click at [380, 270] on div "Bot Response" at bounding box center [374, 270] width 45 height 10
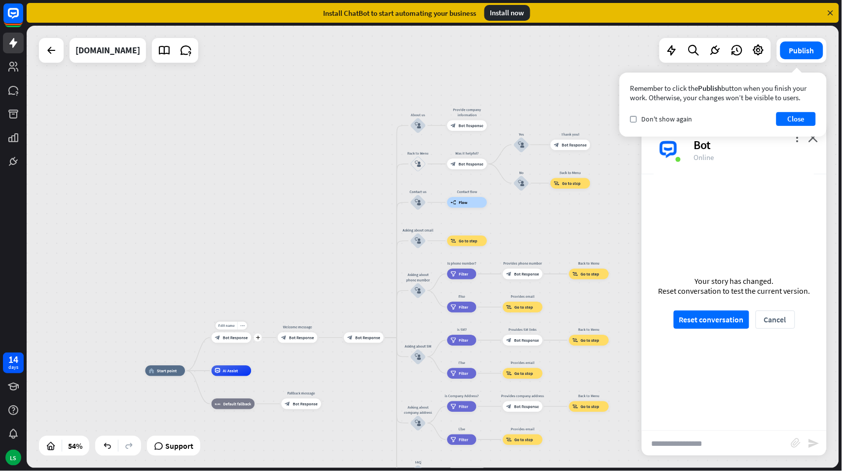
click at [227, 338] on span "Bot Response" at bounding box center [235, 337] width 25 height 5
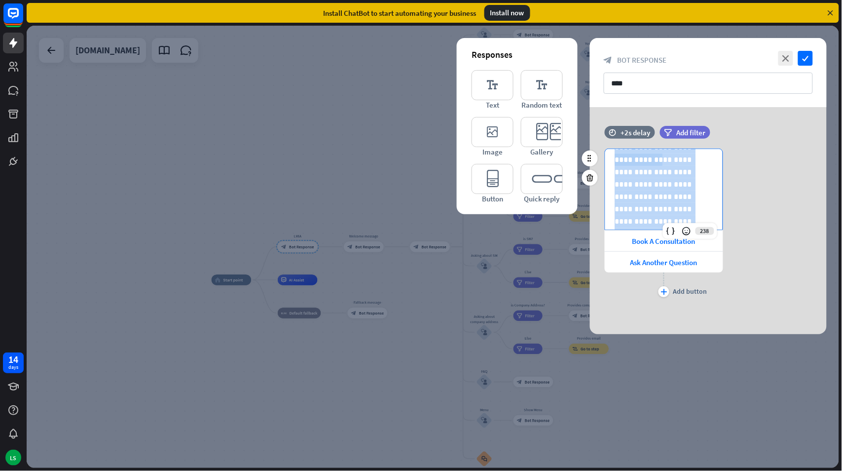
scroll to position [186, 0]
drag, startPoint x: 621, startPoint y: 167, endPoint x: 708, endPoint y: 232, distance: 109.0
click at [708, 230] on div "**********" at bounding box center [664, 189] width 118 height 81
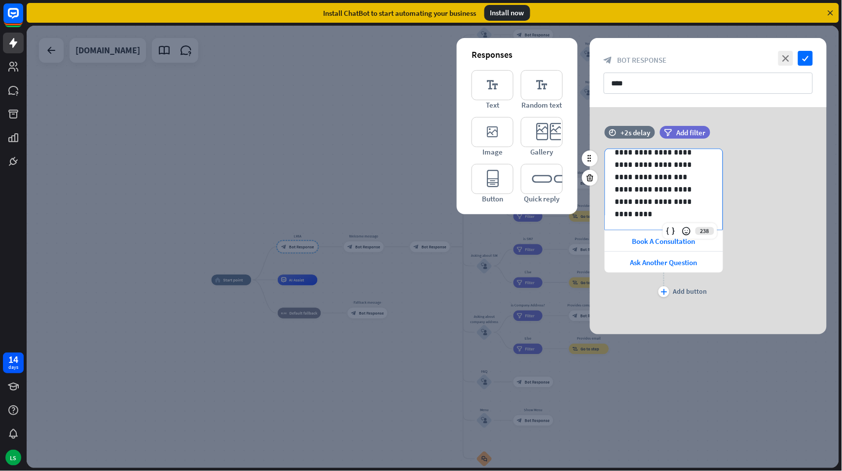
scroll to position [0, 0]
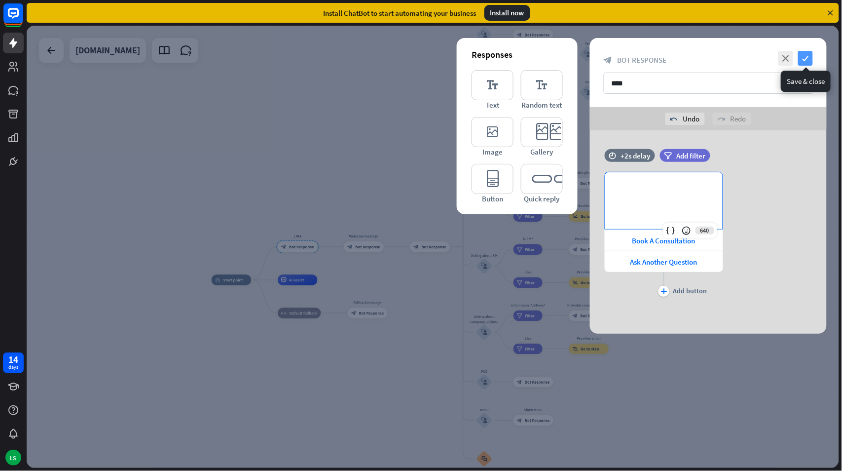
click at [806, 55] on icon "check" at bounding box center [805, 58] width 15 height 15
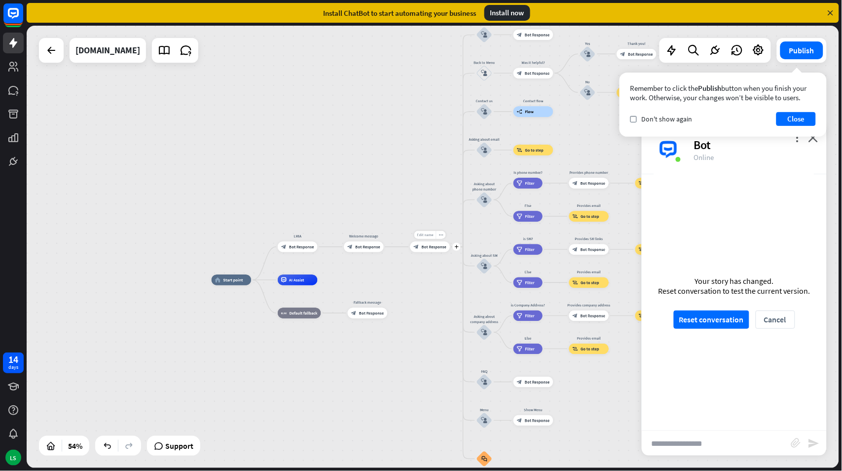
click at [426, 232] on span "Edit name" at bounding box center [425, 234] width 16 height 5
type input "****"
click at [432, 245] on div "home_2 Start point LMIA block_bot_response Bot Response Welcome message block_b…" at bounding box center [433, 247] width 813 height 442
click at [431, 247] on span "Bot Response" at bounding box center [434, 246] width 25 height 5
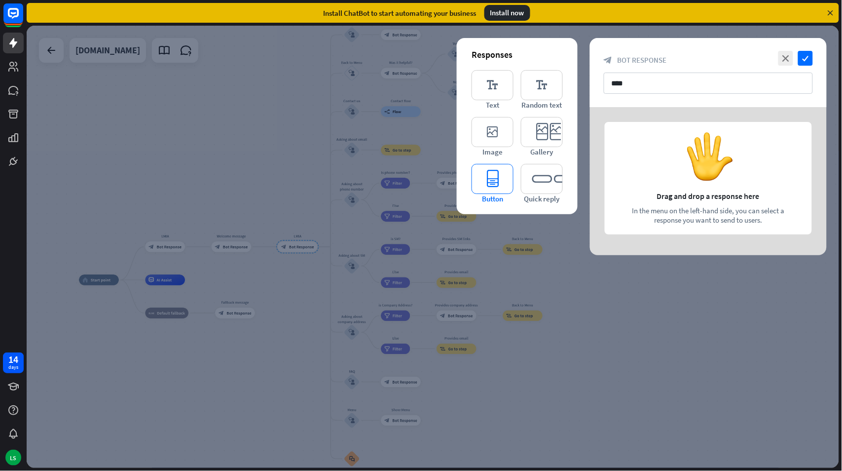
click at [491, 183] on icon "editor_button" at bounding box center [493, 179] width 42 height 30
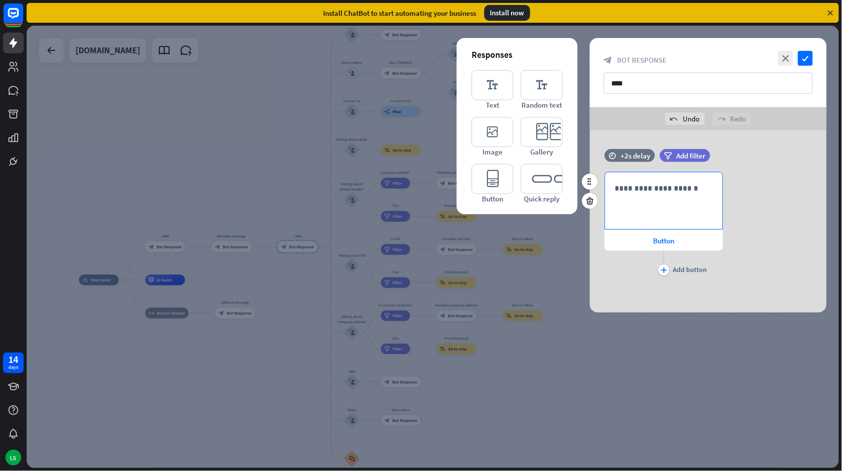
click at [622, 193] on p "**********" at bounding box center [664, 188] width 98 height 12
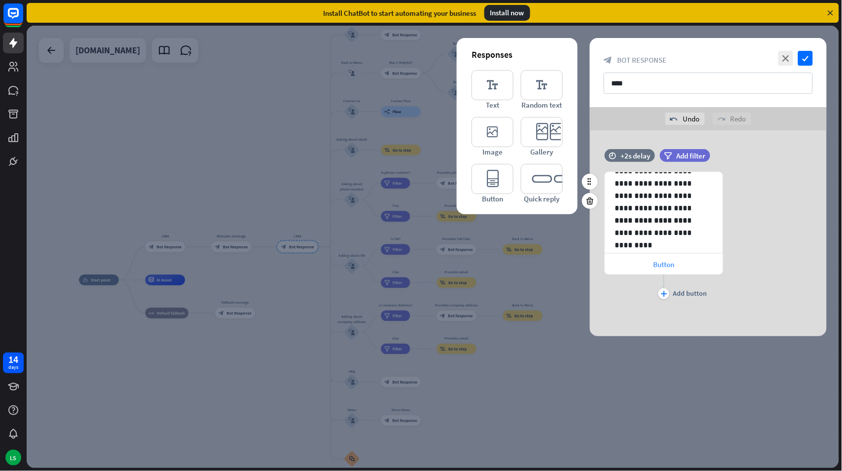
click at [655, 263] on span "Button" at bounding box center [664, 264] width 21 height 9
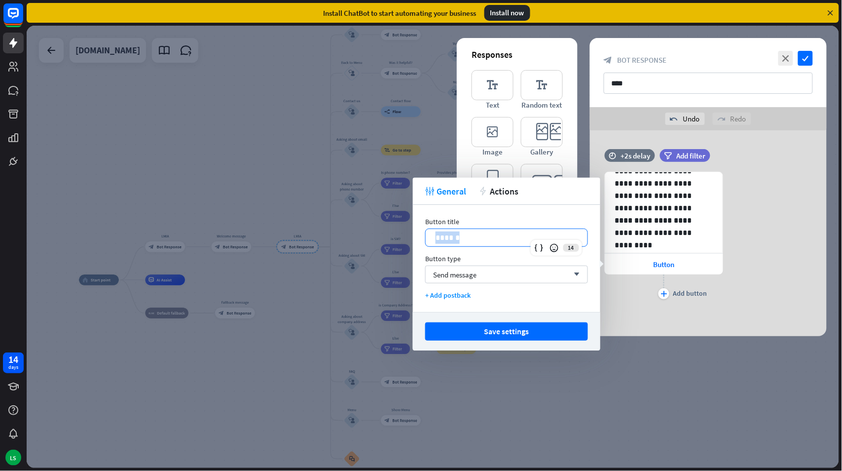
drag, startPoint x: 467, startPoint y: 242, endPoint x: 424, endPoint y: 234, distance: 43.1
click at [424, 234] on div "Button title 14 ****** Button type Send message arrow_down + Add postback" at bounding box center [507, 258] width 188 height 107
click at [460, 267] on div "Send message arrow_down" at bounding box center [506, 274] width 163 height 18
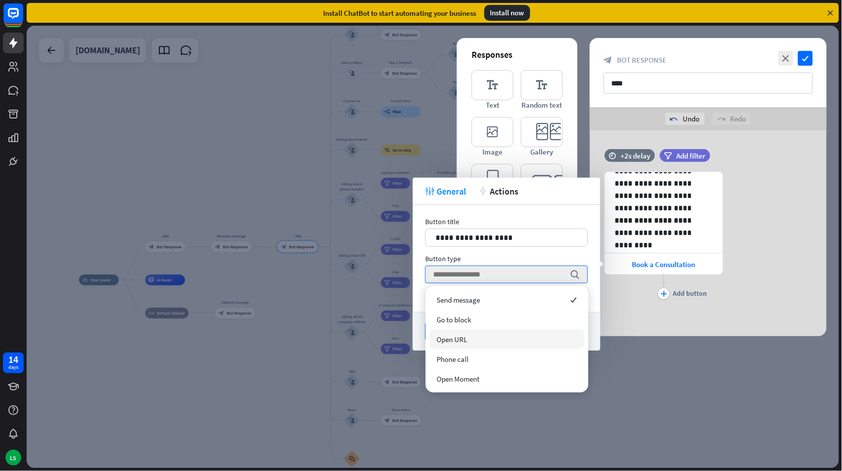
click at [461, 339] on span "Open URL" at bounding box center [452, 339] width 31 height 9
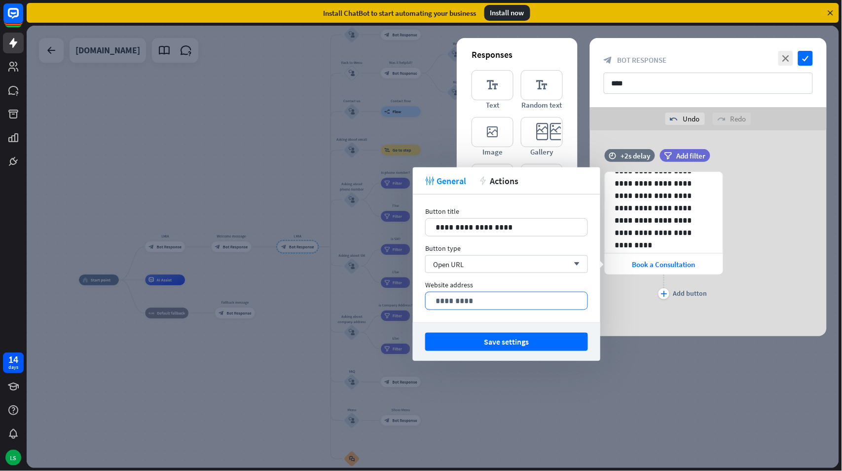
click at [500, 303] on p "*********" at bounding box center [507, 301] width 142 height 12
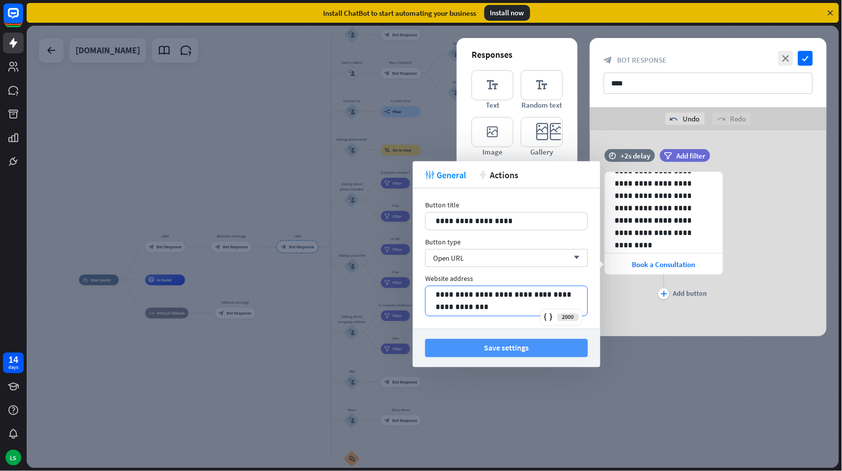
click at [508, 348] on button "Save settings" at bounding box center [506, 348] width 163 height 18
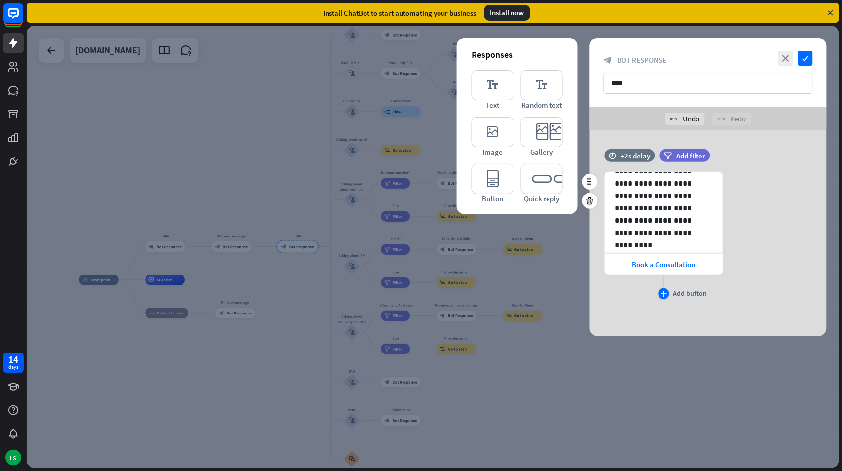
click at [664, 295] on icon "plus" at bounding box center [664, 294] width 6 height 6
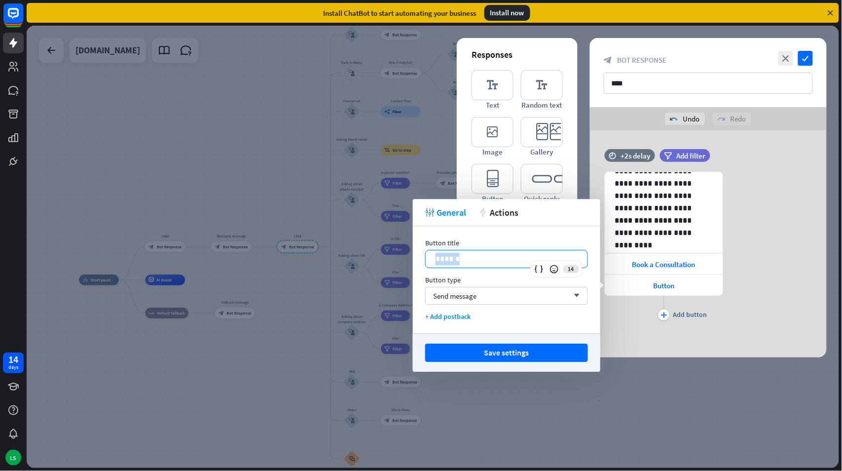
drag, startPoint x: 492, startPoint y: 257, endPoint x: 413, endPoint y: 255, distance: 79.5
click at [413, 255] on div "Button title 14 ****** Button type Send message arrow_down + Add postback" at bounding box center [507, 279] width 188 height 107
click at [471, 293] on span "Send message" at bounding box center [454, 295] width 43 height 9
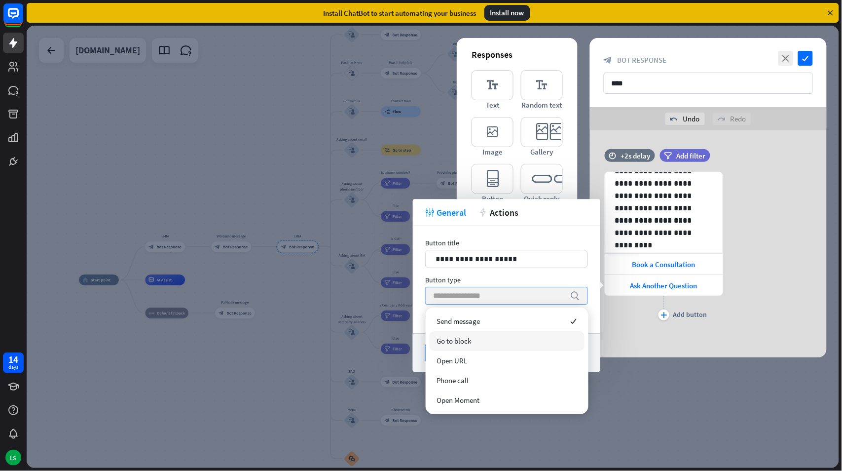
click at [466, 339] on span "Go to block" at bounding box center [454, 340] width 35 height 9
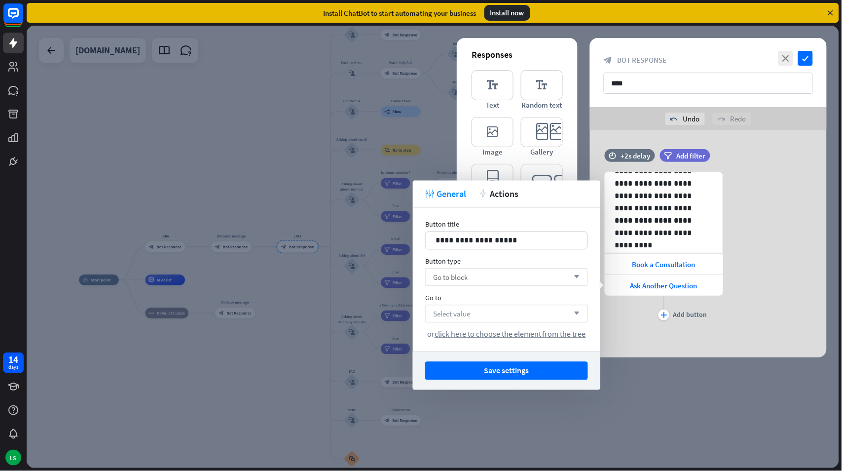
click at [457, 312] on span "Select value" at bounding box center [451, 313] width 37 height 9
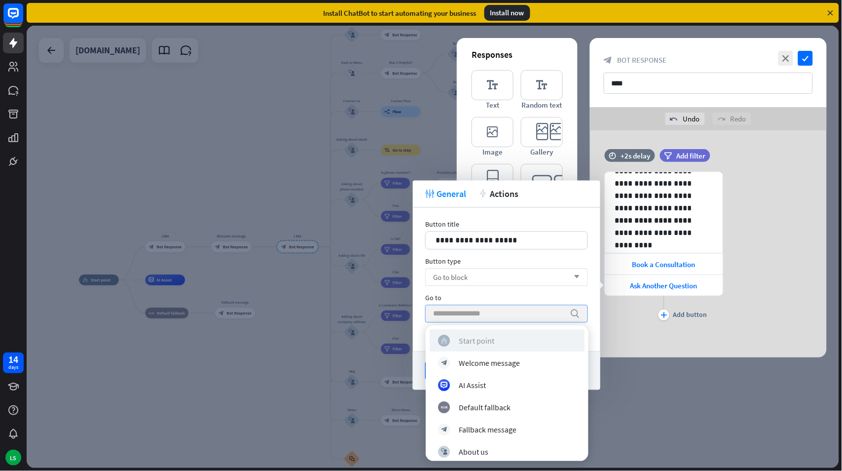
click at [469, 342] on div "Start point" at bounding box center [477, 340] width 36 height 10
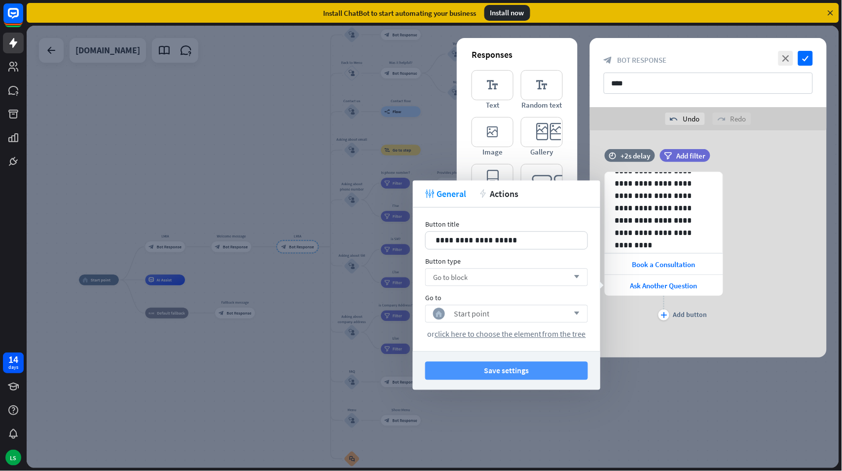
click at [491, 371] on button "Save settings" at bounding box center [506, 371] width 163 height 18
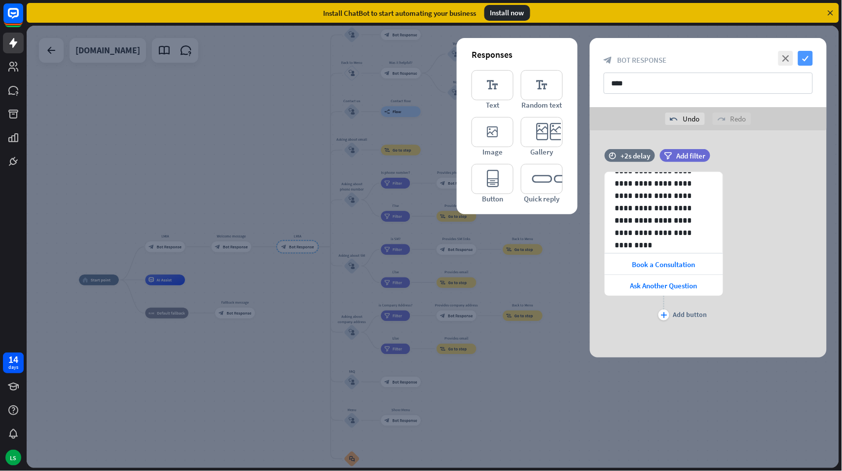
click at [806, 57] on icon "check" at bounding box center [805, 58] width 15 height 15
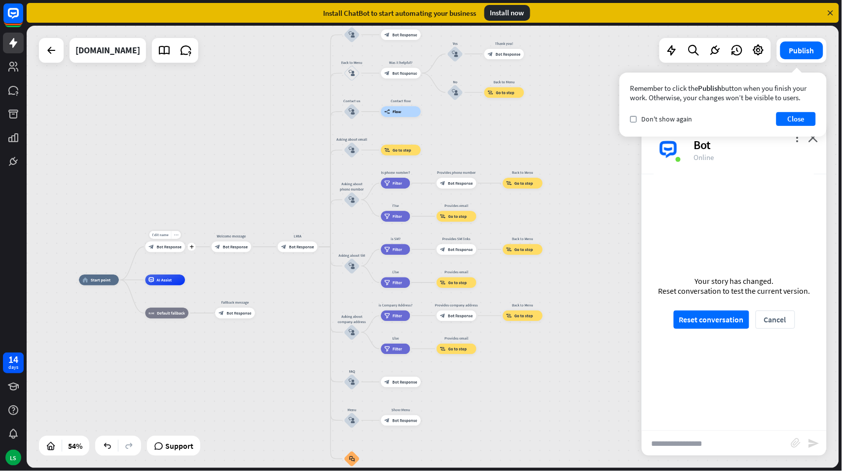
click at [175, 234] on icon "more_horiz" at bounding box center [176, 235] width 4 height 4
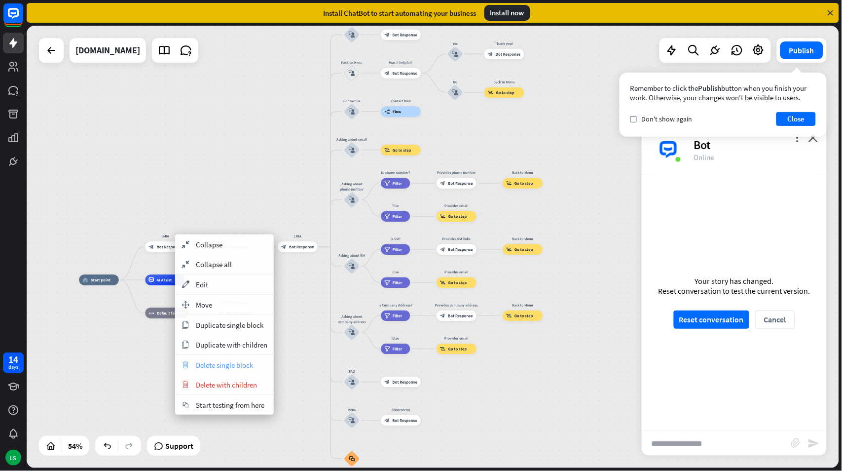
click at [209, 365] on span "Delete single block" at bounding box center [224, 364] width 57 height 9
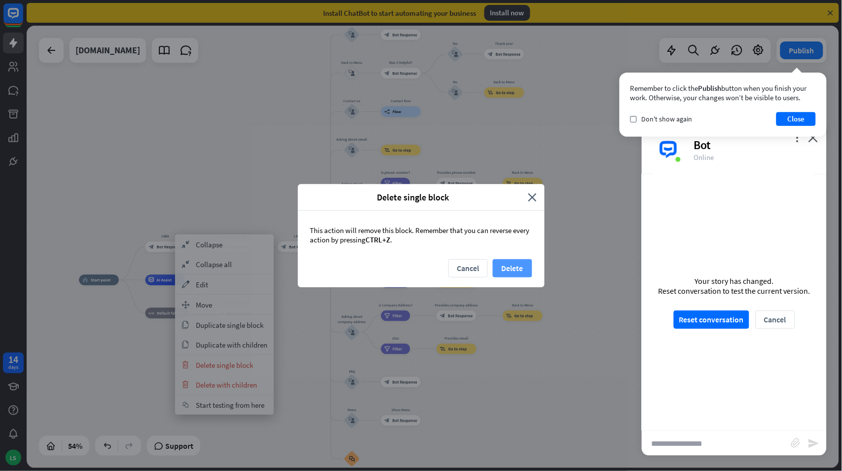
click at [522, 264] on button "Delete" at bounding box center [512, 268] width 39 height 18
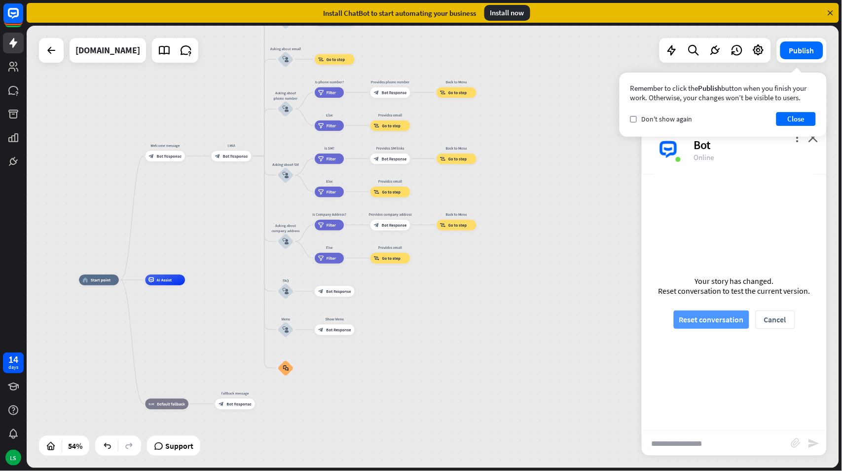
click at [709, 317] on button "Reset conversation" at bounding box center [711, 319] width 75 height 18
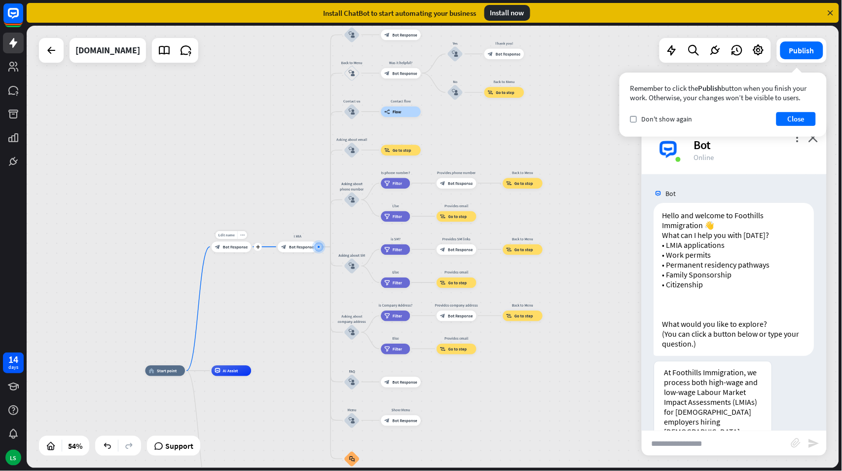
click at [227, 244] on span "Bot Response" at bounding box center [235, 246] width 25 height 5
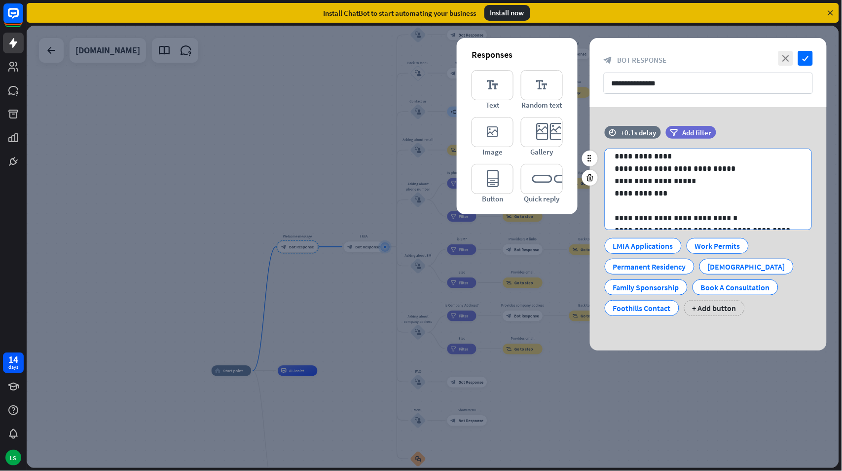
scroll to position [62, 0]
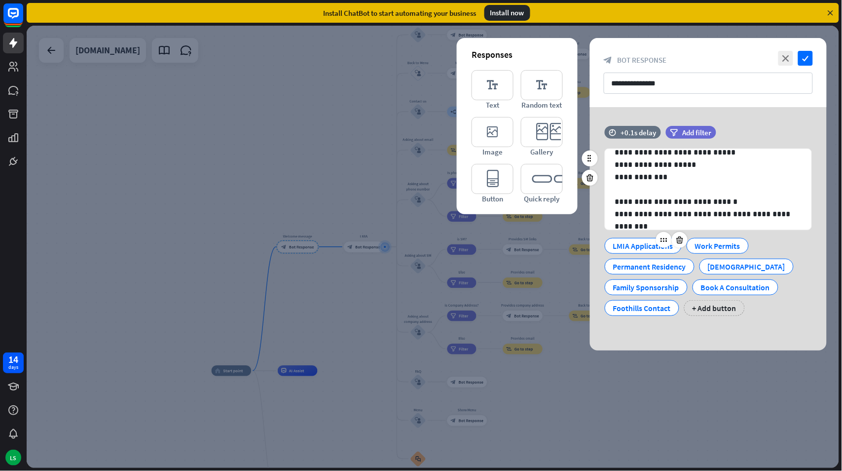
click at [628, 245] on div "LMIA Applications" at bounding box center [643, 245] width 60 height 15
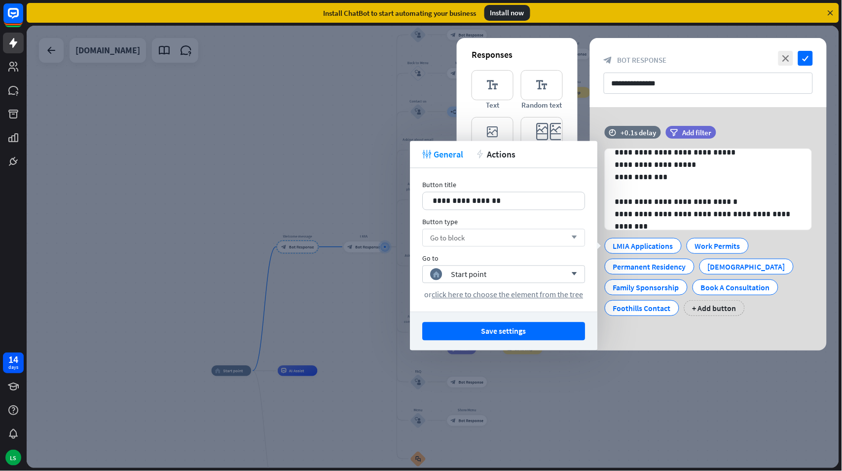
click at [499, 237] on div "Go to block arrow_down" at bounding box center [503, 238] width 163 height 18
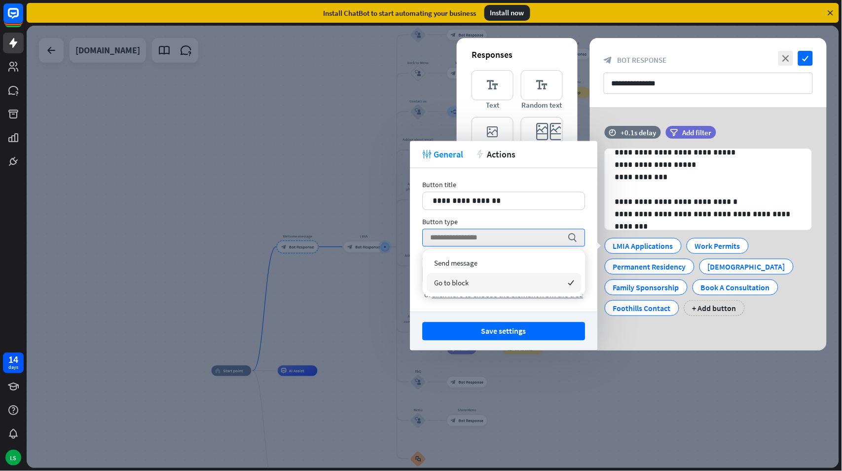
click at [481, 282] on div "Go to block checked" at bounding box center [504, 283] width 155 height 20
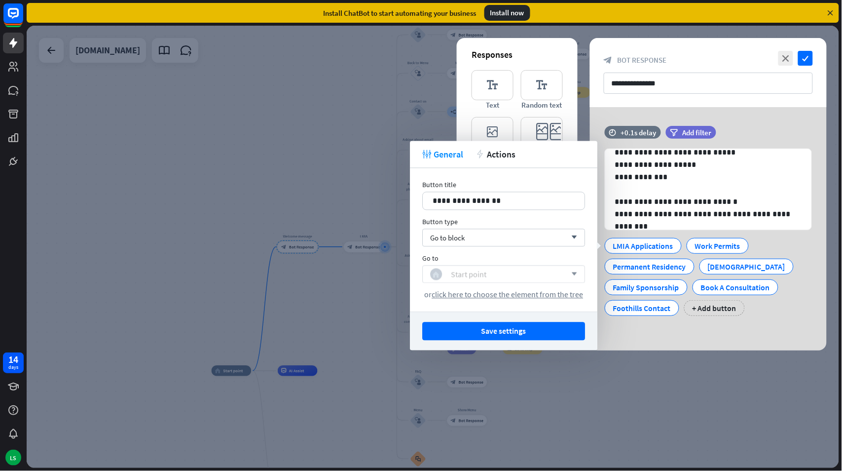
click at [478, 273] on div "Start point" at bounding box center [469, 274] width 36 height 10
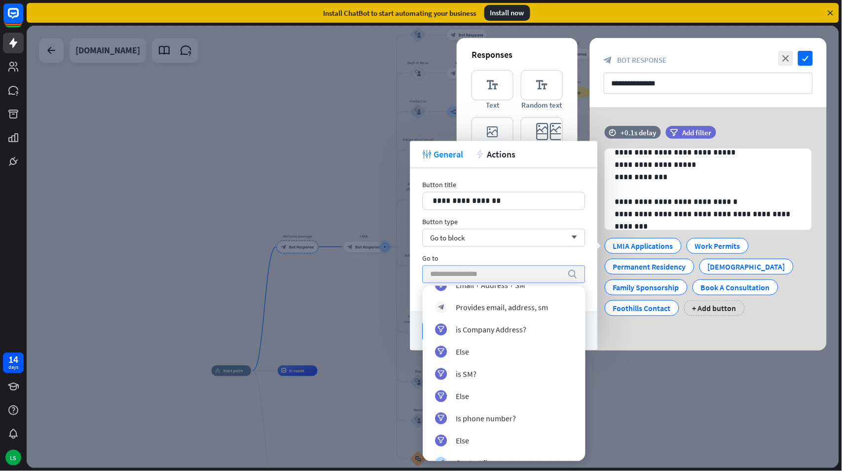
scroll to position [876, 0]
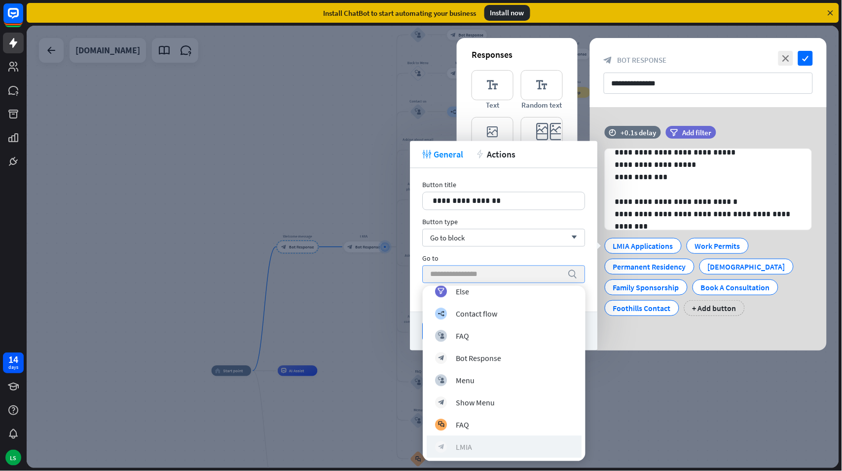
click at [466, 441] on div "LMIA" at bounding box center [464, 446] width 16 height 10
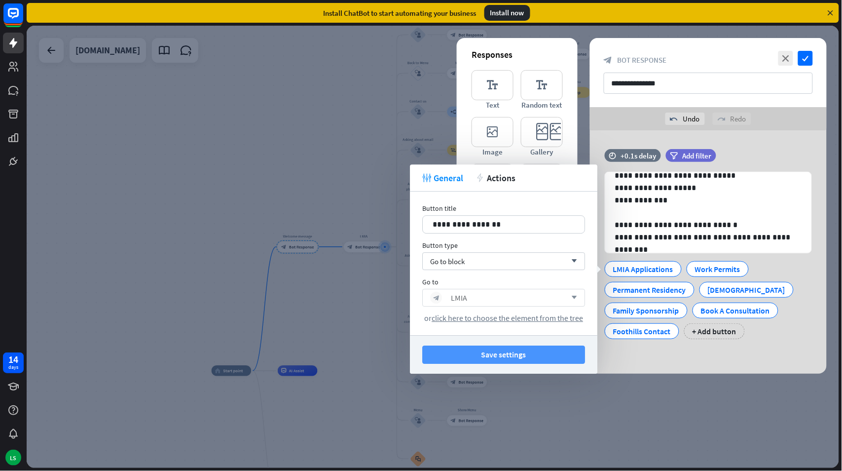
click at [495, 354] on button "Save settings" at bounding box center [503, 354] width 163 height 18
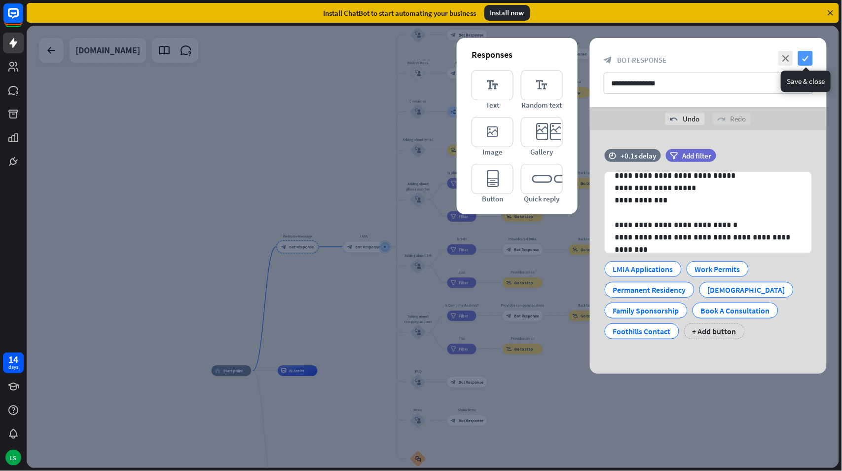
click at [803, 56] on icon "check" at bounding box center [805, 58] width 15 height 15
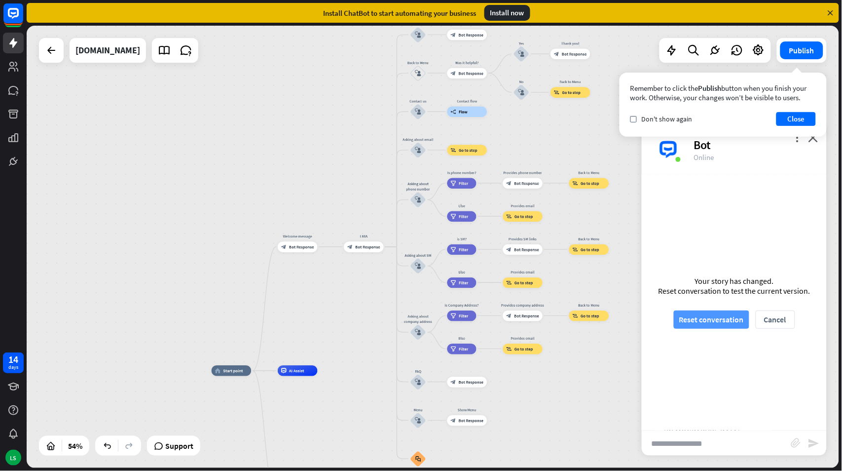
click at [727, 319] on button "Reset conversation" at bounding box center [711, 319] width 75 height 18
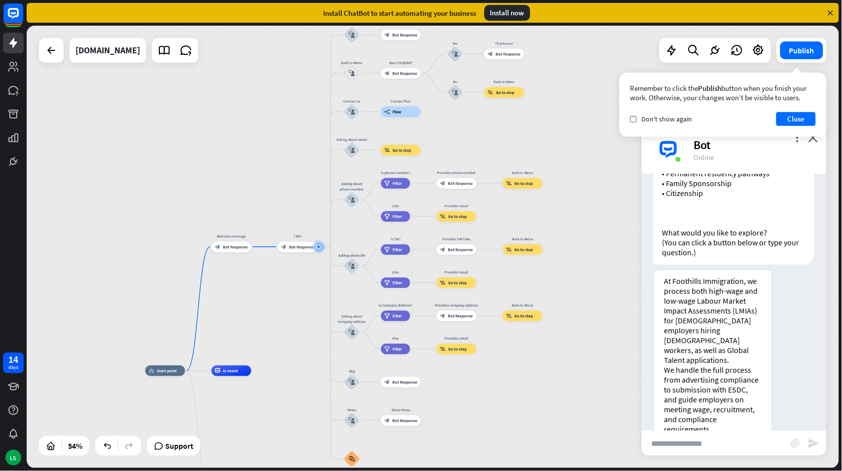
scroll to position [179, 0]
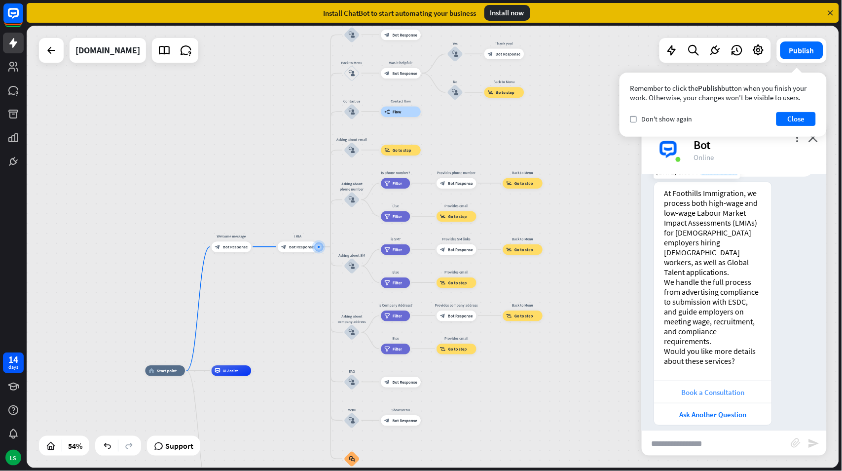
click at [705, 387] on div "Book a Consultation" at bounding box center [714, 391] width 108 height 9
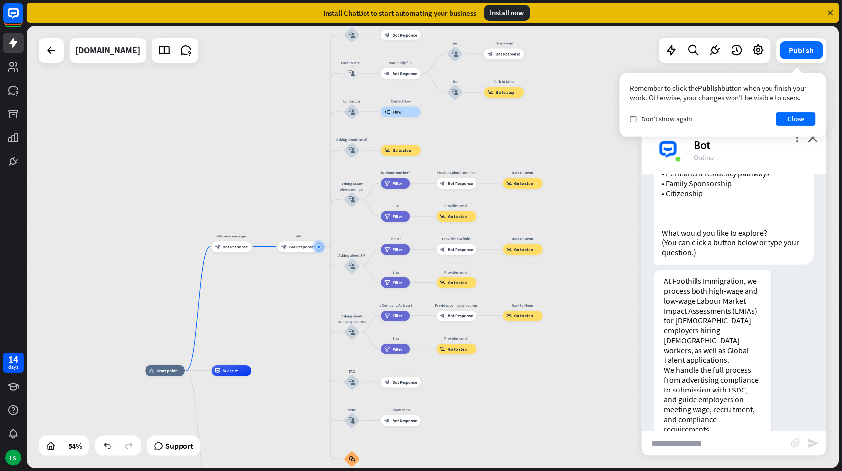
scroll to position [0, 0]
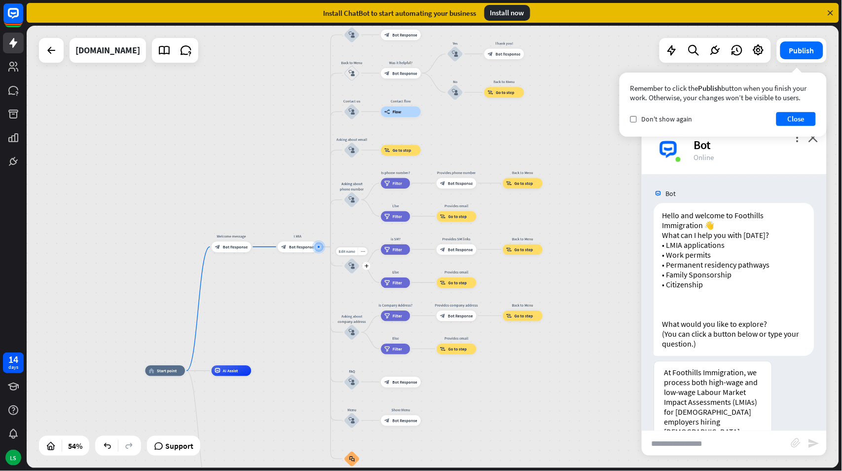
click at [349, 264] on icon "block_user_input" at bounding box center [352, 266] width 6 height 6
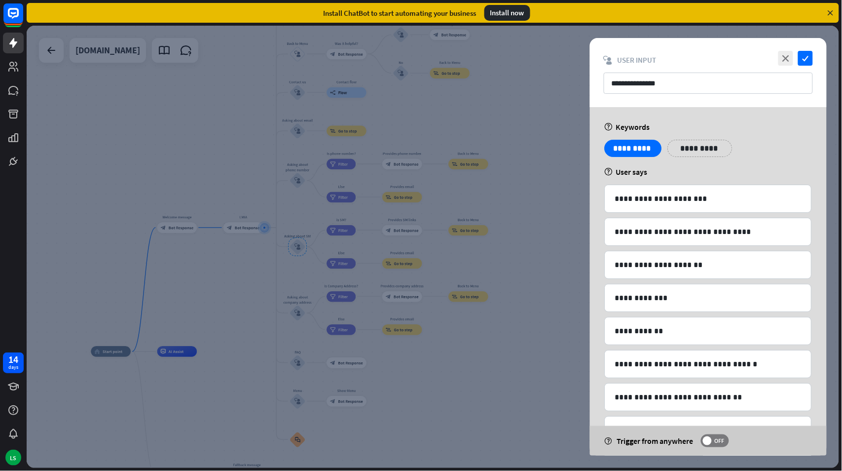
click at [258, 265] on div at bounding box center [433, 247] width 813 height 442
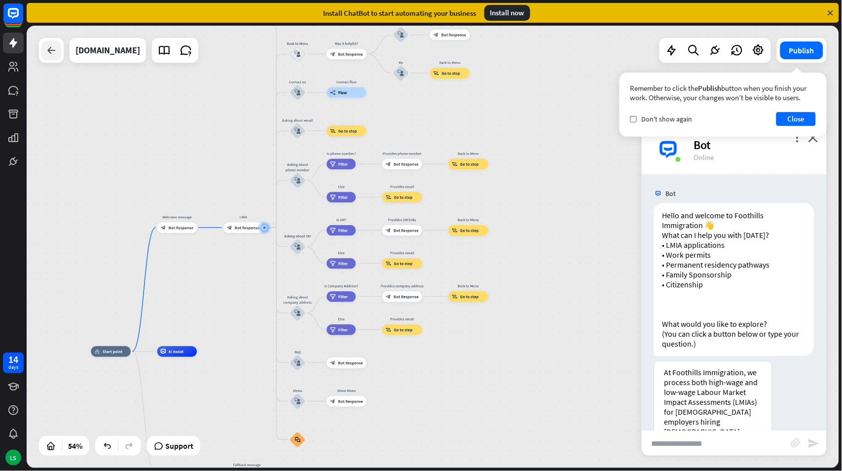
click at [47, 51] on icon at bounding box center [51, 50] width 12 height 12
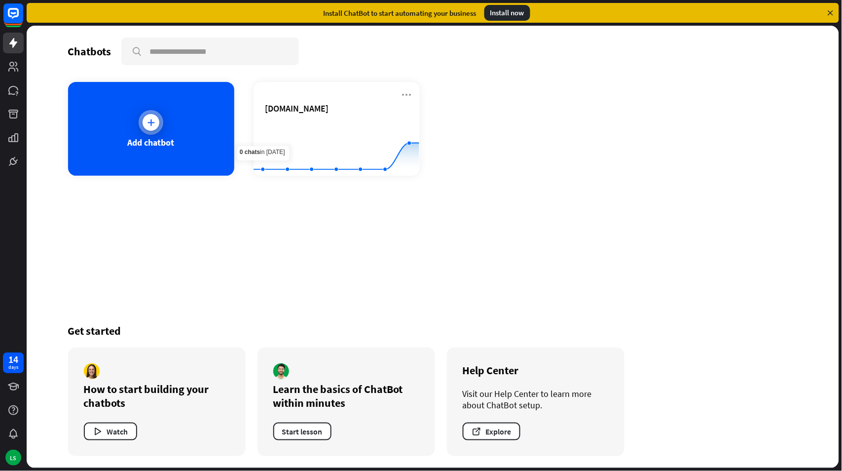
click at [157, 125] on div at bounding box center [151, 122] width 17 height 17
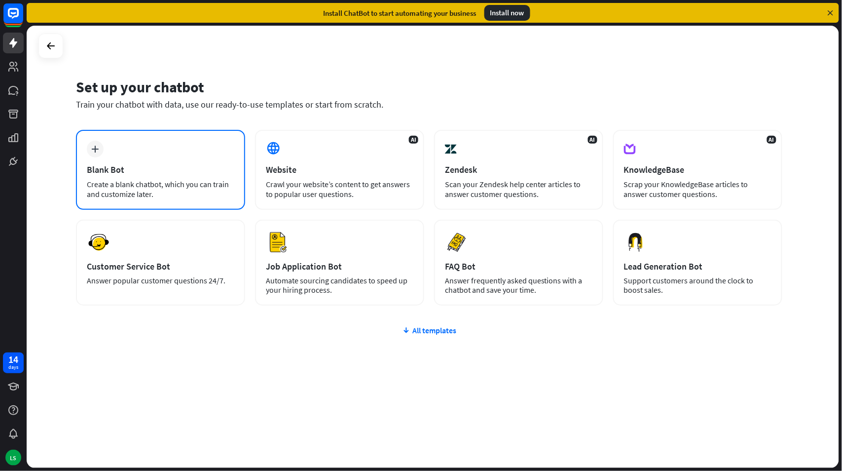
click at [107, 186] on div "Create a blank chatbot, which you can train and customize later." at bounding box center [161, 189] width 148 height 20
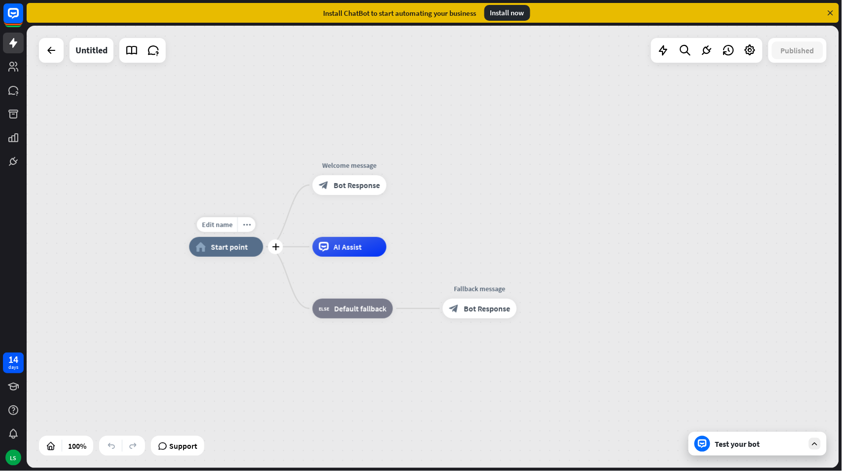
click at [230, 249] on span "Start point" at bounding box center [229, 247] width 37 height 10
click at [216, 223] on span "Edit name" at bounding box center [217, 224] width 31 height 9
type input "*********"
click at [347, 184] on div "********* home_2 Start point Edit name more_horiz plus block_bot_response Bot R…" at bounding box center [433, 247] width 813 height 442
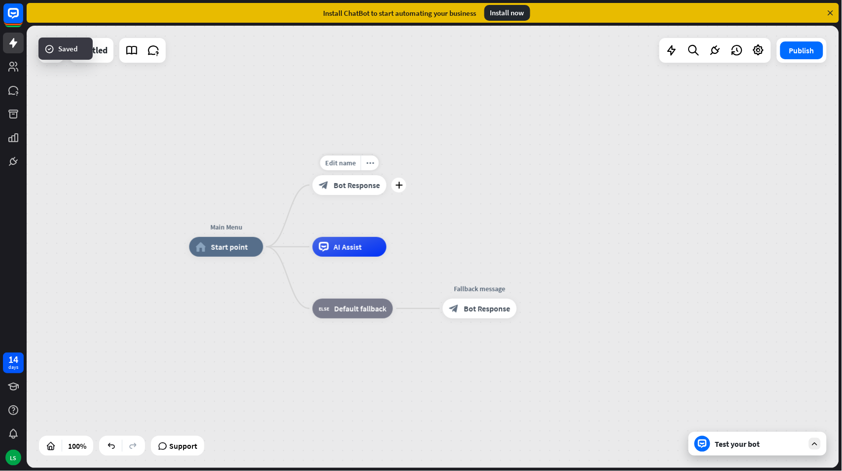
click at [340, 184] on span "Bot Response" at bounding box center [357, 185] width 46 height 10
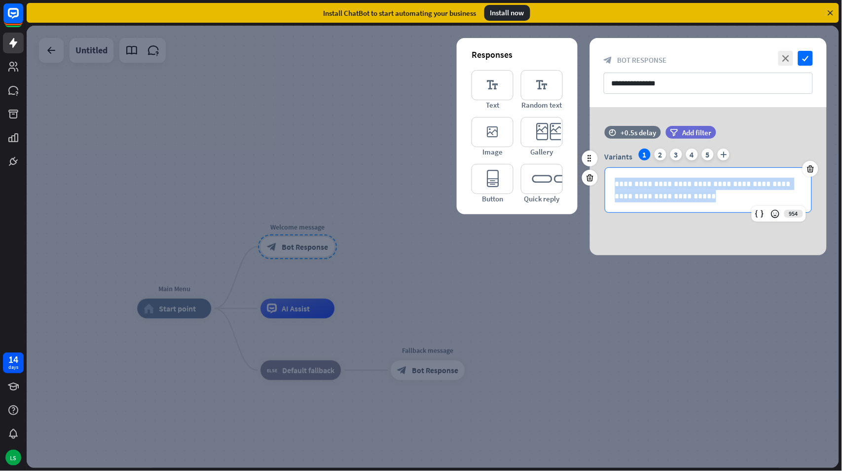
drag, startPoint x: 679, startPoint y: 198, endPoint x: 605, endPoint y: 181, distance: 75.5
click at [605, 181] on div "**********" at bounding box center [708, 190] width 206 height 44
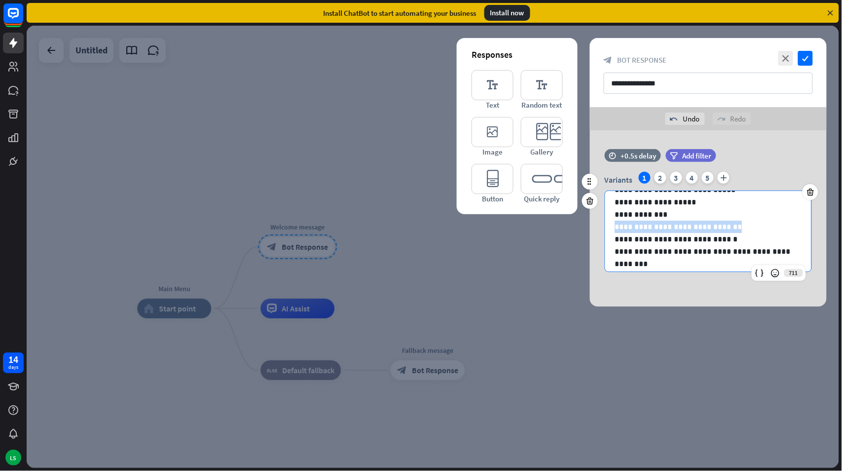
drag, startPoint x: 732, startPoint y: 226, endPoint x: 609, endPoint y: 230, distance: 122.9
click at [609, 230] on div "**********" at bounding box center [708, 201] width 206 height 155
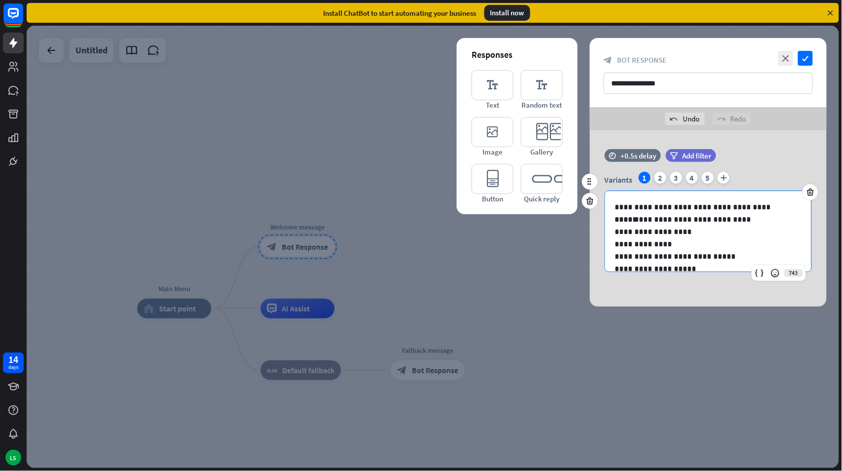
click at [634, 219] on p "**********" at bounding box center [704, 219] width 178 height 12
drag, startPoint x: 615, startPoint y: 220, endPoint x: 728, endPoint y: 223, distance: 113.5
click at [728, 223] on div "**********" at bounding box center [708, 262] width 206 height 143
click at [724, 238] on p "**********" at bounding box center [704, 244] width 178 height 12
drag, startPoint x: 727, startPoint y: 221, endPoint x: 633, endPoint y: 222, distance: 94.3
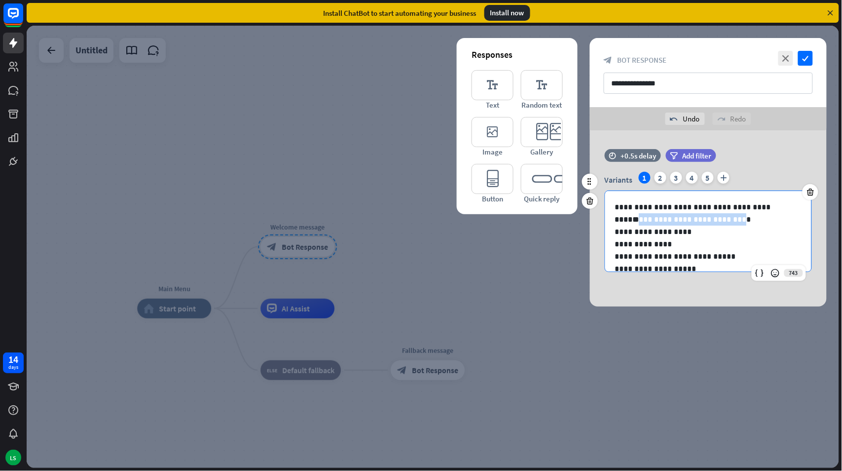
click at [633, 222] on p "**********" at bounding box center [704, 219] width 178 height 12
click at [669, 243] on p "**********" at bounding box center [704, 244] width 178 height 12
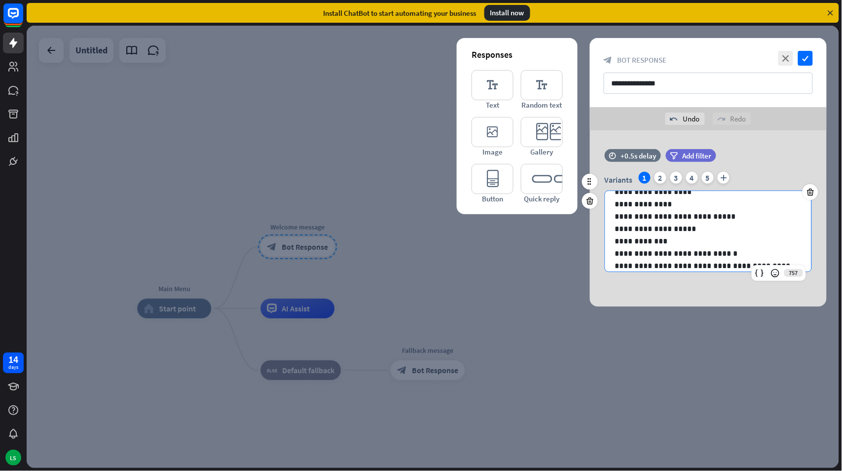
scroll to position [43, 0]
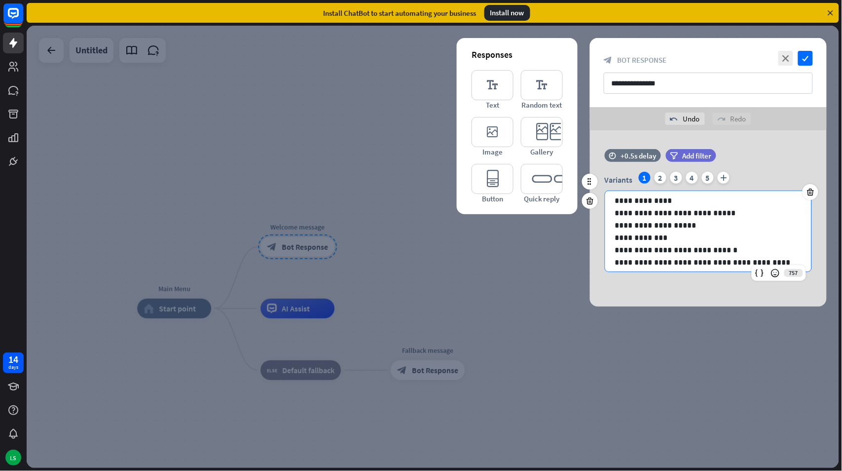
click at [664, 235] on p "**********" at bounding box center [704, 237] width 178 height 12
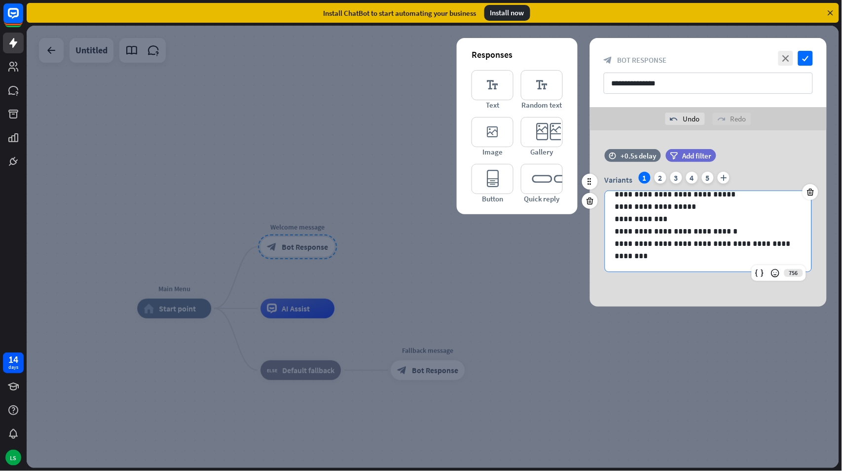
click at [662, 220] on p "**********" at bounding box center [704, 219] width 178 height 12
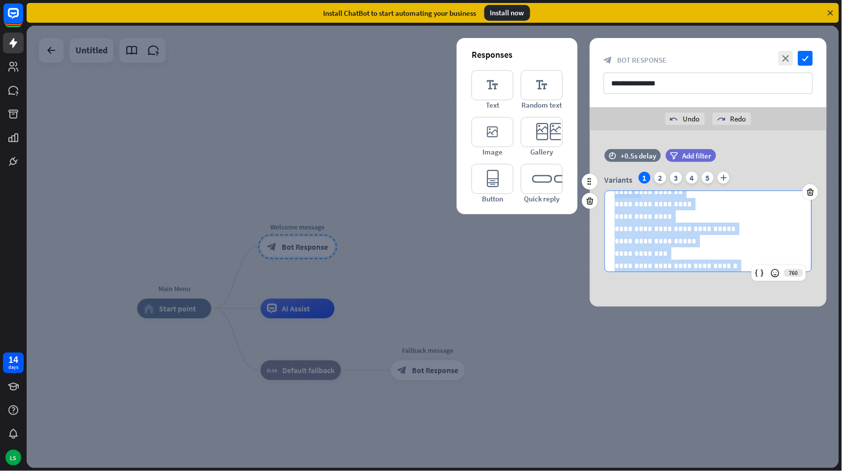
scroll to position [0, 0]
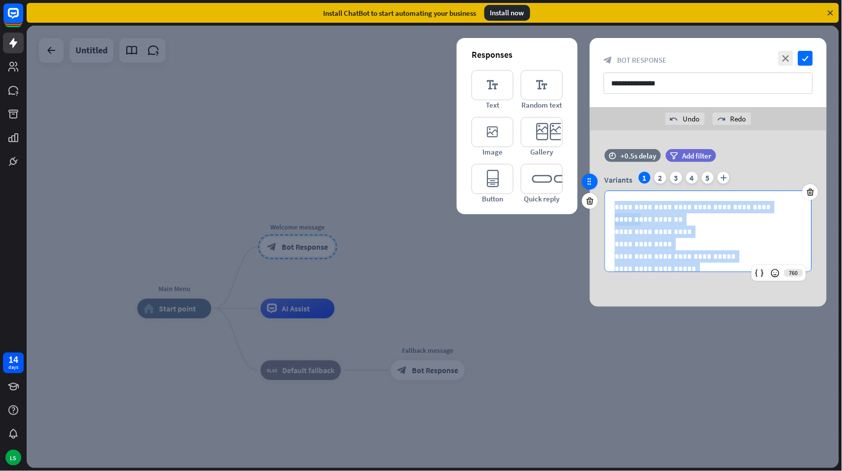
drag, startPoint x: 792, startPoint y: 243, endPoint x: 589, endPoint y: 188, distance: 210.5
click at [590, 188] on div "**********" at bounding box center [708, 215] width 237 height 133
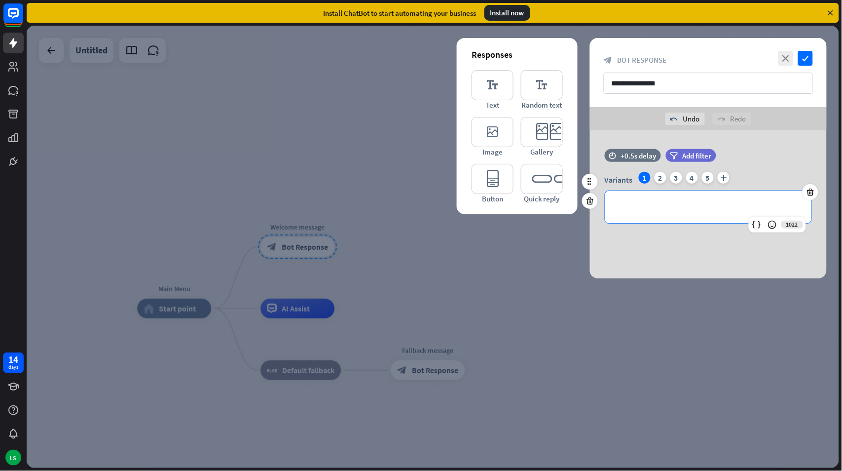
click at [698, 198] on div at bounding box center [708, 207] width 206 height 32
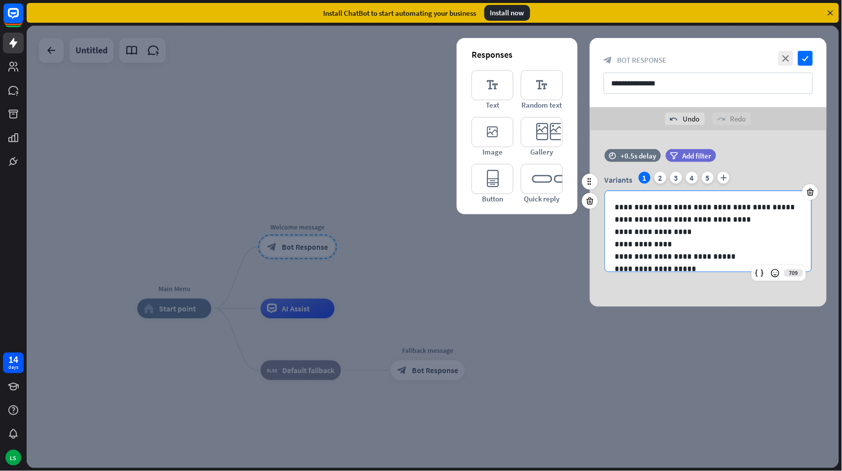
scroll to position [67, 0]
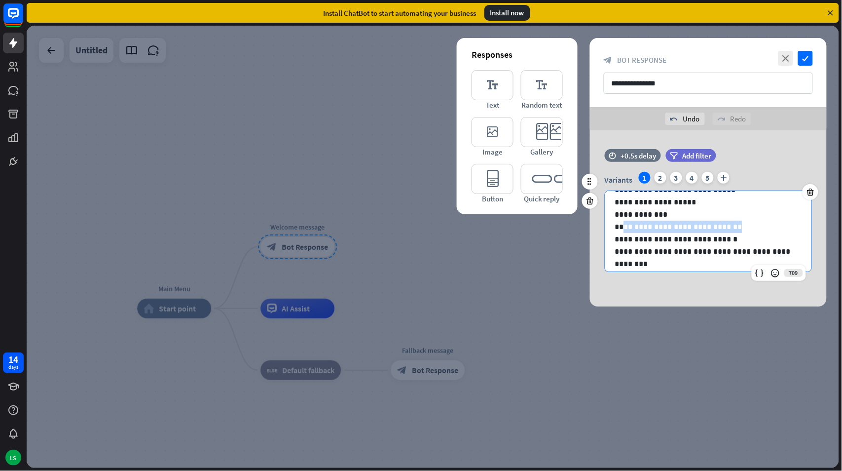
drag, startPoint x: 723, startPoint y: 225, endPoint x: 622, endPoint y: 228, distance: 101.7
click at [622, 228] on p "**********" at bounding box center [704, 227] width 178 height 12
drag, startPoint x: 714, startPoint y: 226, endPoint x: 673, endPoint y: 224, distance: 40.5
click at [673, 224] on p "**********" at bounding box center [704, 227] width 178 height 12
click at [665, 286] on div "**********" at bounding box center [708, 218] width 237 height 176
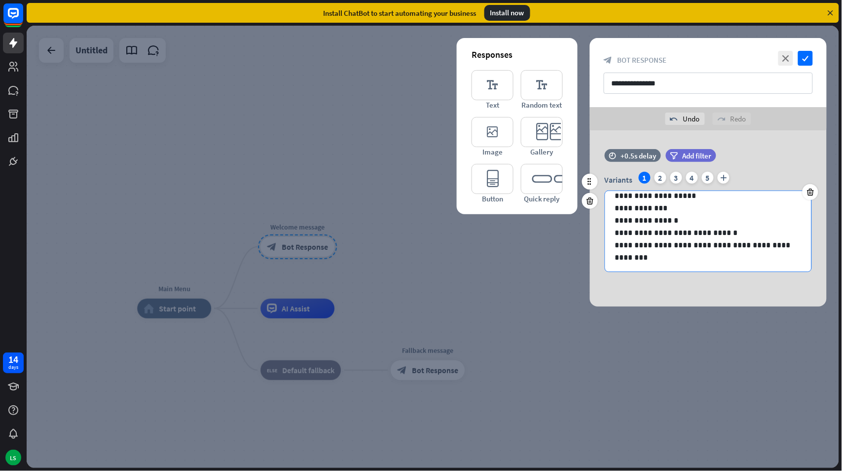
scroll to position [75, 0]
click at [664, 263] on div "**********" at bounding box center [708, 193] width 206 height 155
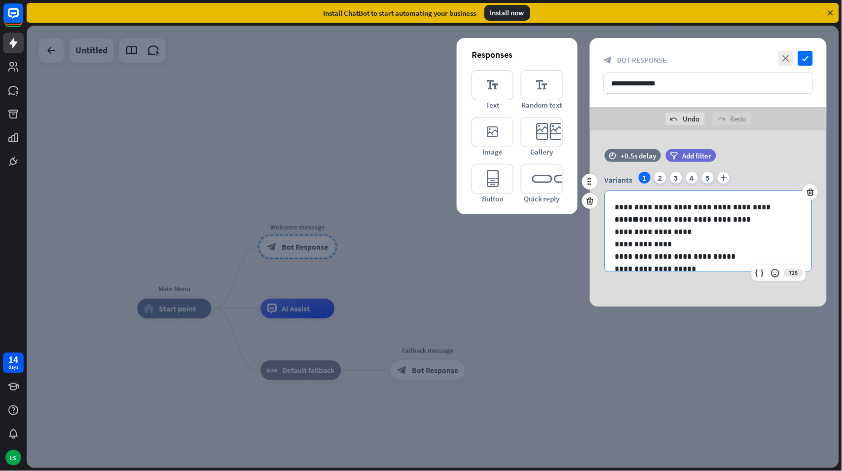
scroll to position [62, 0]
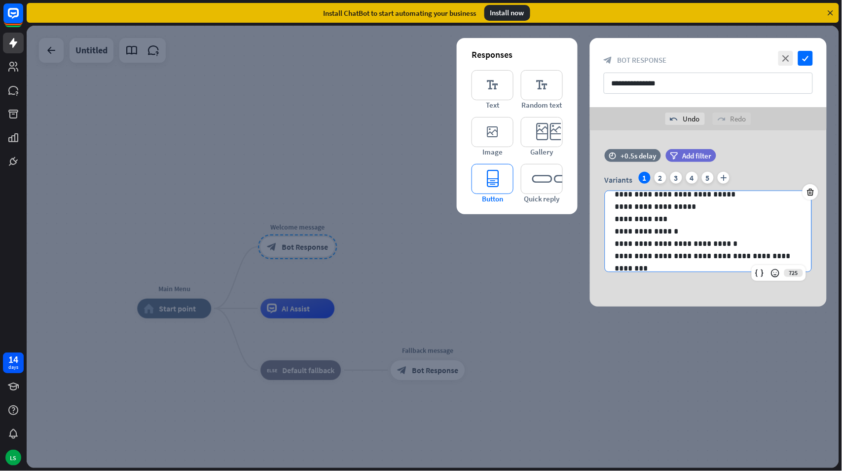
click at [492, 178] on icon "editor_button" at bounding box center [493, 179] width 42 height 30
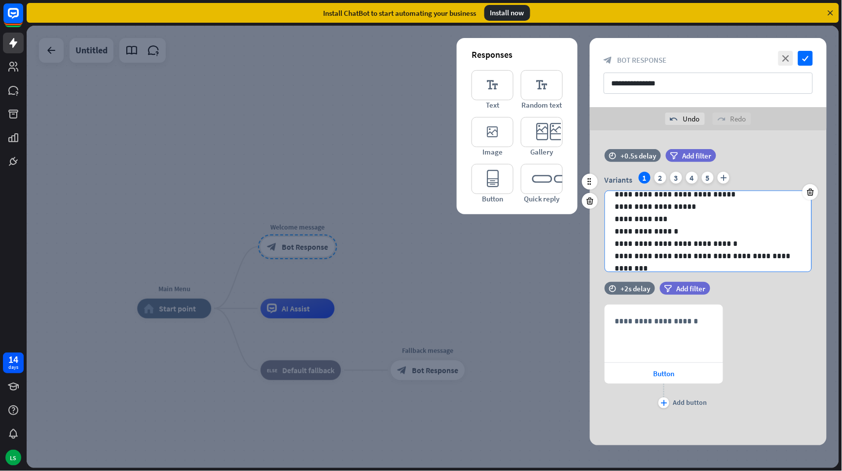
click at [687, 265] on div "**********" at bounding box center [708, 200] width 206 height 143
click at [795, 258] on div "**********" at bounding box center [708, 200] width 206 height 143
click at [587, 334] on icon at bounding box center [590, 333] width 9 height 9
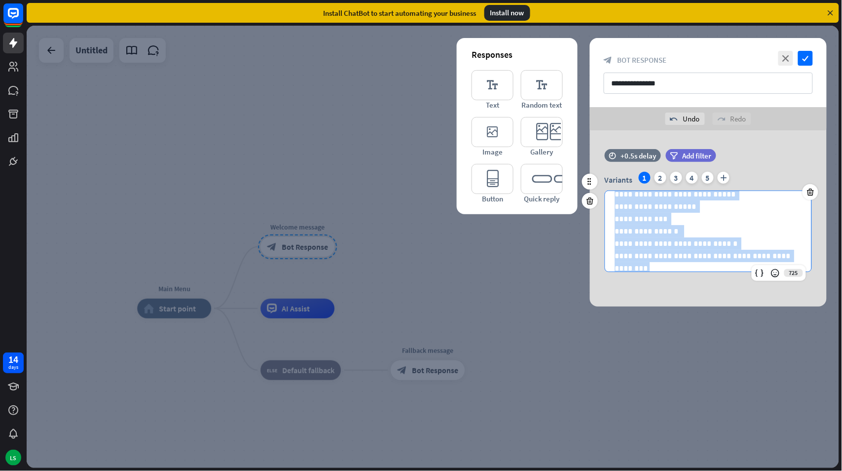
drag, startPoint x: 613, startPoint y: 205, endPoint x: 786, endPoint y: 275, distance: 186.7
click at [786, 272] on div "**********" at bounding box center [708, 230] width 207 height 81
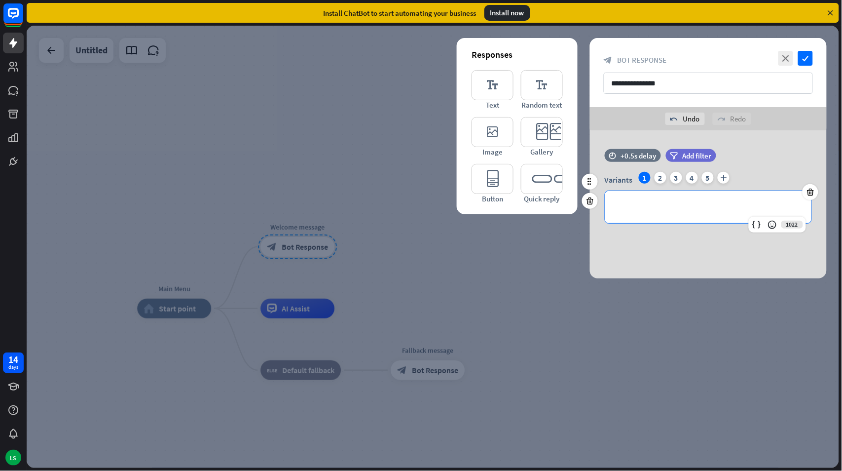
scroll to position [0, 0]
click at [492, 178] on icon "editor_button" at bounding box center [493, 179] width 42 height 30
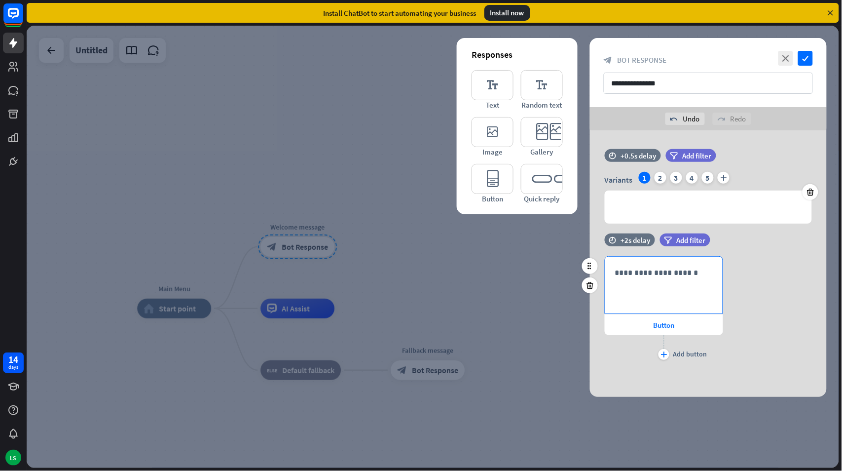
click at [659, 276] on p "**********" at bounding box center [664, 272] width 98 height 12
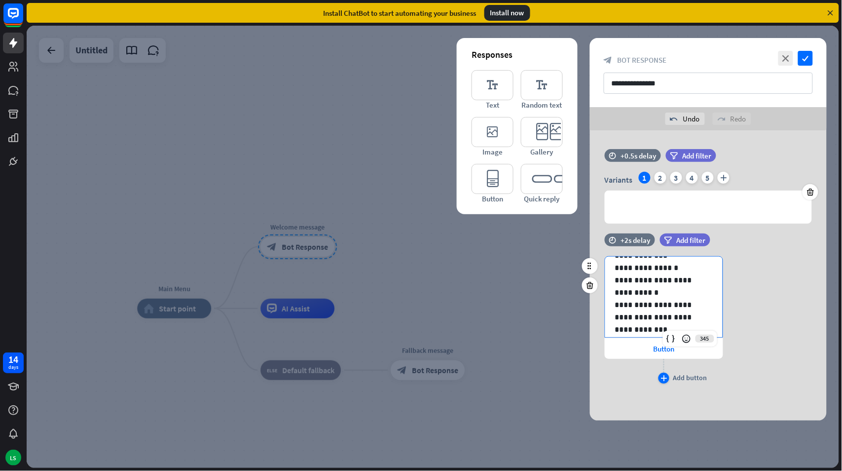
click at [664, 377] on icon "plus" at bounding box center [664, 378] width 6 height 6
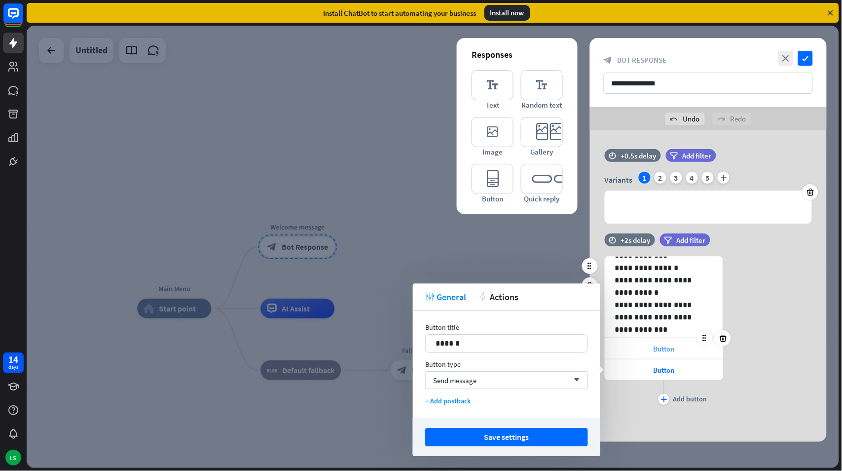
click at [664, 346] on span "Button" at bounding box center [664, 348] width 21 height 9
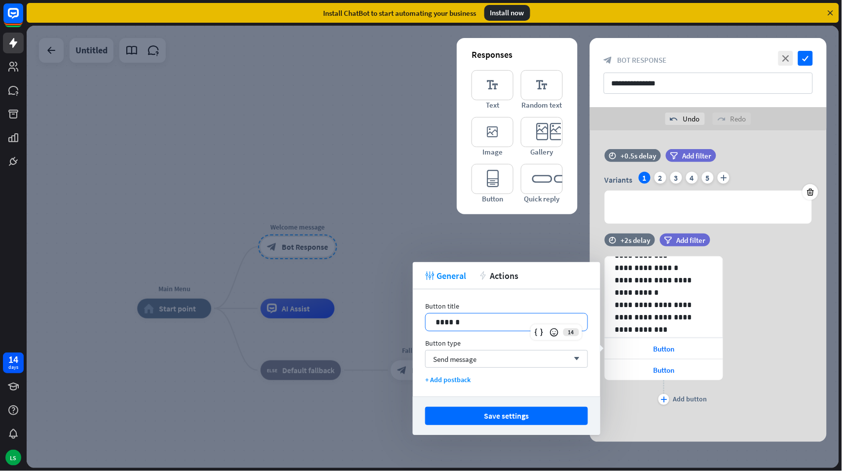
drag, startPoint x: 467, startPoint y: 323, endPoint x: 397, endPoint y: 323, distance: 69.6
click at [397, 323] on body "14 days LS close Help Center arrow_left Back to home Install ChatBot to start a…" at bounding box center [421, 235] width 842 height 471
drag, startPoint x: 465, startPoint y: 325, endPoint x: 417, endPoint y: 321, distance: 48.5
click at [417, 321] on div "Button title 14 ****** Button type Send message arrow_down + Add postback" at bounding box center [507, 342] width 188 height 107
click at [492, 361] on div "Send message arrow_down" at bounding box center [506, 359] width 163 height 18
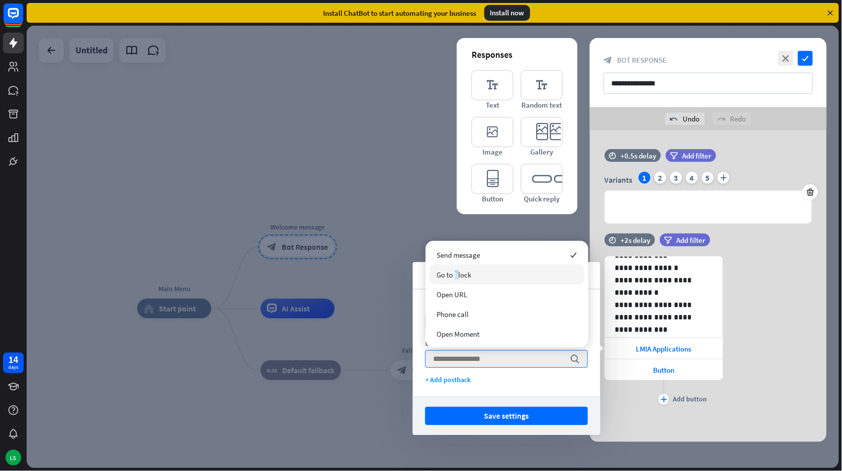
click at [456, 270] on span "Go to block" at bounding box center [454, 274] width 35 height 9
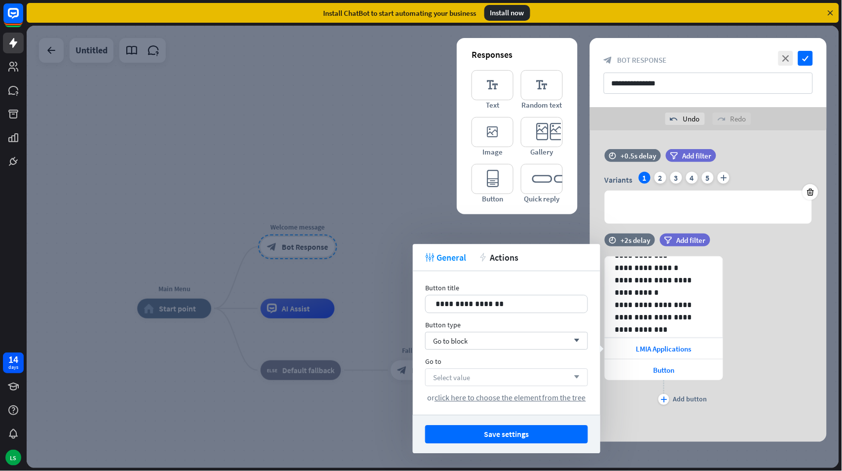
click at [470, 374] on span "Select value" at bounding box center [451, 377] width 37 height 9
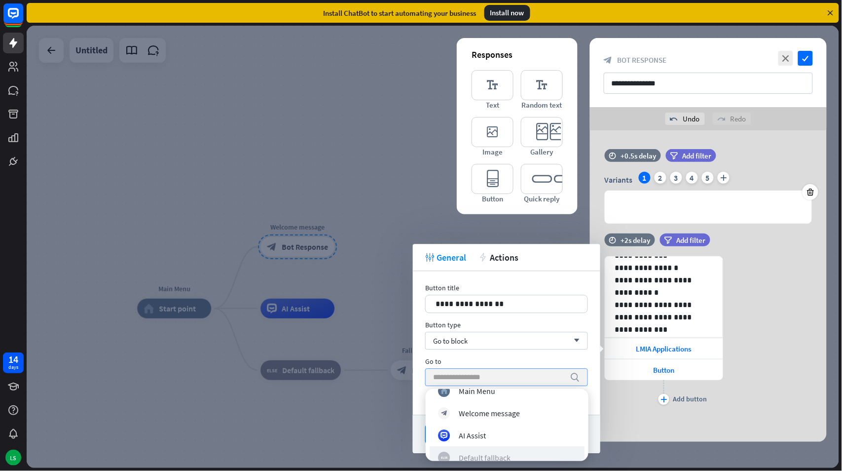
scroll to position [0, 0]
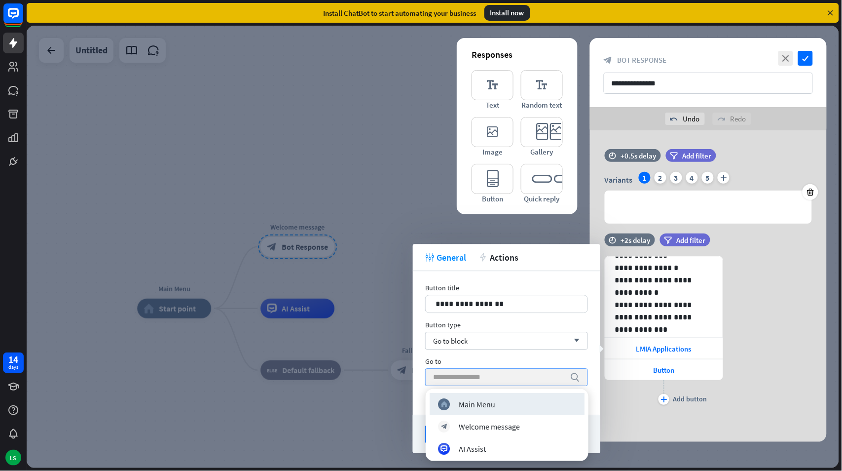
click at [525, 356] on div "**********" at bounding box center [507, 343] width 188 height 144
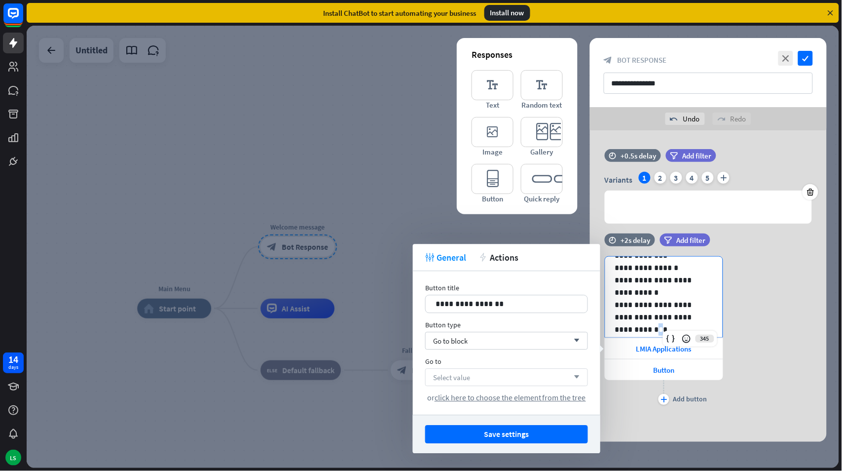
scroll to position [136, 0]
drag, startPoint x: 646, startPoint y: 329, endPoint x: 638, endPoint y: 309, distance: 21.6
click at [638, 309] on p "**********" at bounding box center [659, 309] width 89 height 37
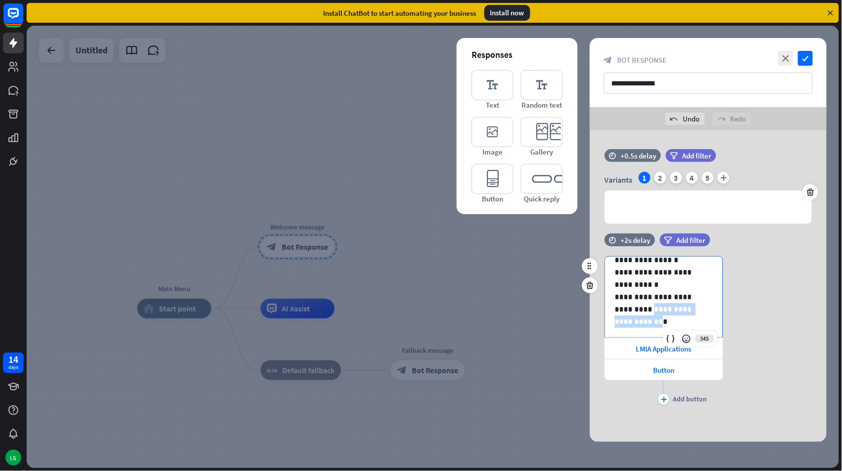
scroll to position [124, 0]
click at [660, 369] on span "Button" at bounding box center [664, 369] width 21 height 9
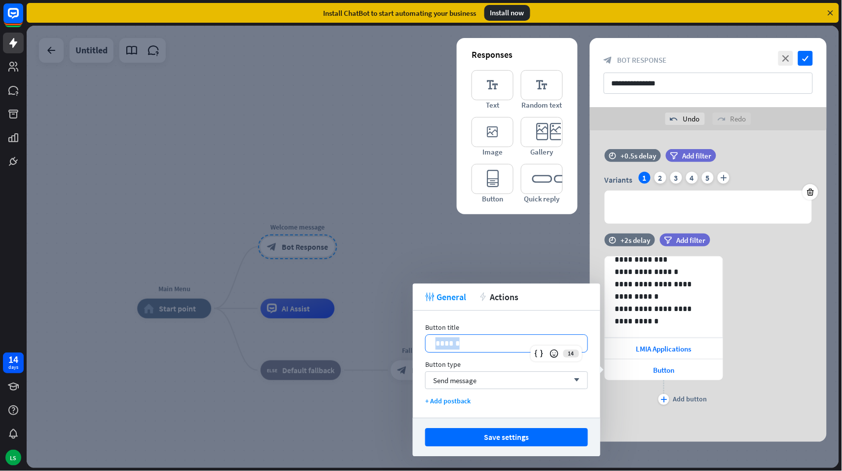
drag, startPoint x: 461, startPoint y: 341, endPoint x: 416, endPoint y: 337, distance: 45.1
click at [416, 337] on div "Button title 14 ****** Button type Send message arrow_down + Add postback" at bounding box center [507, 363] width 188 height 107
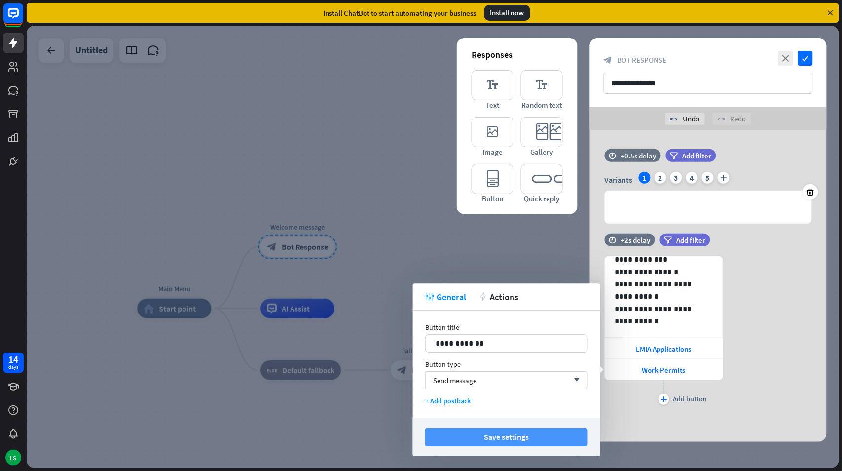
click at [476, 435] on button "Save settings" at bounding box center [506, 437] width 163 height 18
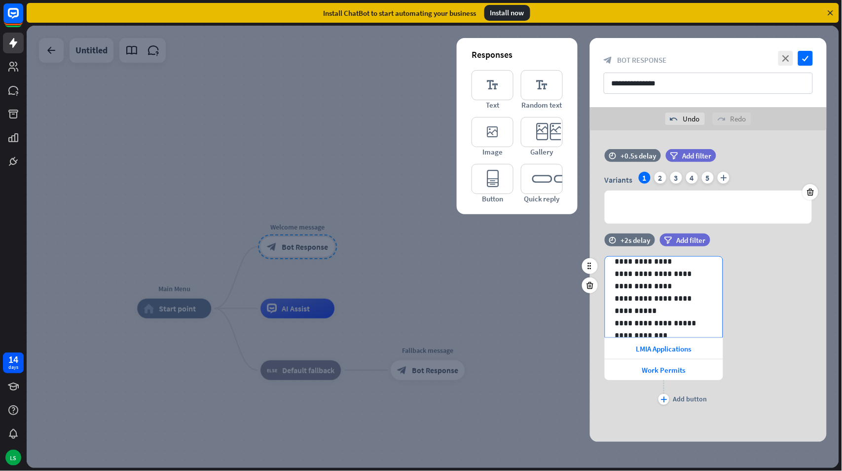
scroll to position [0, 0]
click at [807, 56] on icon "check" at bounding box center [805, 58] width 15 height 15
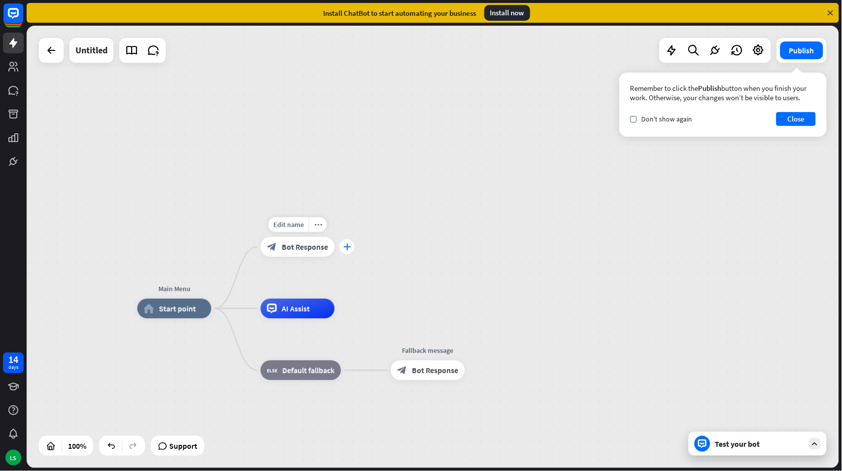
click at [349, 245] on icon "plus" at bounding box center [346, 246] width 7 height 7
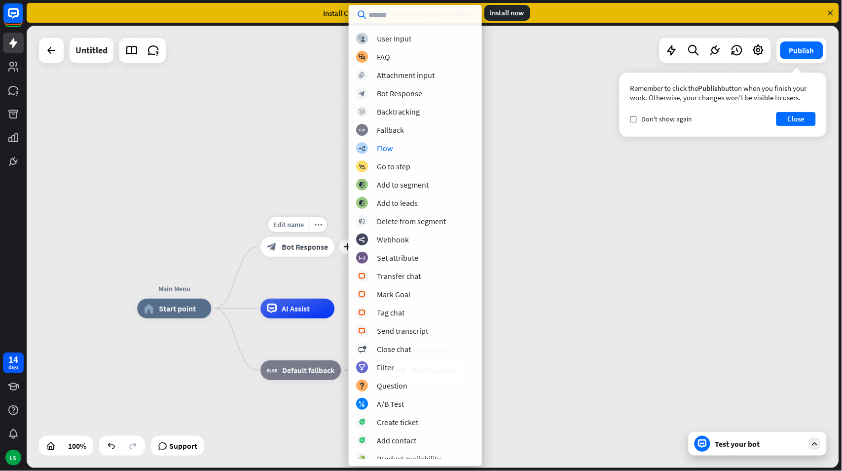
click at [292, 244] on span "Bot Response" at bounding box center [305, 247] width 46 height 10
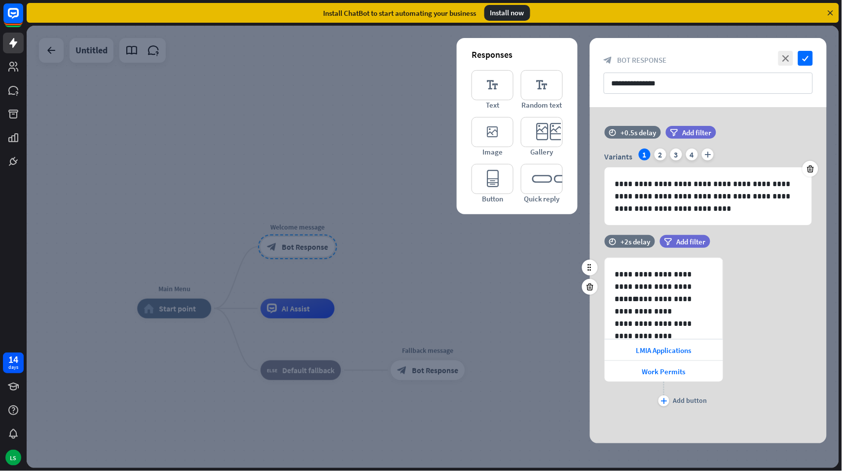
click at [744, 247] on div "filter Add filter" at bounding box center [710, 241] width 100 height 13
click at [805, 53] on icon "check" at bounding box center [805, 58] width 15 height 15
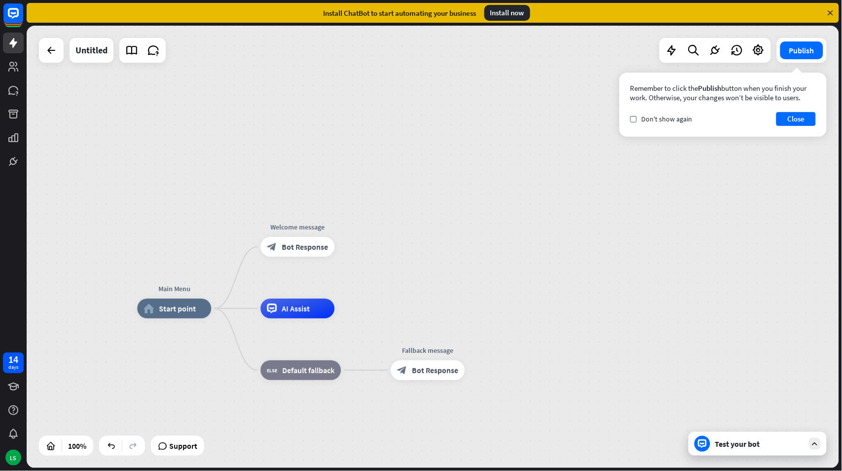
click at [555, 107] on div "Main Menu home_2 Start point Welcome message block_bot_response Bot Response AI…" at bounding box center [433, 247] width 813 height 442
